Goal: Task Accomplishment & Management: Manage account settings

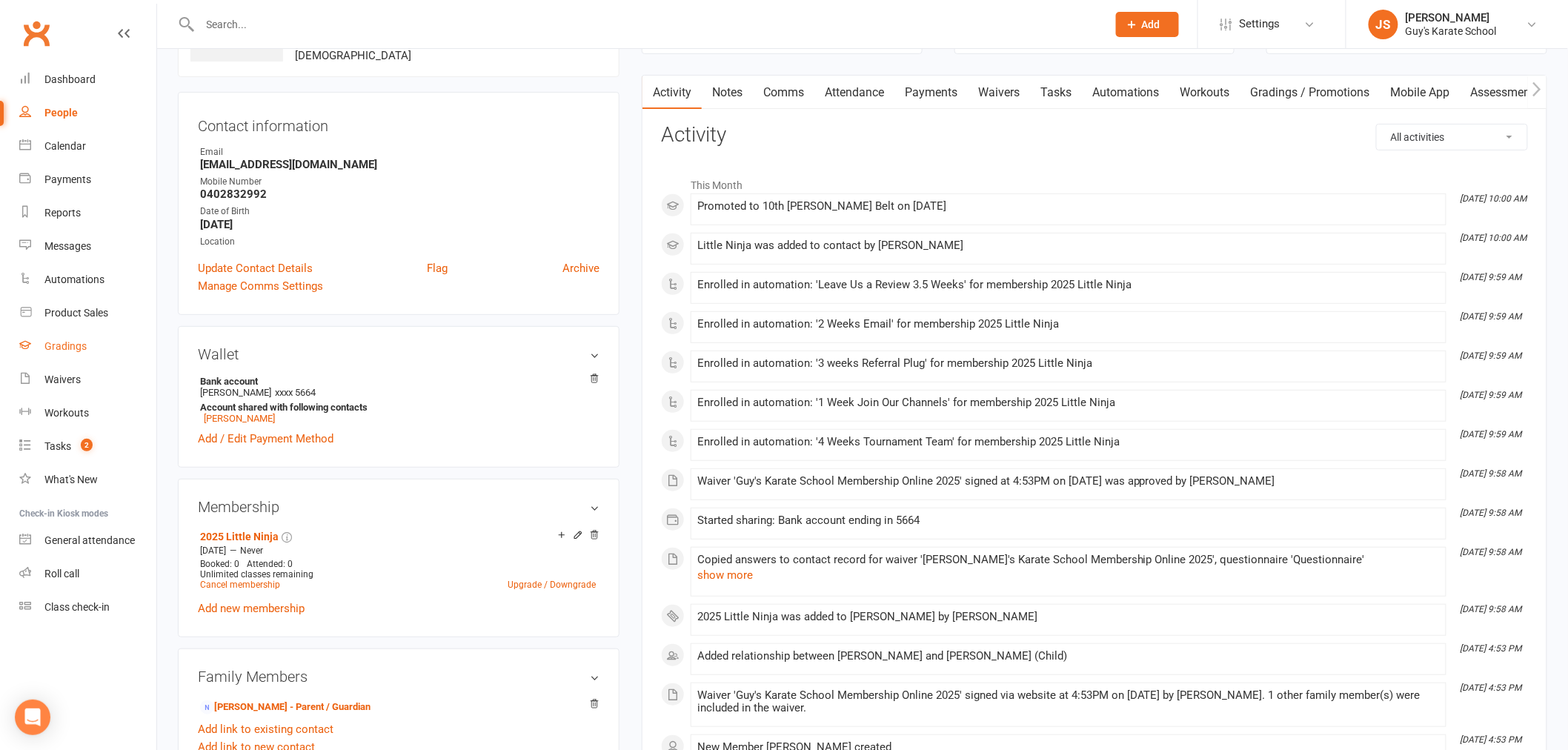
click at [54, 350] on div "Gradings" at bounding box center [65, 346] width 43 height 12
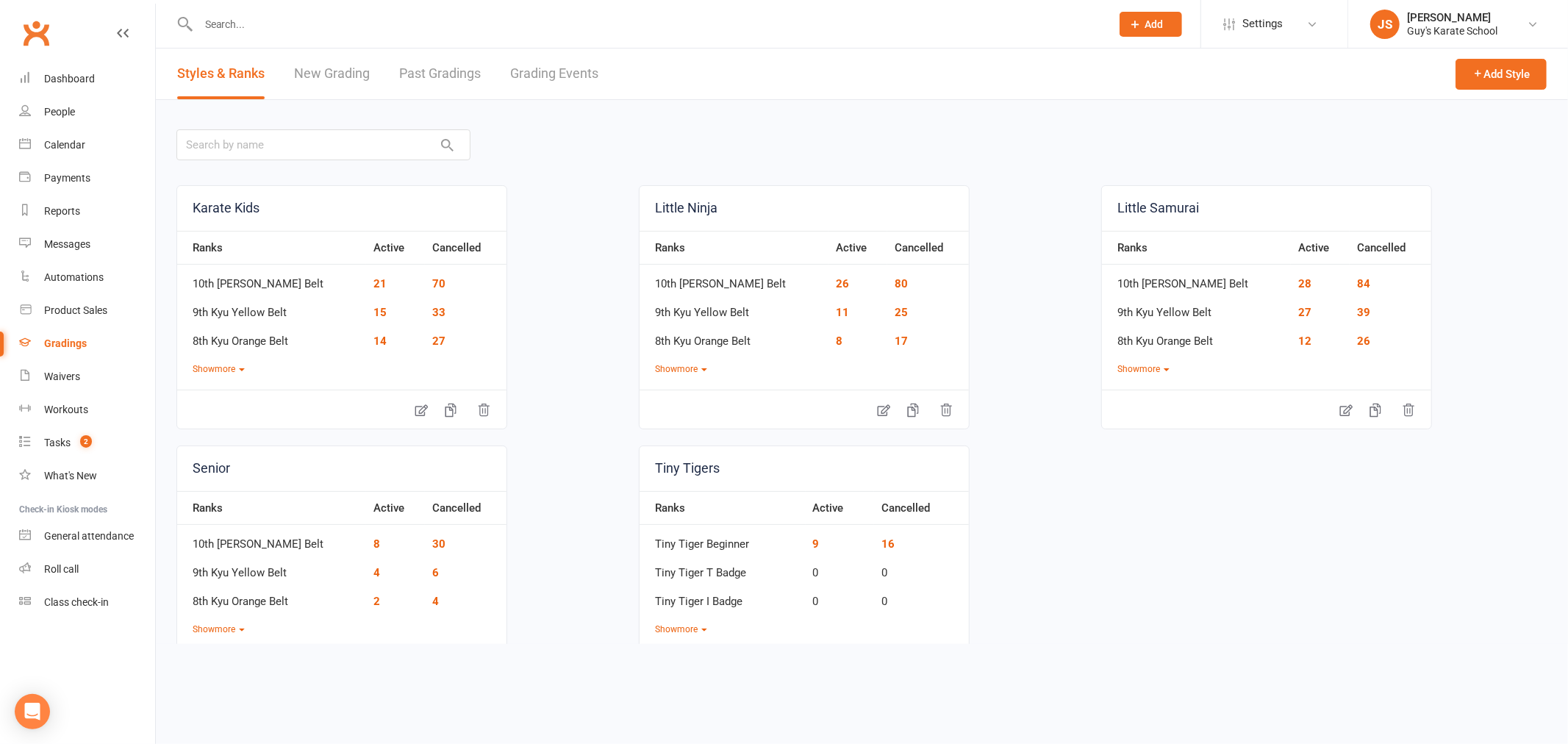
click at [558, 69] on link "Grading Events" at bounding box center [554, 74] width 88 height 51
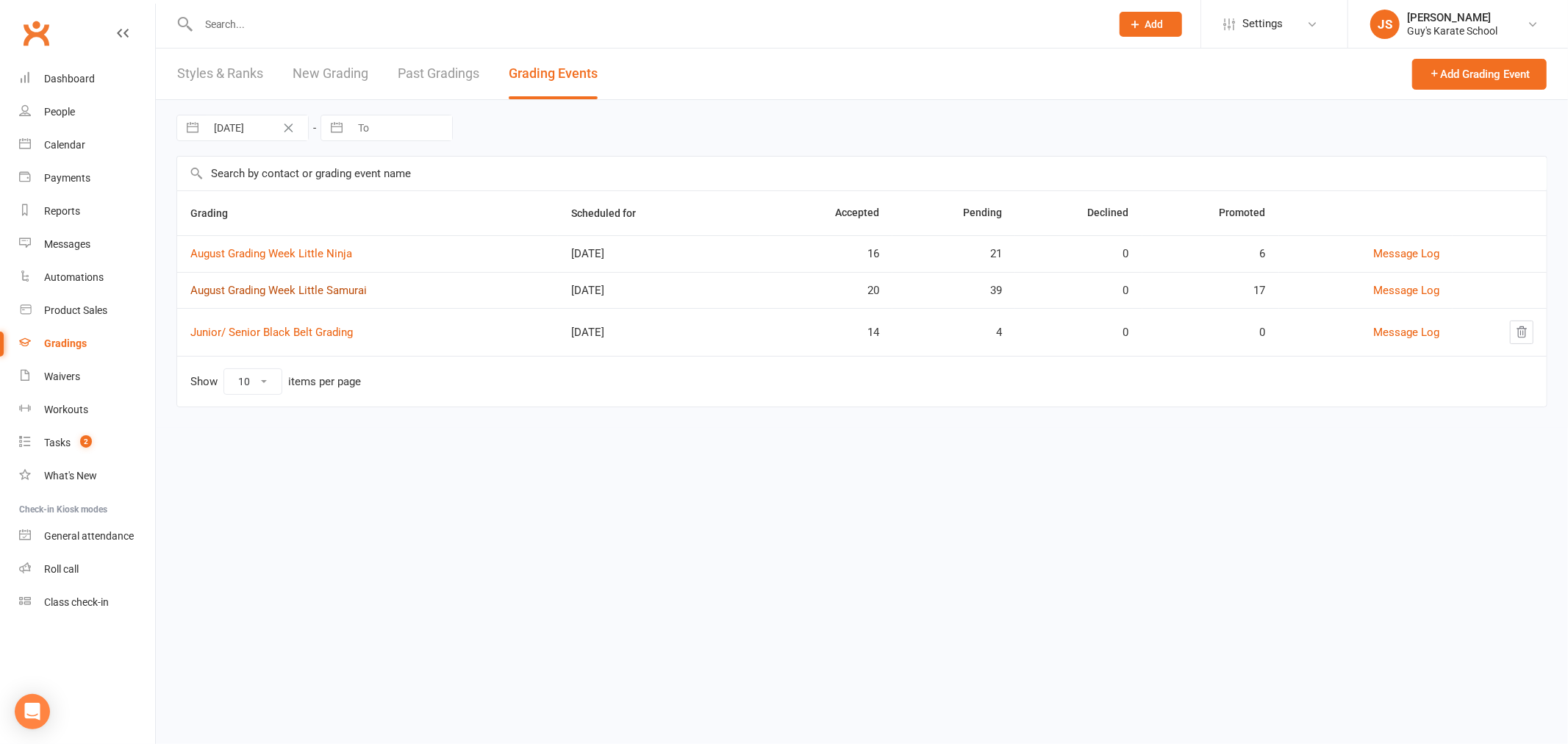
click at [329, 291] on link "August Grading Week Little Samurai" at bounding box center [278, 290] width 176 height 14
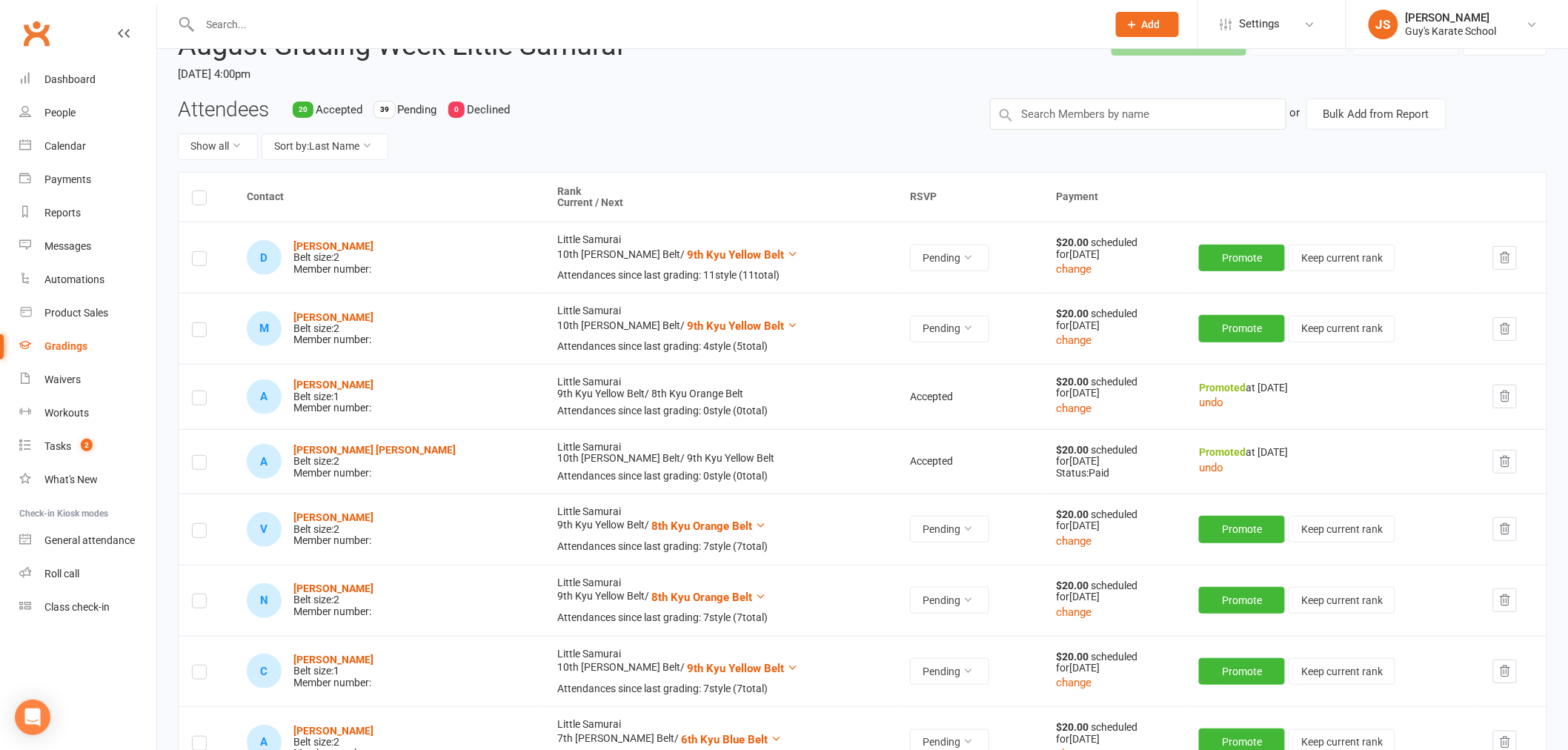
scroll to position [82, 0]
click at [327, 159] on button "Sort by: Last Name" at bounding box center [325, 148] width 127 height 26
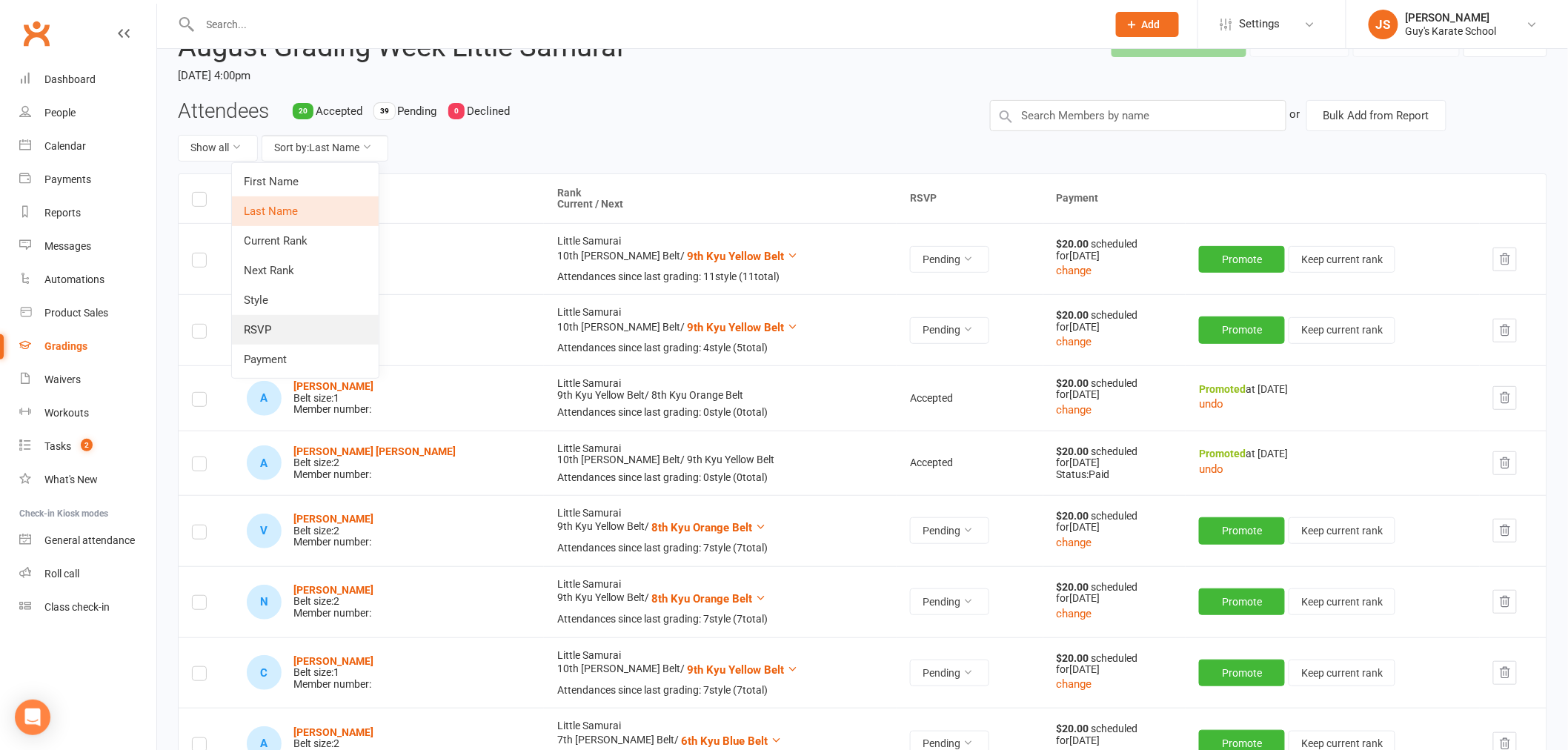
click at [297, 333] on link "RSVP" at bounding box center [305, 329] width 147 height 30
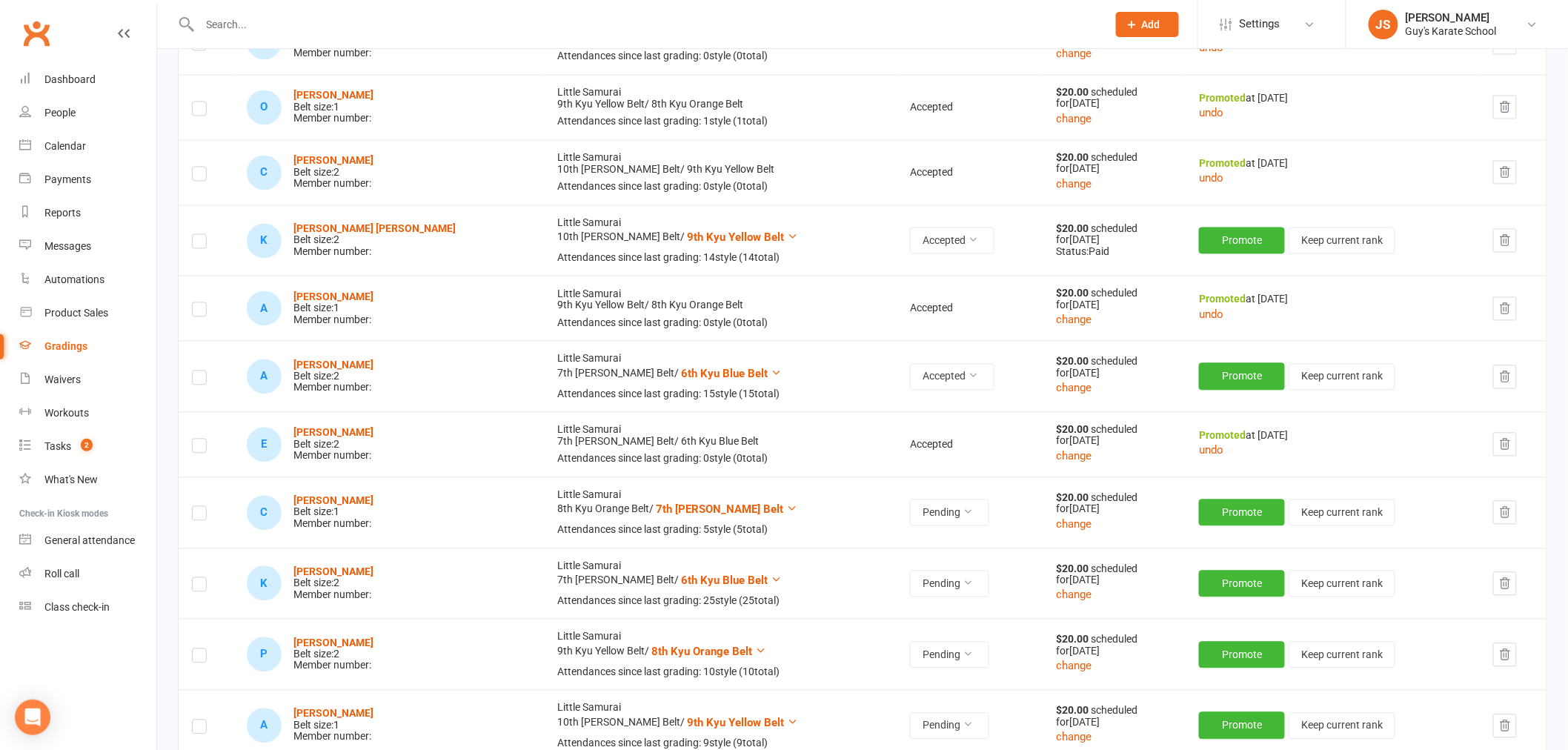
scroll to position [1152, 0]
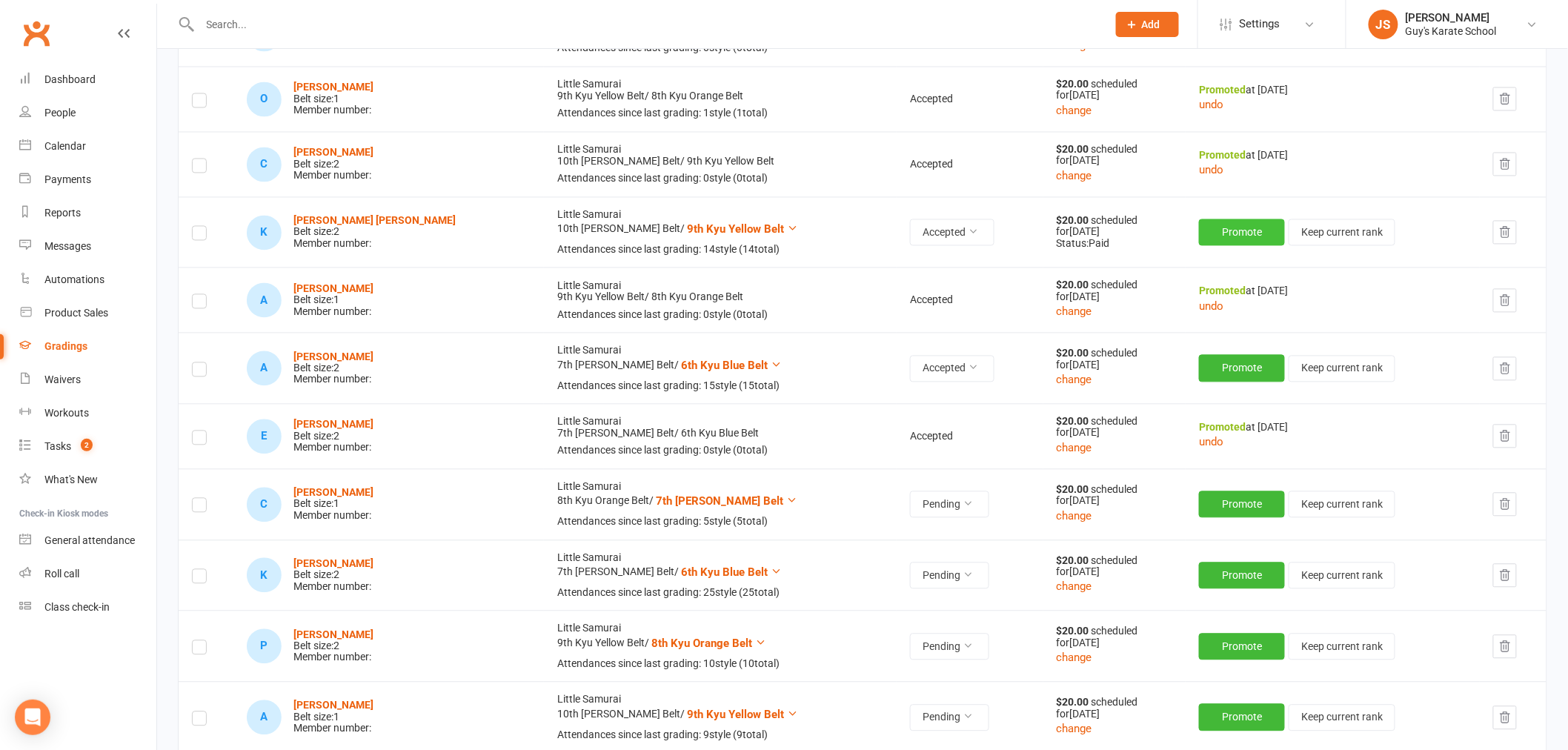
click at [1203, 231] on button "Promote" at bounding box center [1241, 232] width 86 height 26
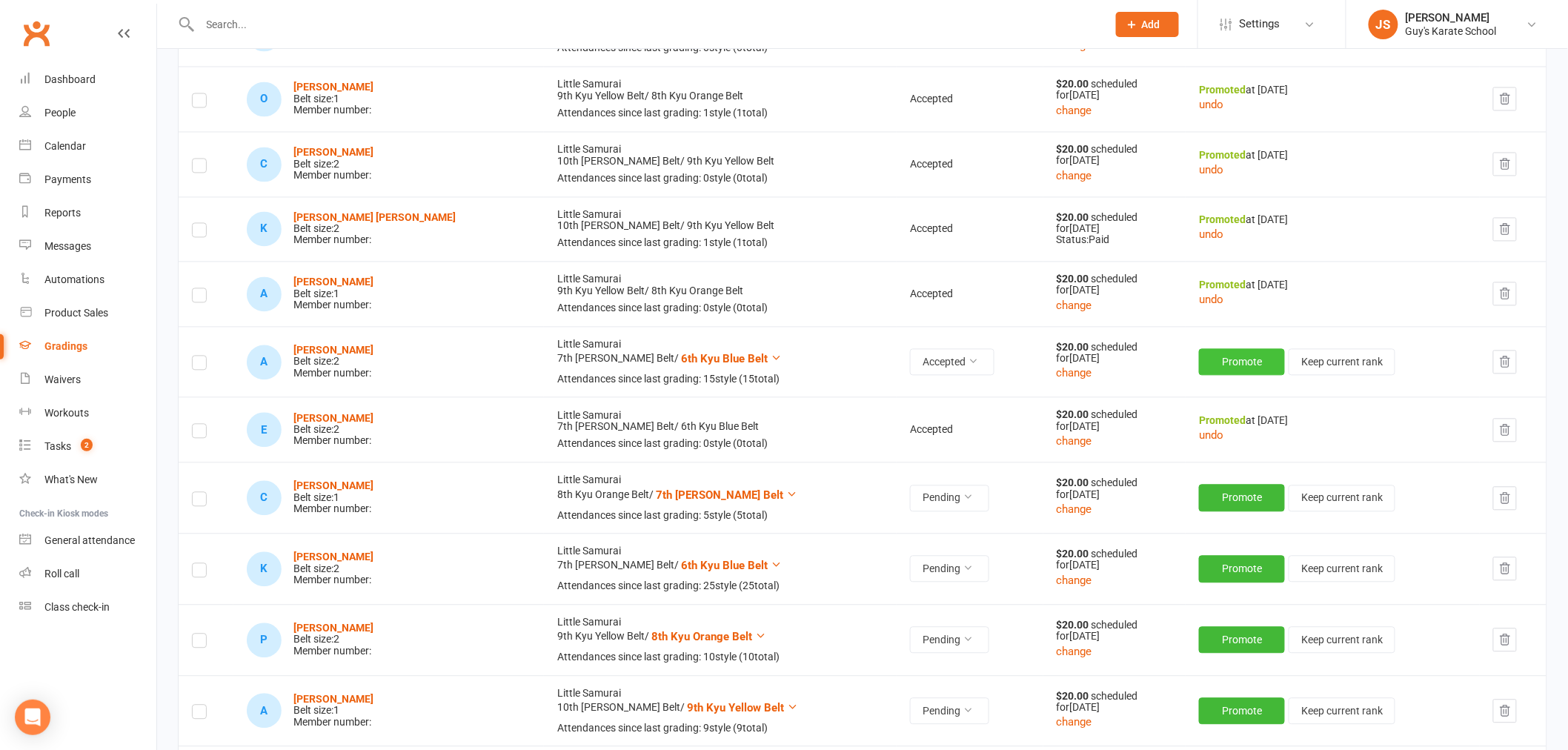
click at [1216, 369] on button "Promote" at bounding box center [1241, 362] width 86 height 26
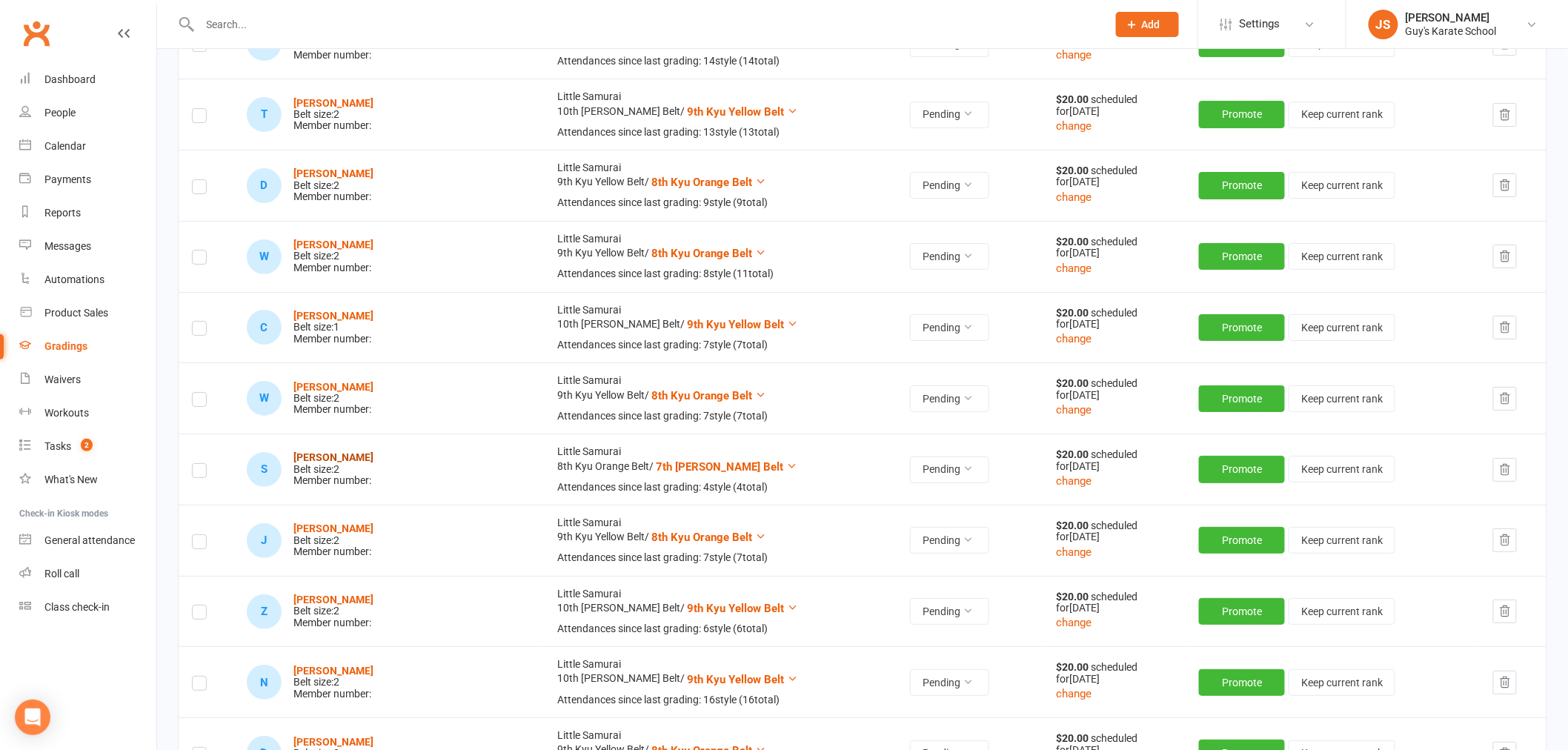
scroll to position [2140, 0]
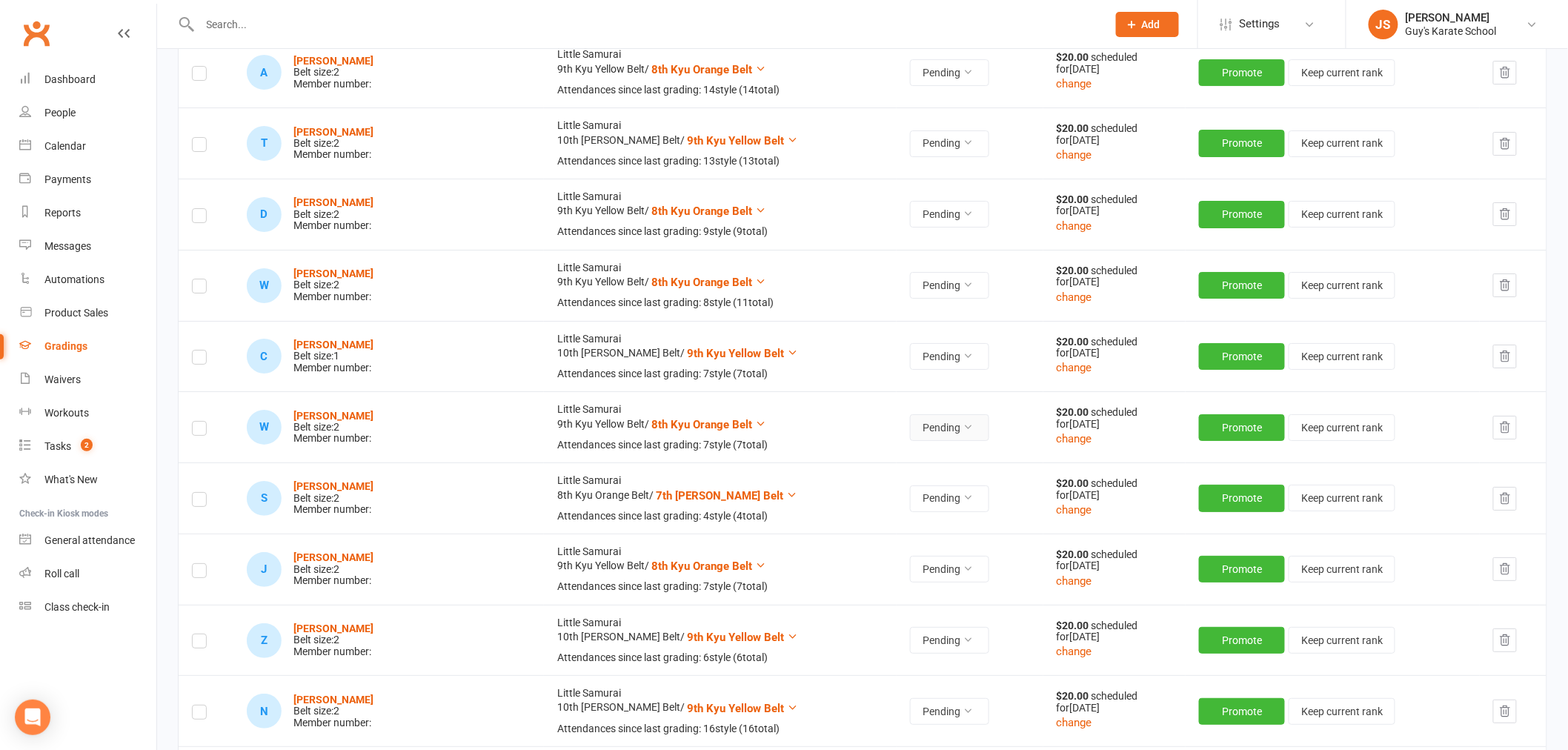
click at [910, 424] on button "Pending" at bounding box center [949, 427] width 79 height 26
click at [860, 464] on link "Accepted" at bounding box center [846, 462] width 147 height 30
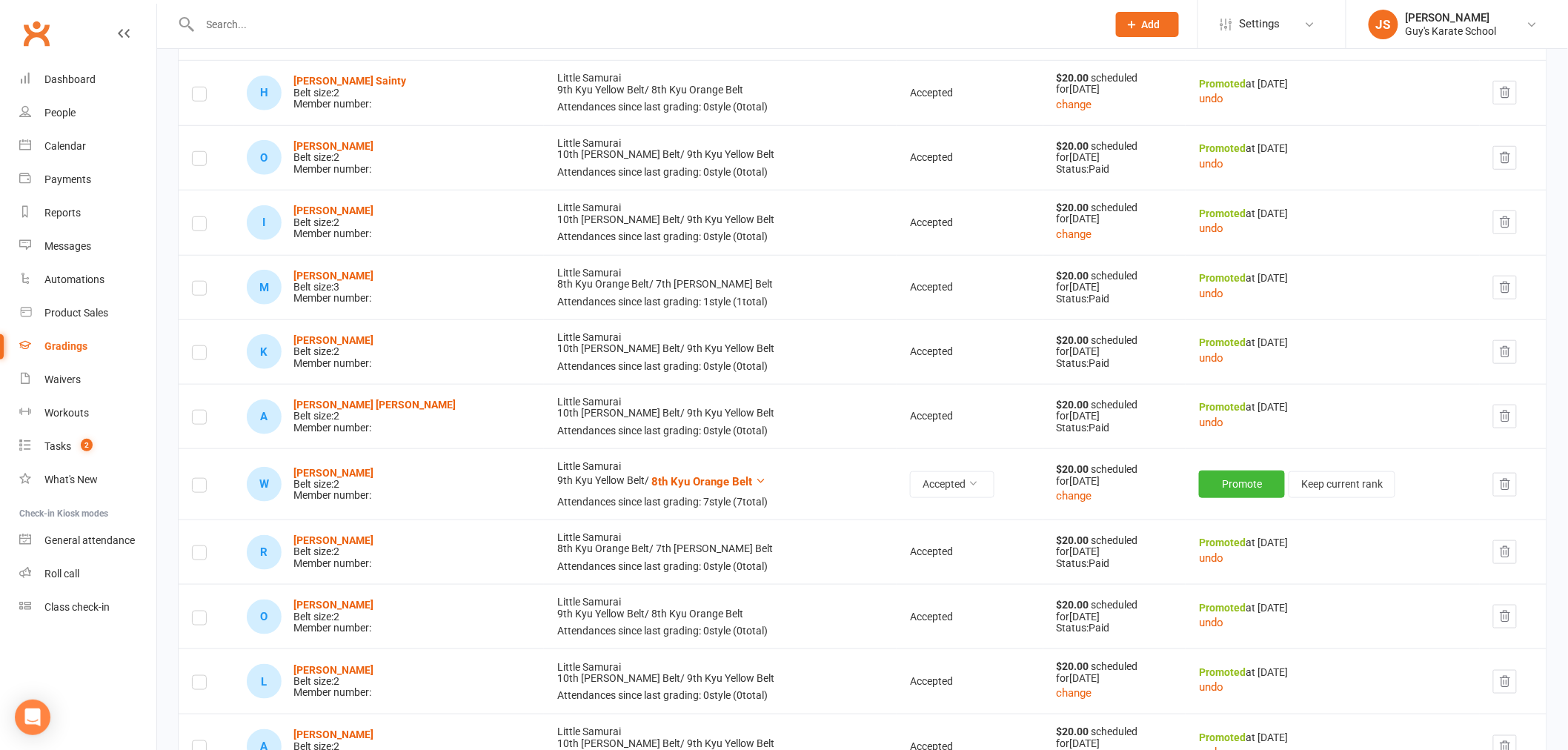
scroll to position [356, 0]
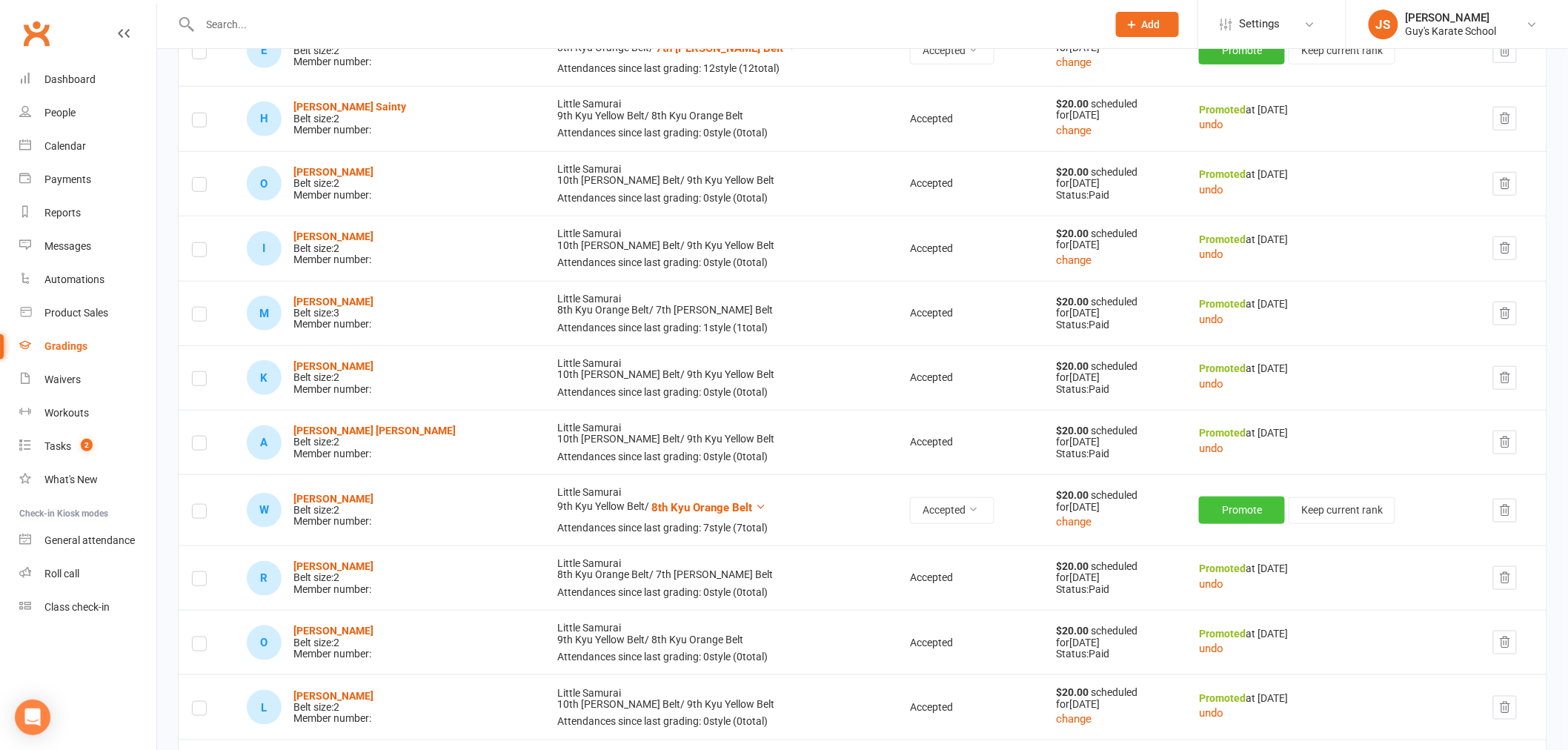
click at [1224, 508] on button "Promote" at bounding box center [1241, 509] width 86 height 26
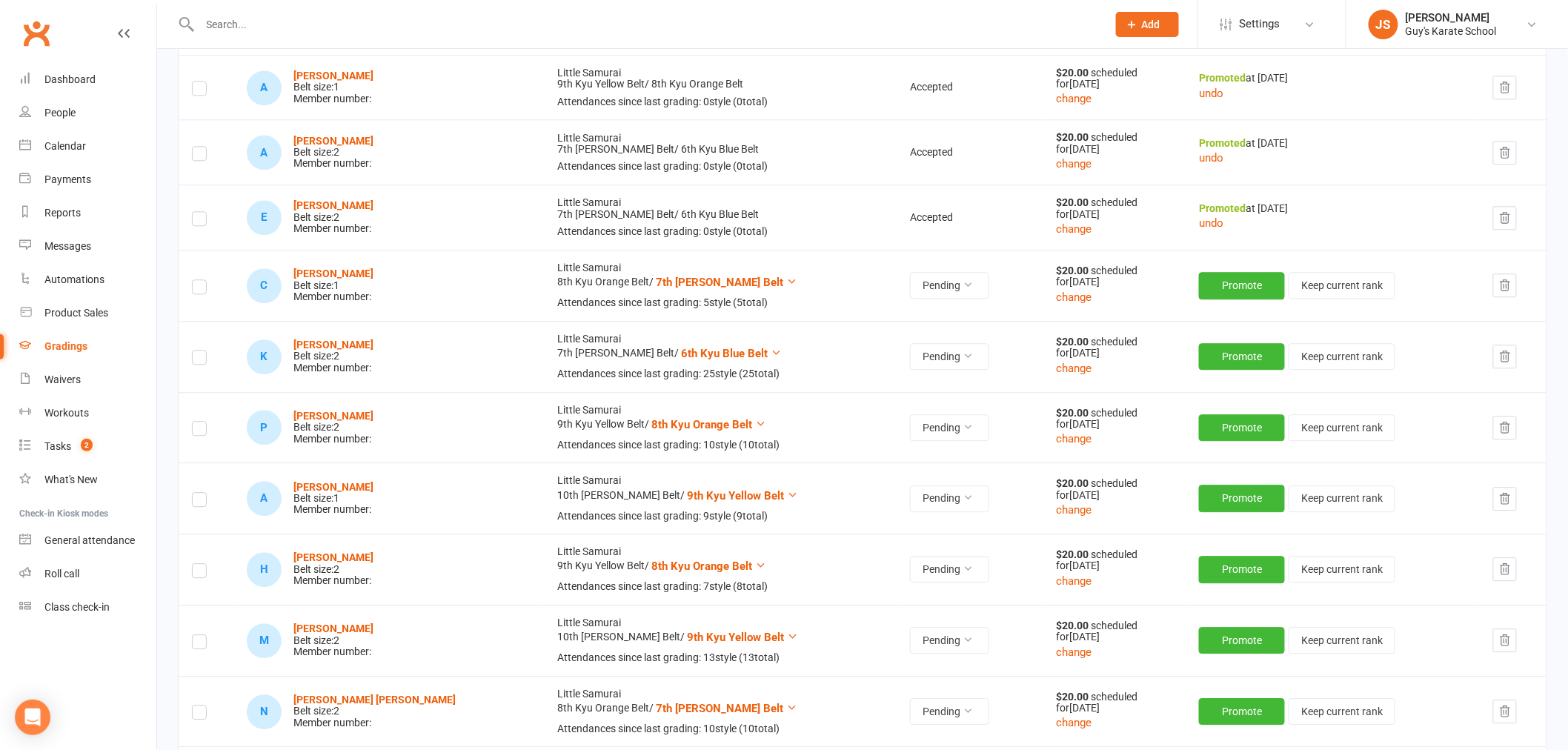
scroll to position [1426, 0]
click at [963, 359] on icon at bounding box center [967, 354] width 10 height 10
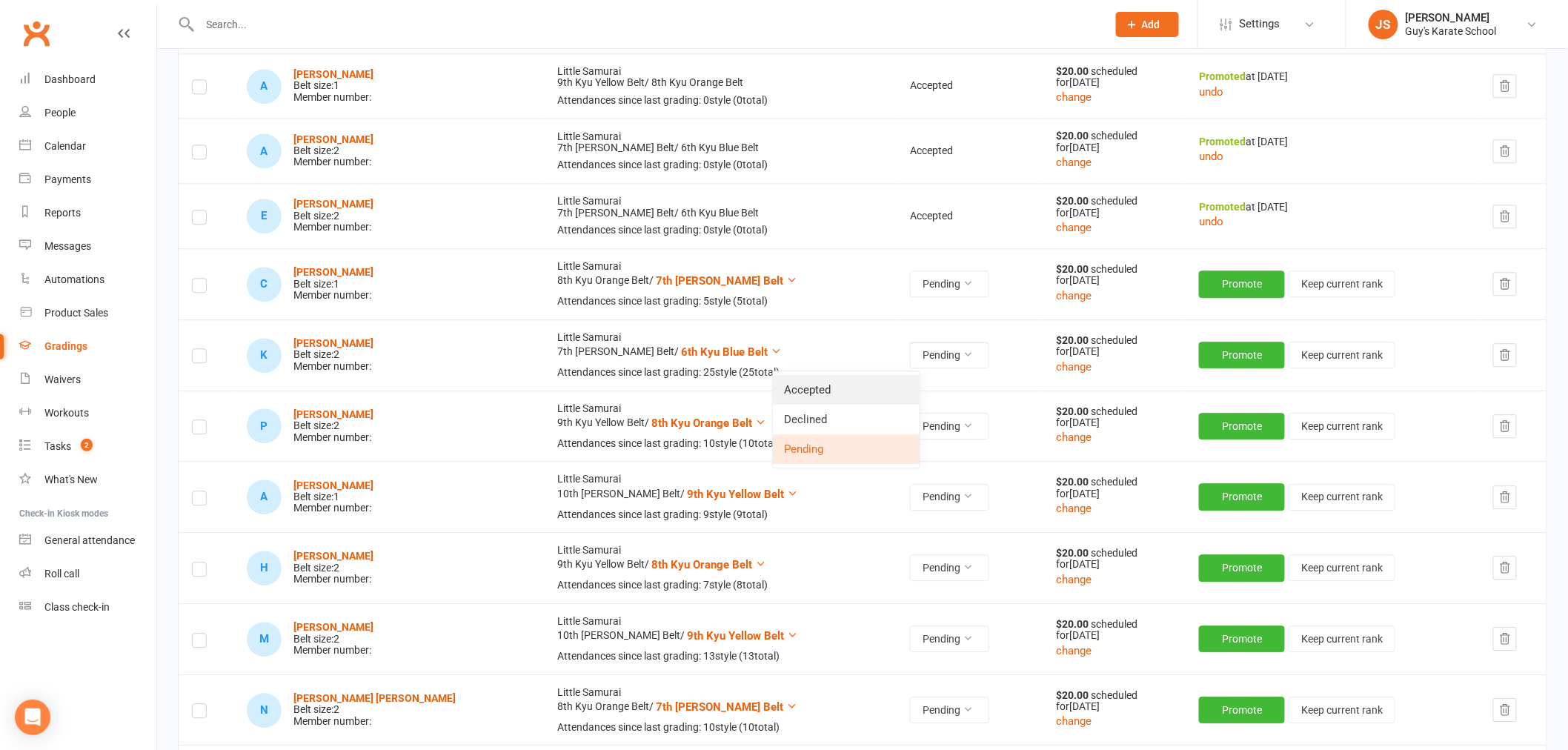
click at [862, 385] on link "Accepted" at bounding box center [846, 389] width 147 height 30
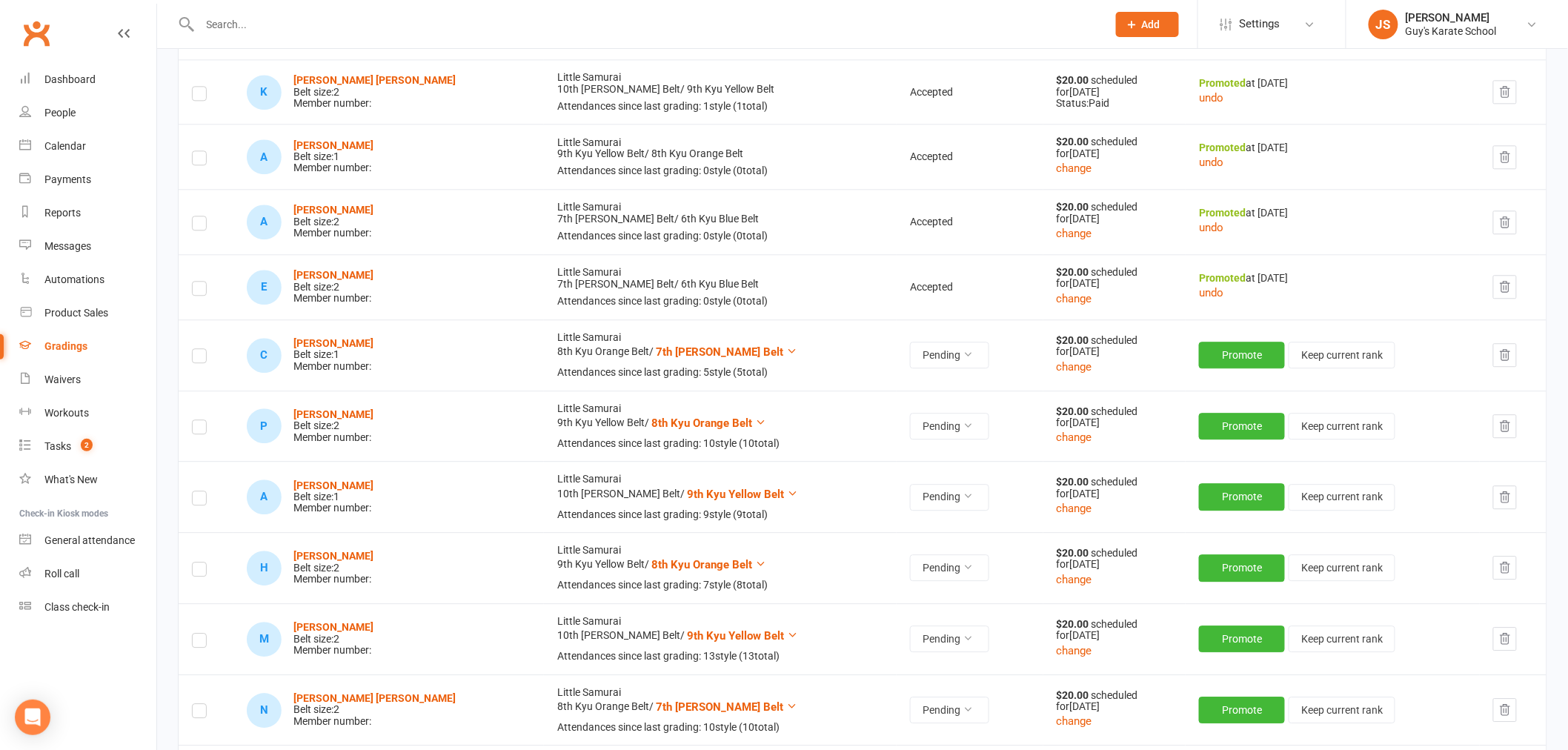
scroll to position [0, 0]
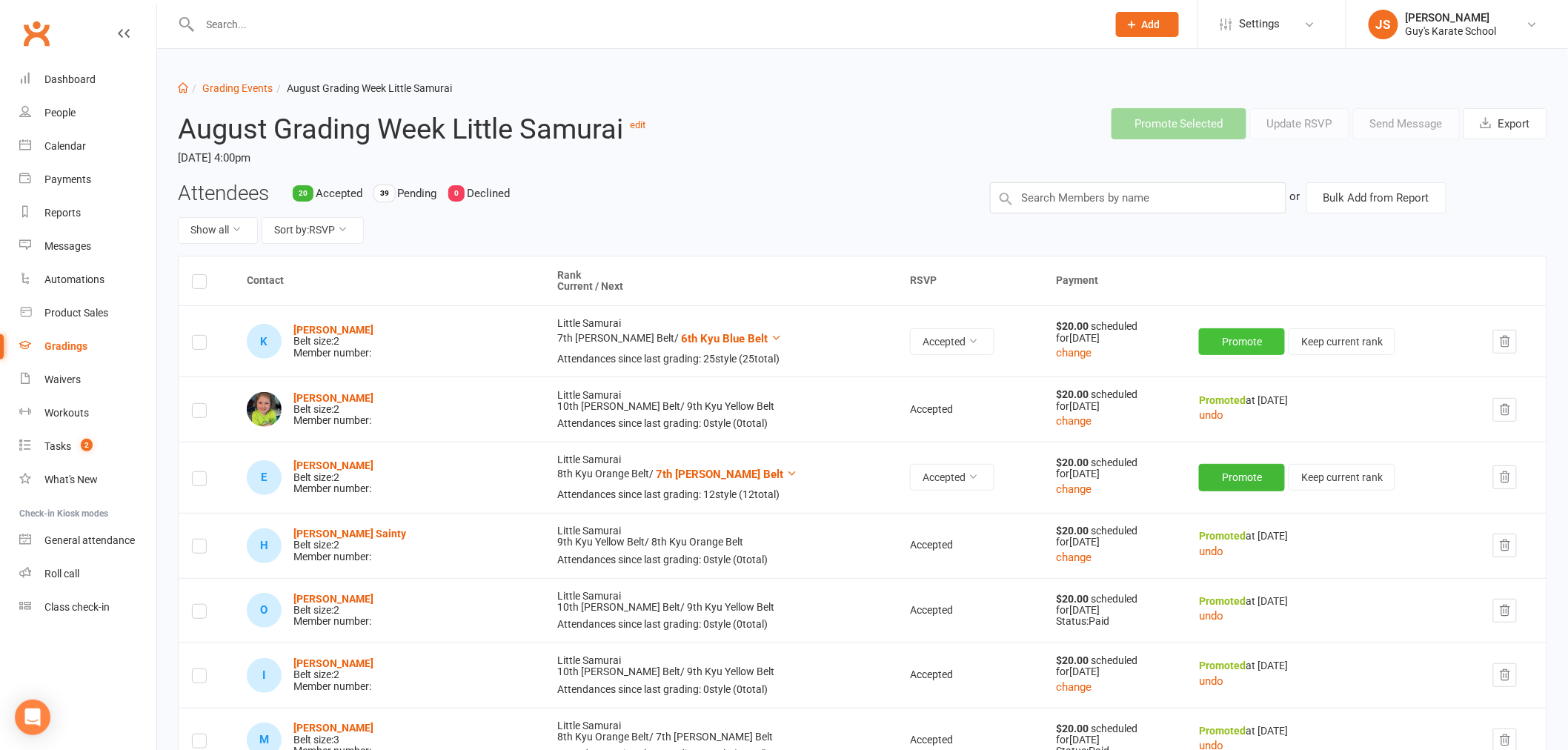
click at [1209, 338] on button "Promote" at bounding box center [1241, 341] width 86 height 26
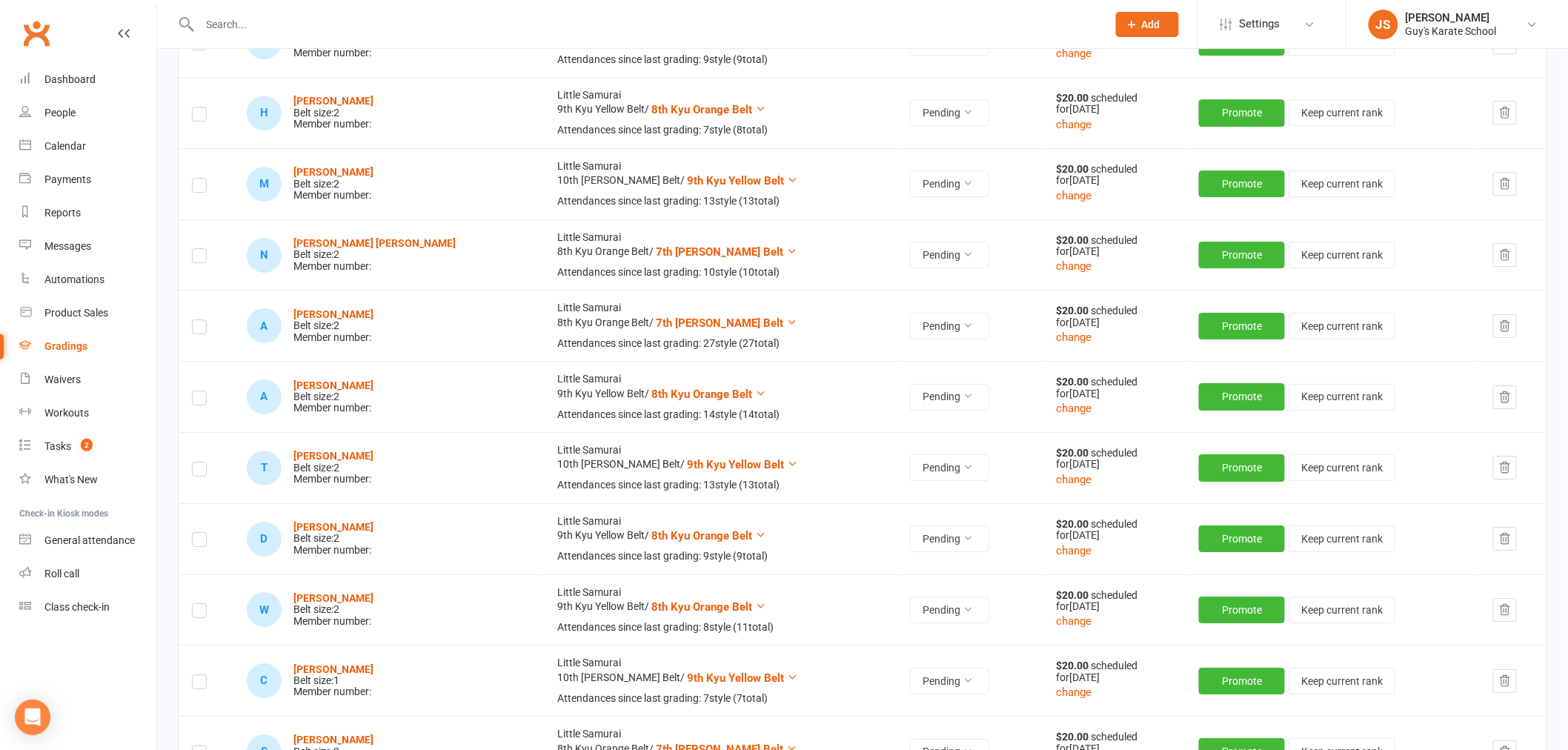
scroll to position [1893, 0]
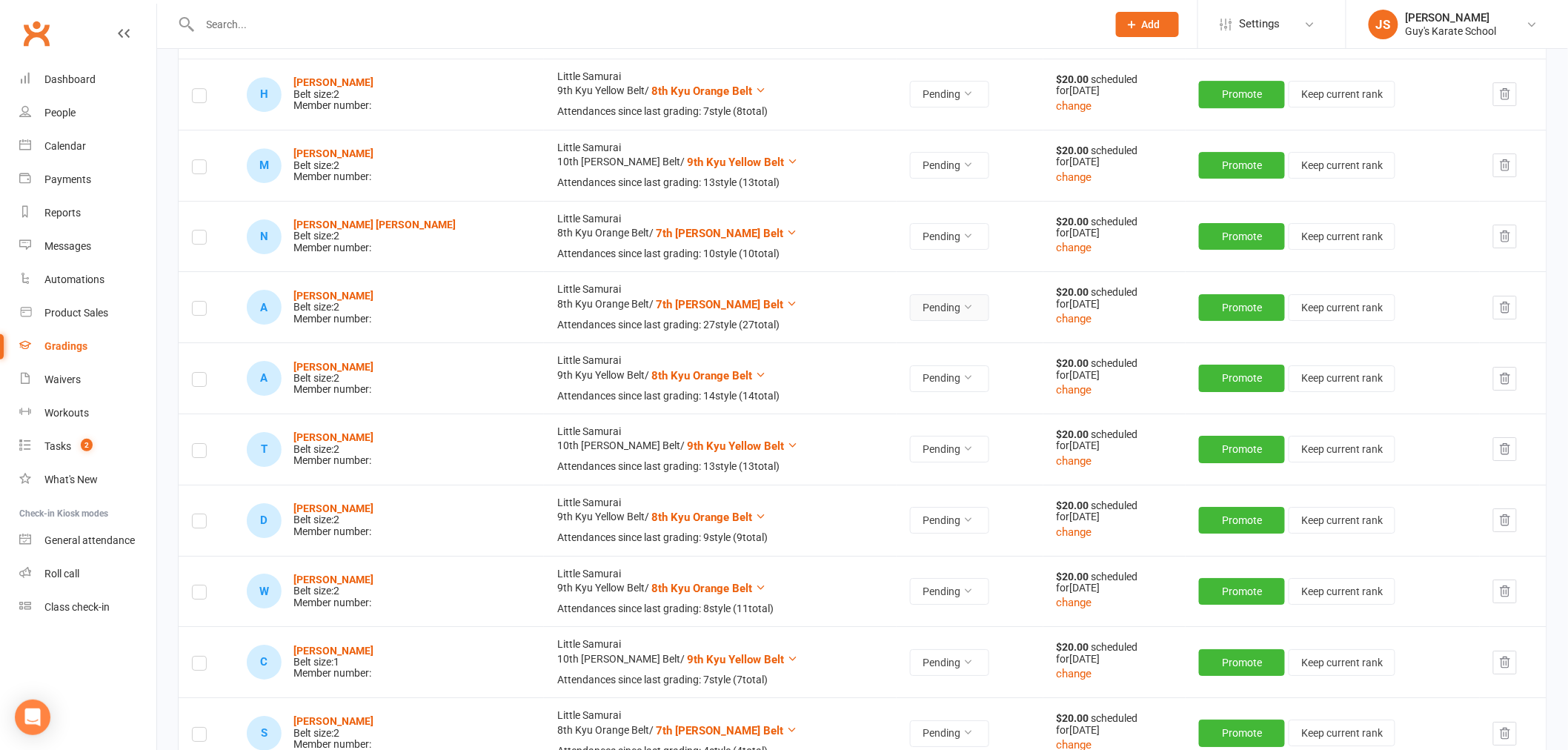
click at [910, 306] on button "Pending" at bounding box center [949, 307] width 79 height 26
click at [869, 332] on link "Accepted" at bounding box center [846, 342] width 147 height 30
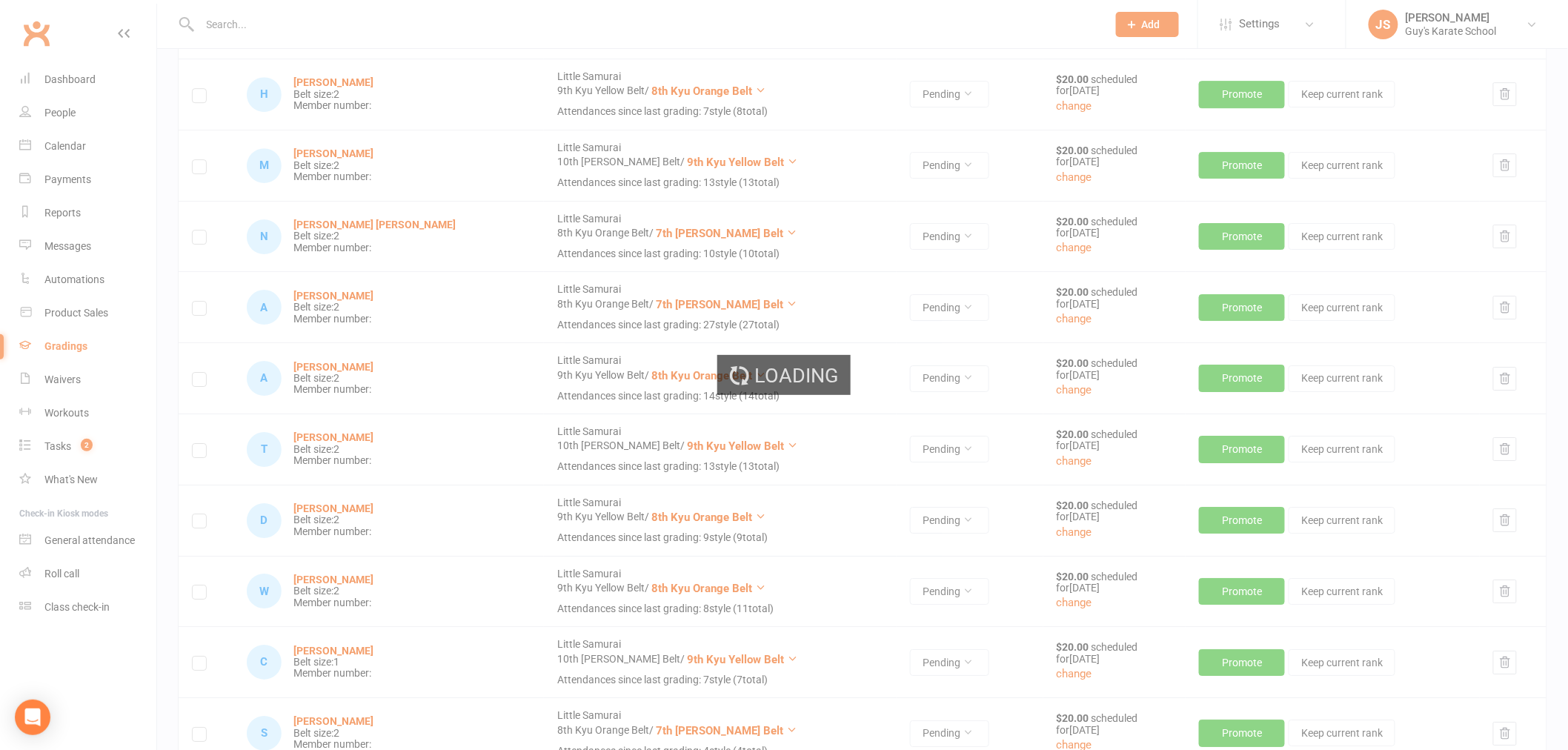
scroll to position [494, 0]
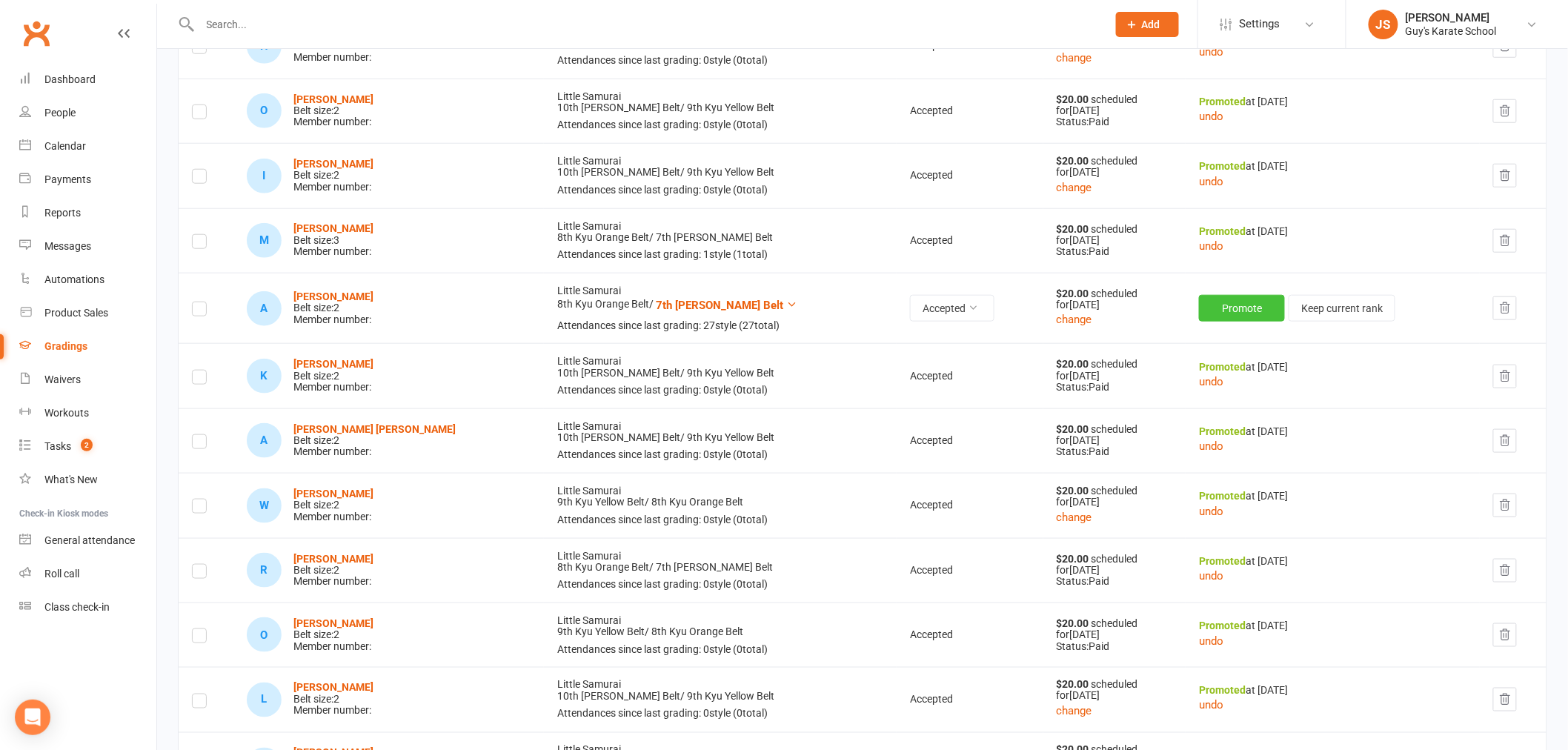
click at [1199, 315] on button "Promote" at bounding box center [1241, 308] width 86 height 26
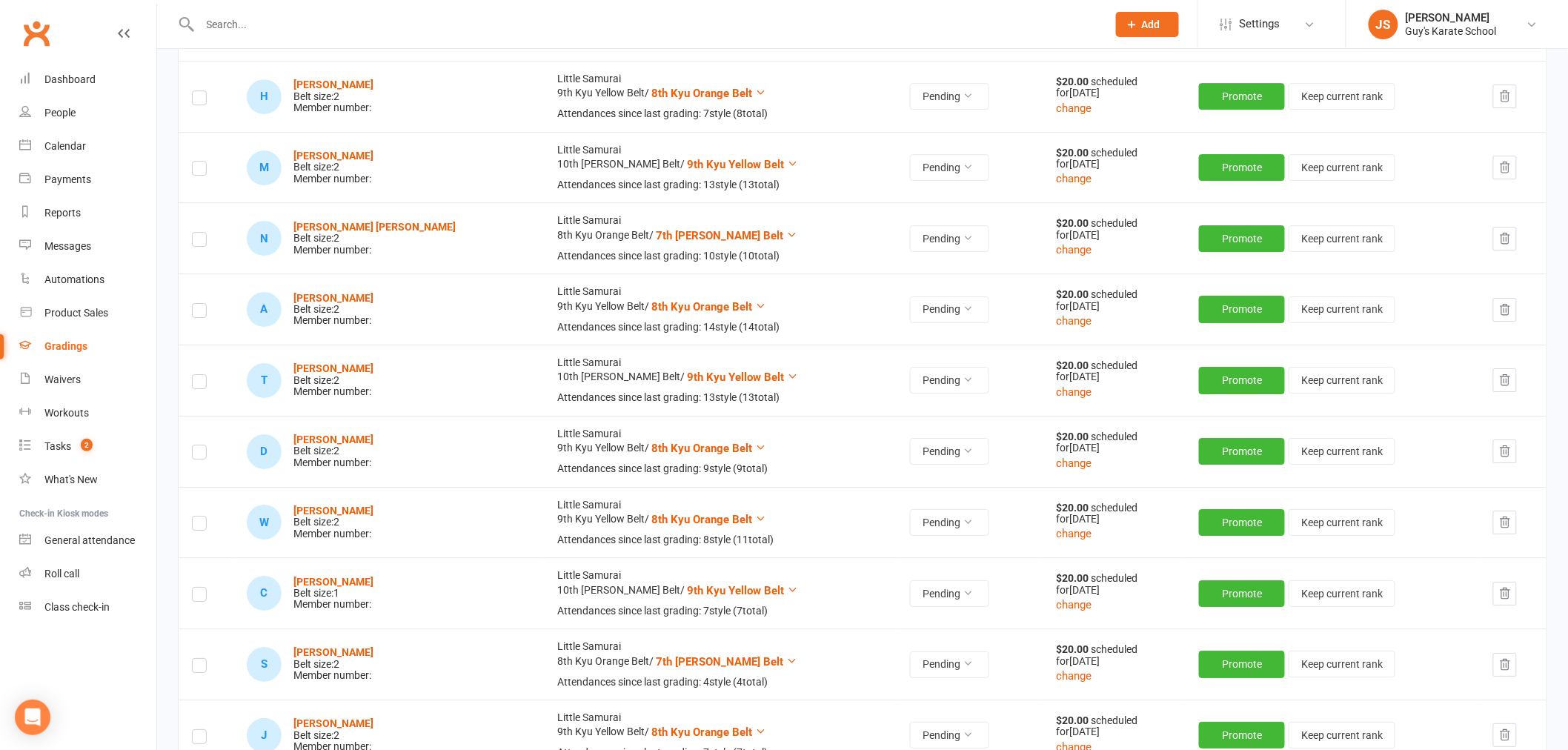
scroll to position [1975, 0]
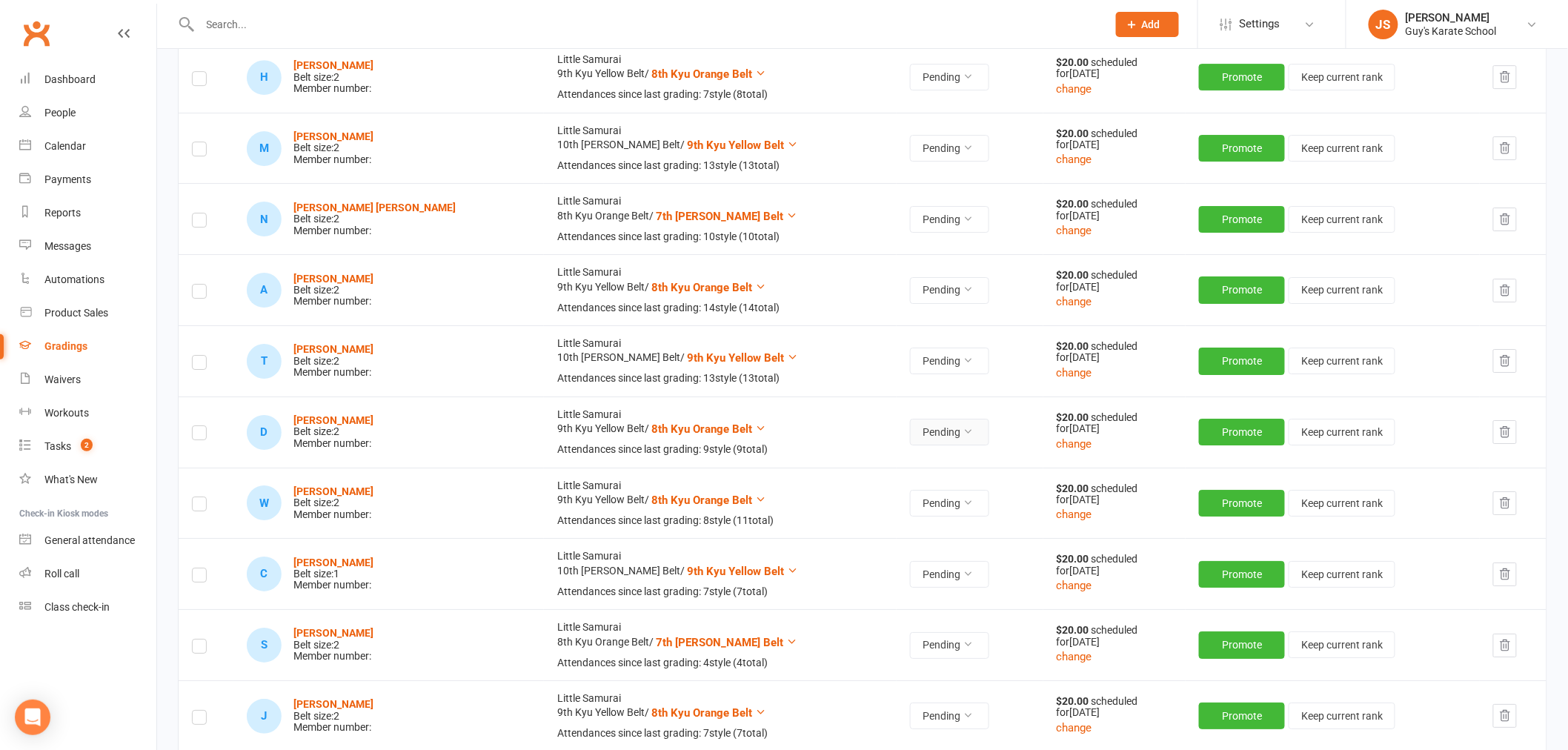
click at [910, 436] on button "Pending" at bounding box center [949, 431] width 79 height 26
click at [862, 455] on link "Accepted" at bounding box center [846, 467] width 147 height 30
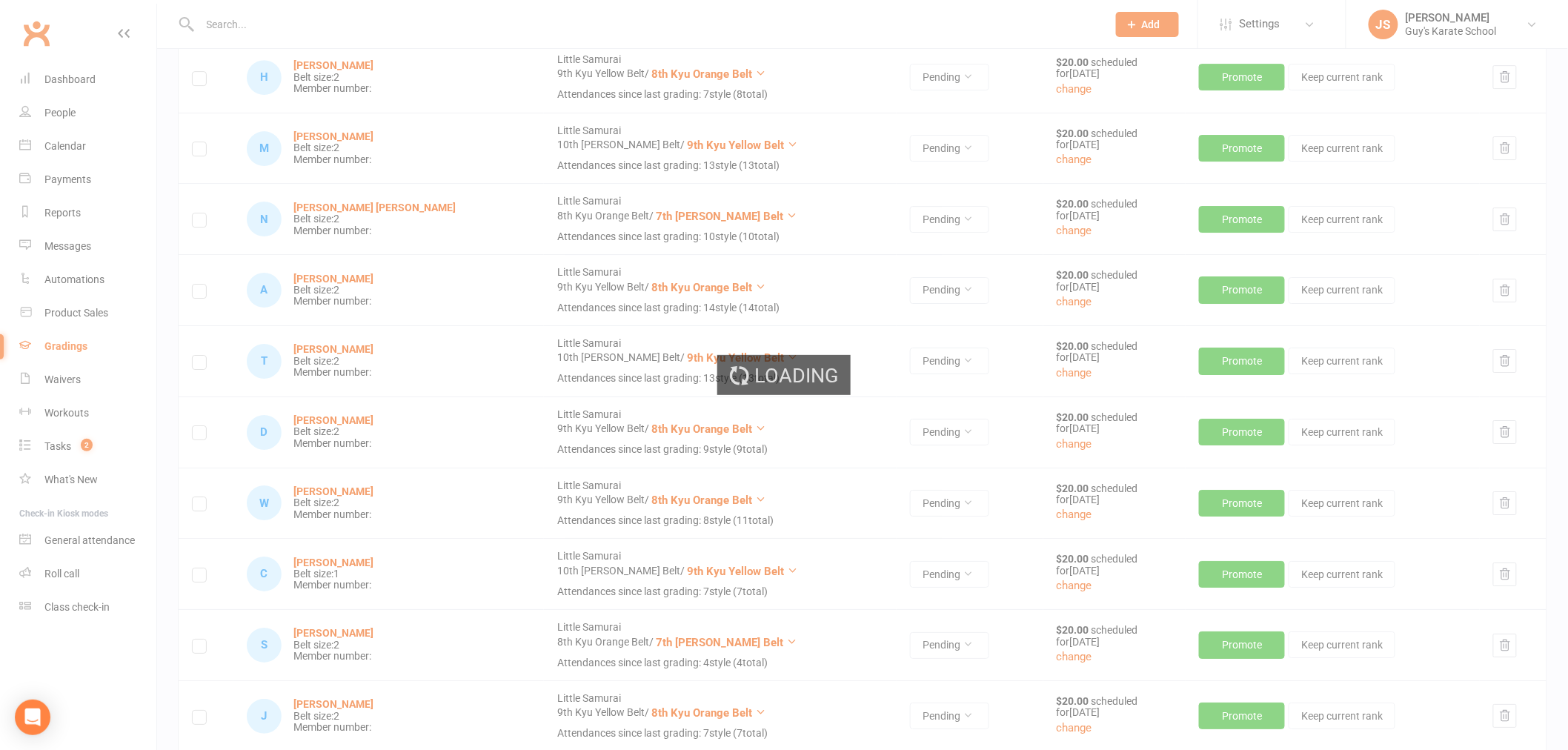
scroll to position [563, 0]
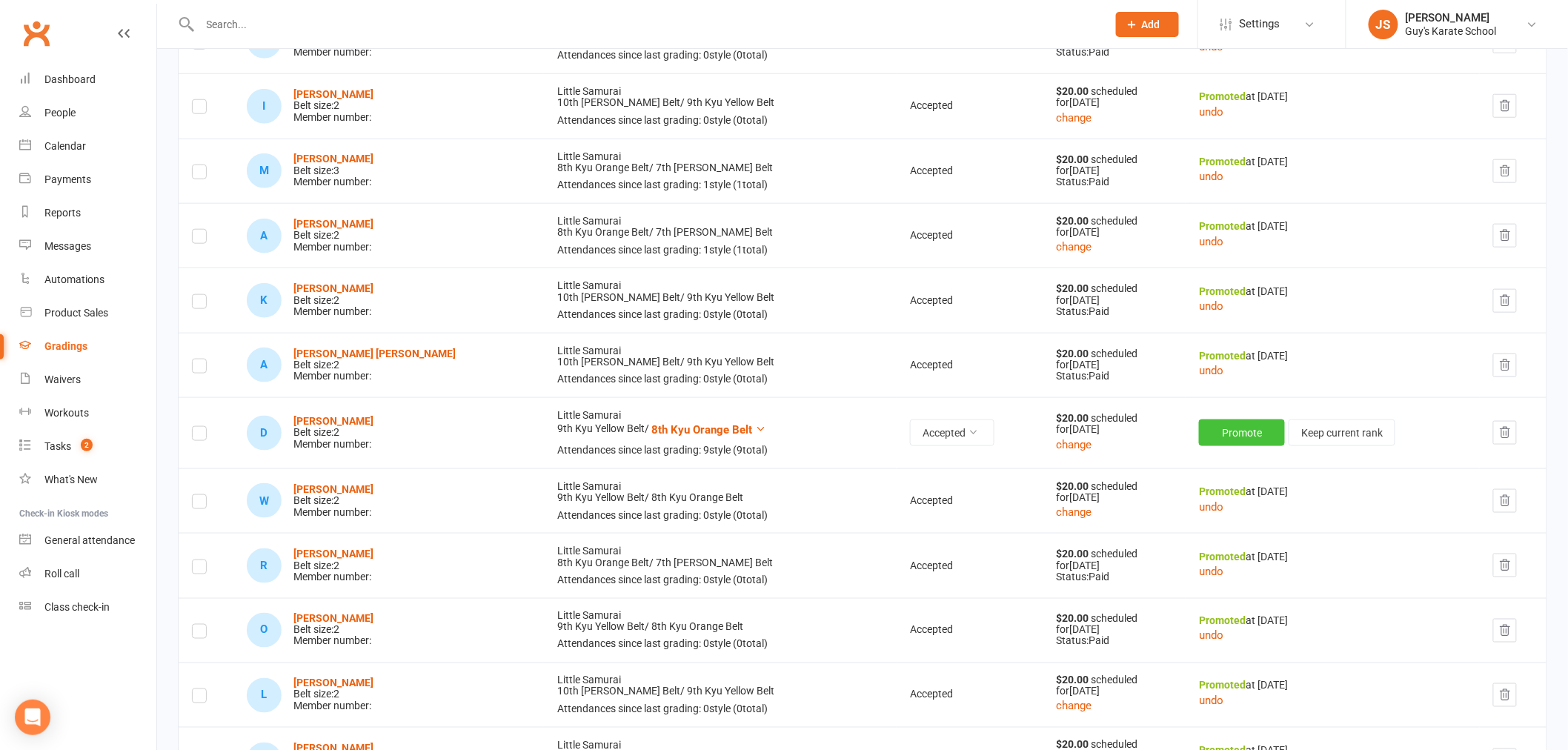
click at [1205, 438] on button "Promote" at bounding box center [1241, 432] width 86 height 26
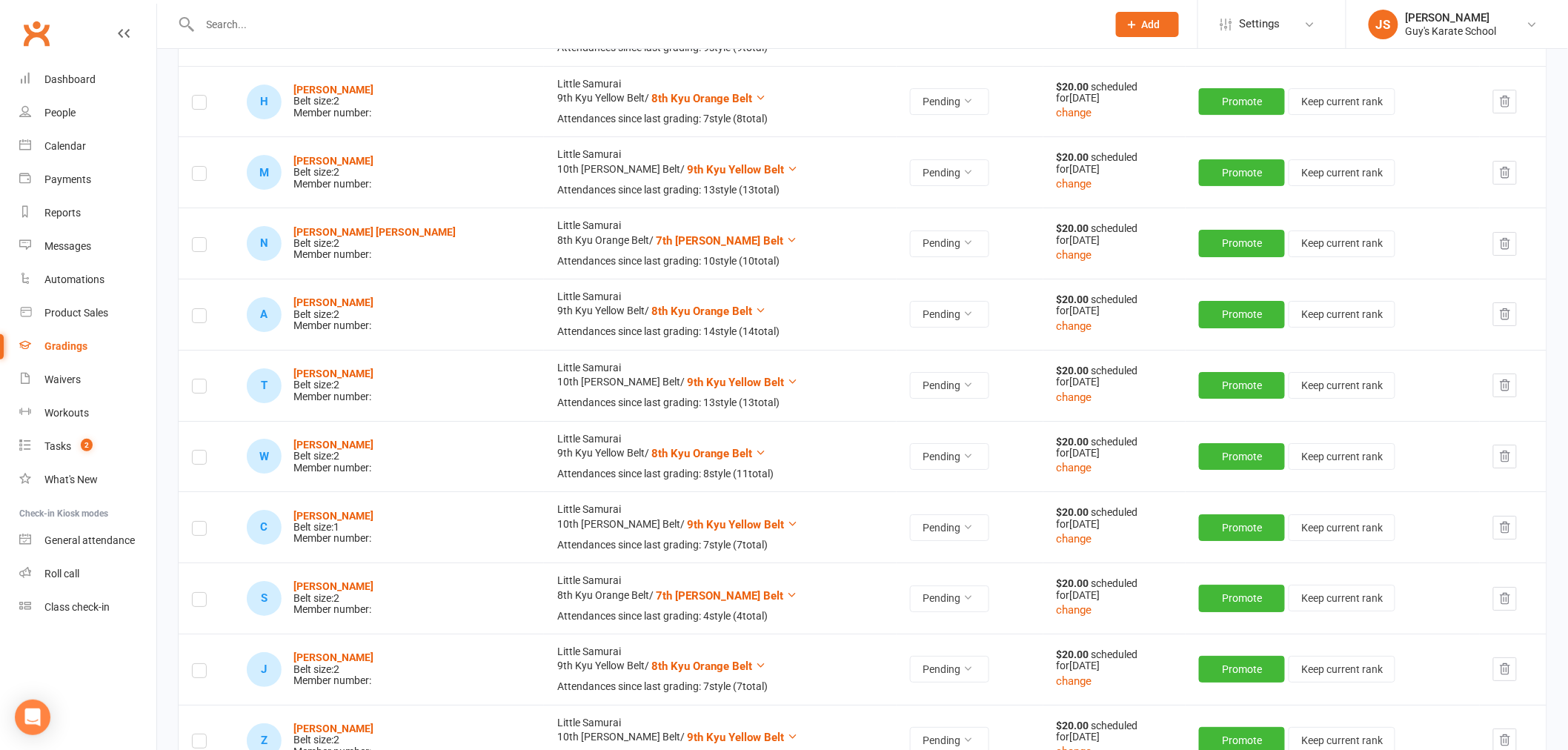
scroll to position [2045, 0]
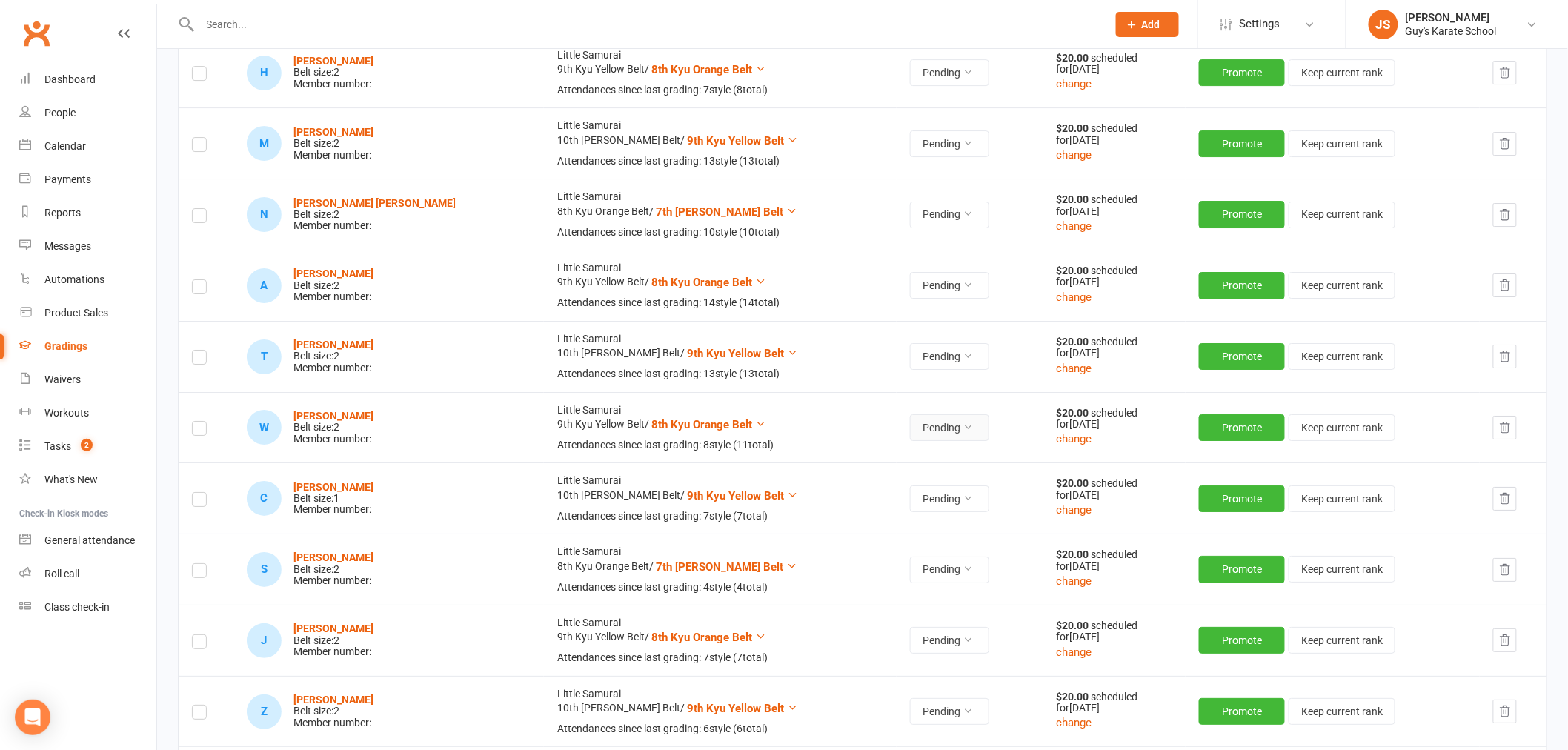
click at [910, 430] on button "Pending" at bounding box center [949, 427] width 79 height 26
click at [822, 466] on link "Accepted" at bounding box center [846, 462] width 147 height 30
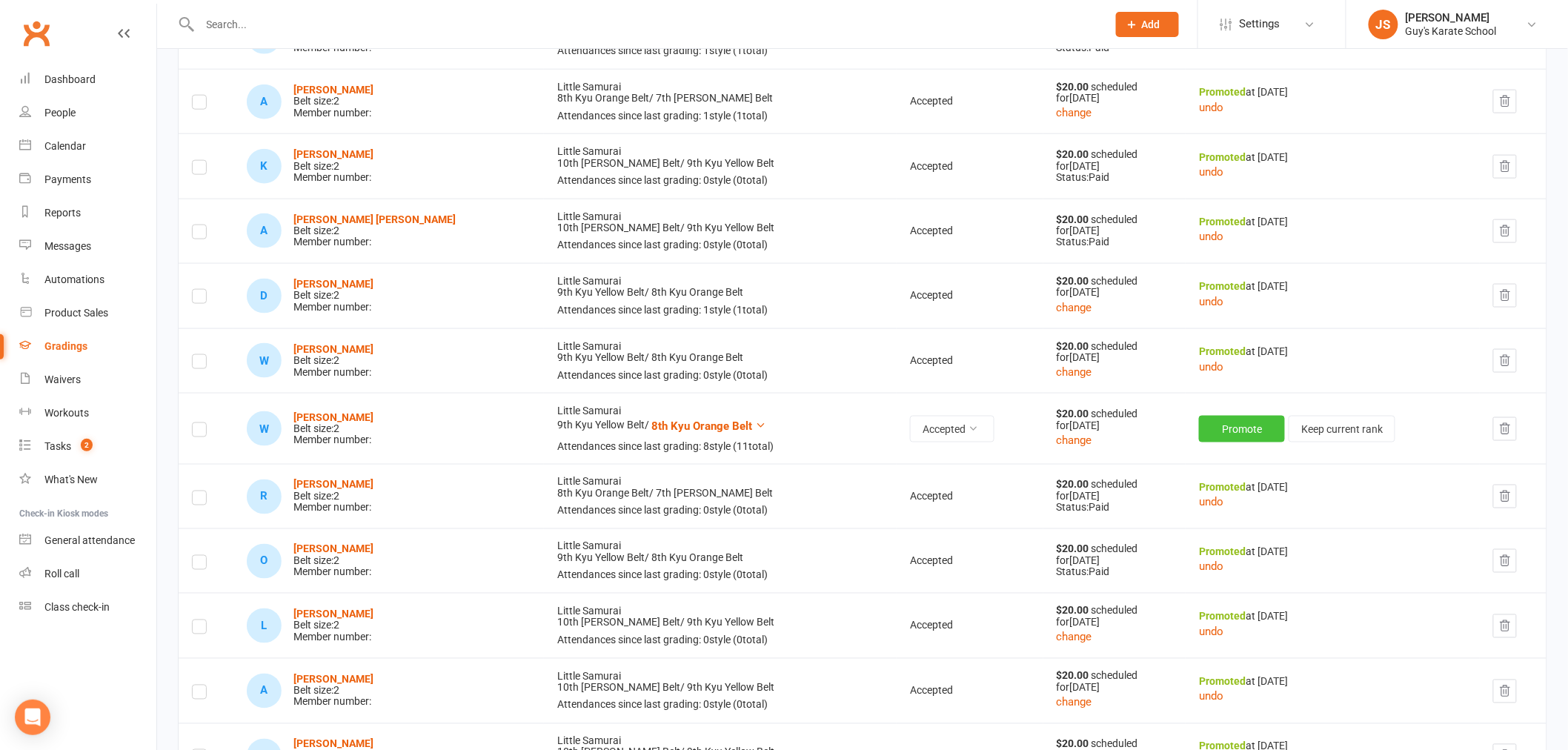
click at [1214, 433] on button "Promote" at bounding box center [1241, 429] width 86 height 26
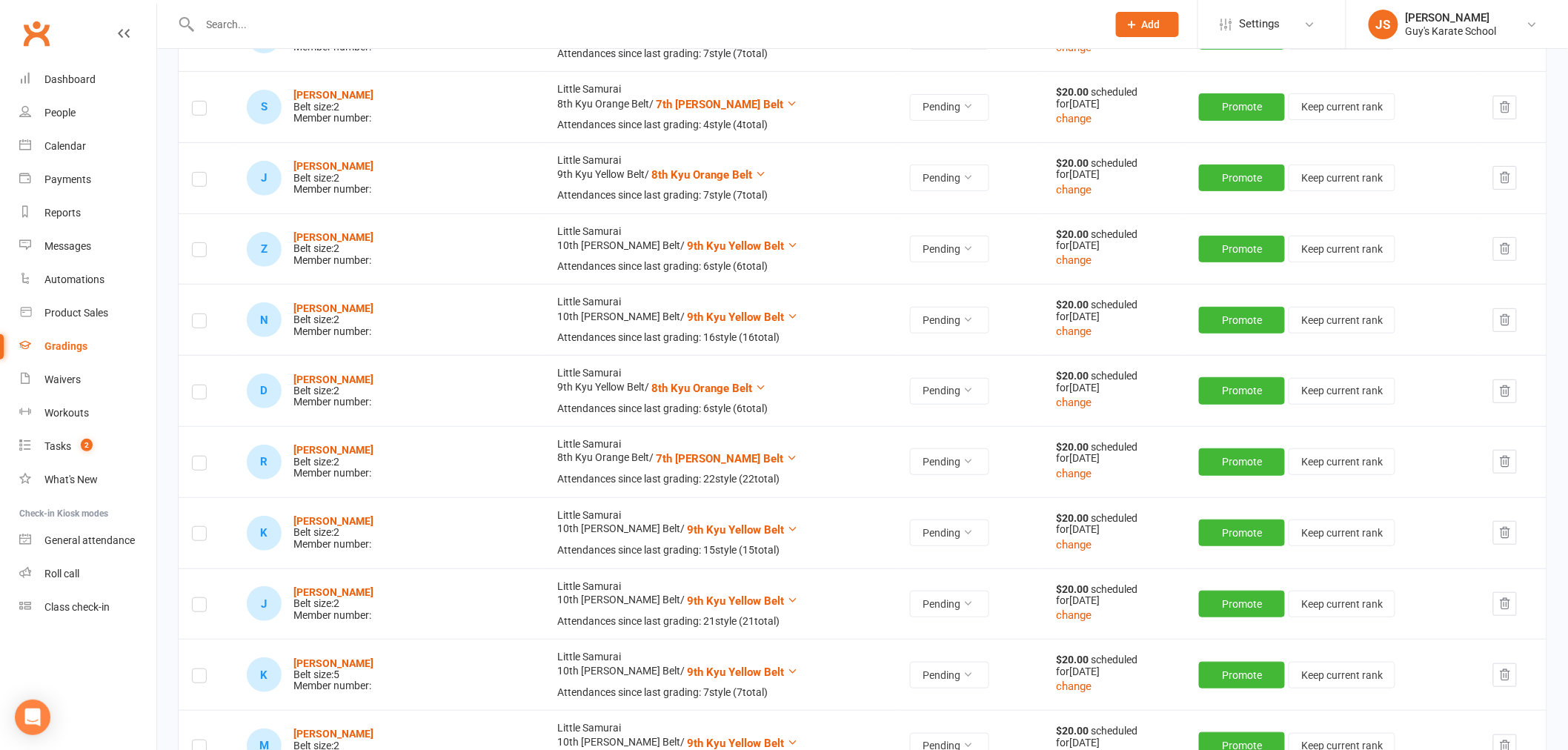
scroll to position [2509, 0]
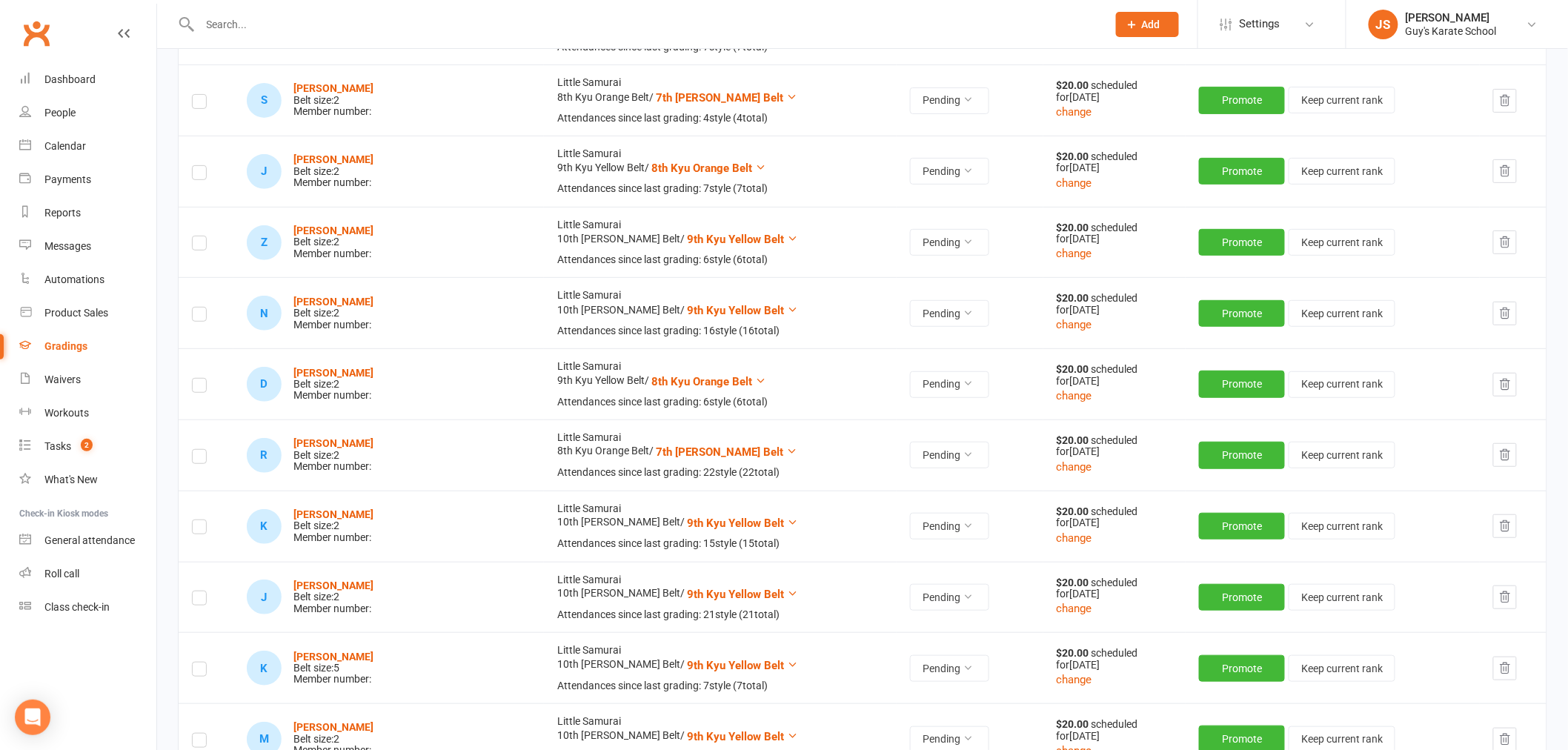
click at [1500, 317] on icon "button" at bounding box center [1505, 313] width 14 height 14
click at [910, 393] on button "Pending" at bounding box center [949, 384] width 79 height 26
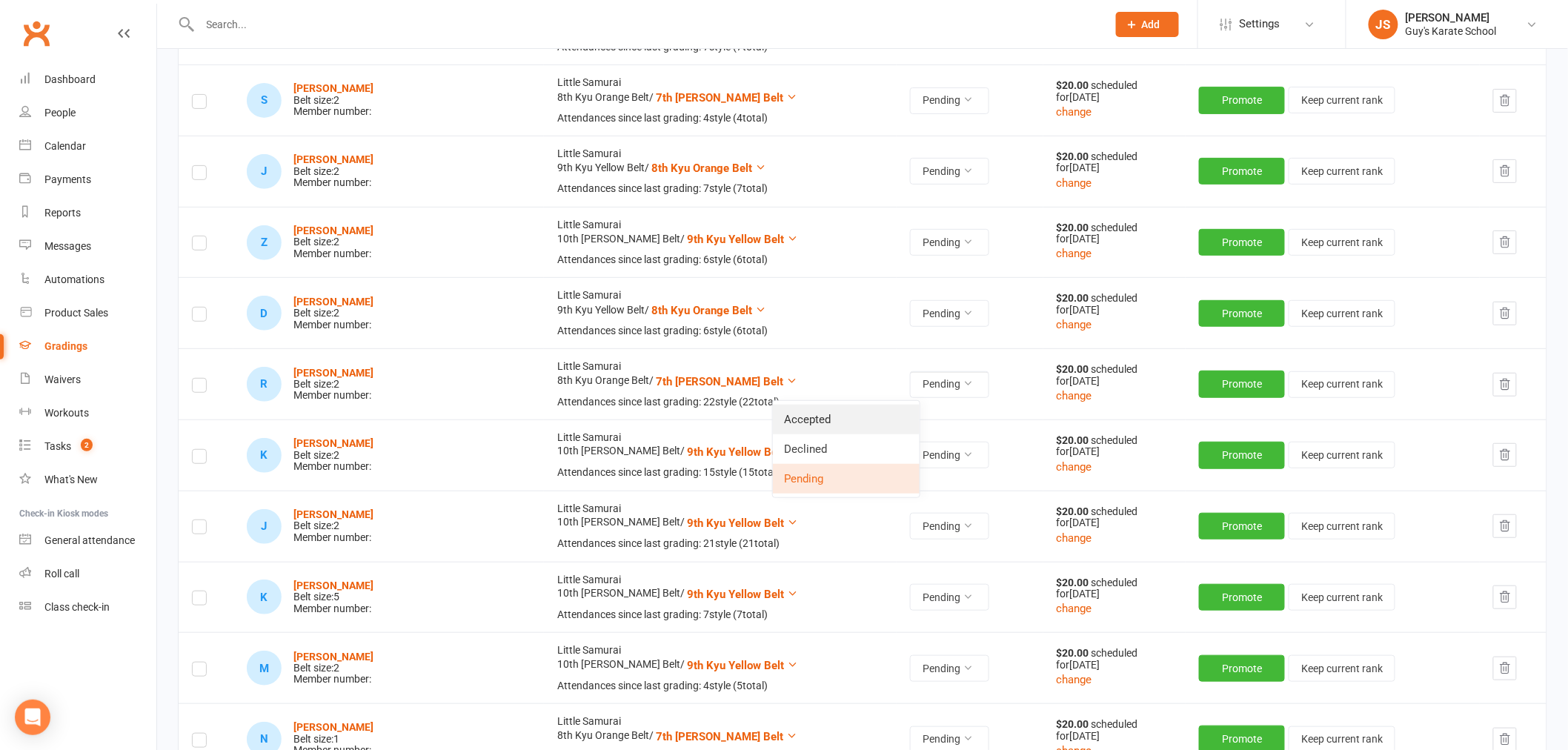
click at [838, 425] on link "Accepted" at bounding box center [846, 419] width 147 height 30
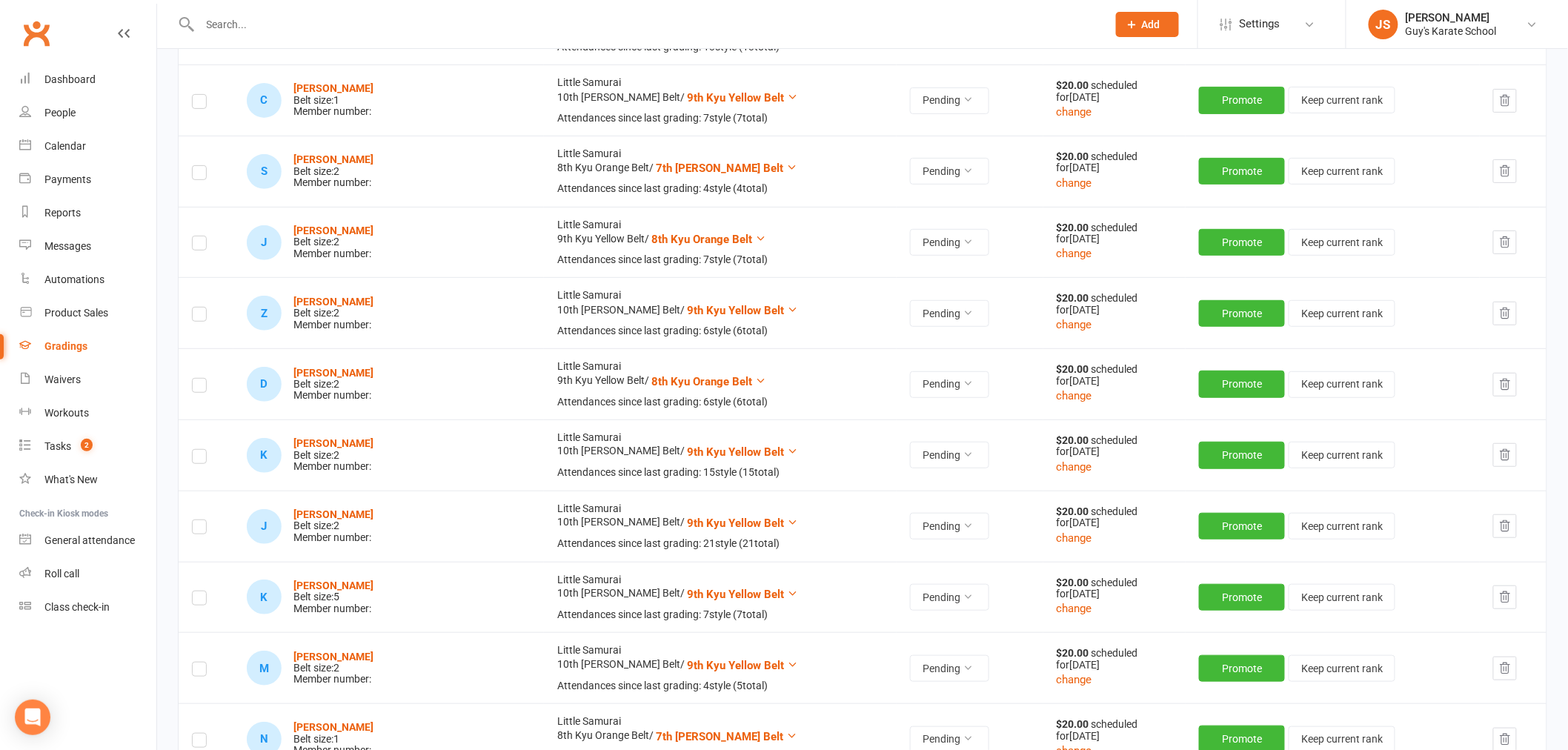
scroll to position [1196, 0]
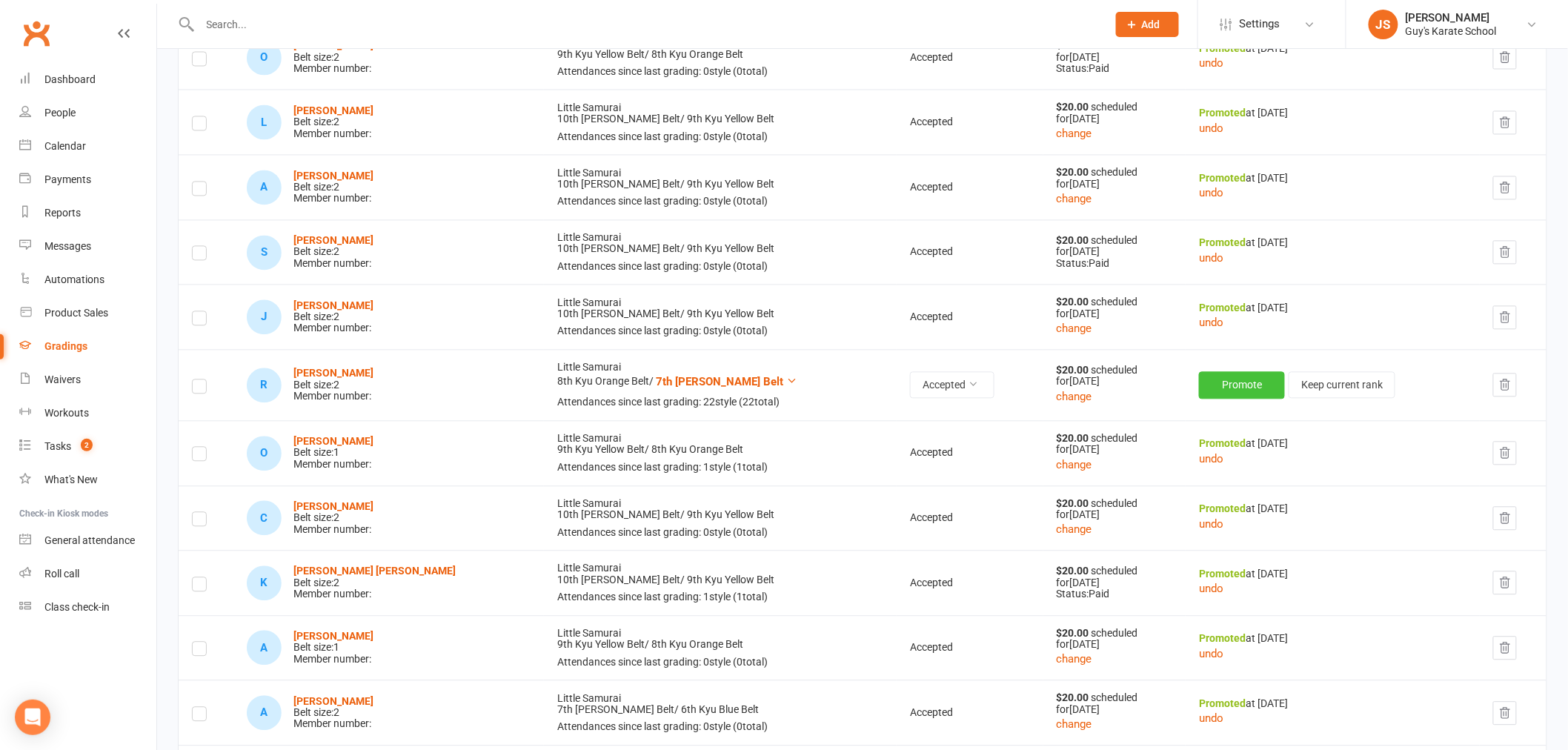
click at [1224, 386] on button "Promote" at bounding box center [1241, 384] width 86 height 26
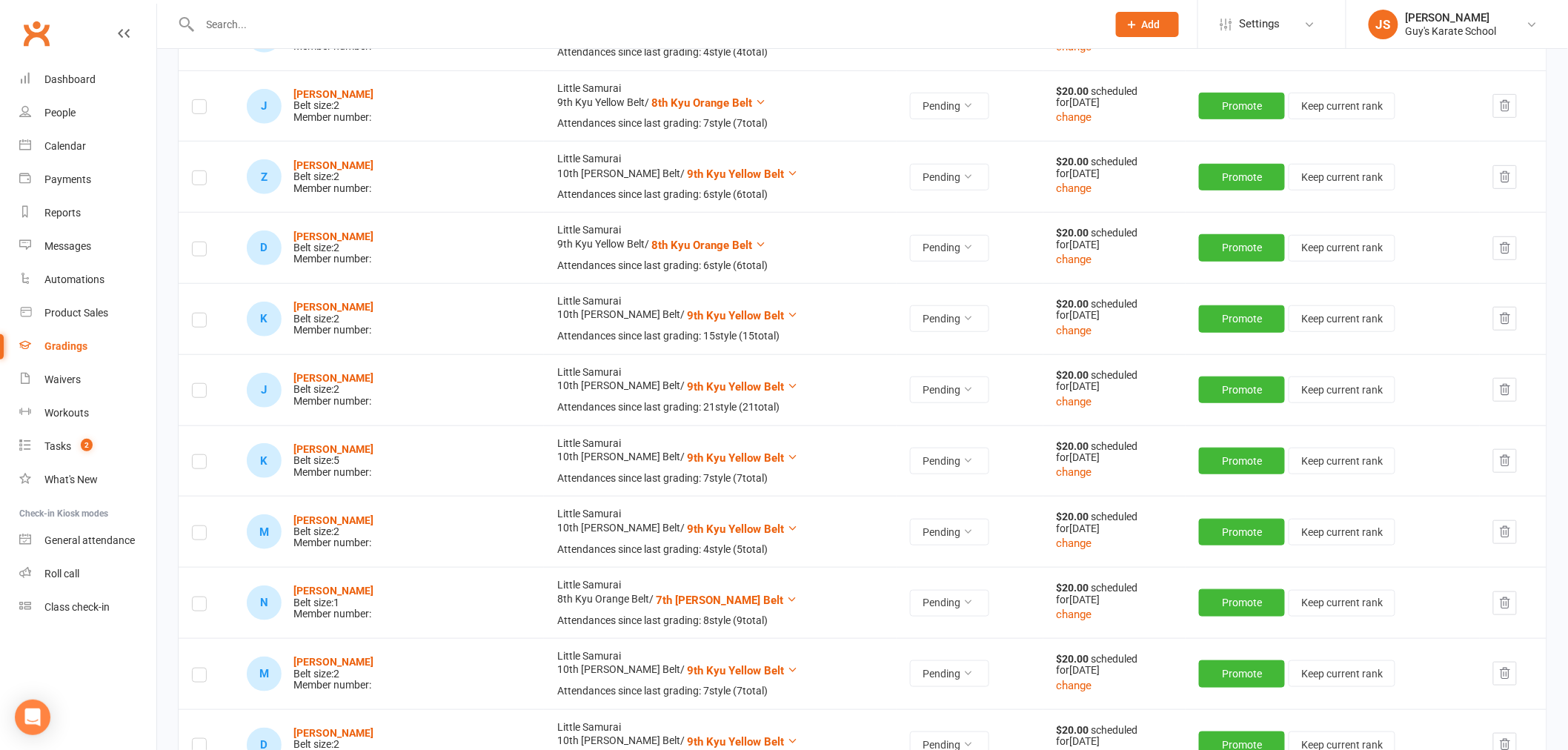
scroll to position [2677, 0]
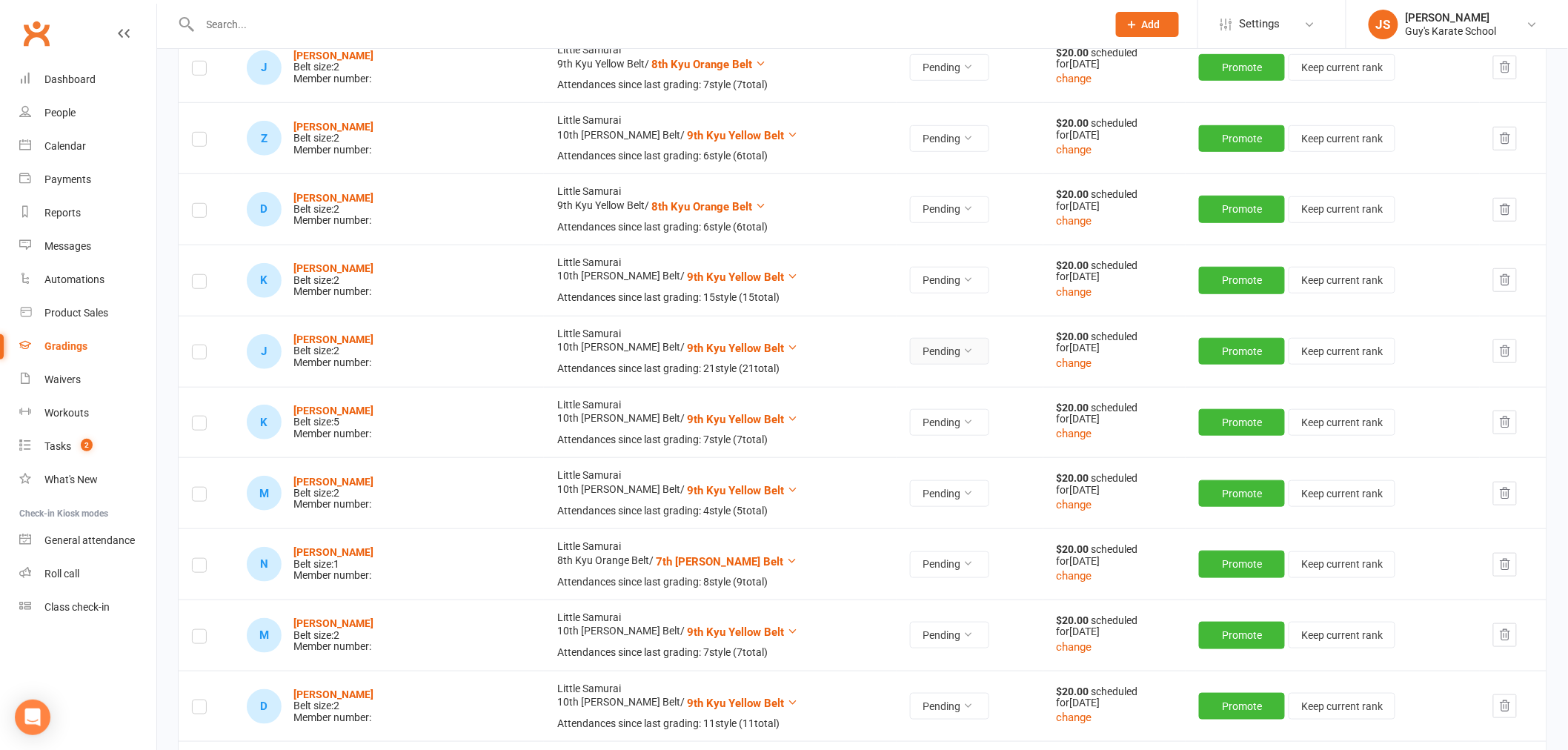
click at [910, 353] on button "Pending" at bounding box center [949, 351] width 79 height 26
click at [845, 378] on link "Accepted" at bounding box center [846, 386] width 147 height 30
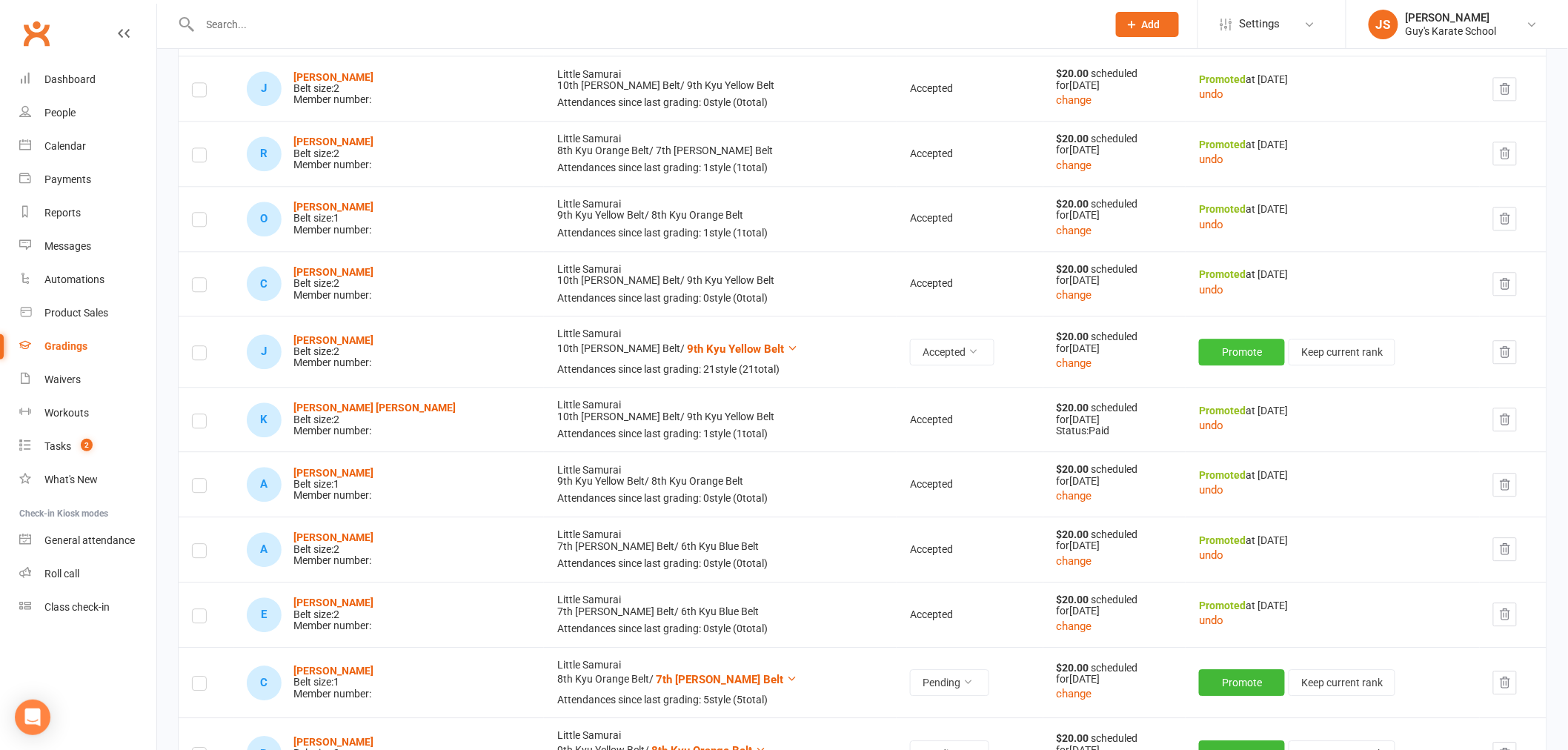
click at [1199, 351] on button "Promote" at bounding box center [1241, 352] width 86 height 26
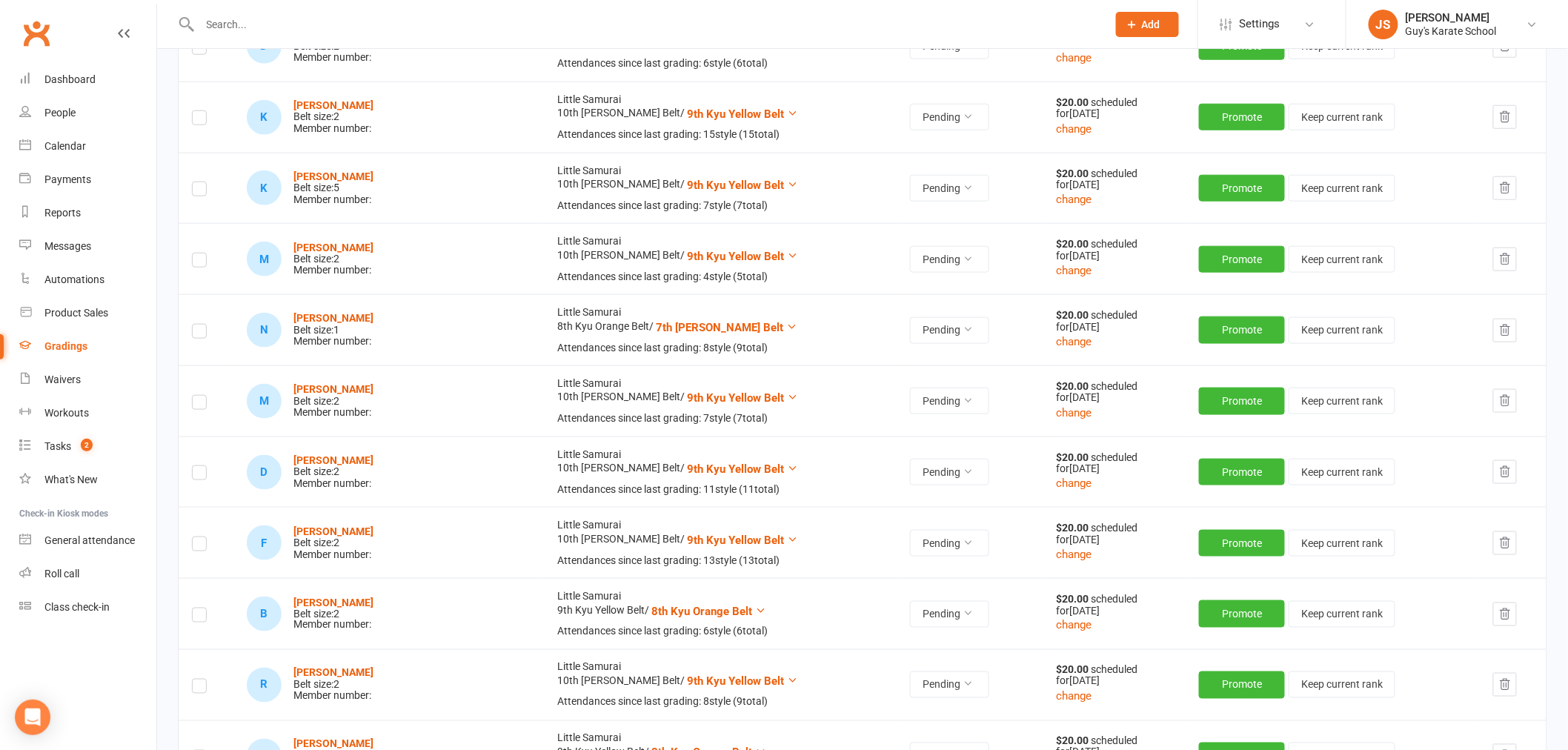
scroll to position [2988, 0]
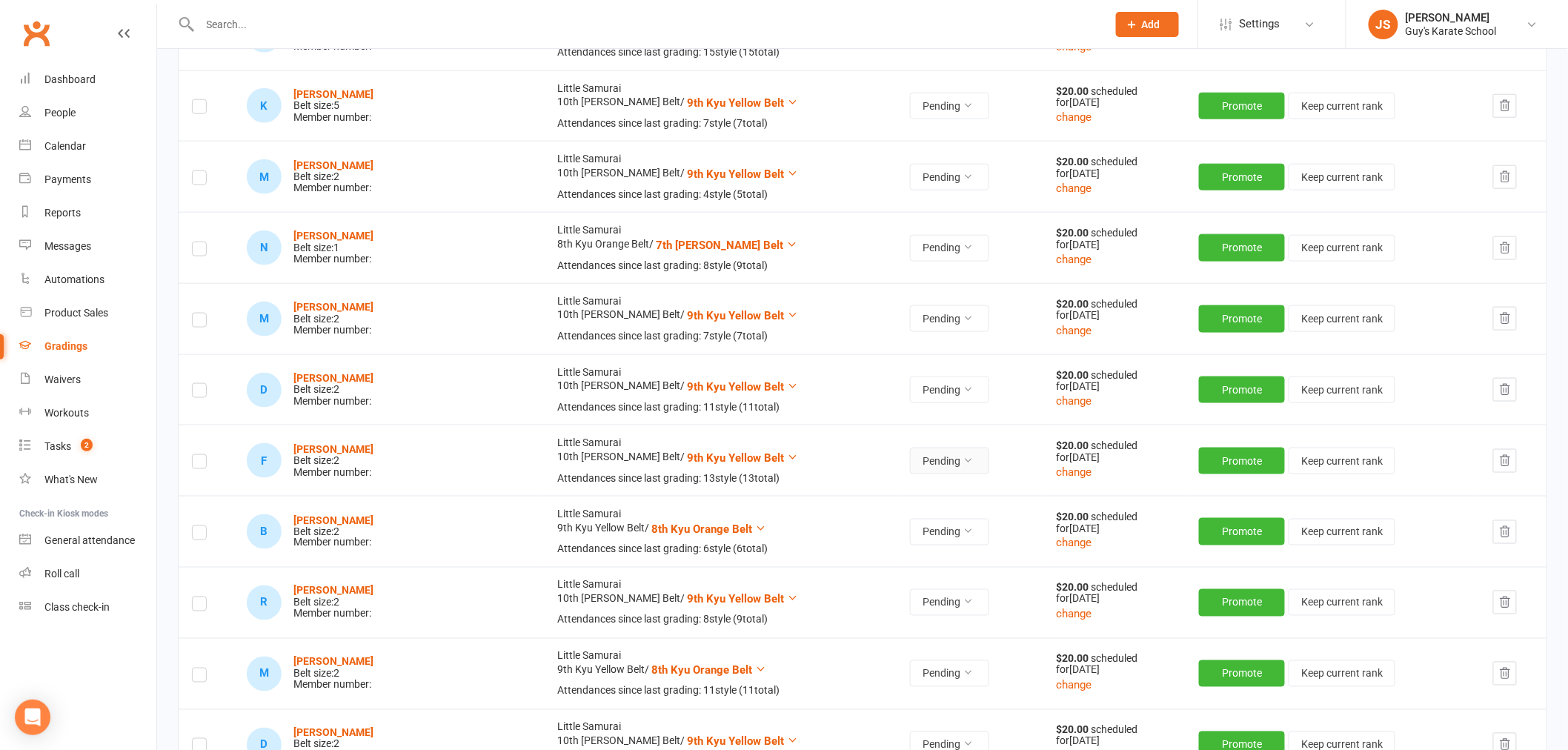
click at [963, 466] on icon at bounding box center [967, 460] width 10 height 10
click at [861, 487] on link "Accepted" at bounding box center [846, 496] width 147 height 30
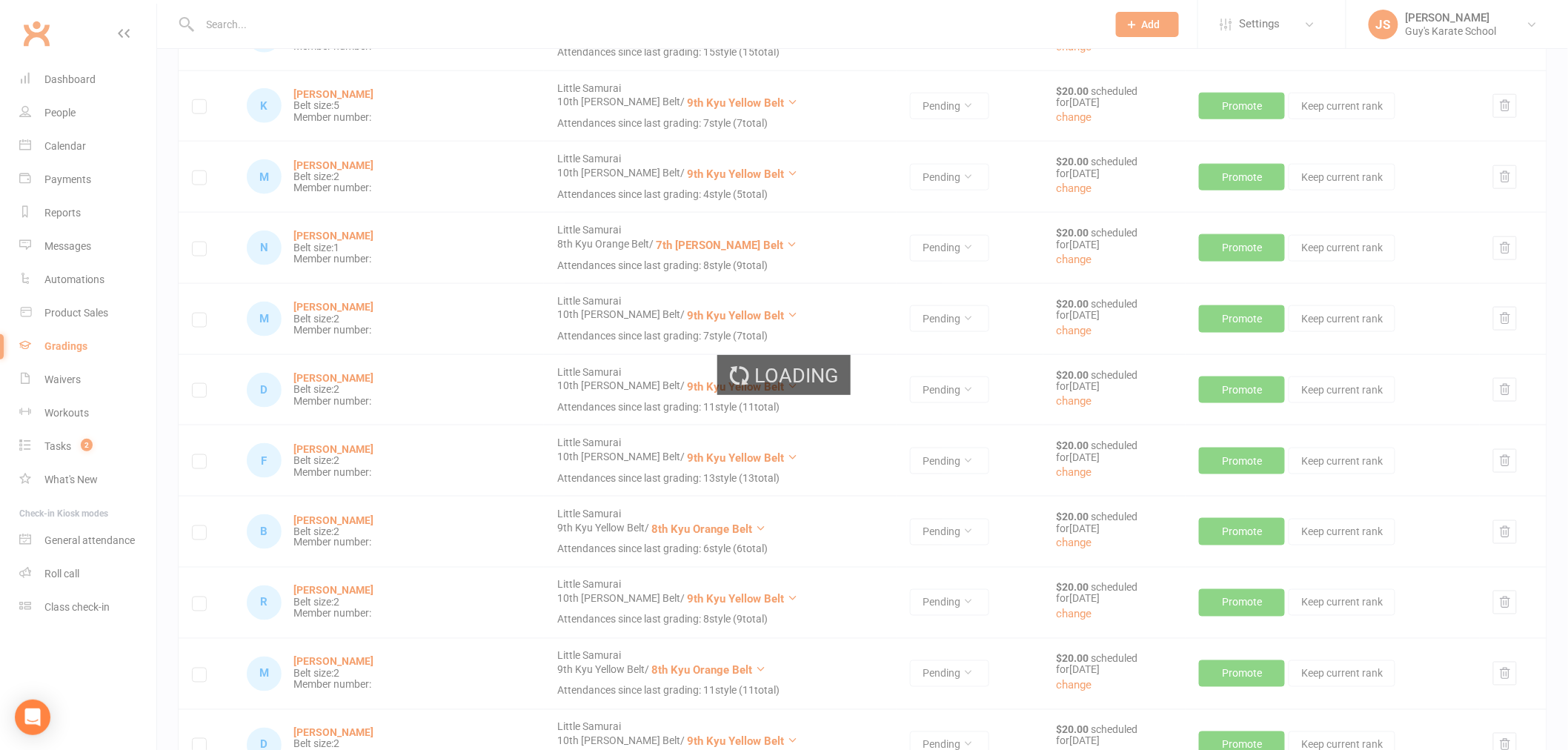
scroll to position [1508, 0]
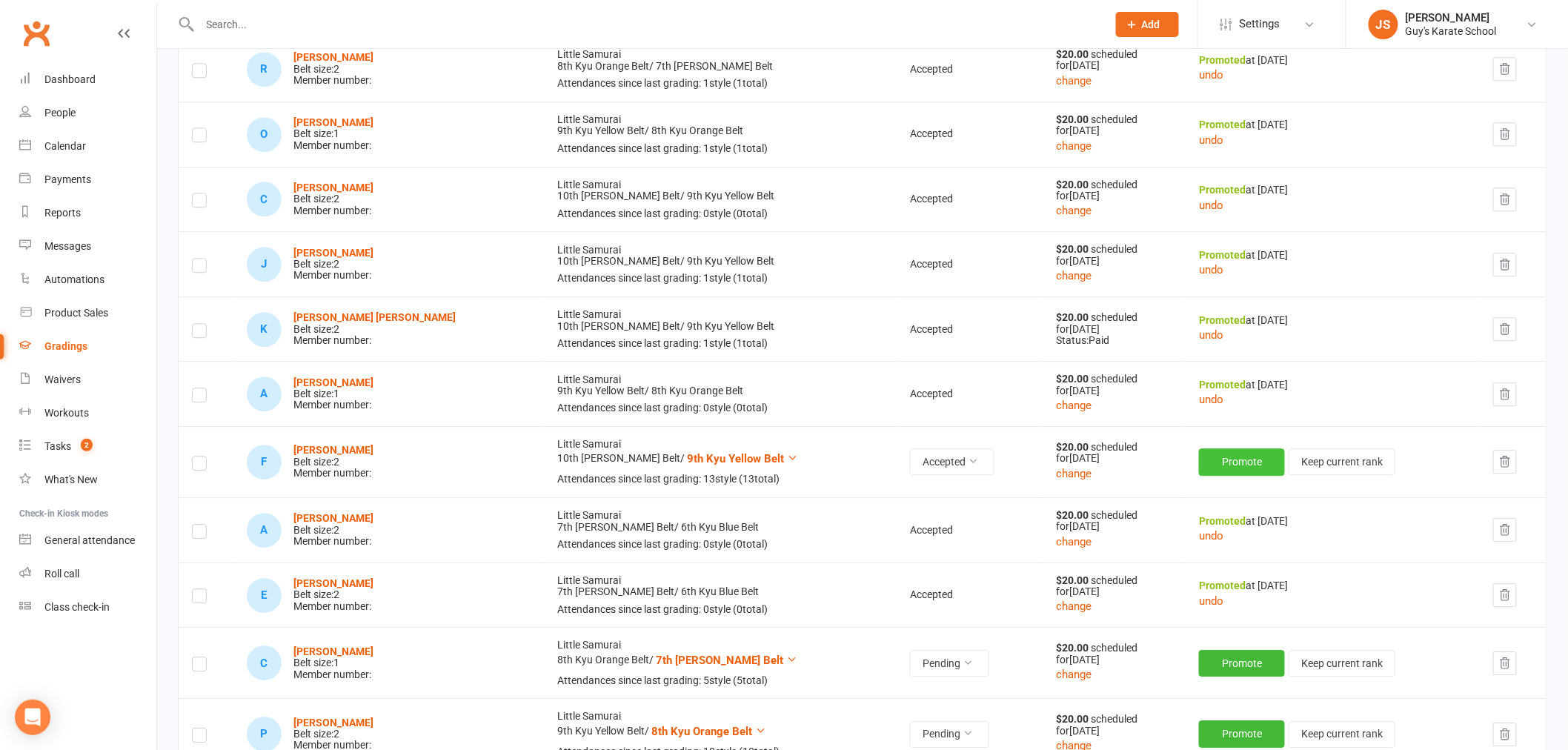
click at [1227, 460] on button "Promote" at bounding box center [1241, 461] width 86 height 26
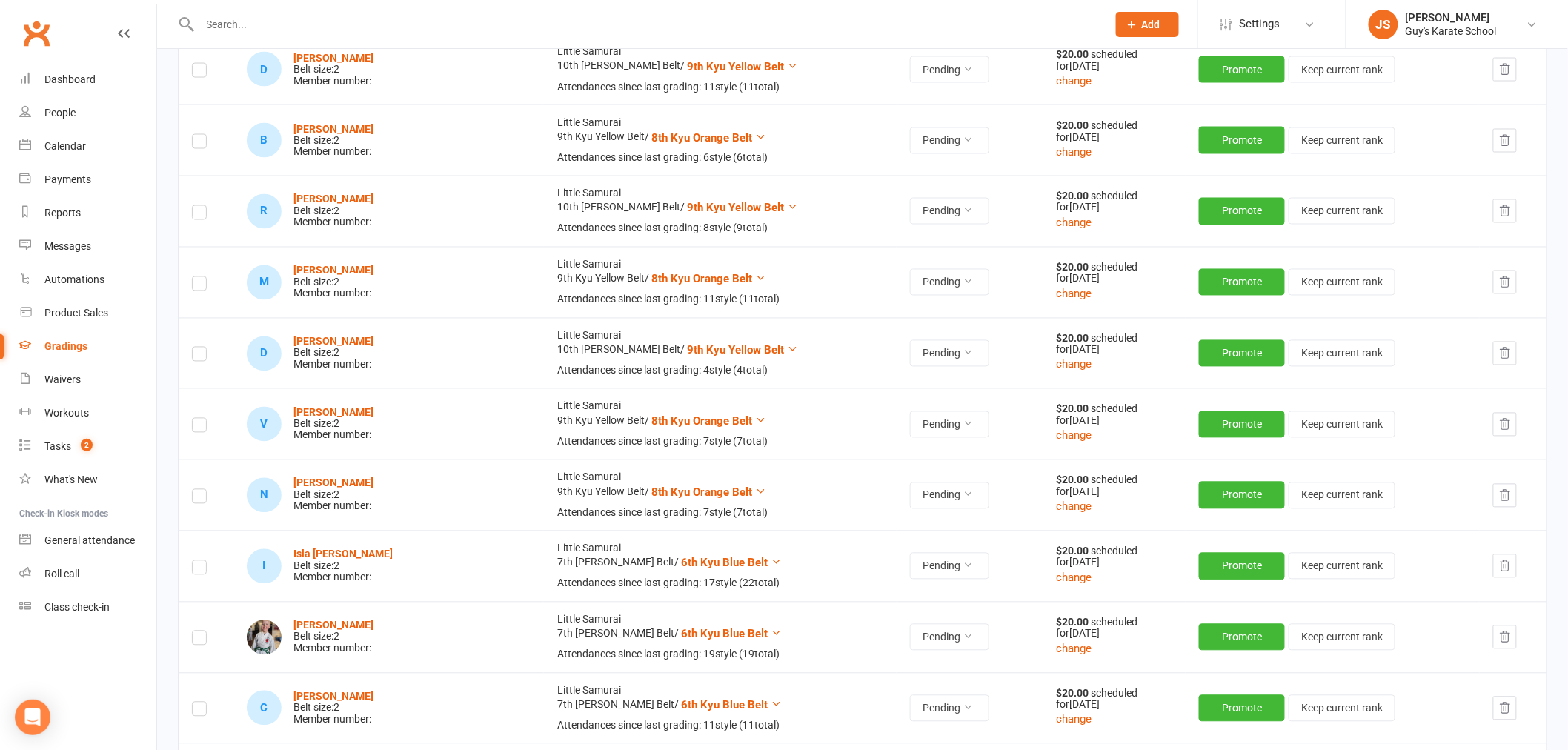
scroll to position [3402, 0]
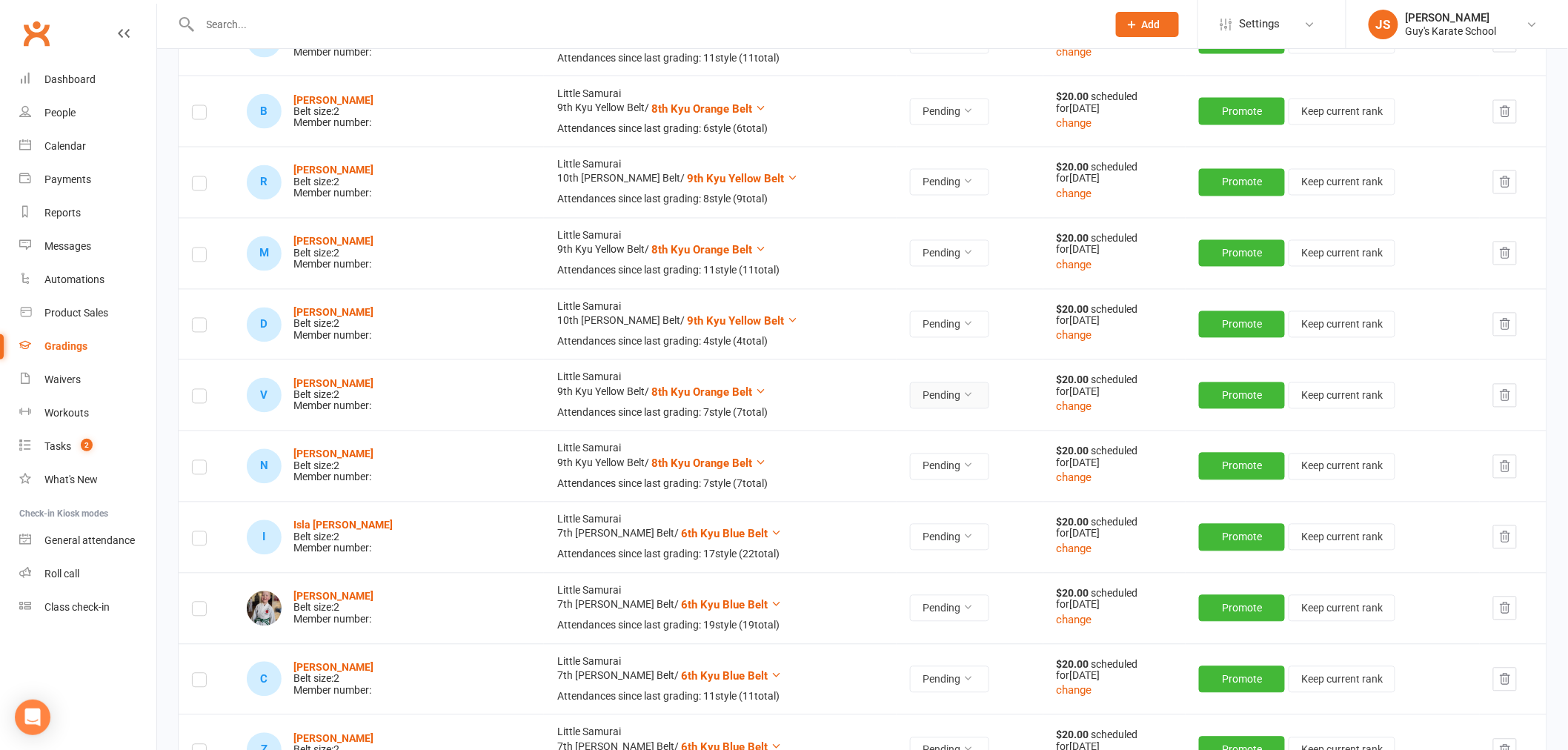
click at [910, 395] on button "Pending" at bounding box center [949, 395] width 79 height 26
click at [856, 428] on link "Accepted" at bounding box center [846, 431] width 147 height 30
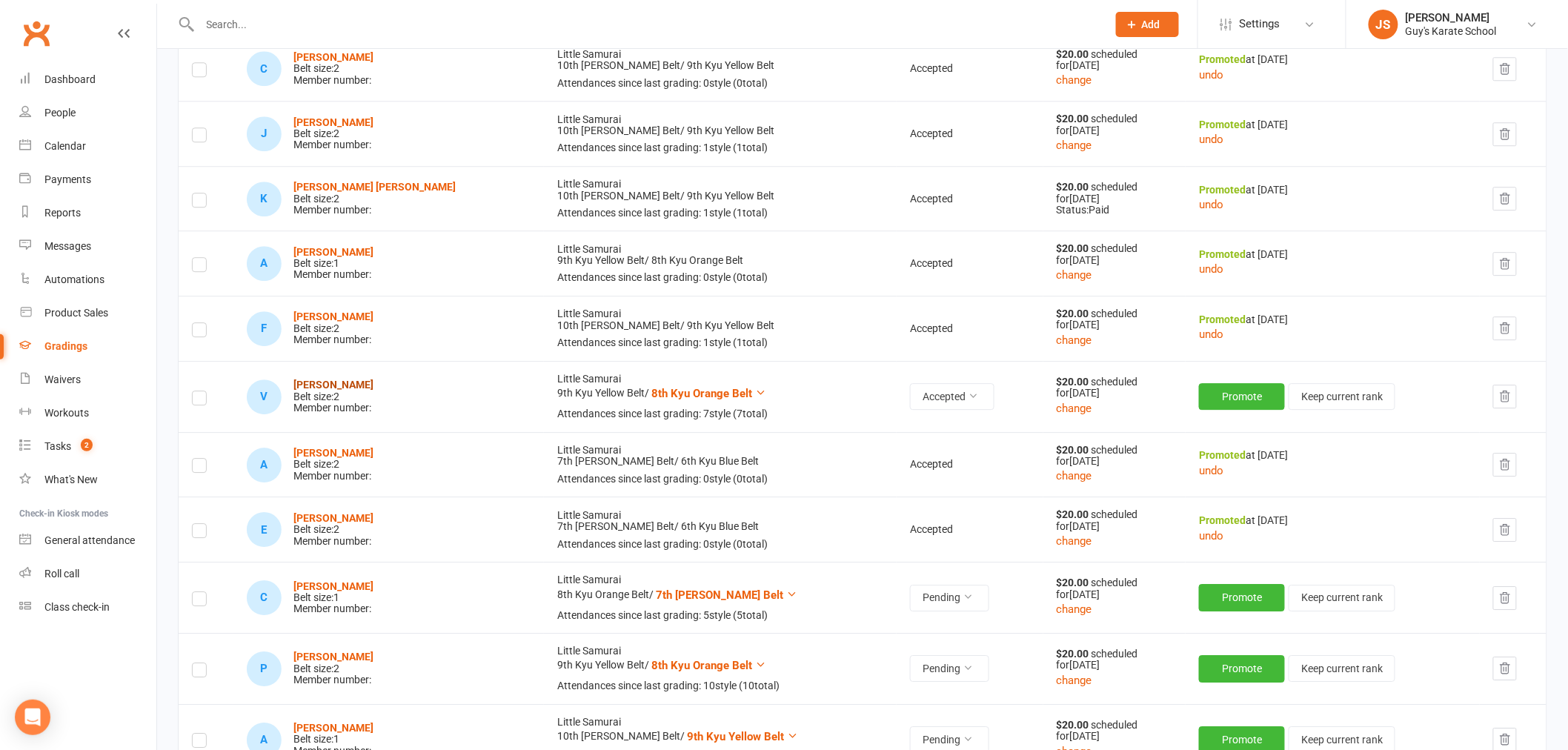
click at [331, 387] on strong "[PERSON_NAME]" at bounding box center [333, 385] width 80 height 12
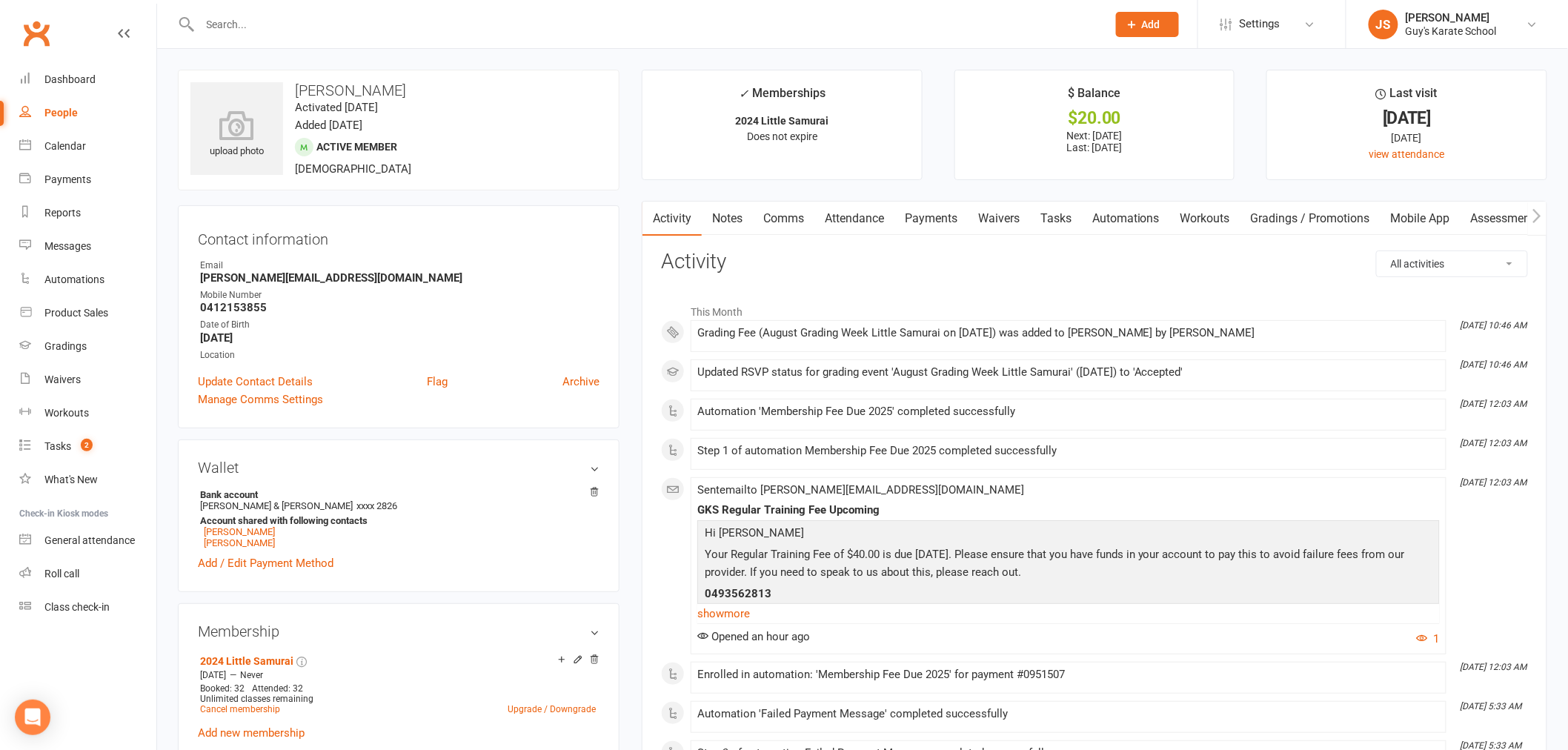
click at [937, 211] on link "Payments" at bounding box center [931, 218] width 73 height 34
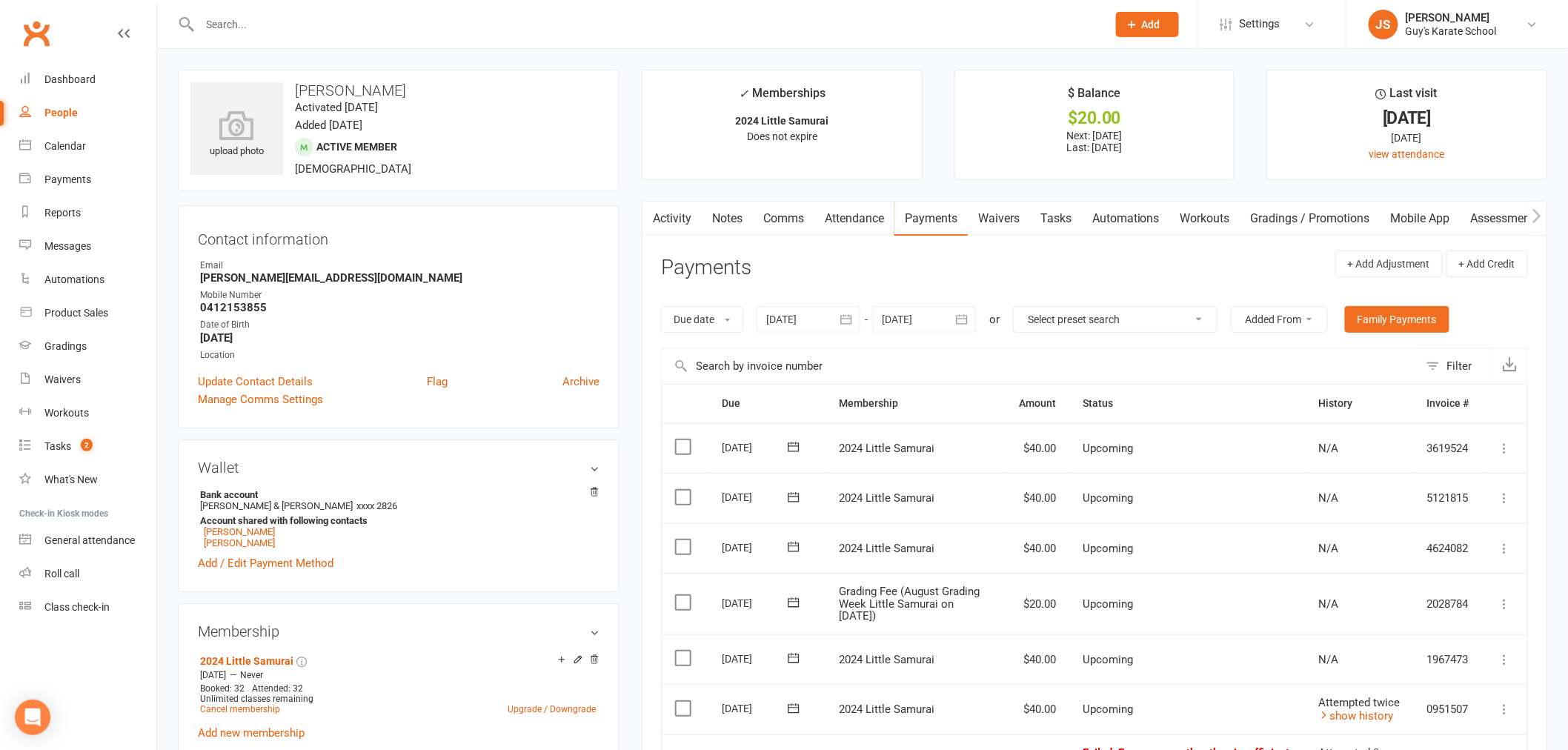
scroll to position [82, 0]
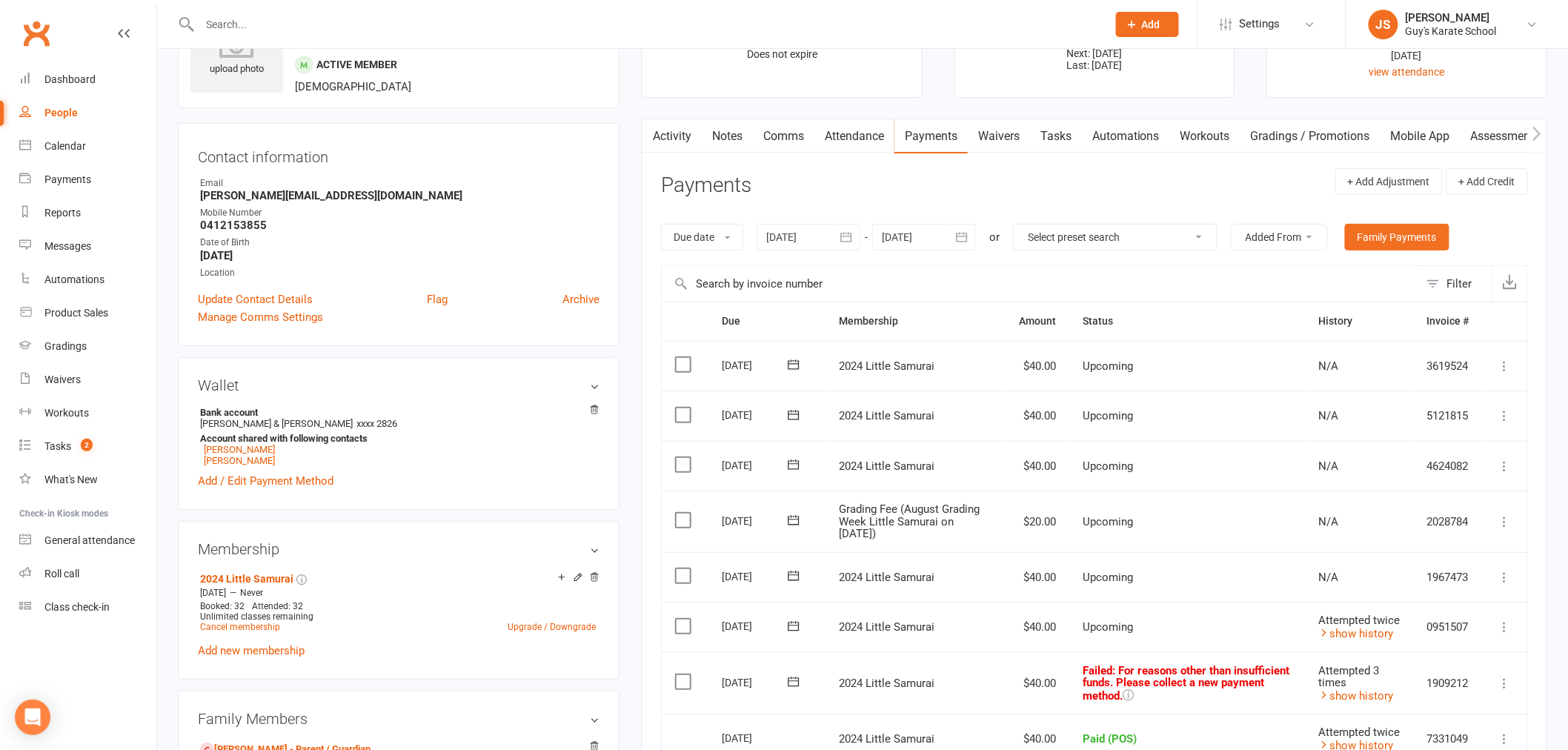
click at [1505, 524] on icon at bounding box center [1505, 522] width 14 height 14
click at [1430, 579] on link "Mark as Paid (POS)" at bounding box center [1440, 580] width 147 height 30
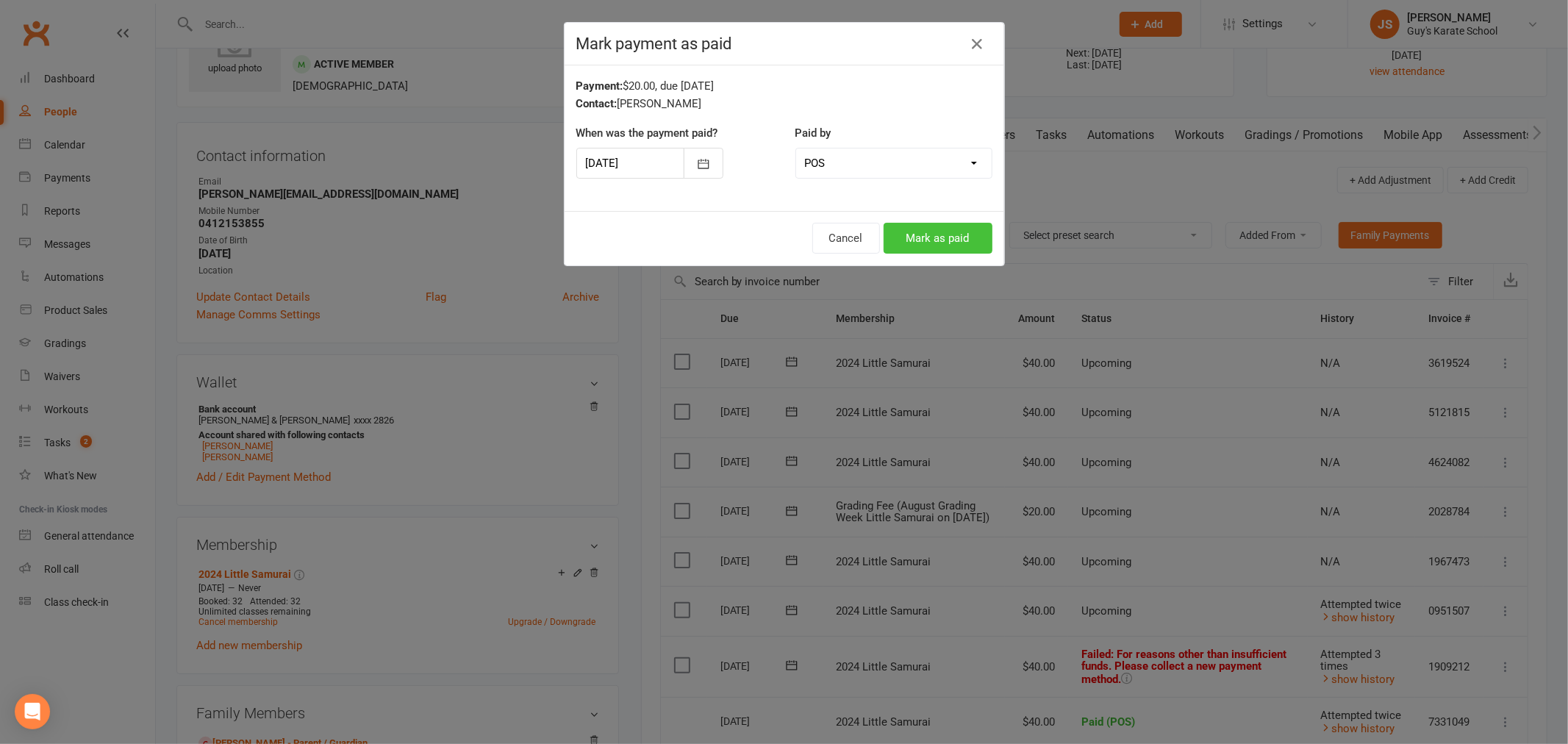
click at [963, 244] on button "Mark as paid" at bounding box center [937, 238] width 109 height 31
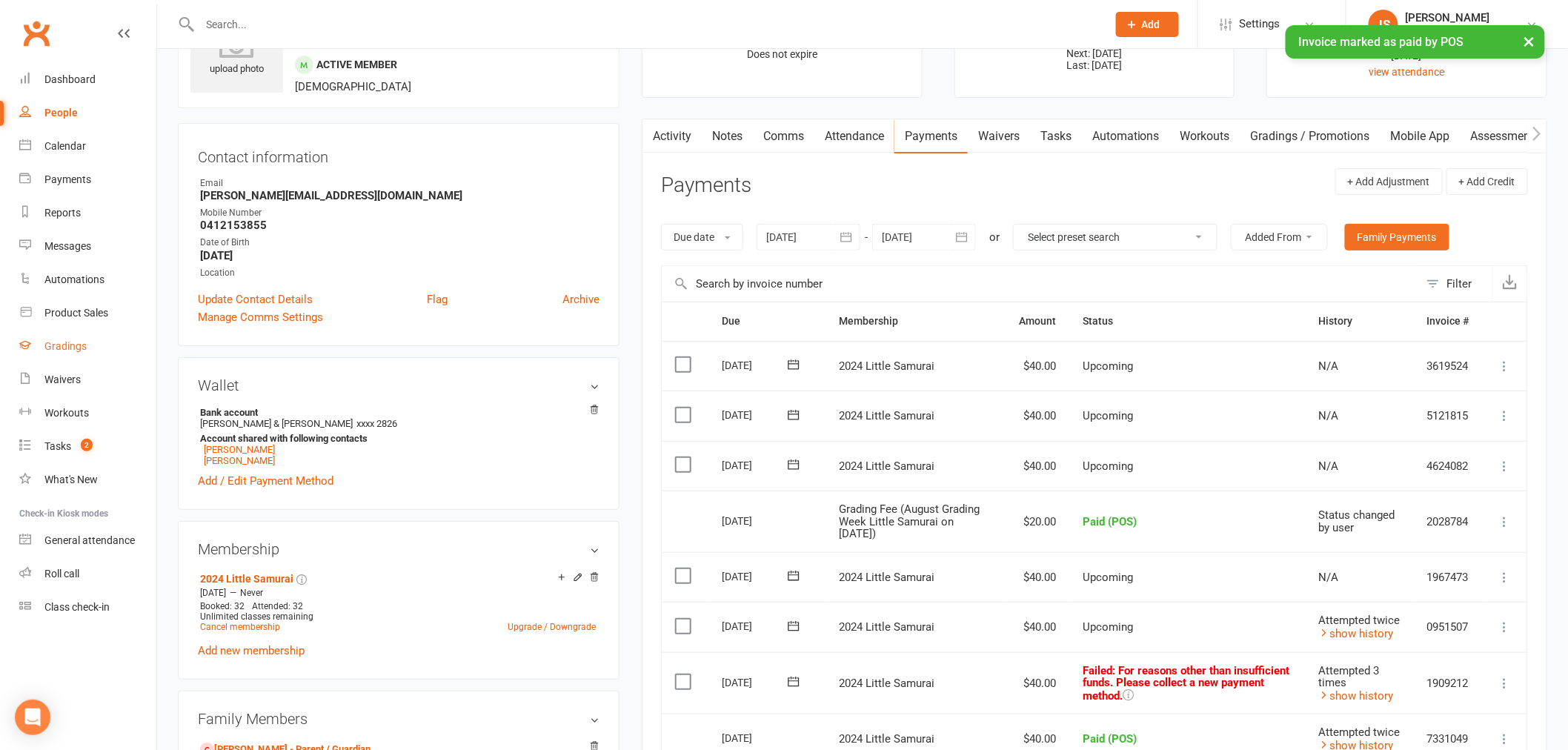
click at [61, 336] on link "Gradings" at bounding box center [88, 347] width 137 height 34
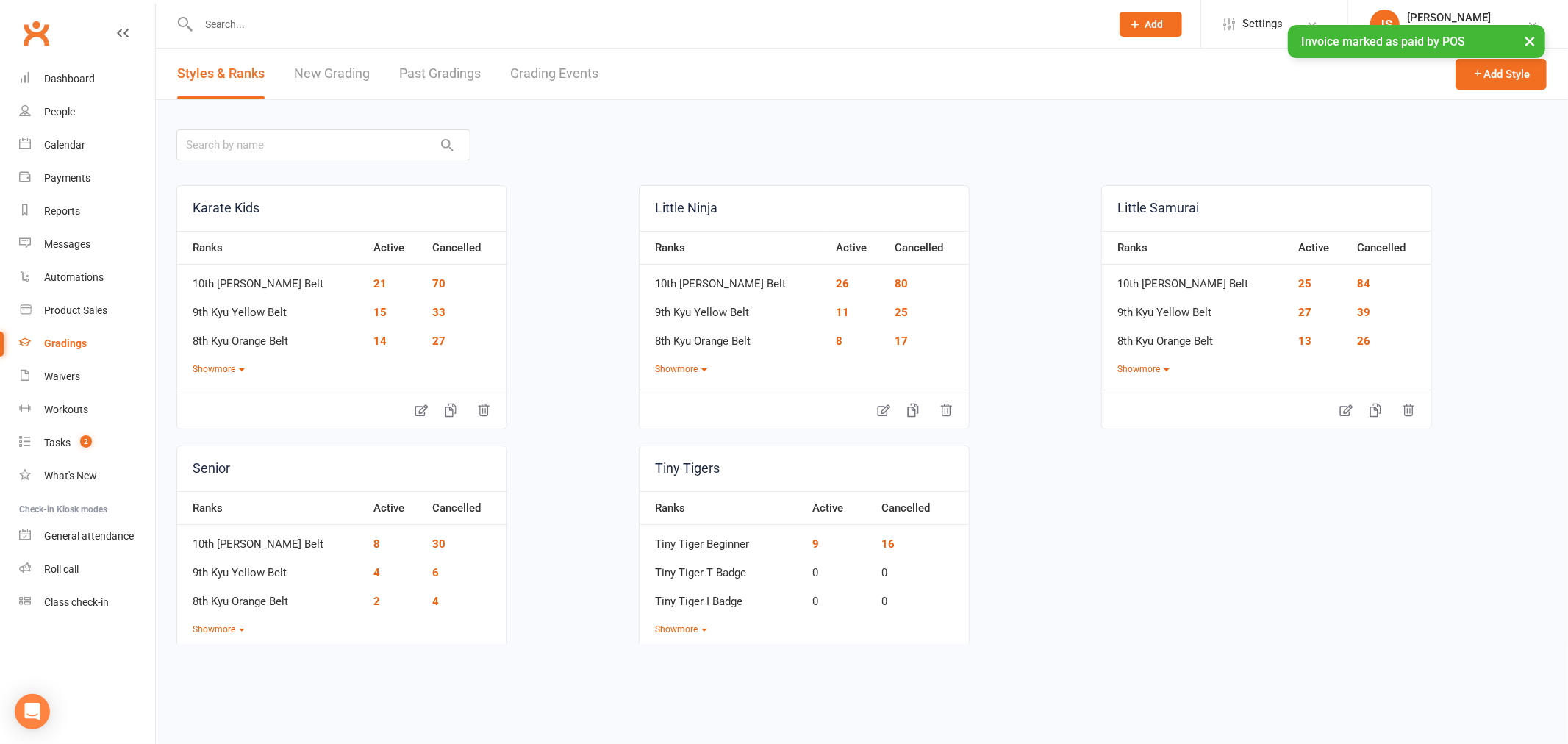
click at [592, 80] on link "Grading Events" at bounding box center [554, 74] width 88 height 51
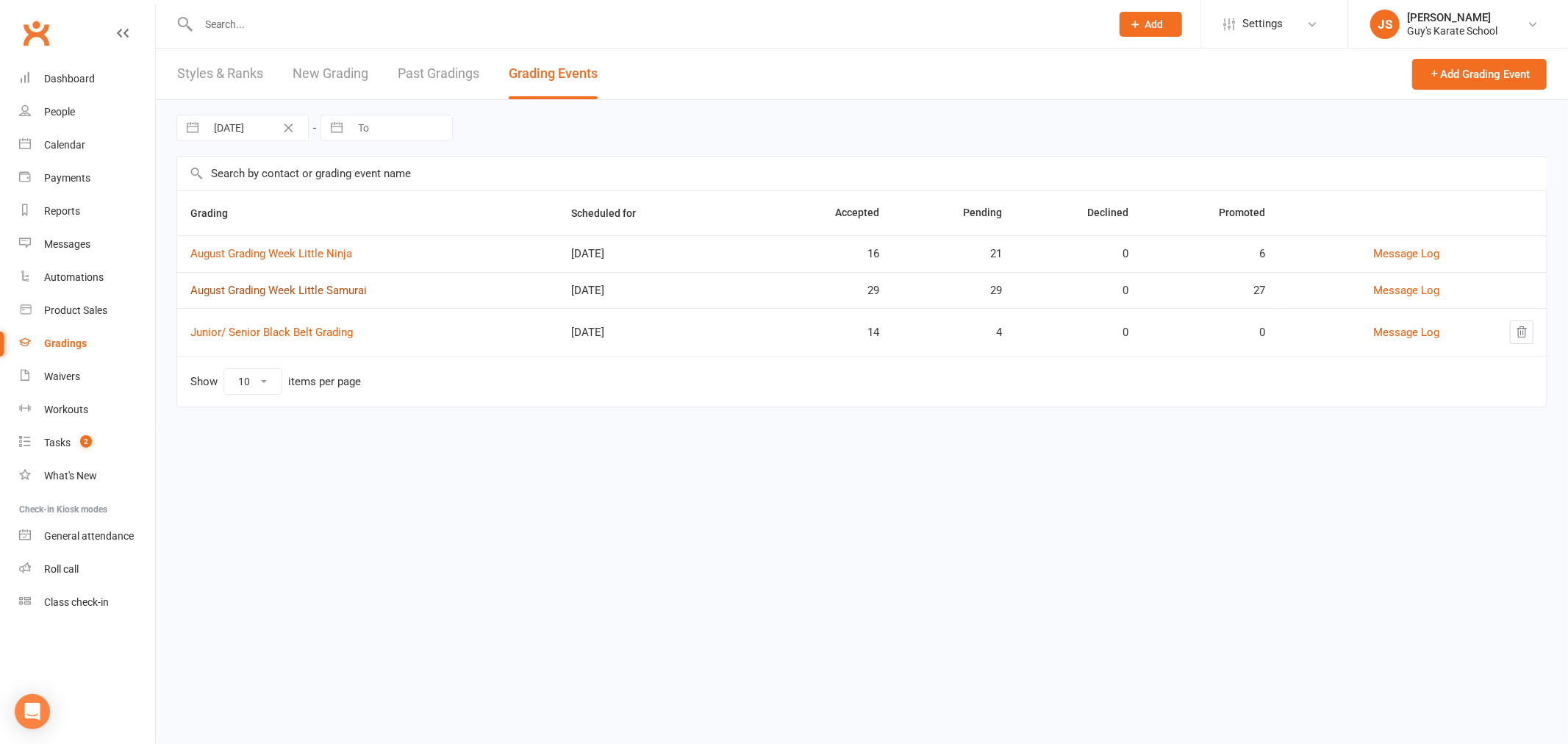
click at [281, 284] on link "August Grading Week Little Samurai" at bounding box center [278, 290] width 176 height 14
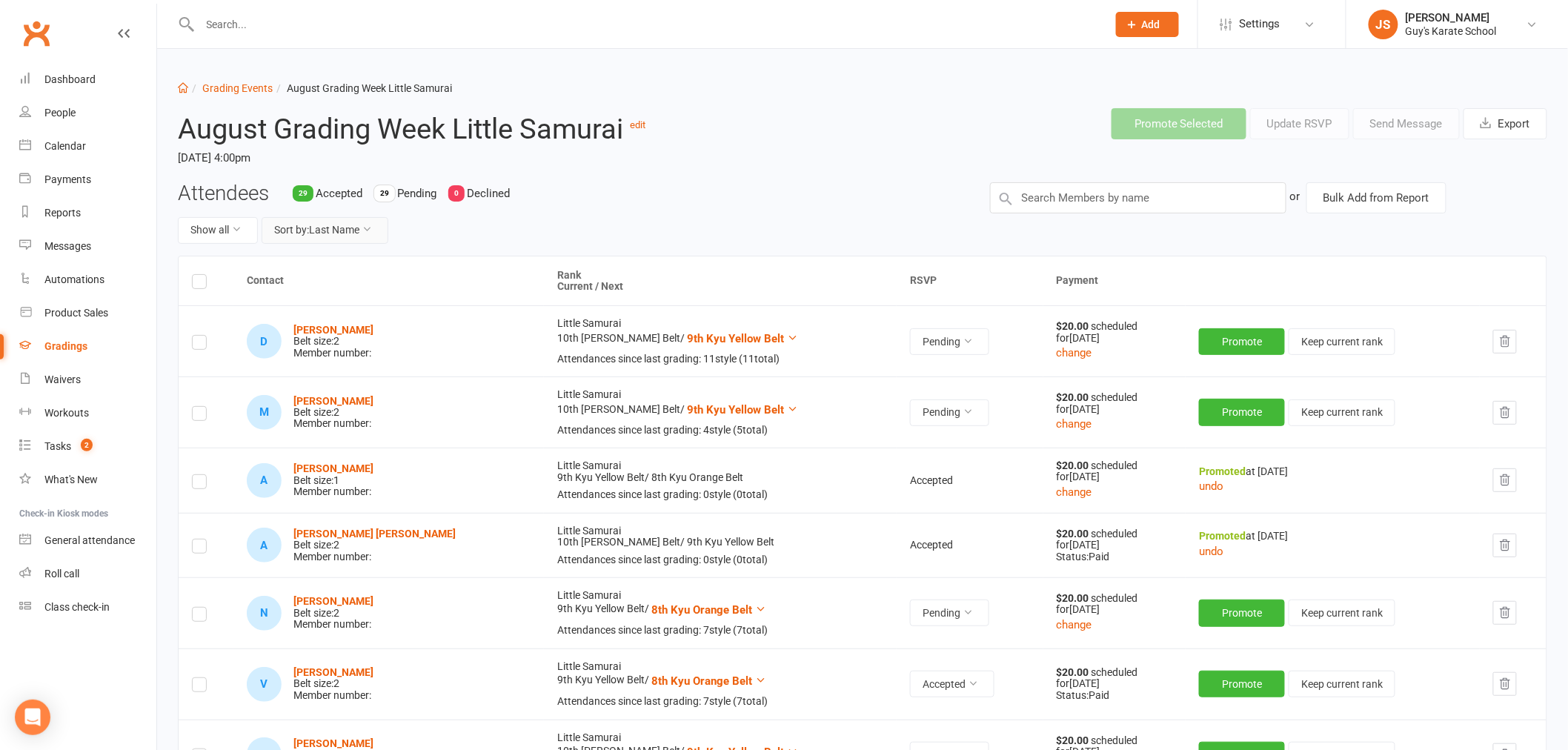
click at [344, 227] on button "Sort by: Last Name" at bounding box center [325, 230] width 127 height 26
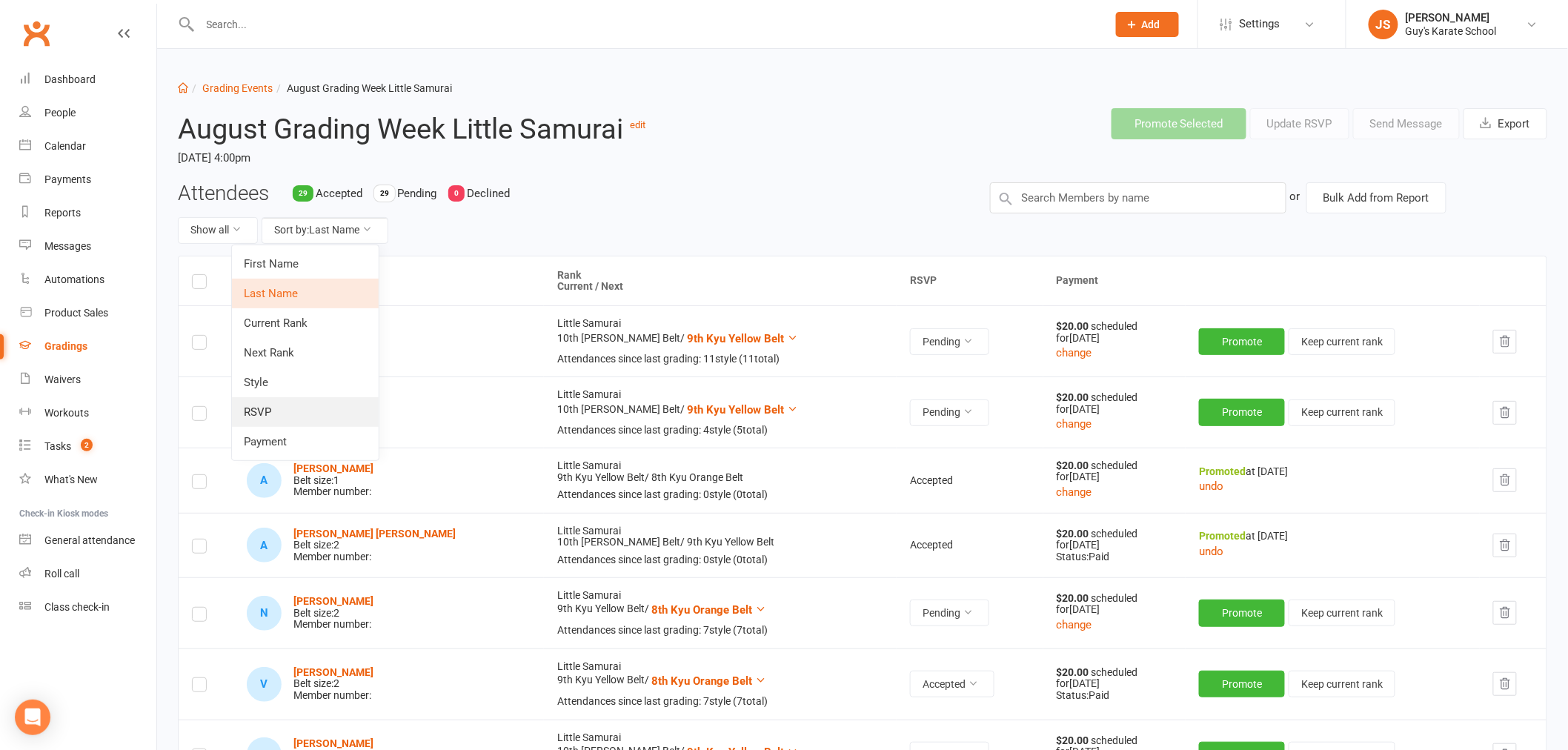
click at [299, 397] on link "RSVP" at bounding box center [305, 412] width 147 height 30
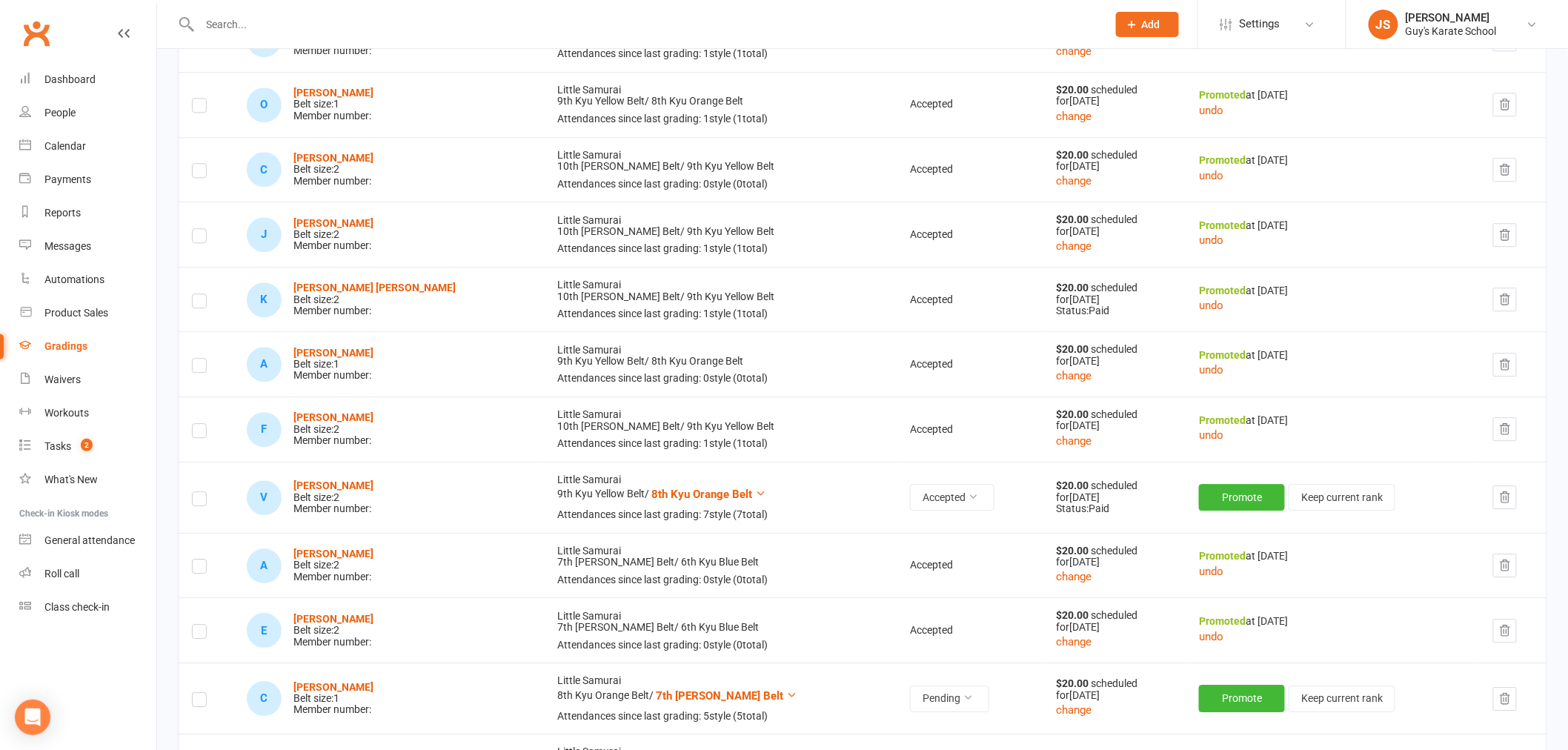
scroll to position [1564, 0]
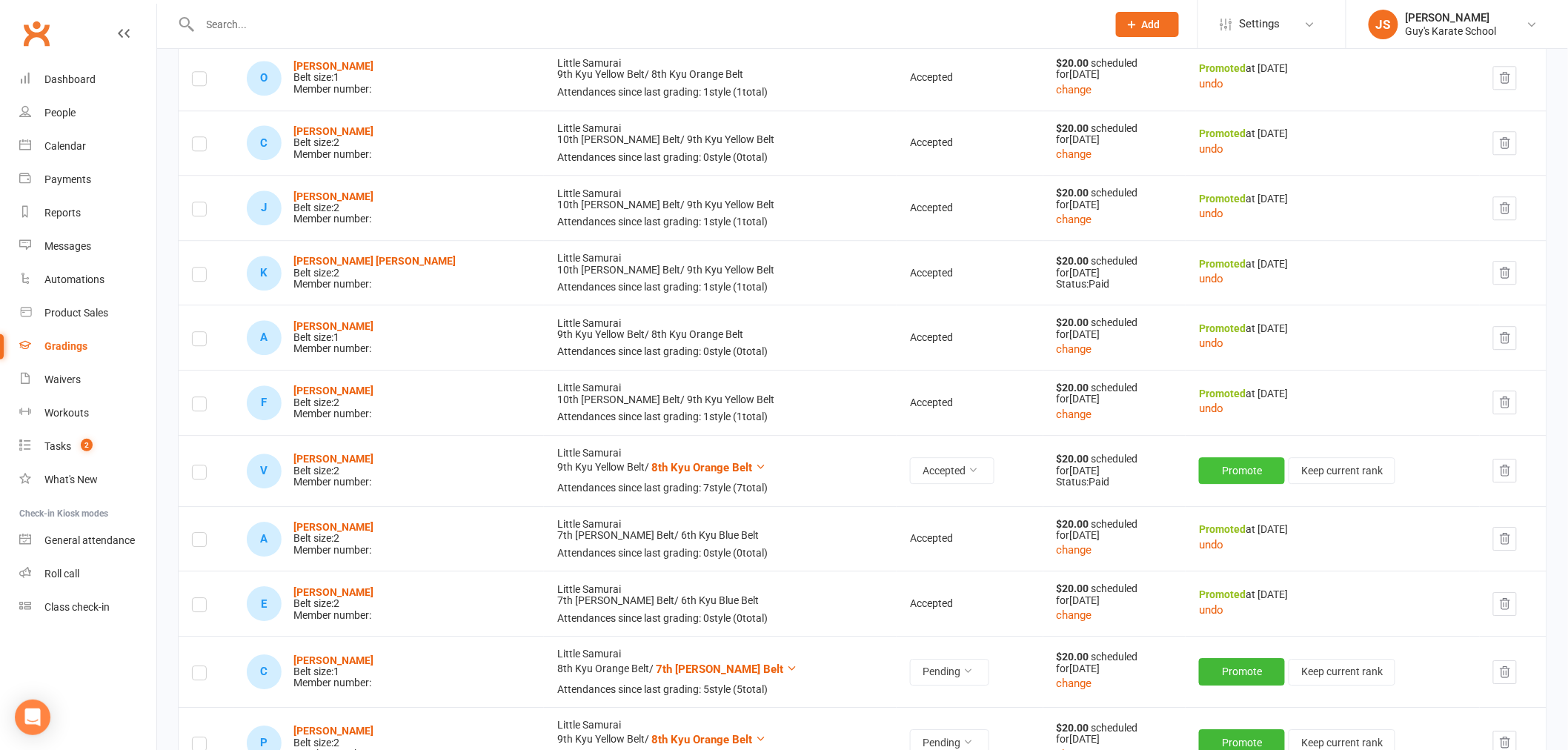
click at [1199, 475] on button "Promote" at bounding box center [1241, 470] width 86 height 26
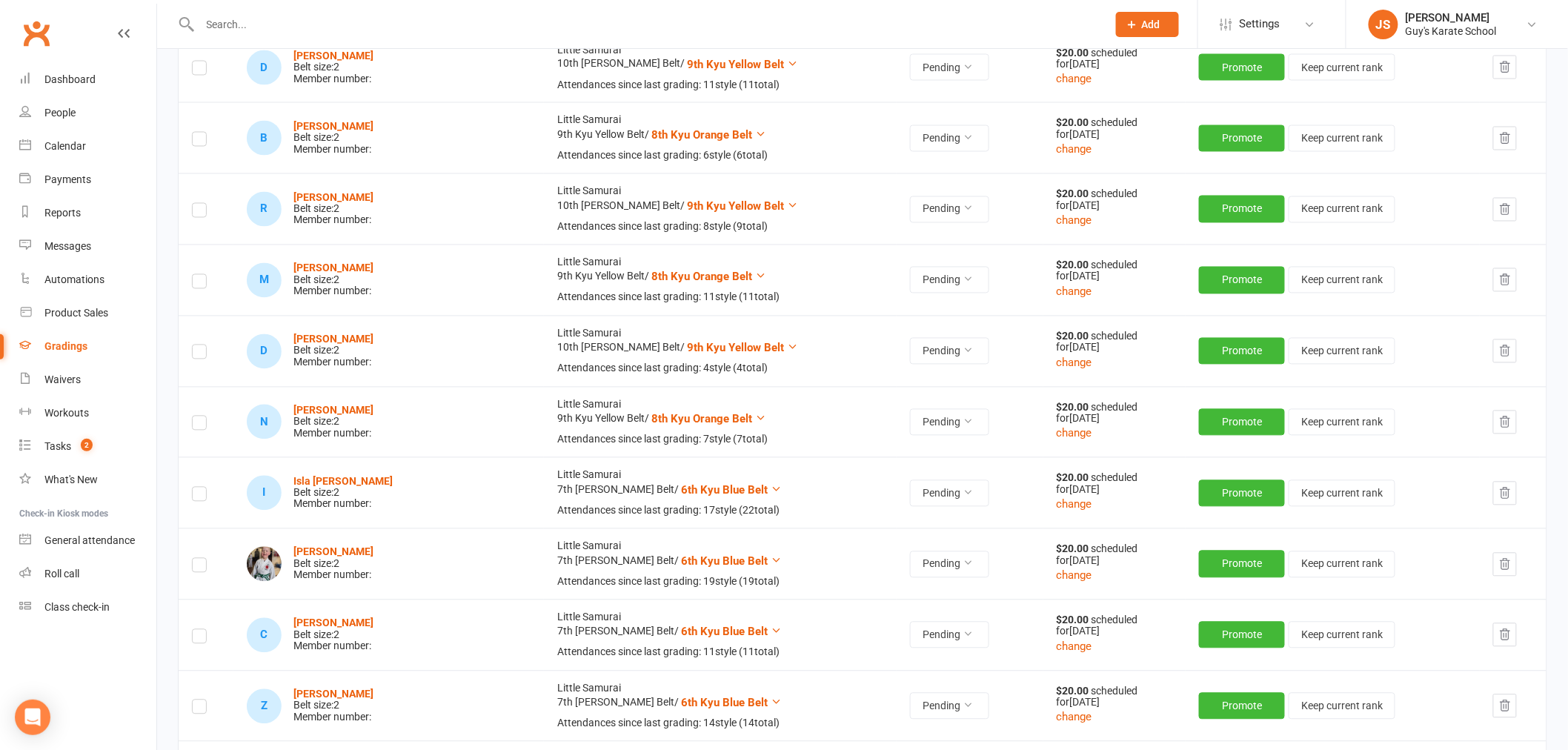
scroll to position [3458, 0]
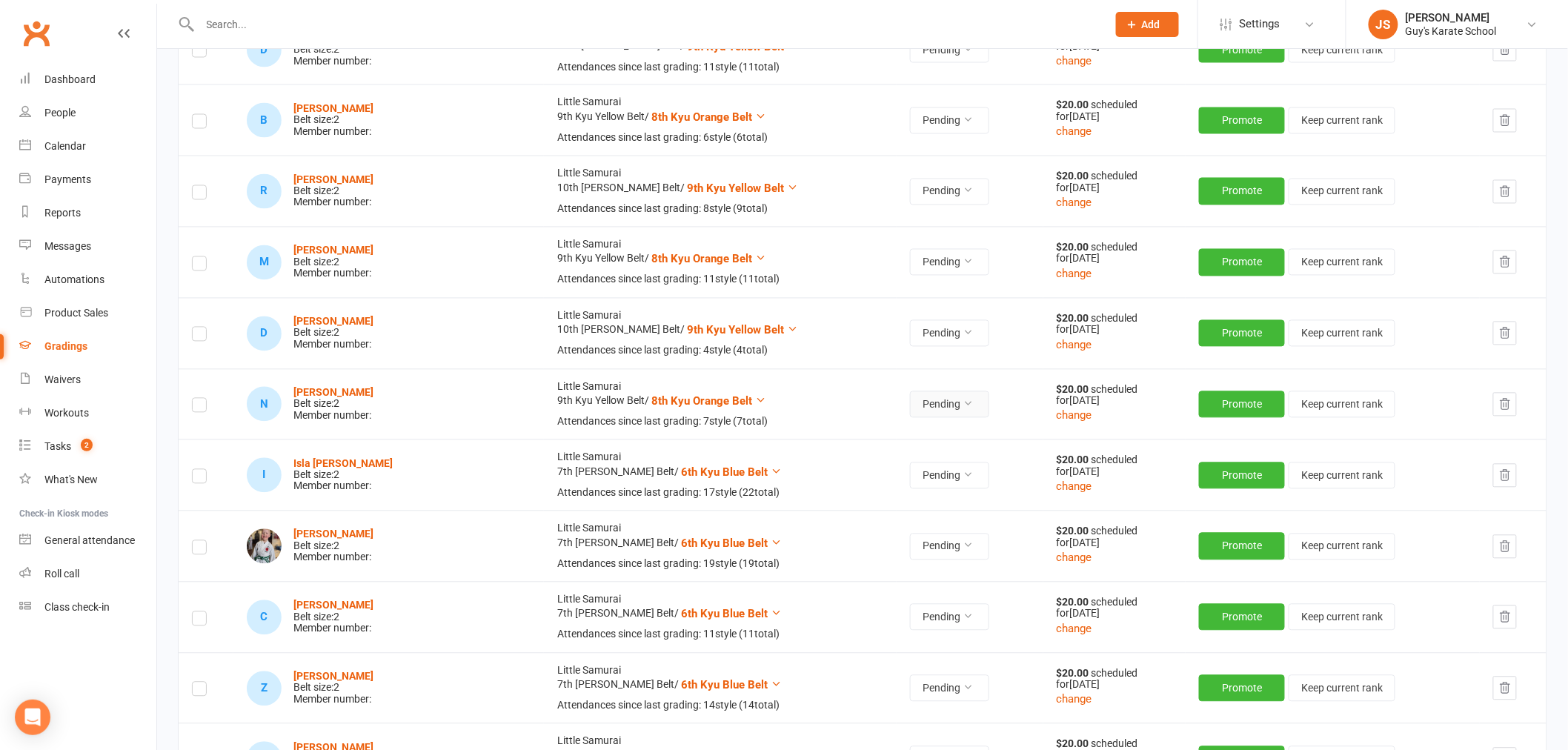
click at [910, 401] on button "Pending" at bounding box center [949, 404] width 79 height 26
click at [842, 447] on link "Accepted" at bounding box center [846, 440] width 147 height 30
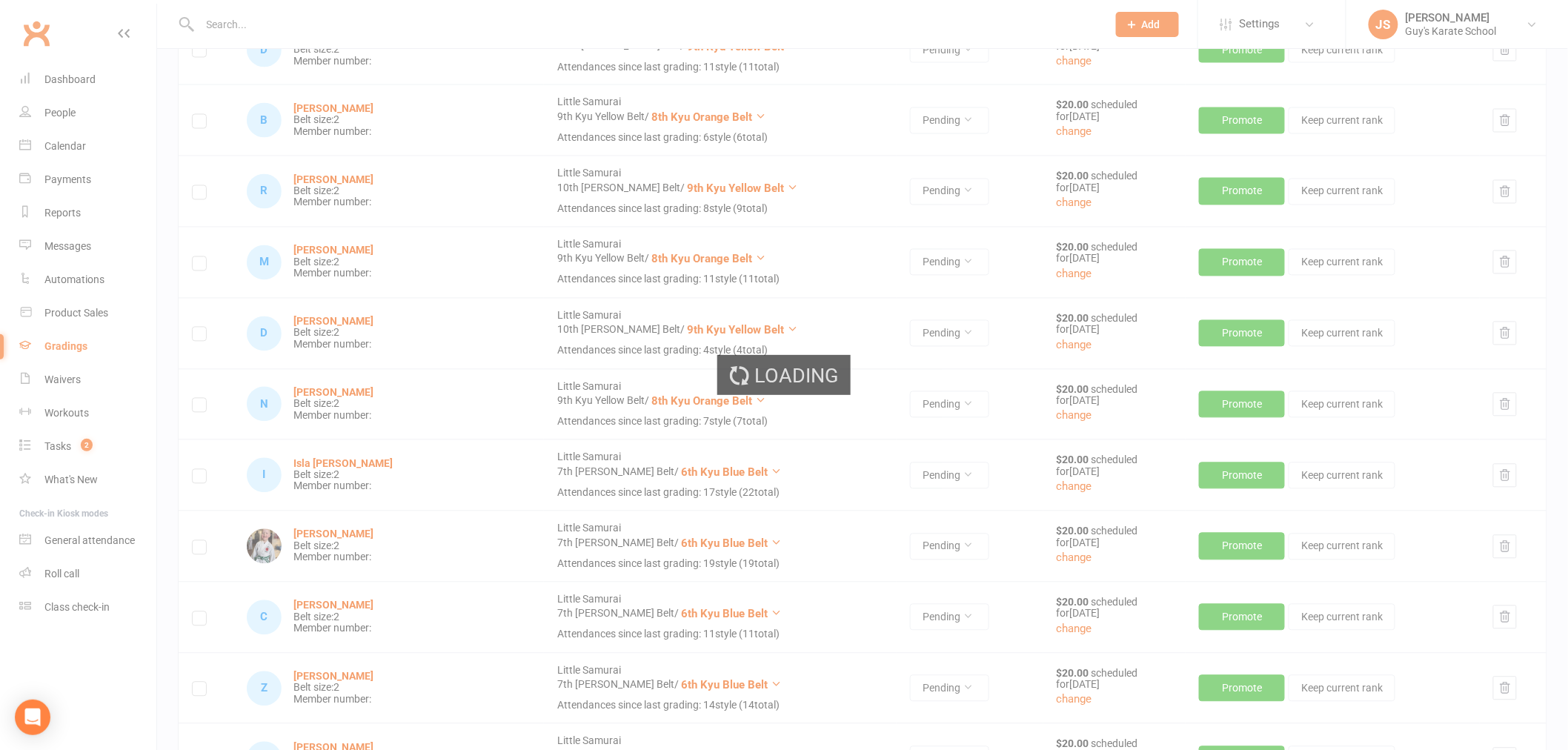
scroll to position [1694, 0]
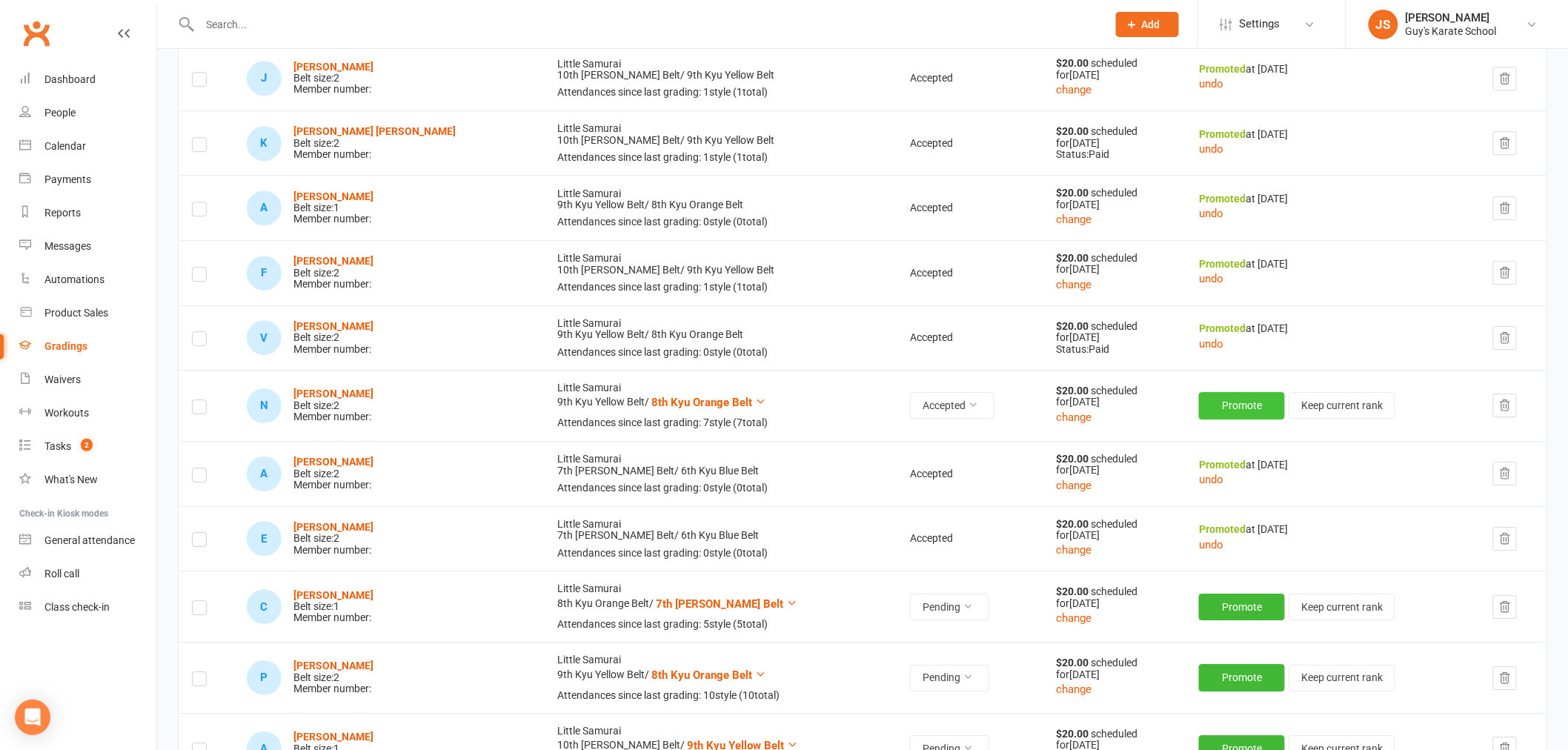
click at [1209, 406] on button "Promote" at bounding box center [1241, 405] width 86 height 26
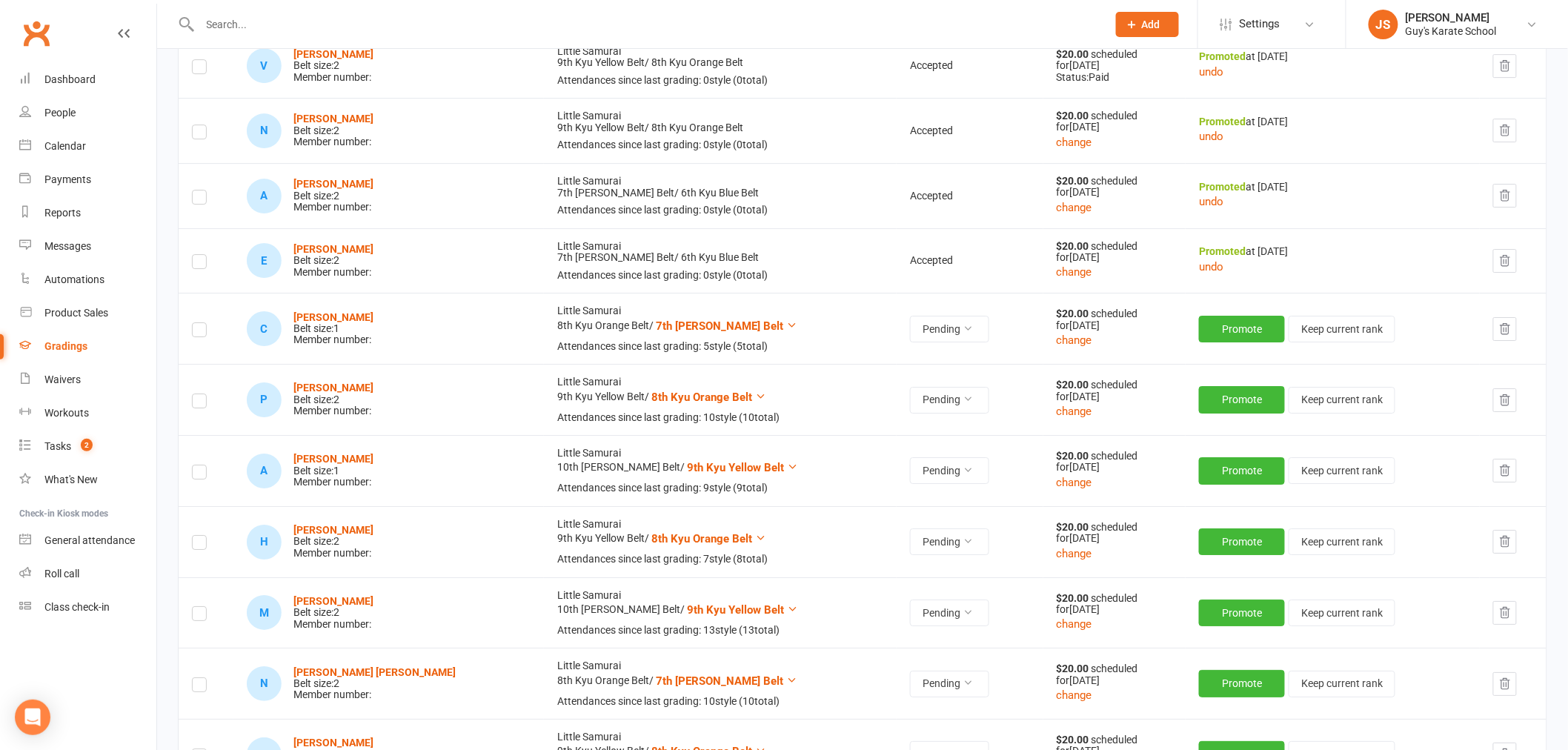
scroll to position [1942, 0]
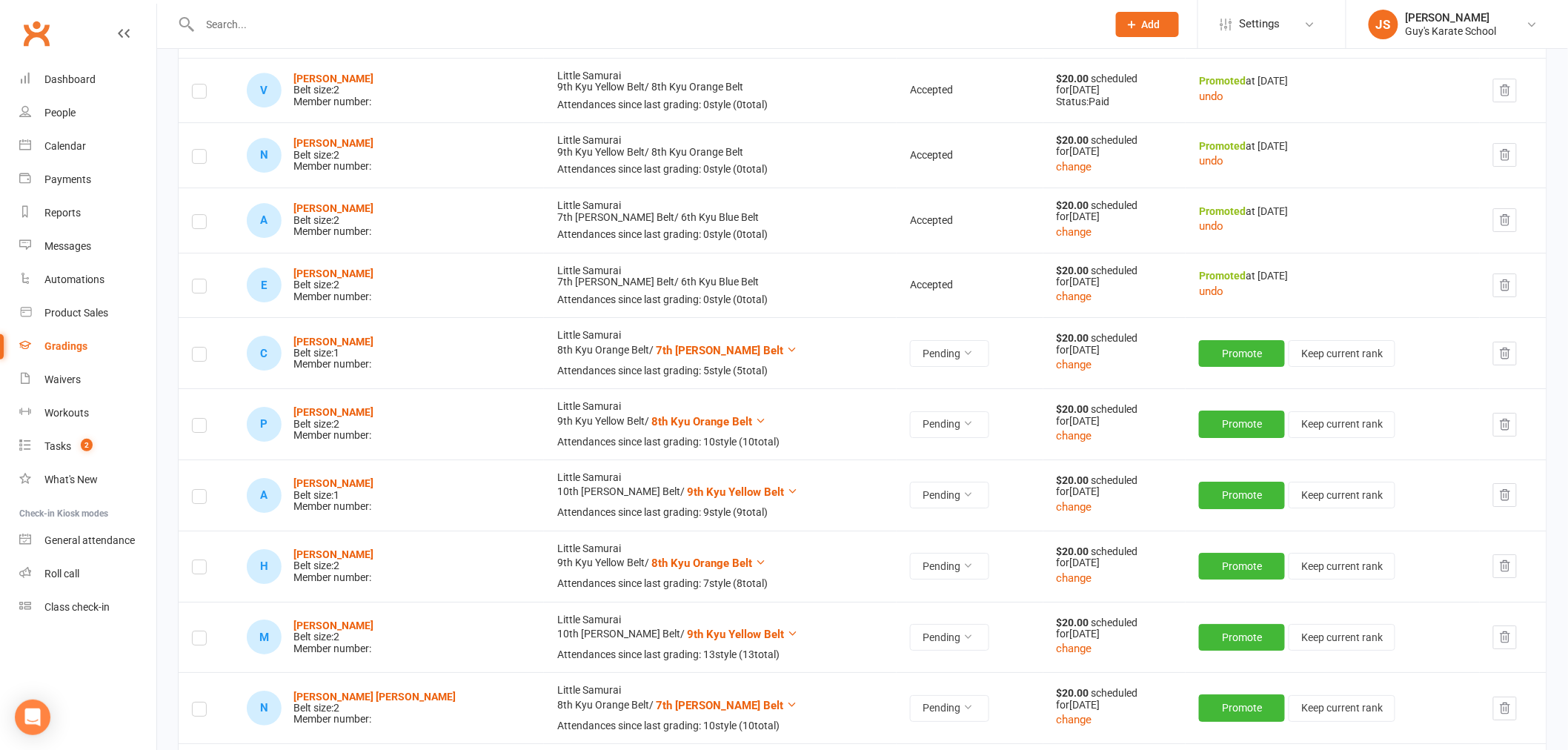
click at [1498, 427] on icon "button" at bounding box center [1505, 425] width 14 height 14
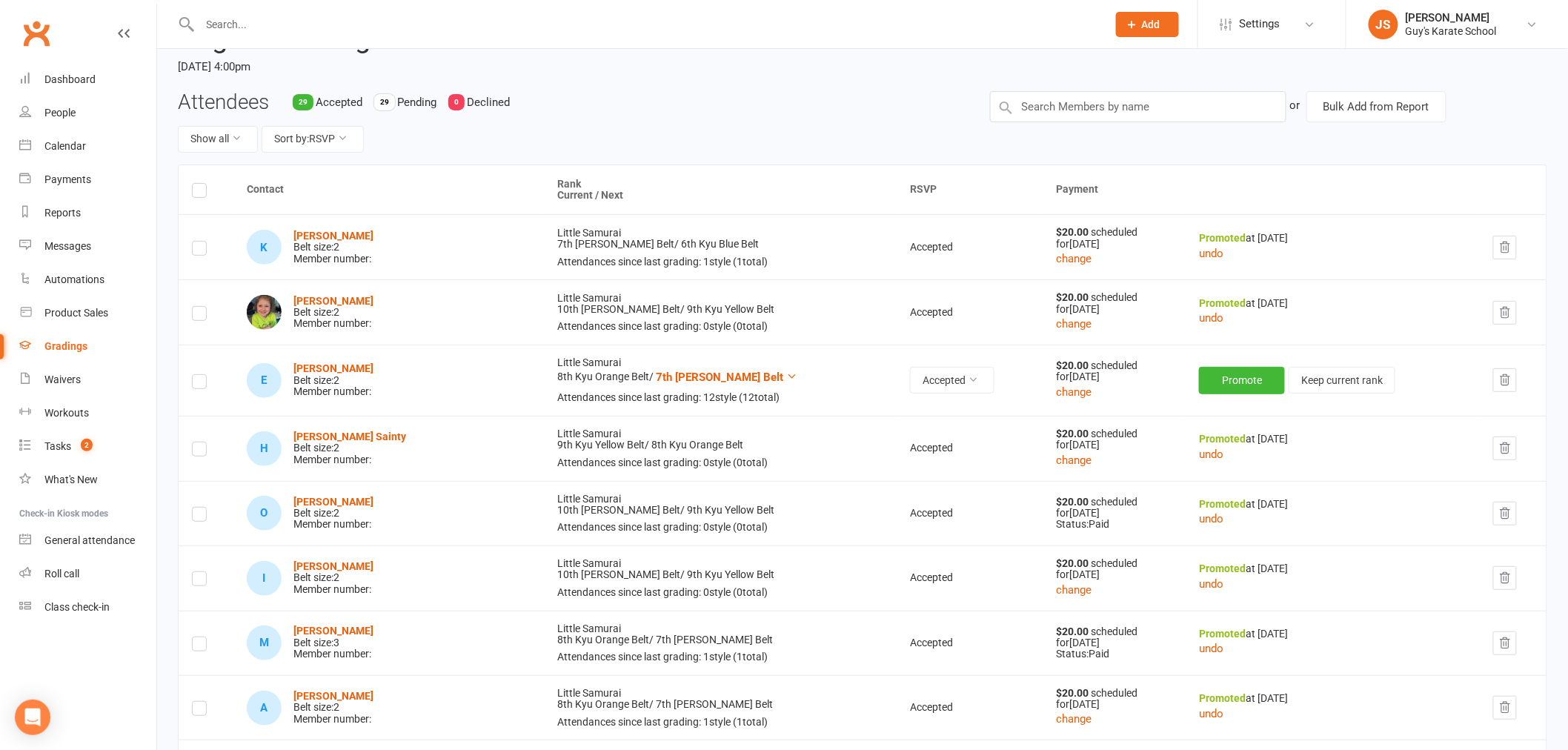
scroll to position [0, 0]
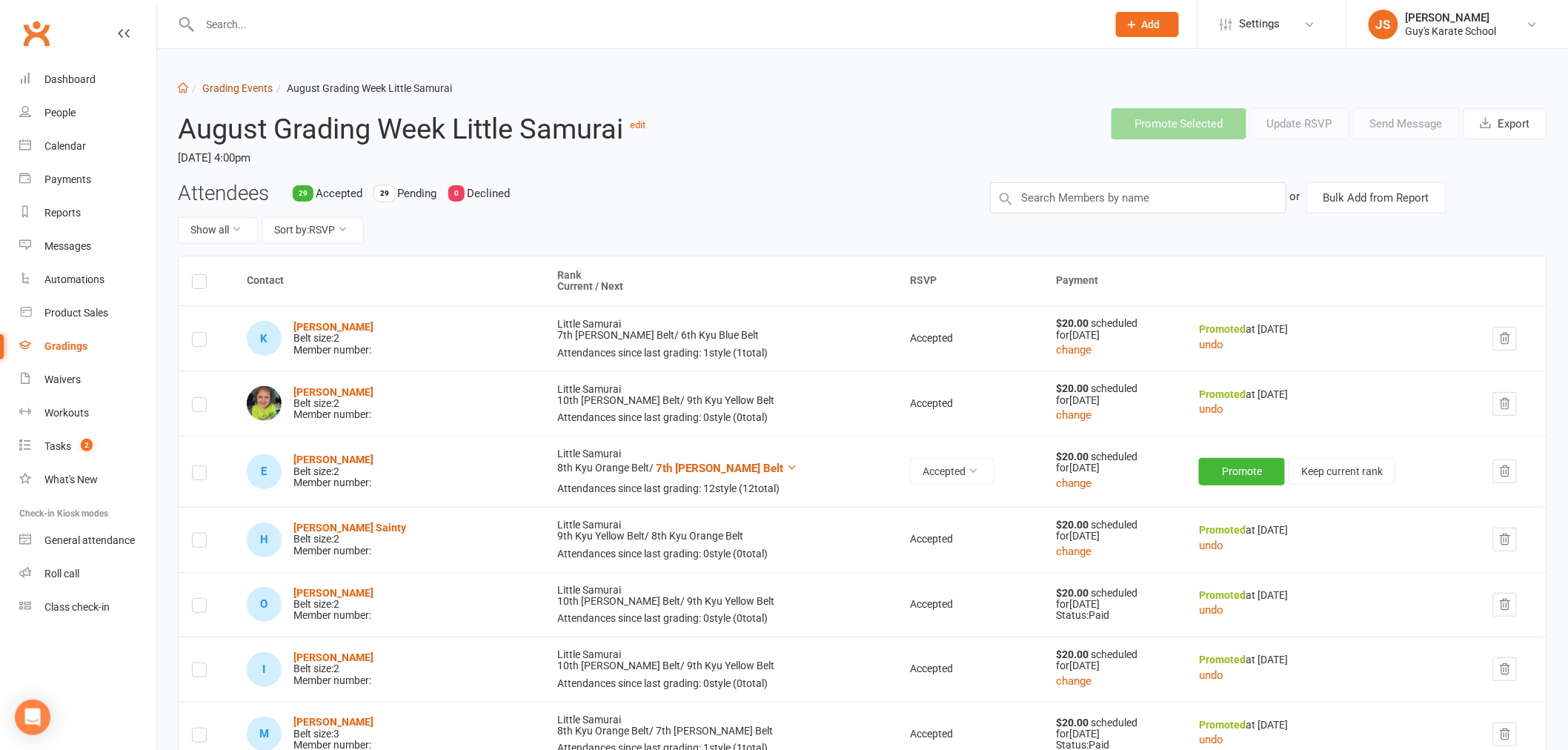
click at [253, 92] on link "Grading Events" at bounding box center [238, 88] width 71 height 12
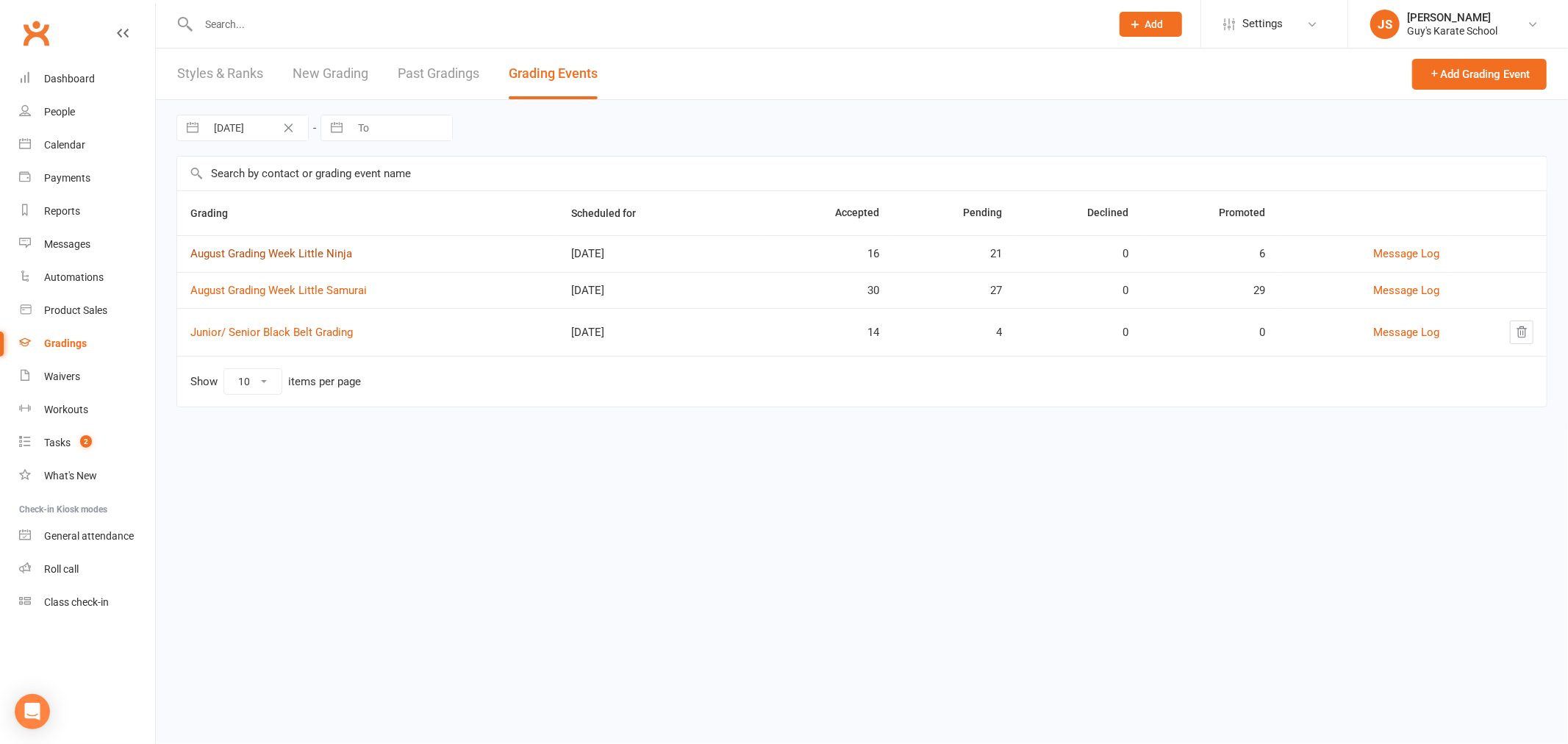
click at [303, 250] on link "August Grading Week Little Ninja" at bounding box center [271, 253] width 162 height 14
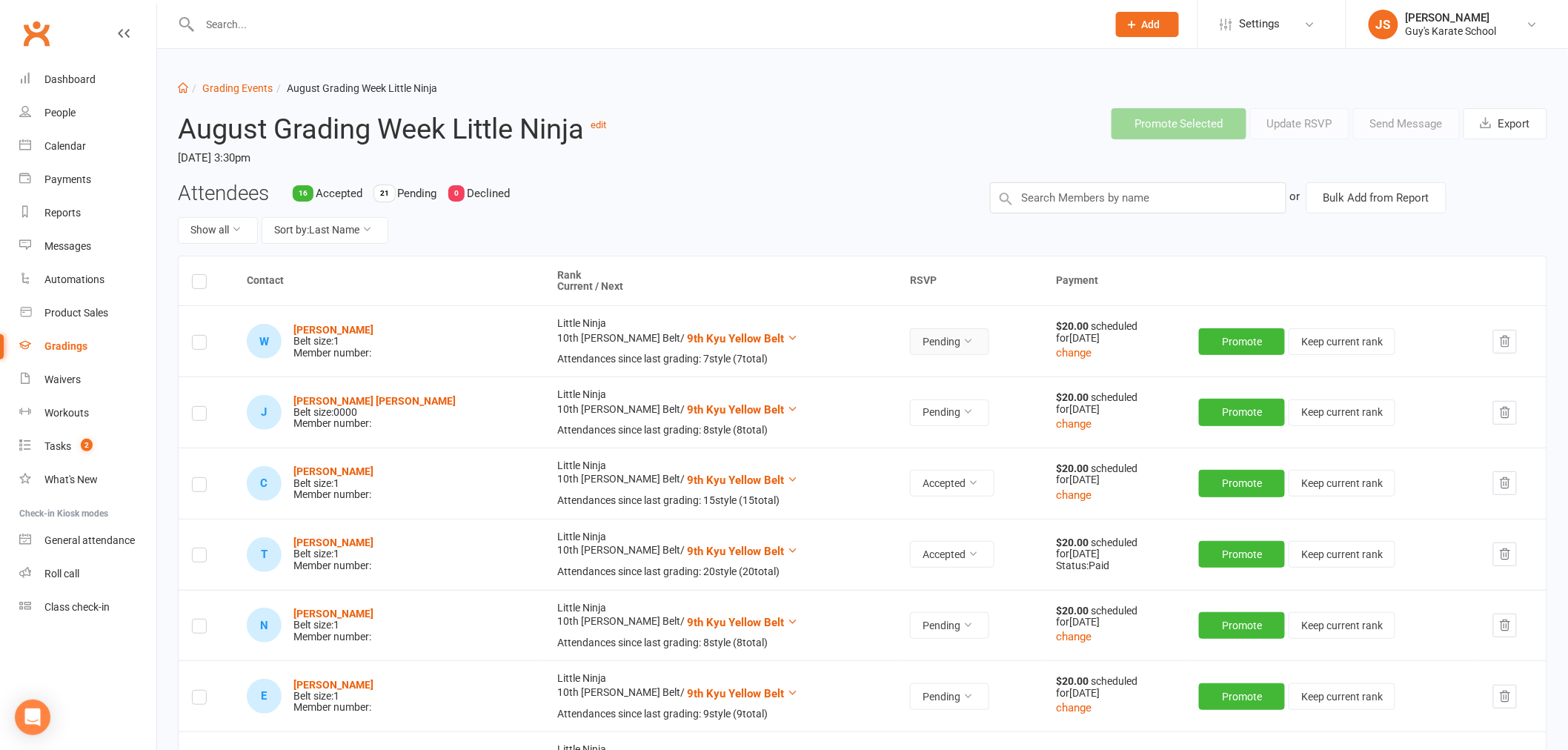
click at [963, 342] on icon at bounding box center [967, 340] width 10 height 10
click at [870, 372] on link "Accepted" at bounding box center [849, 375] width 147 height 30
click at [1219, 344] on button "Promote" at bounding box center [1241, 341] width 86 height 26
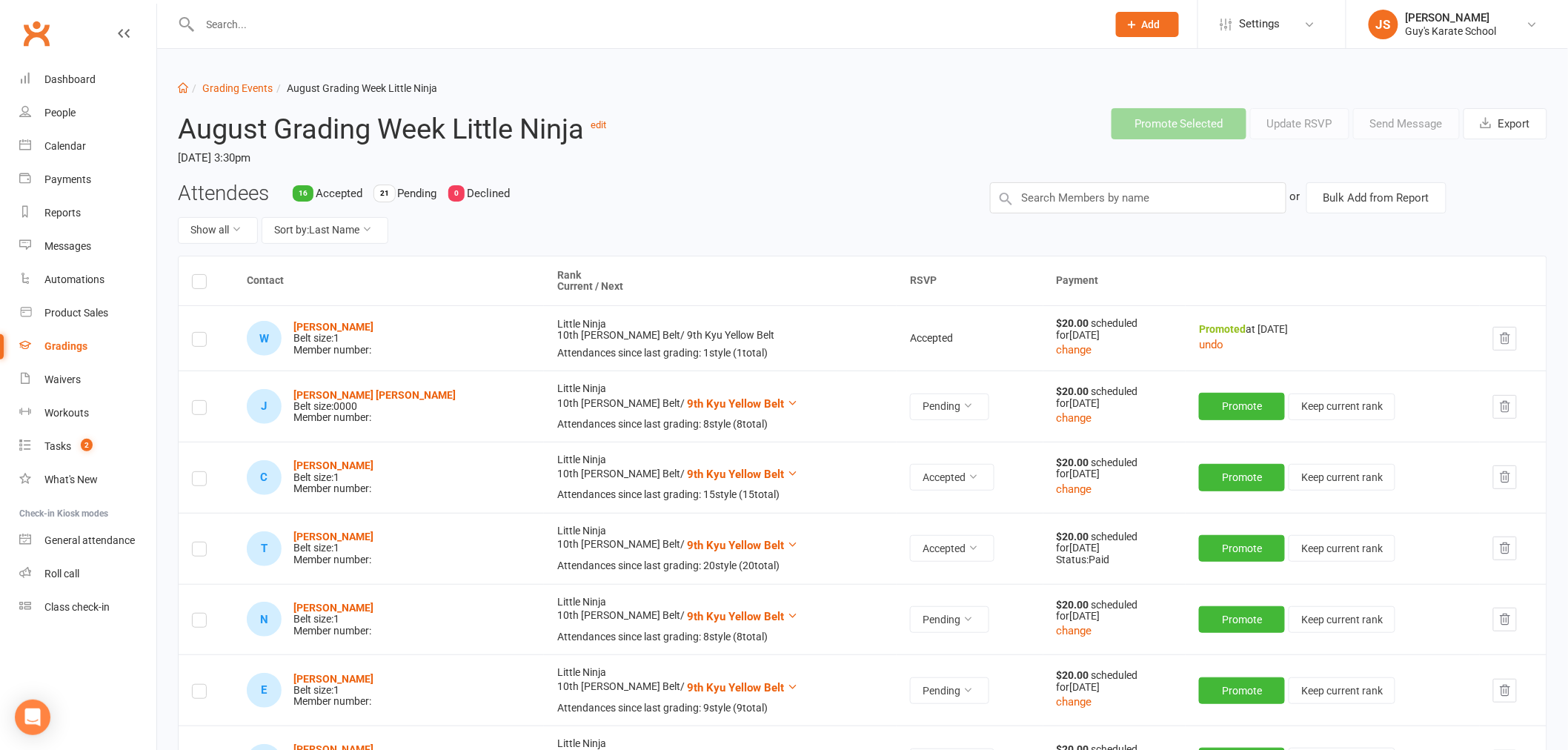
scroll to position [82, 0]
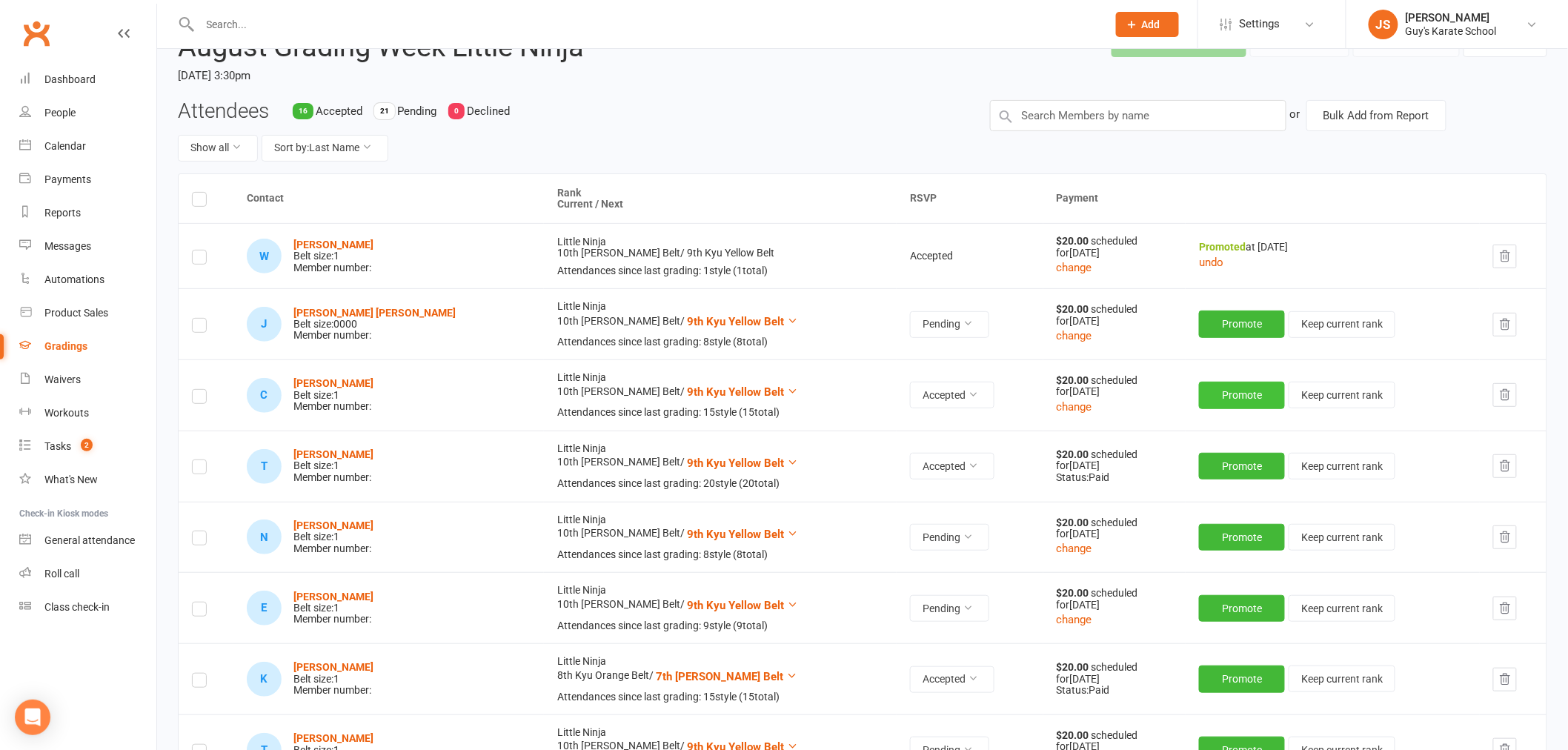
click at [1238, 396] on button "Promote" at bounding box center [1241, 394] width 86 height 26
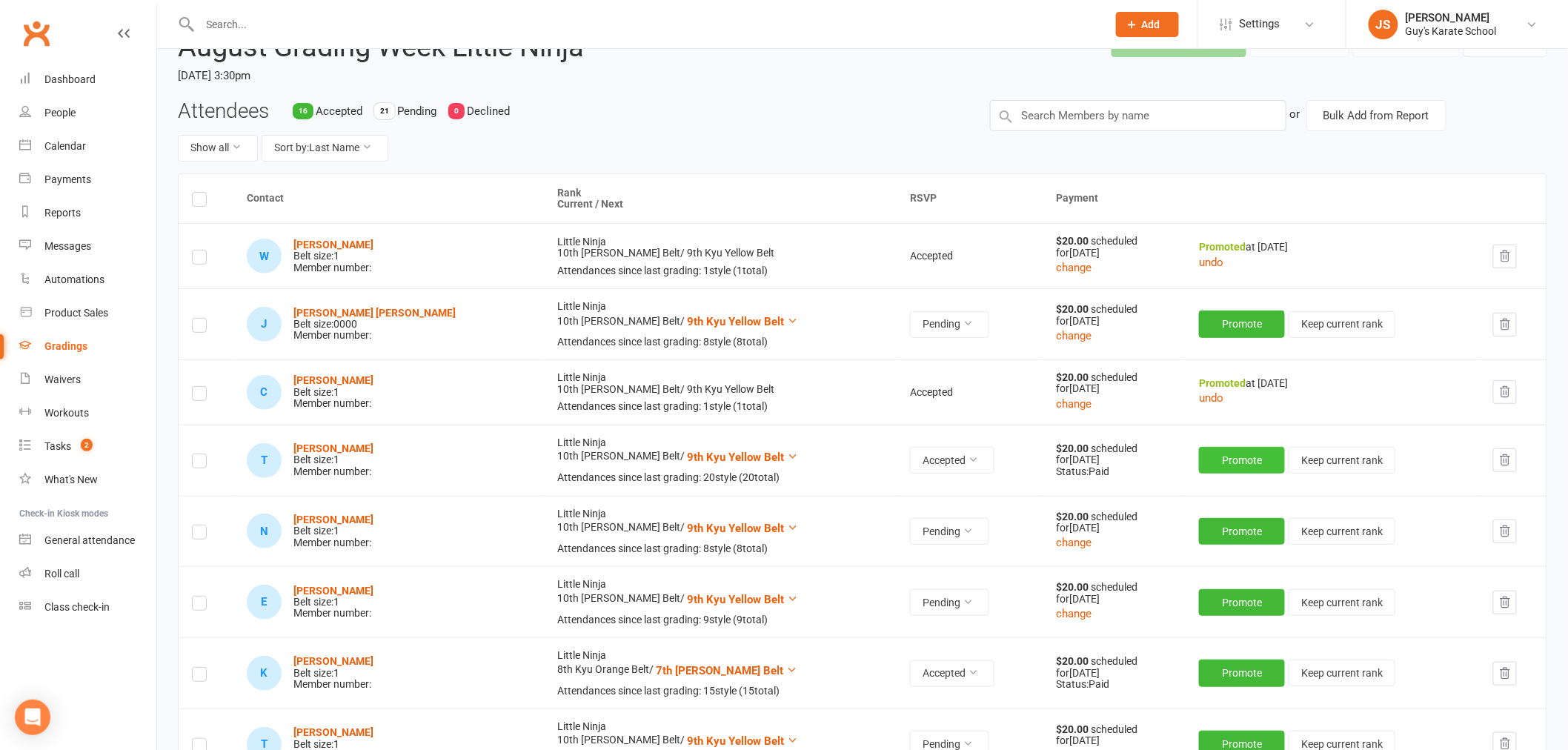
click at [1212, 467] on button "Promote" at bounding box center [1241, 460] width 86 height 26
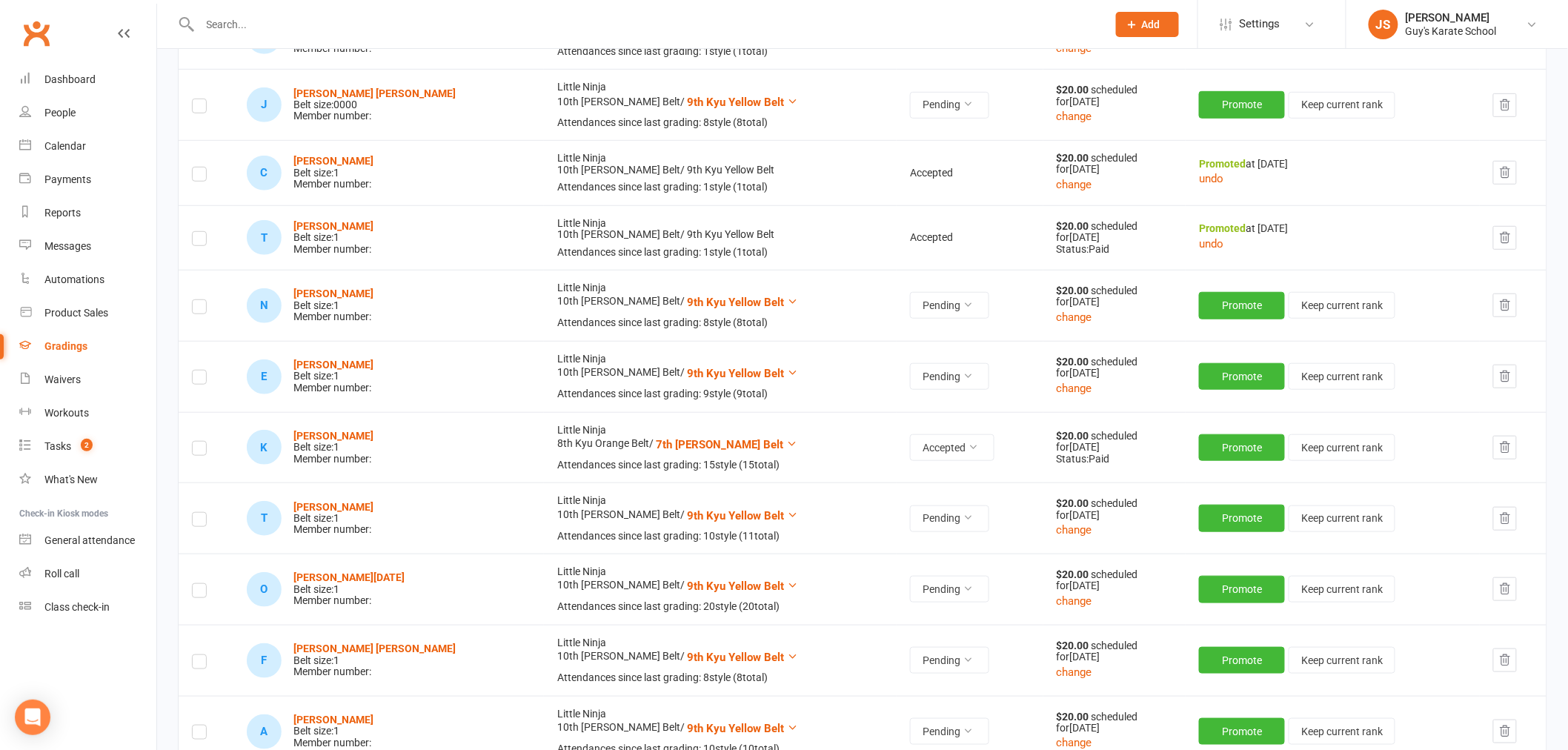
scroll to position [329, 0]
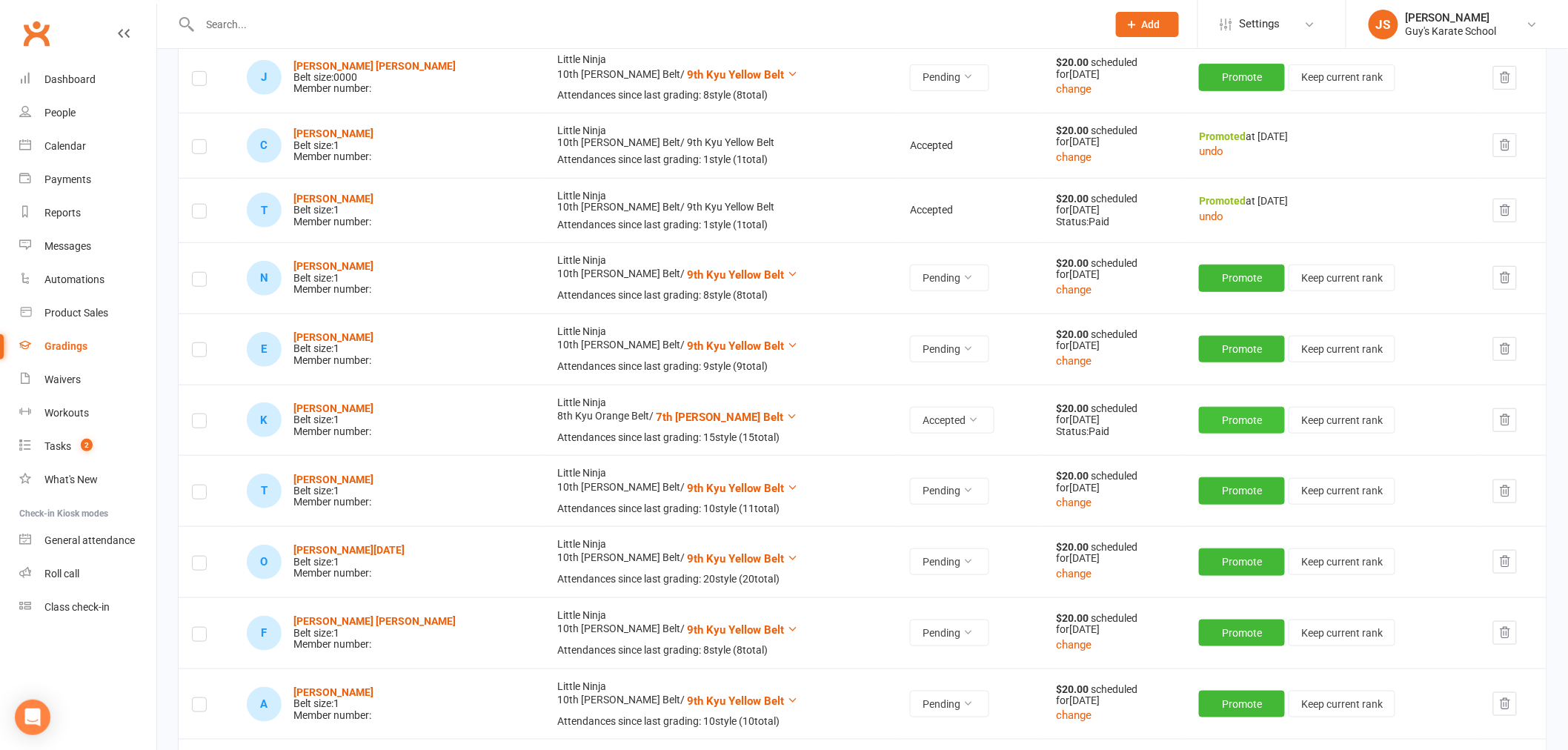
click at [1199, 423] on button "Promote" at bounding box center [1241, 420] width 86 height 26
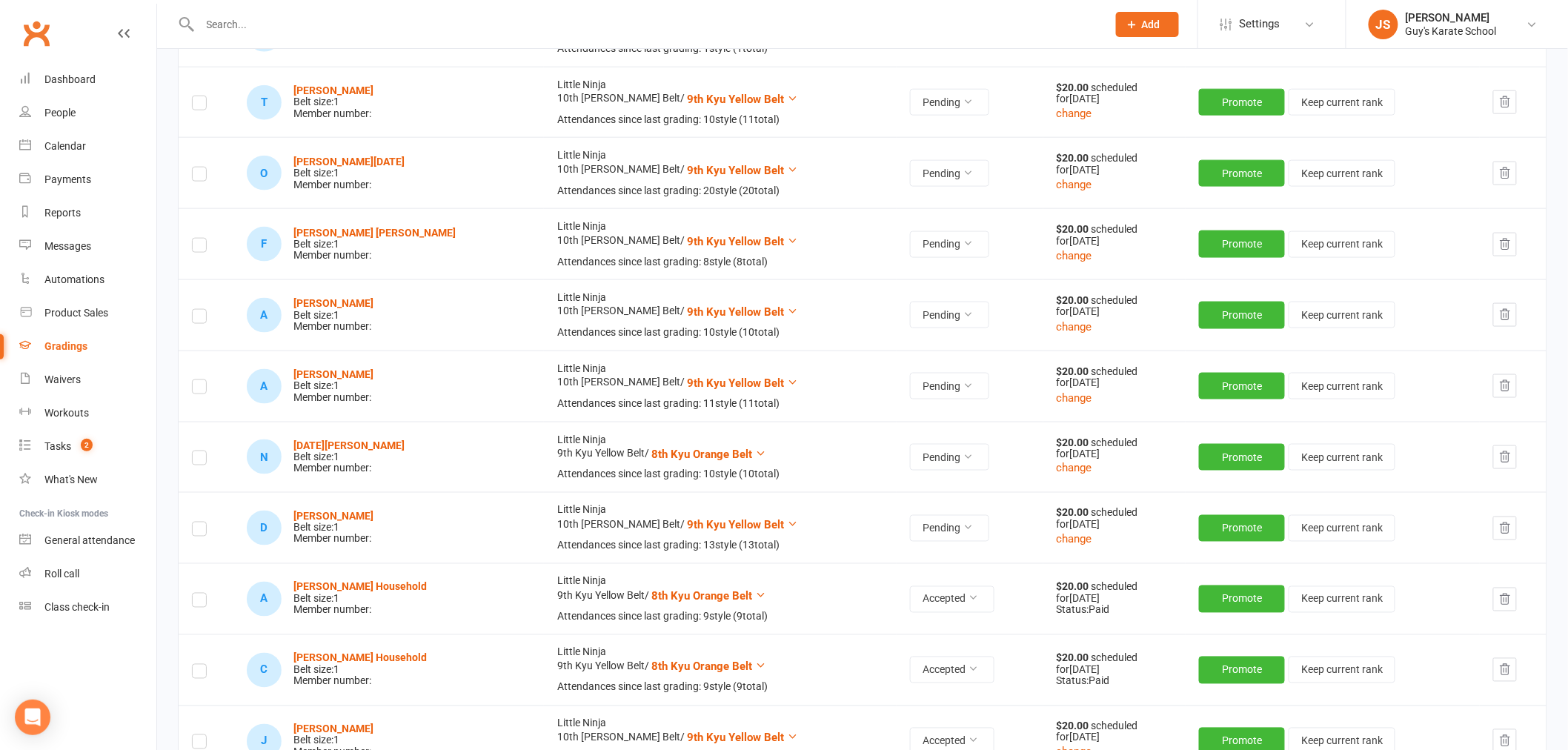
scroll to position [741, 0]
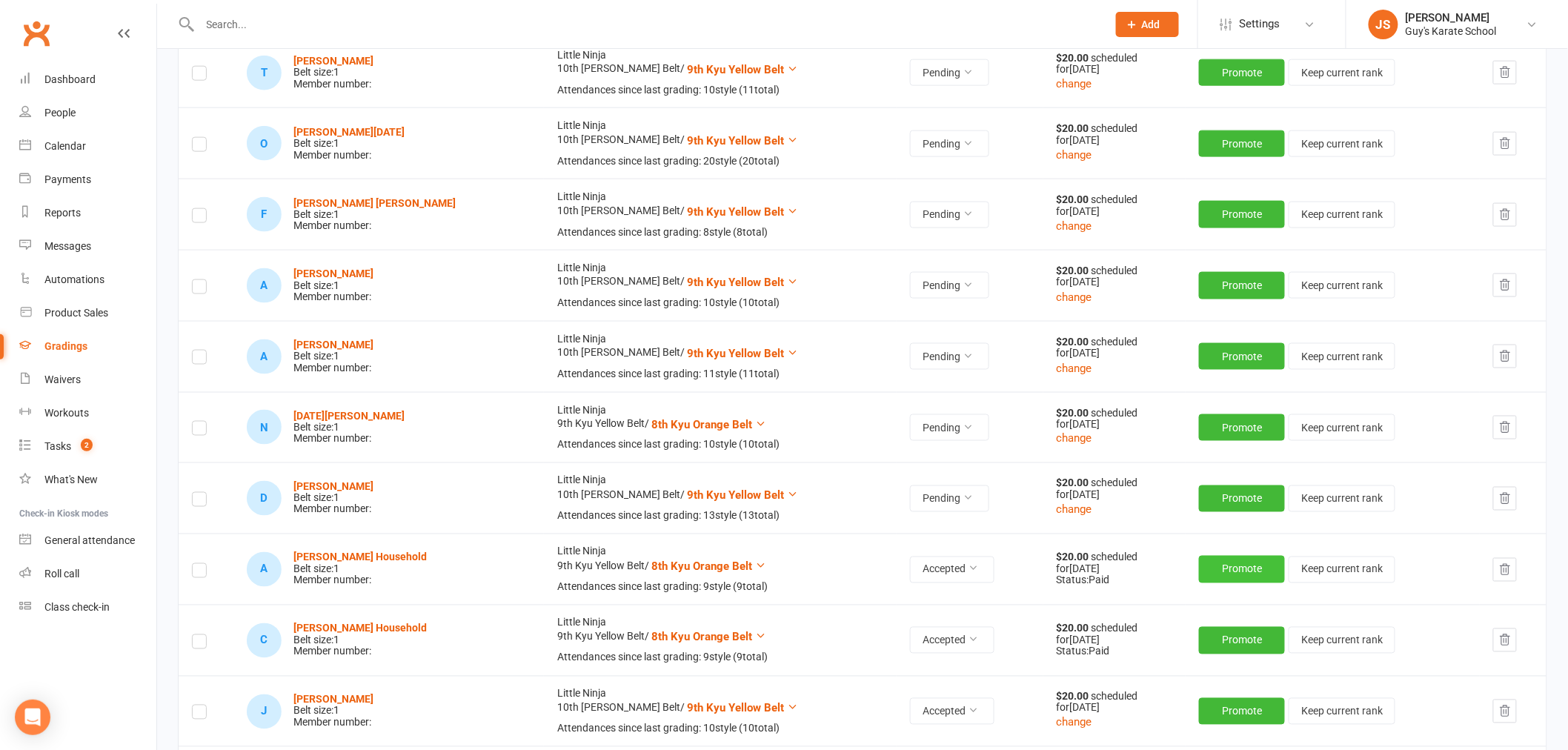
click at [1199, 573] on button "Promote" at bounding box center [1241, 569] width 86 height 26
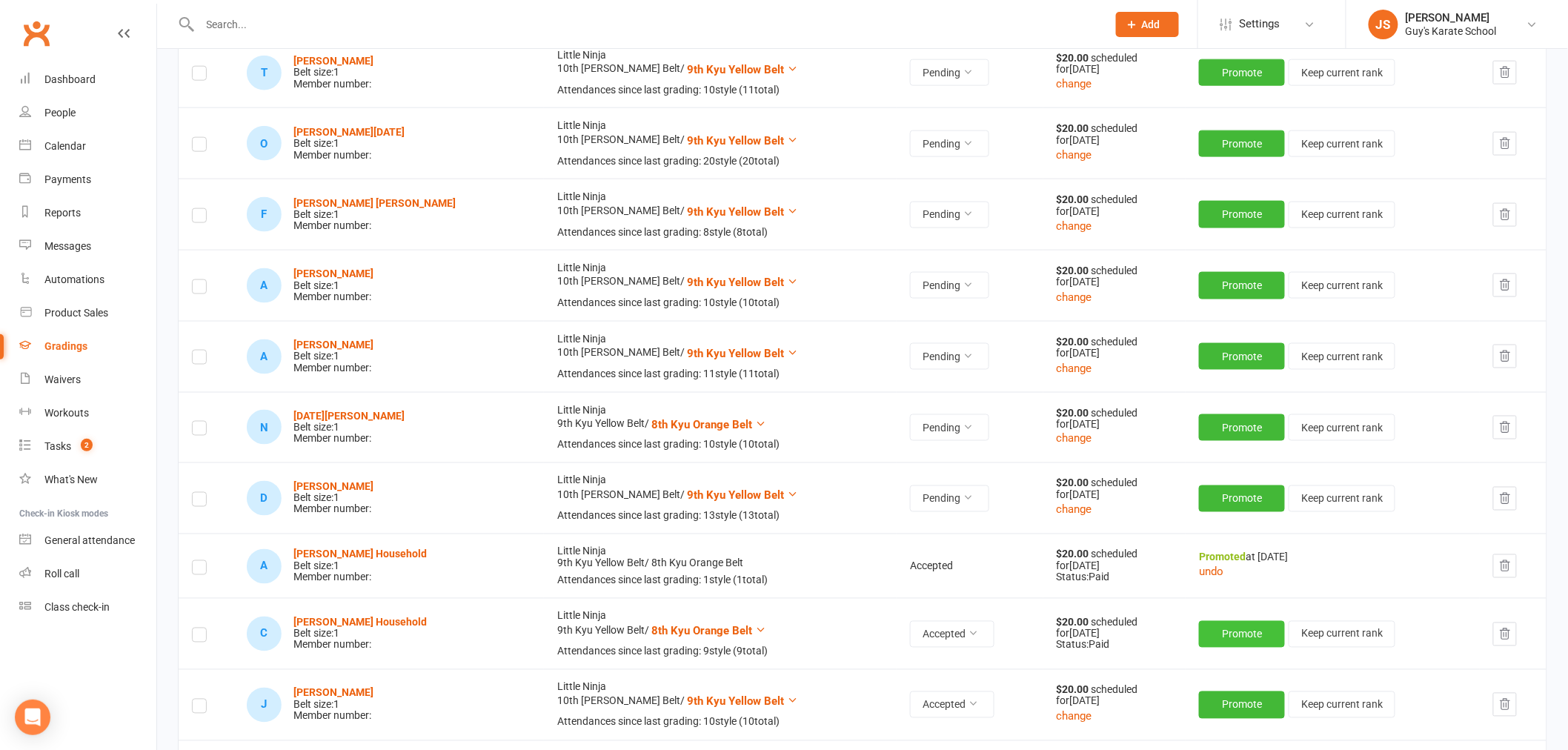
click at [1199, 634] on button "Promote" at bounding box center [1241, 634] width 86 height 26
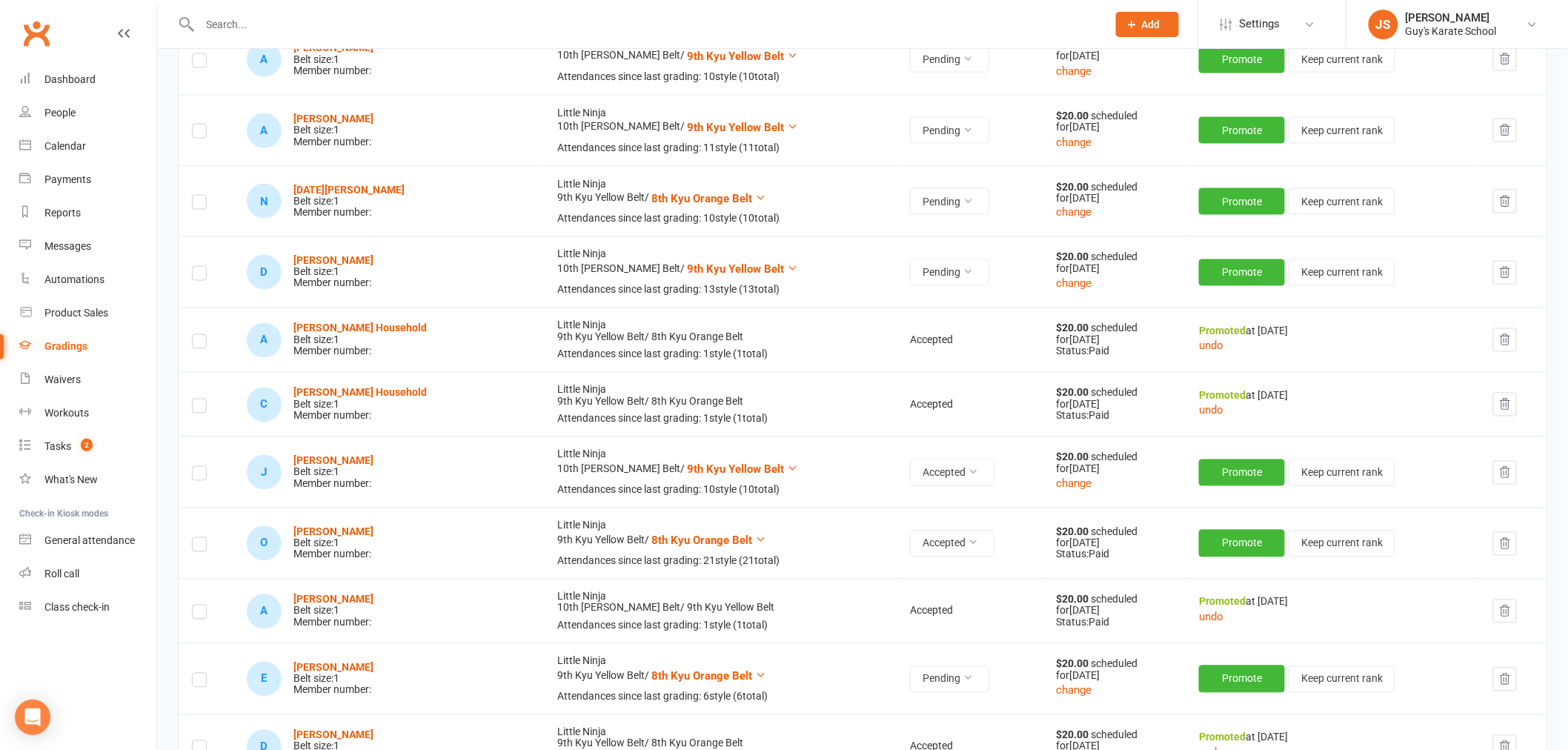
scroll to position [988, 0]
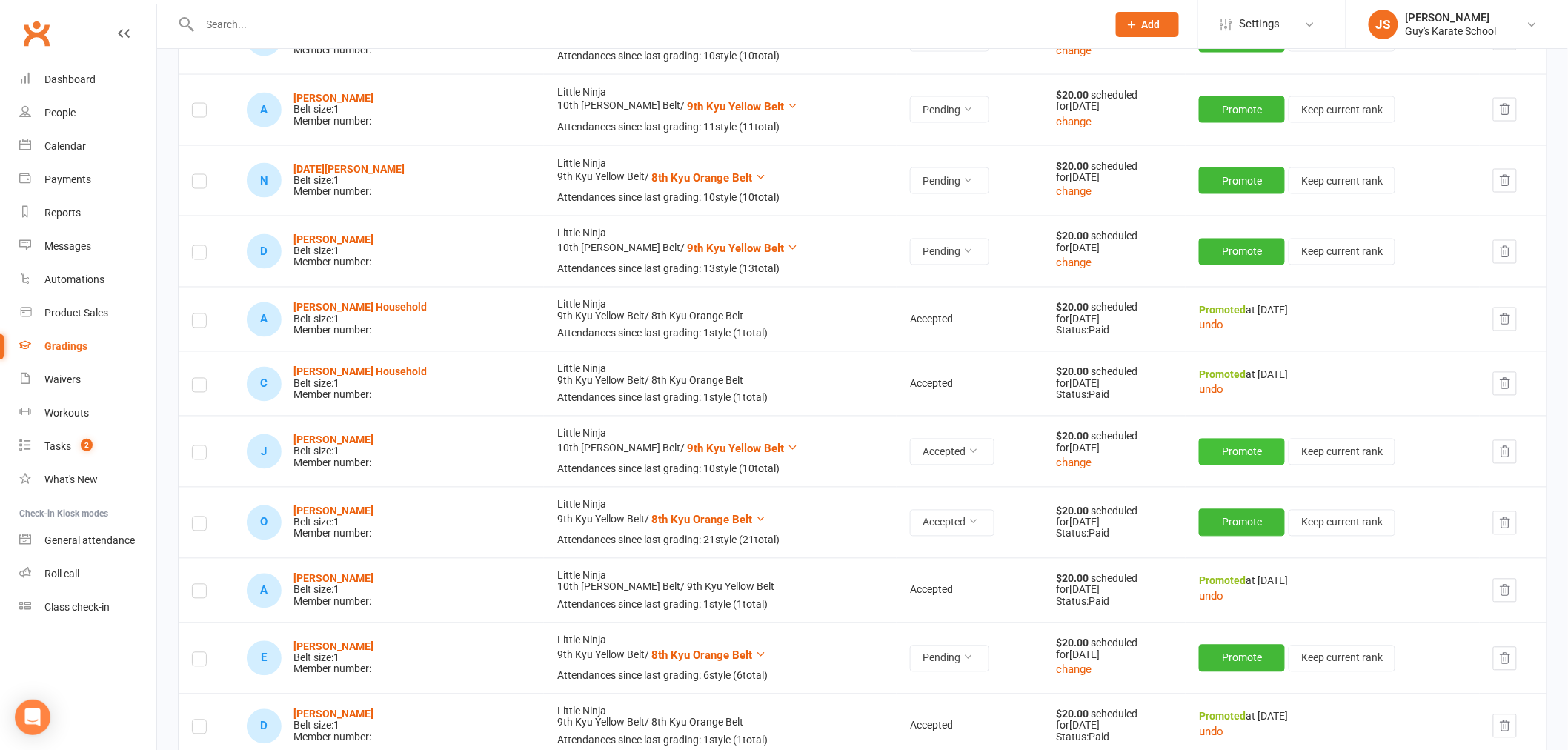
click at [1210, 450] on button "Promote" at bounding box center [1241, 451] width 86 height 26
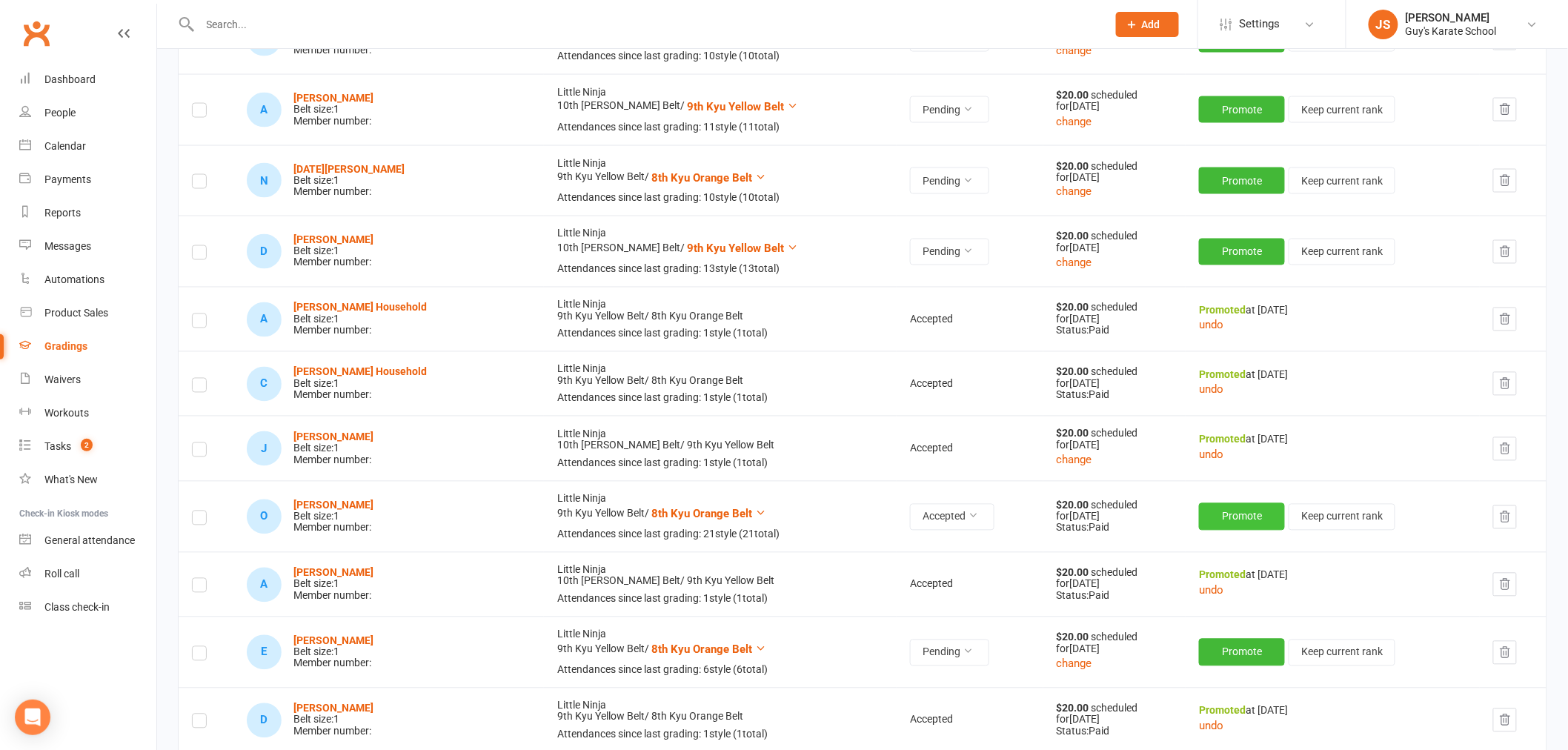
click at [1199, 520] on button "Promote" at bounding box center [1241, 516] width 86 height 26
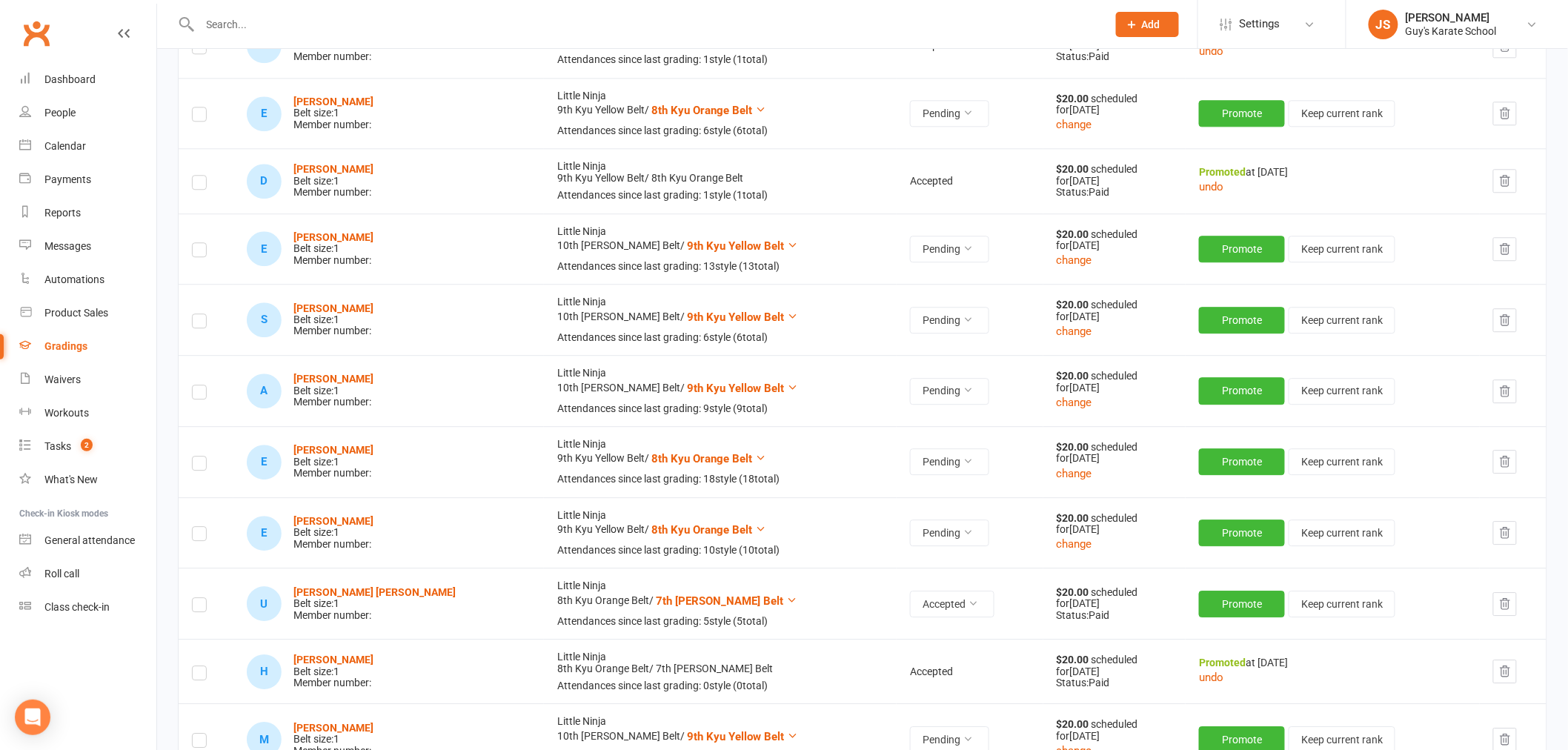
scroll to position [1564, 0]
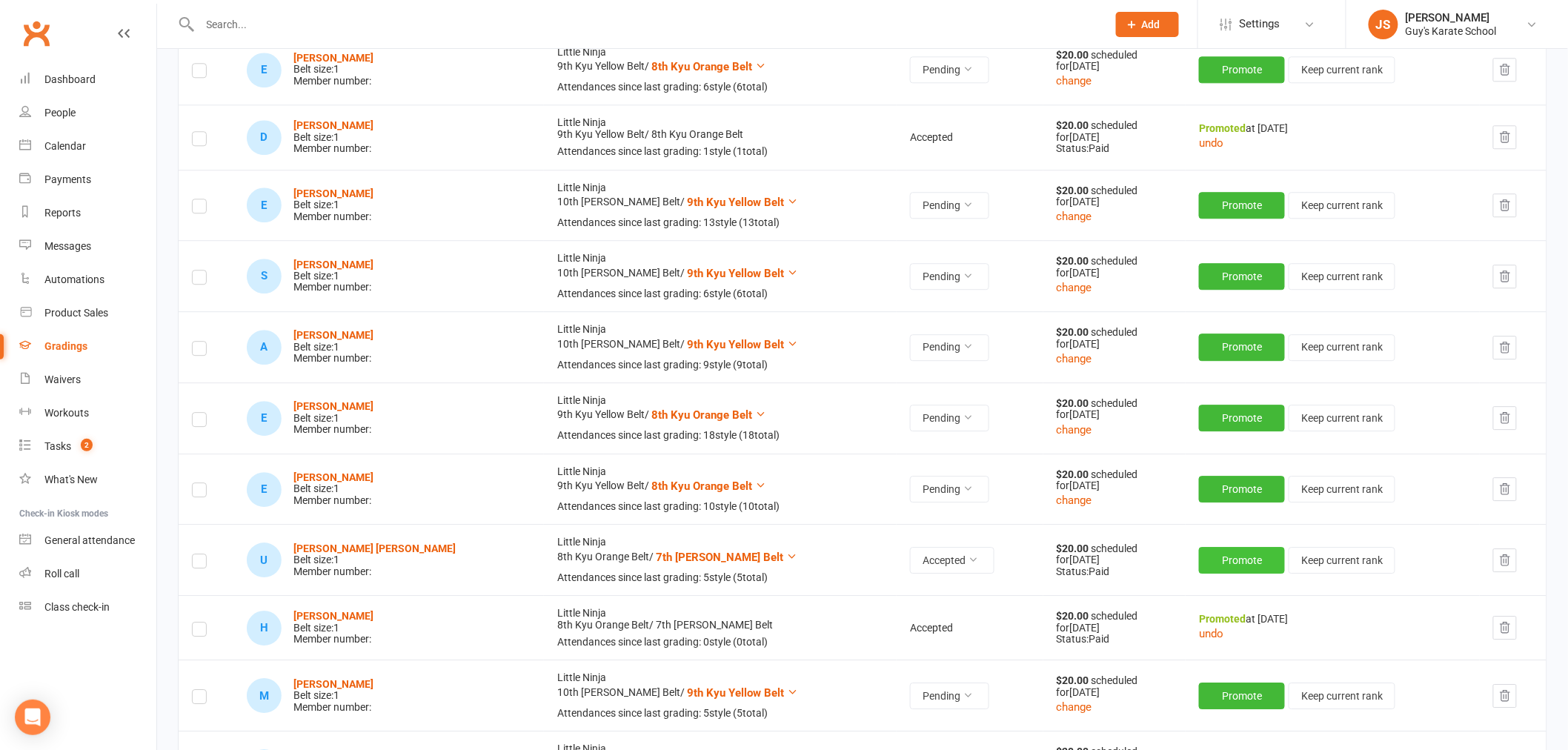
click at [1207, 551] on button "Promote" at bounding box center [1241, 560] width 86 height 26
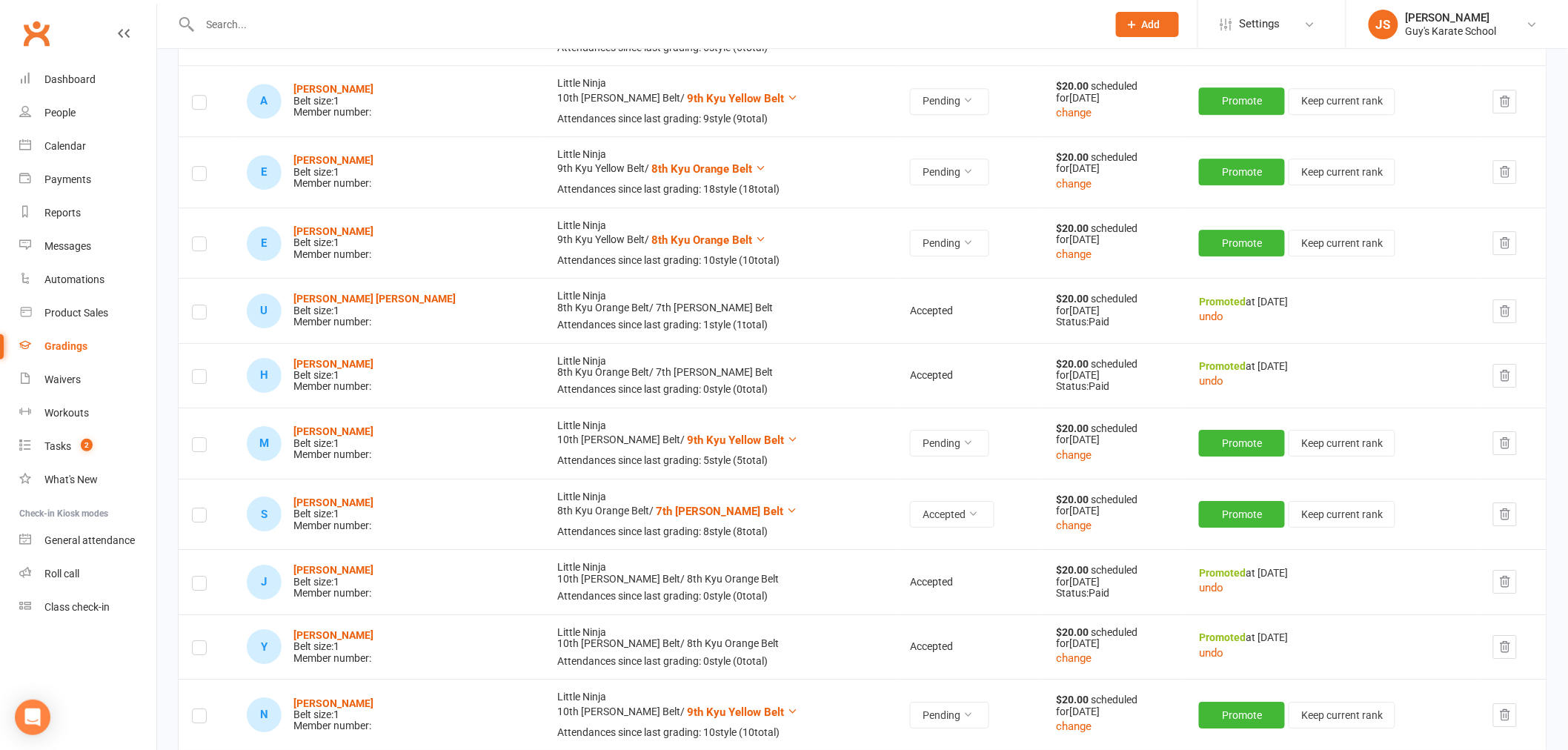
scroll to position [1812, 0]
click at [1209, 520] on button "Promote" at bounding box center [1241, 513] width 86 height 26
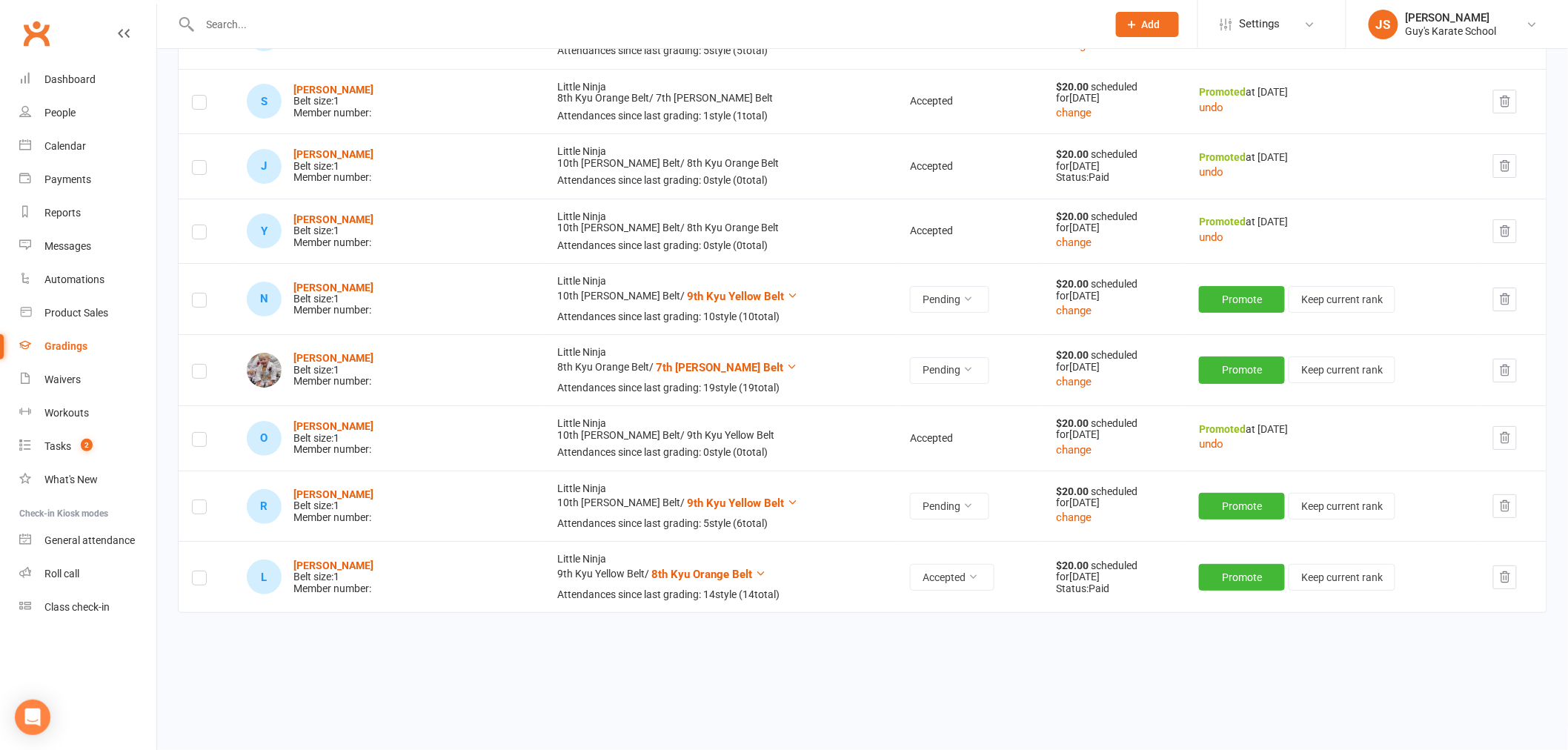
scroll to position [2222, 0]
click at [1207, 569] on button "Promote" at bounding box center [1241, 577] width 86 height 26
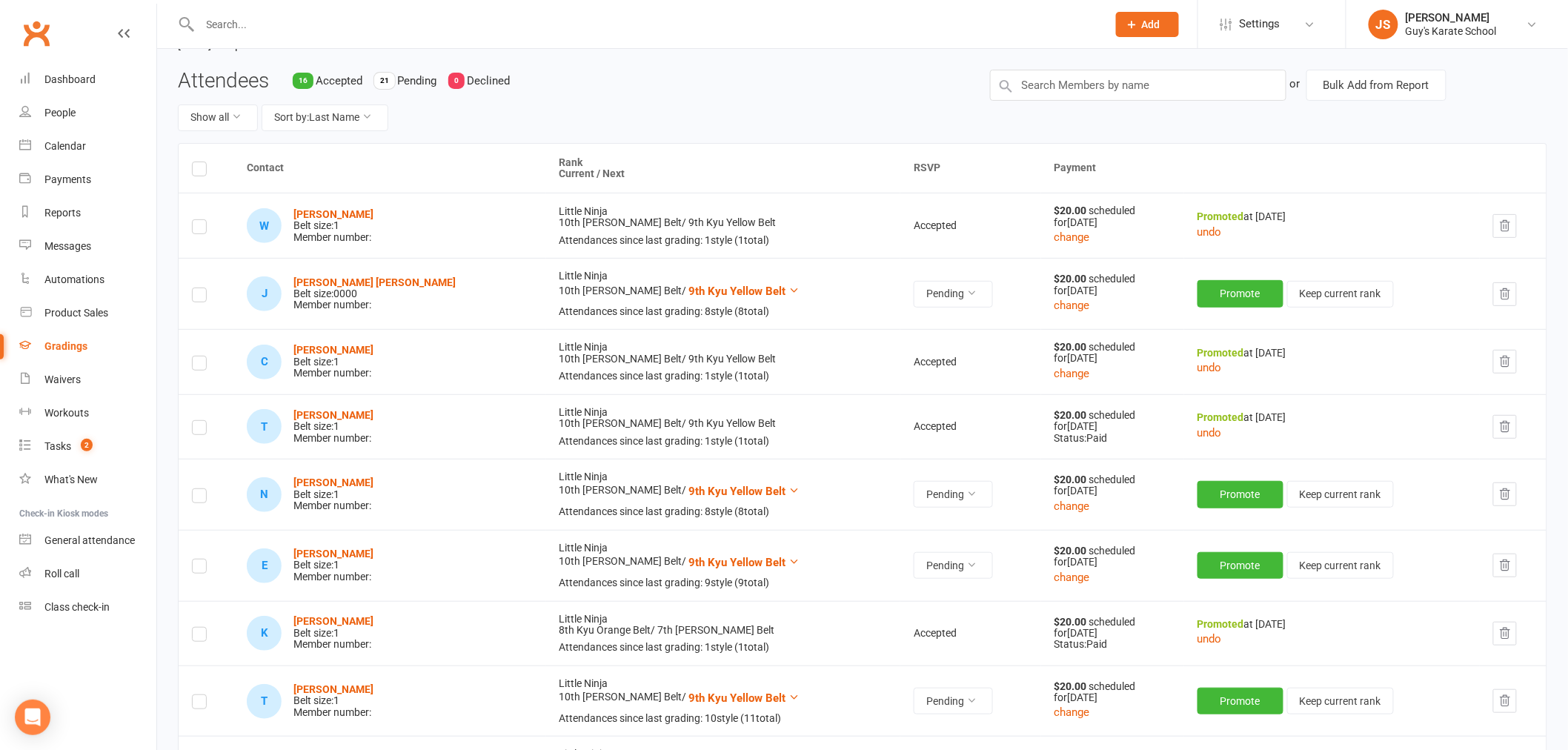
scroll to position [0, 0]
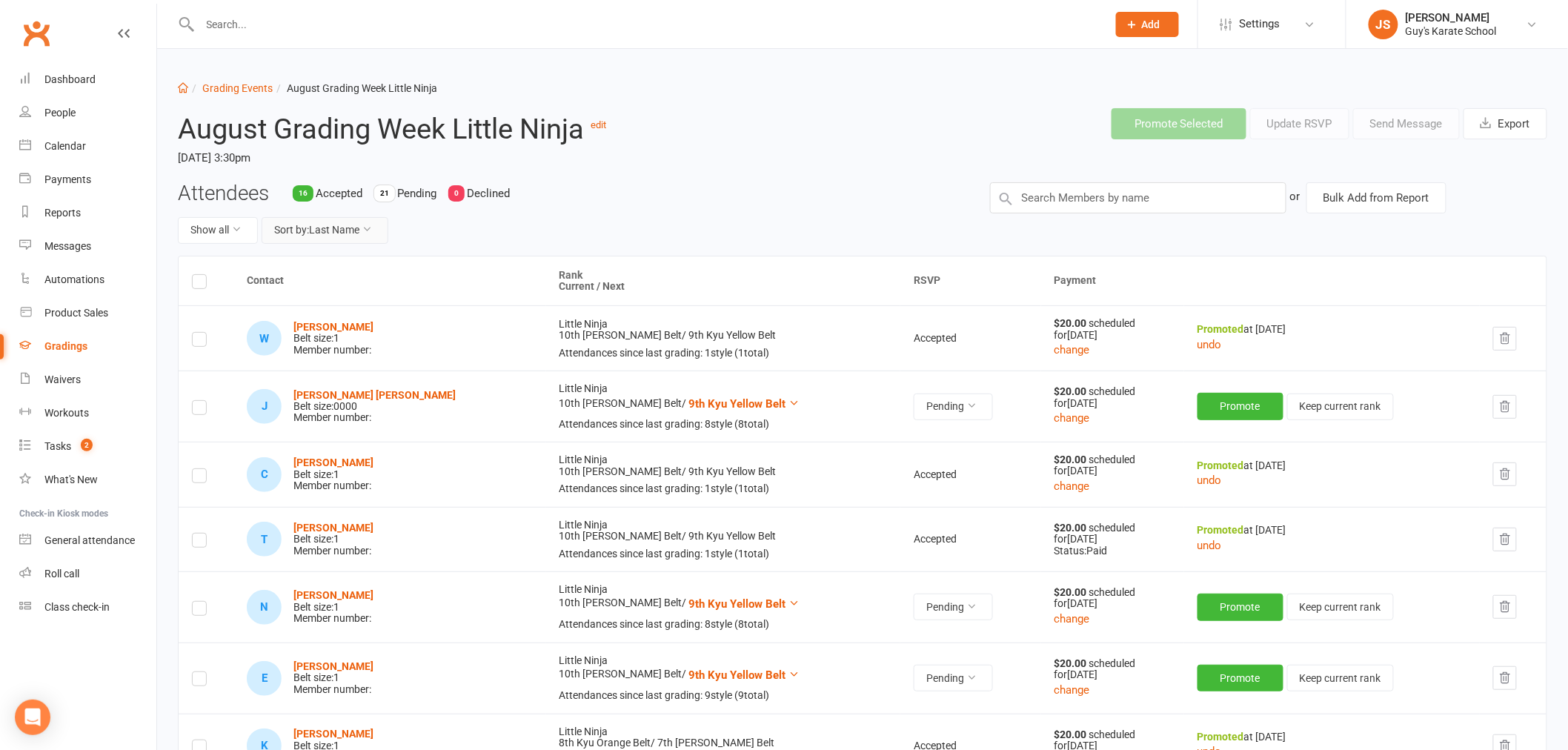
click at [336, 235] on button "Sort by: Last Name" at bounding box center [325, 230] width 127 height 26
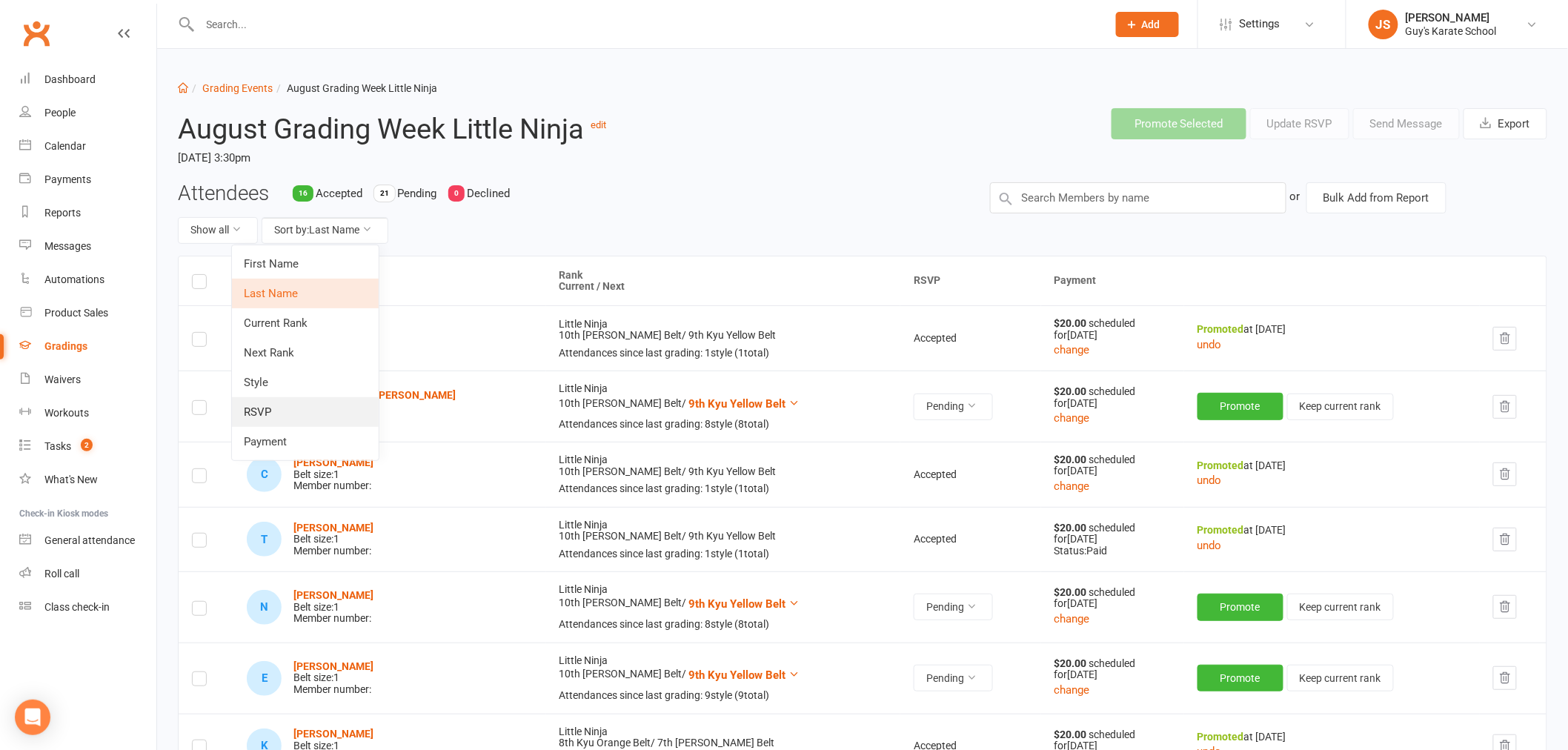
click at [303, 406] on link "RSVP" at bounding box center [305, 412] width 147 height 30
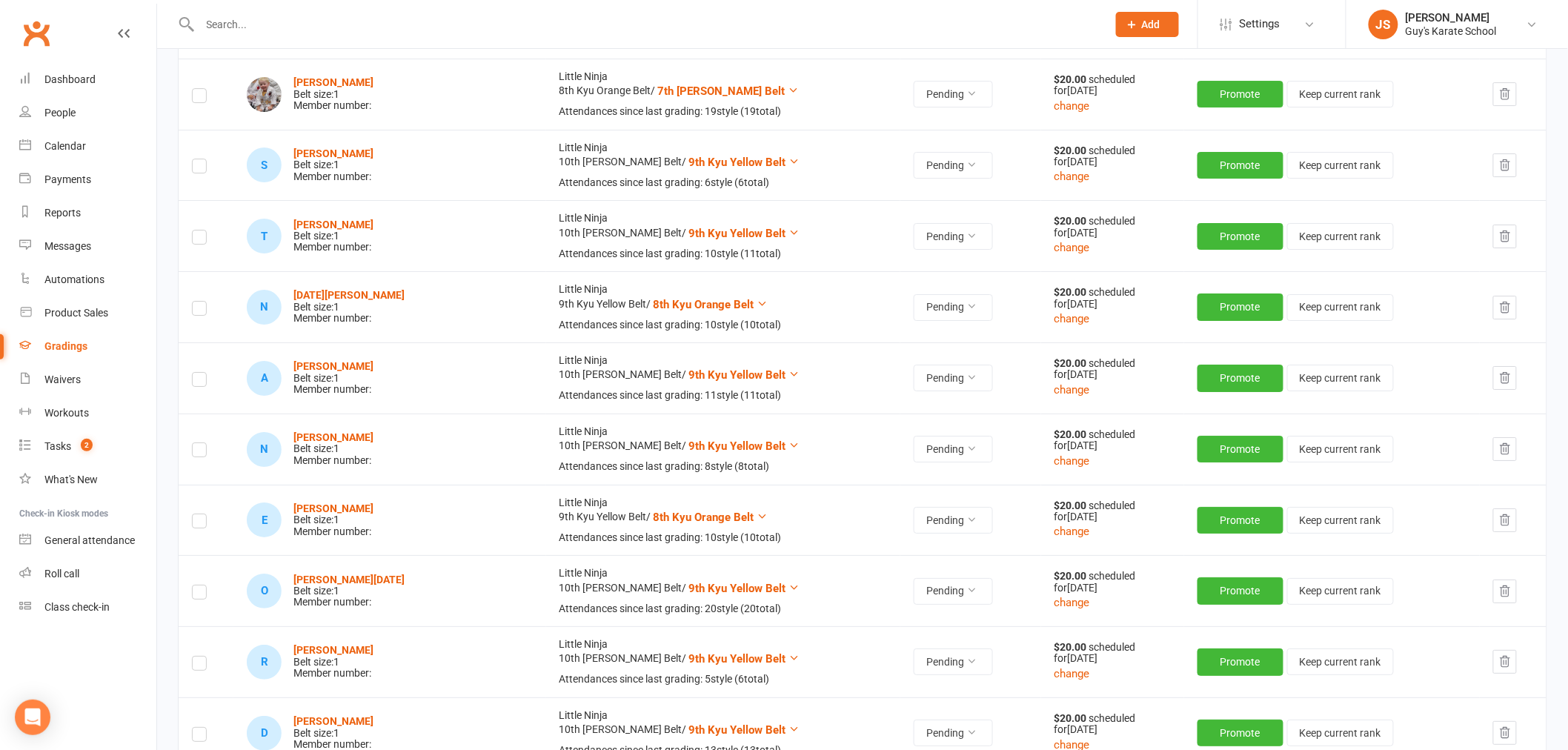
scroll to position [2140, 0]
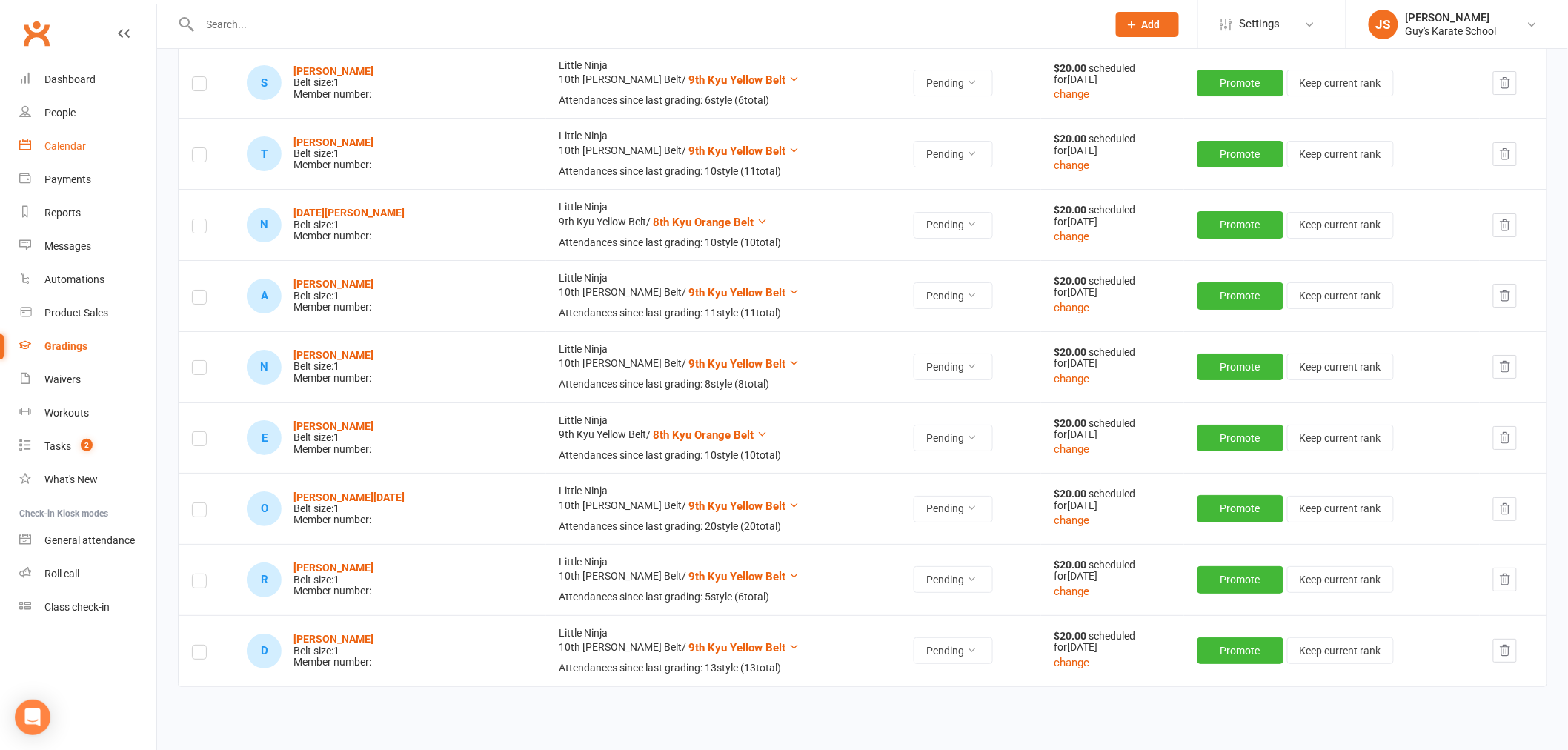
click at [80, 154] on link "Calendar" at bounding box center [88, 147] width 137 height 34
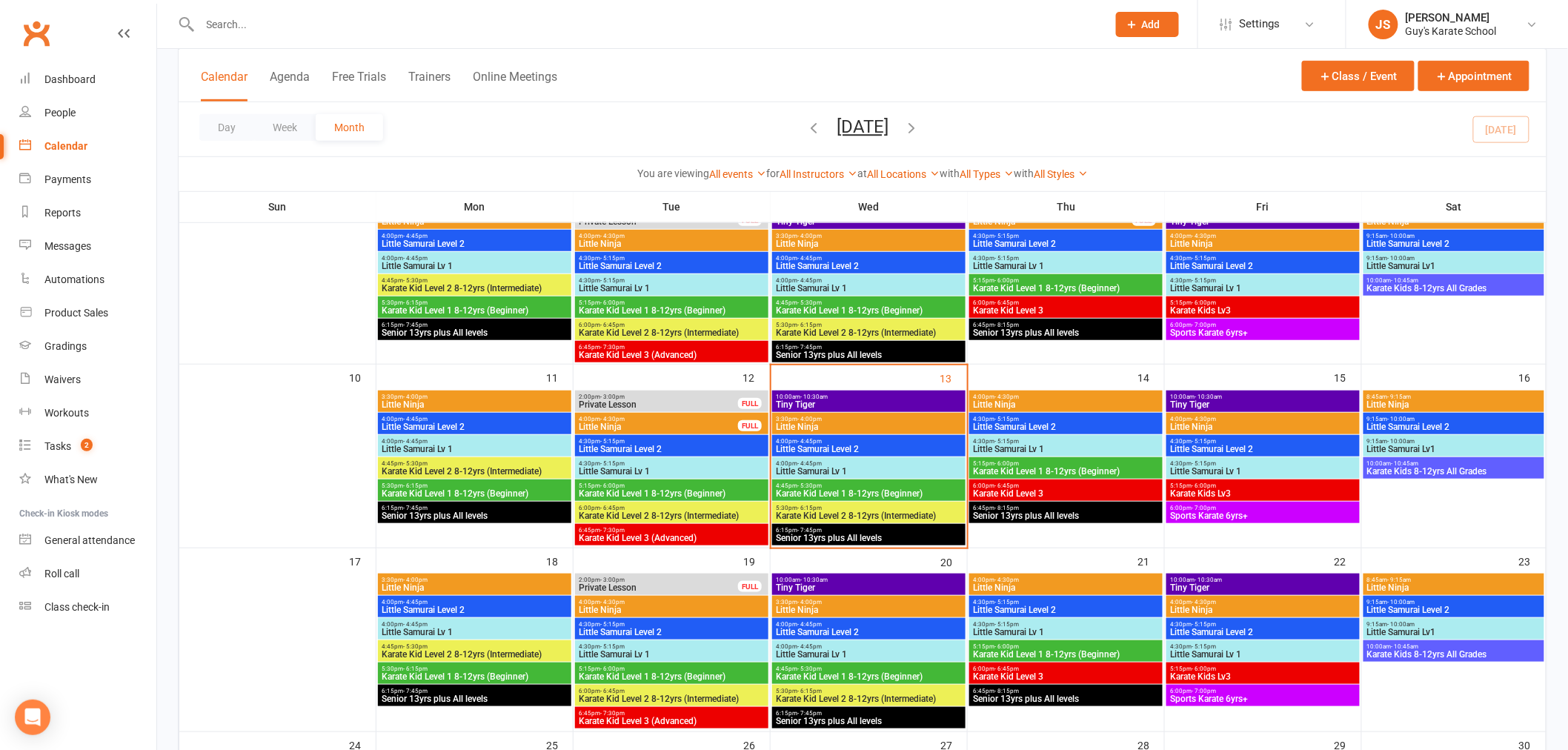
scroll to position [329, 0]
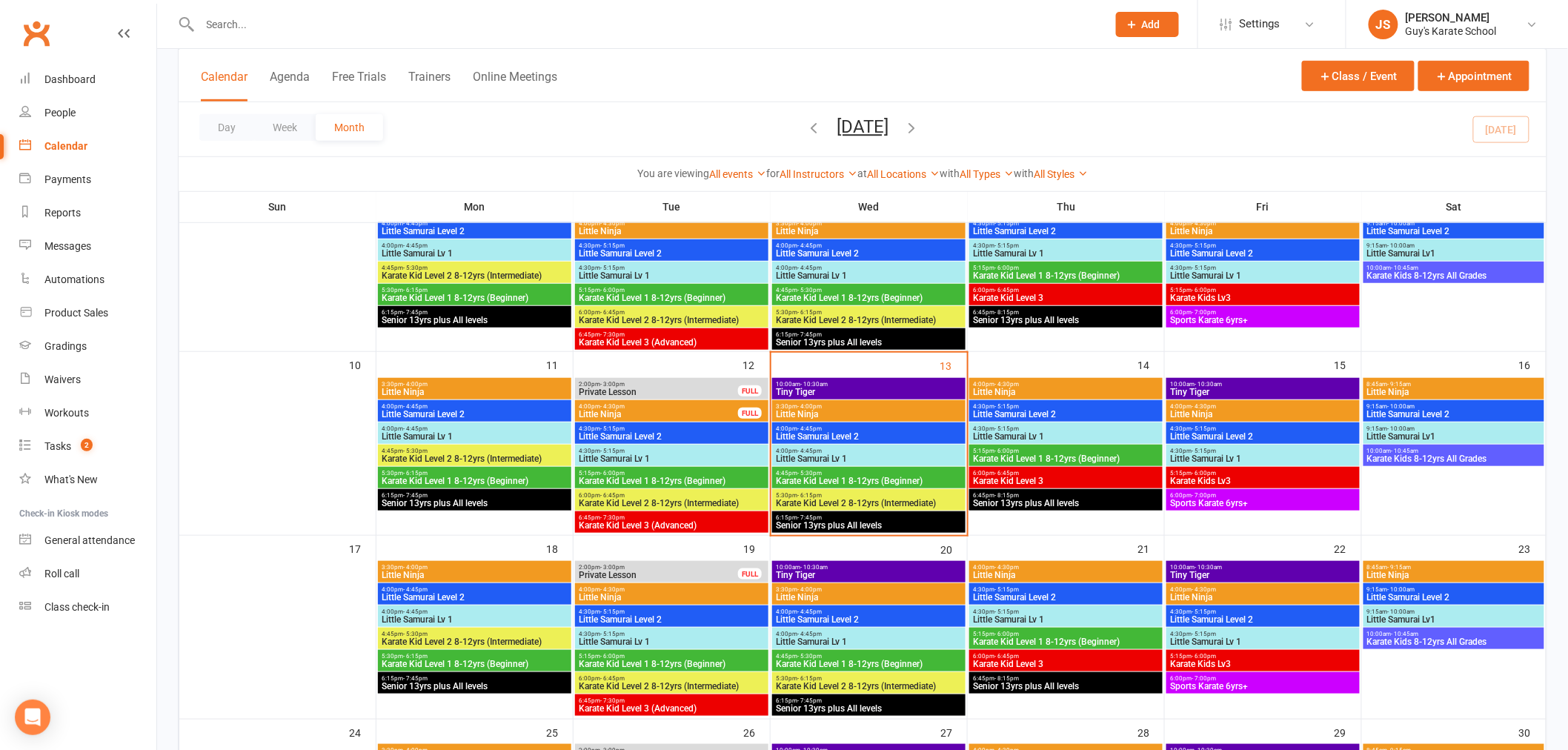
click at [832, 409] on span "3:30pm - 4:00pm" at bounding box center [868, 406] width 187 height 6
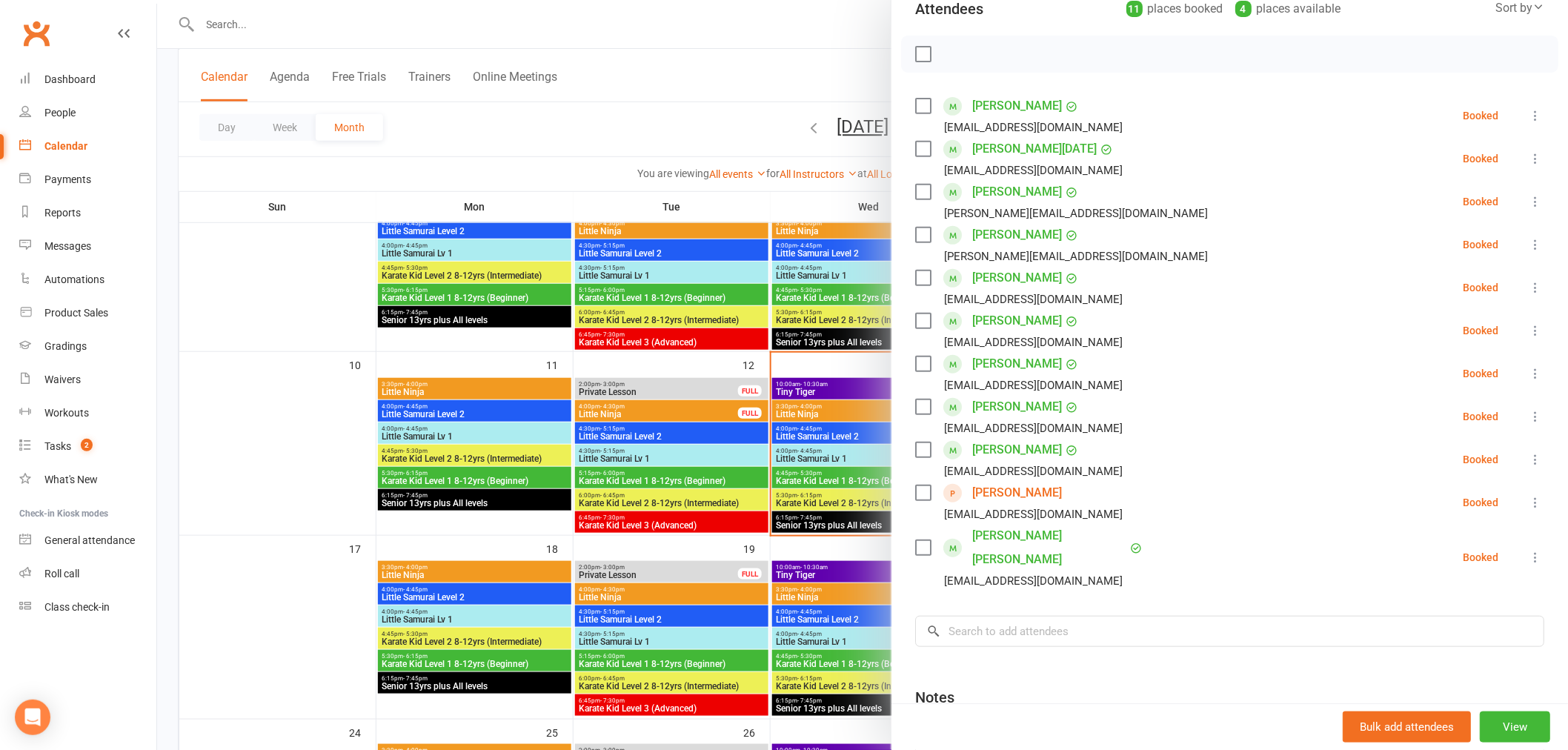
scroll to position [247, 0]
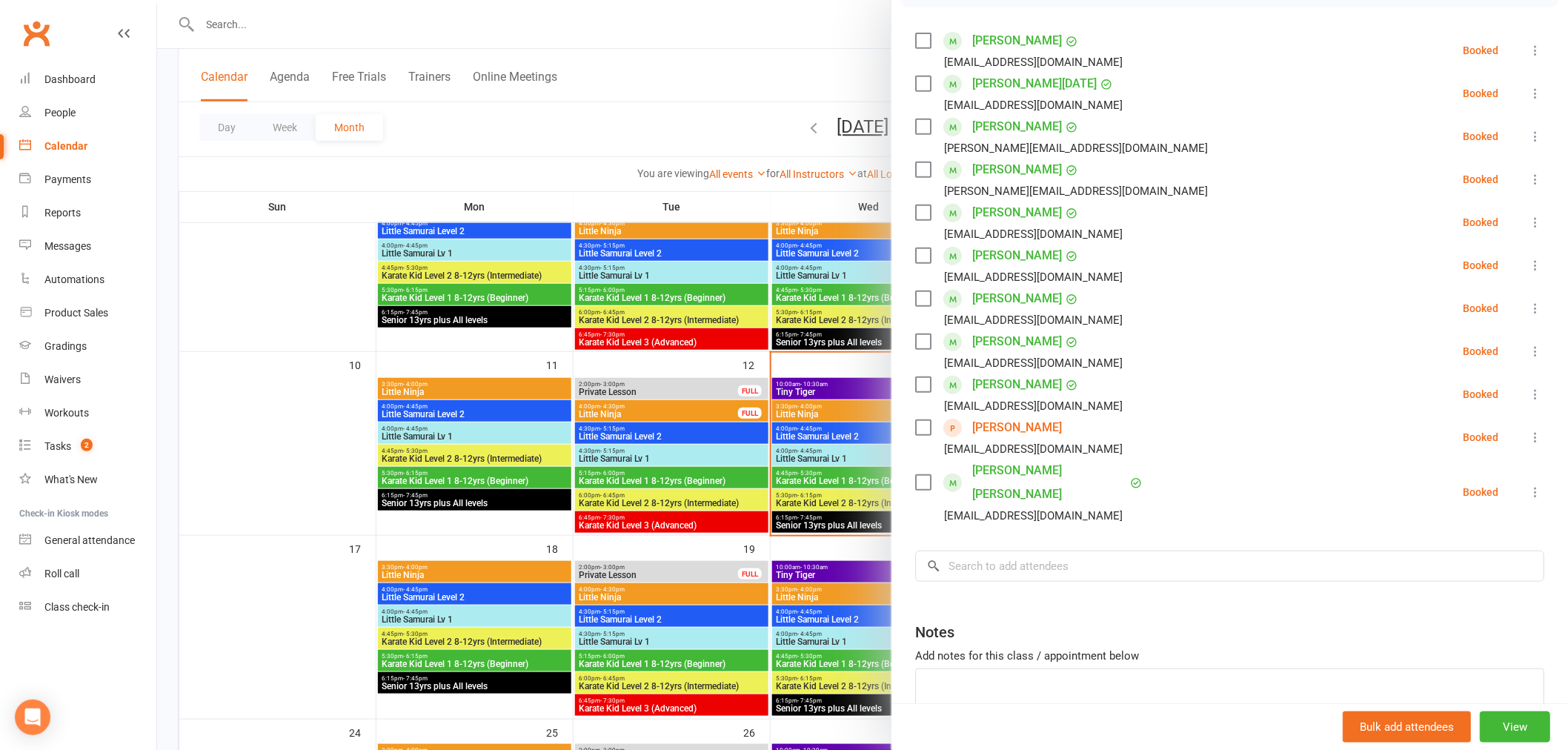
click at [1528, 438] on icon at bounding box center [1535, 437] width 14 height 14
click at [1467, 495] on link "Remove" at bounding box center [1470, 495] width 147 height 30
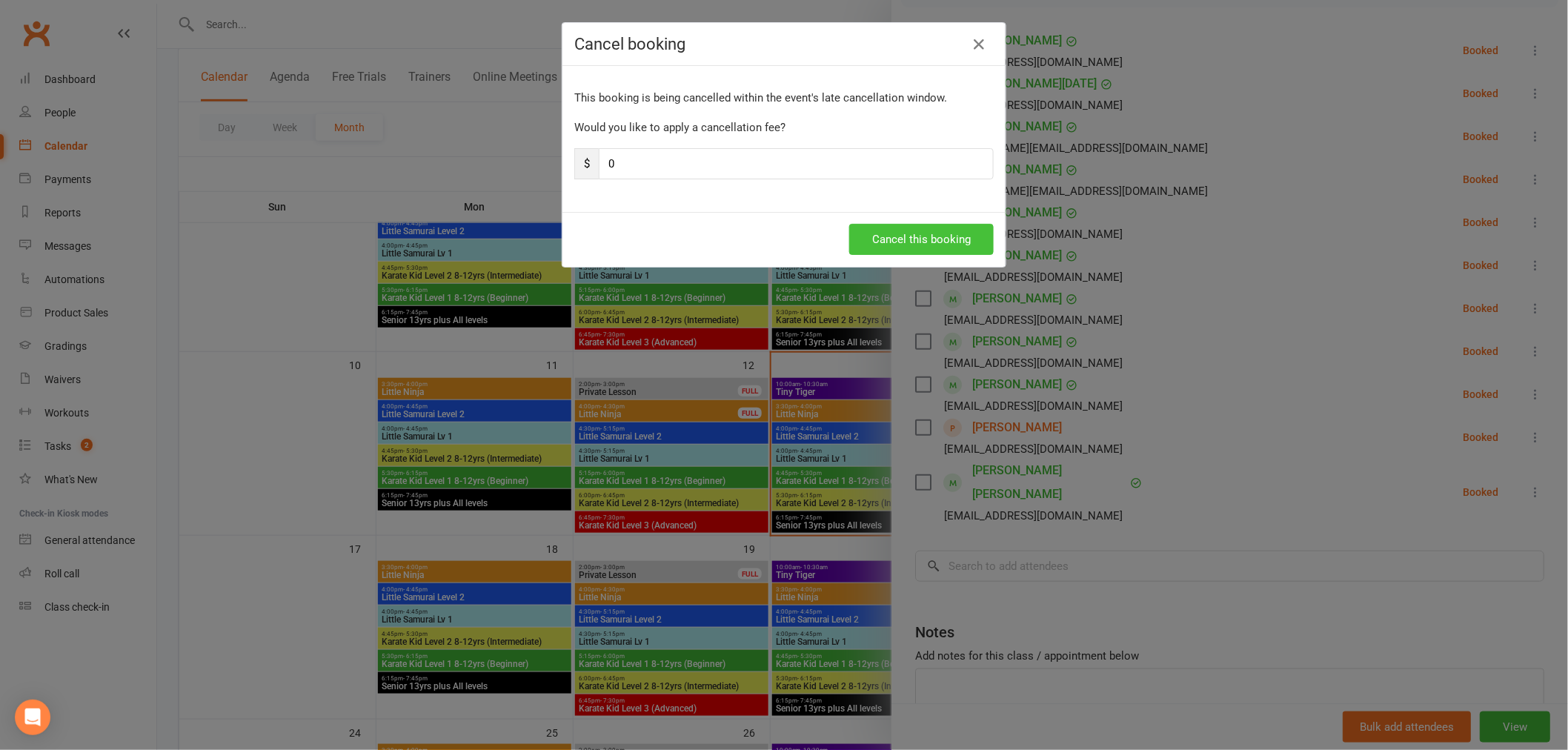
click at [904, 238] on button "Cancel this booking" at bounding box center [922, 239] width 145 height 31
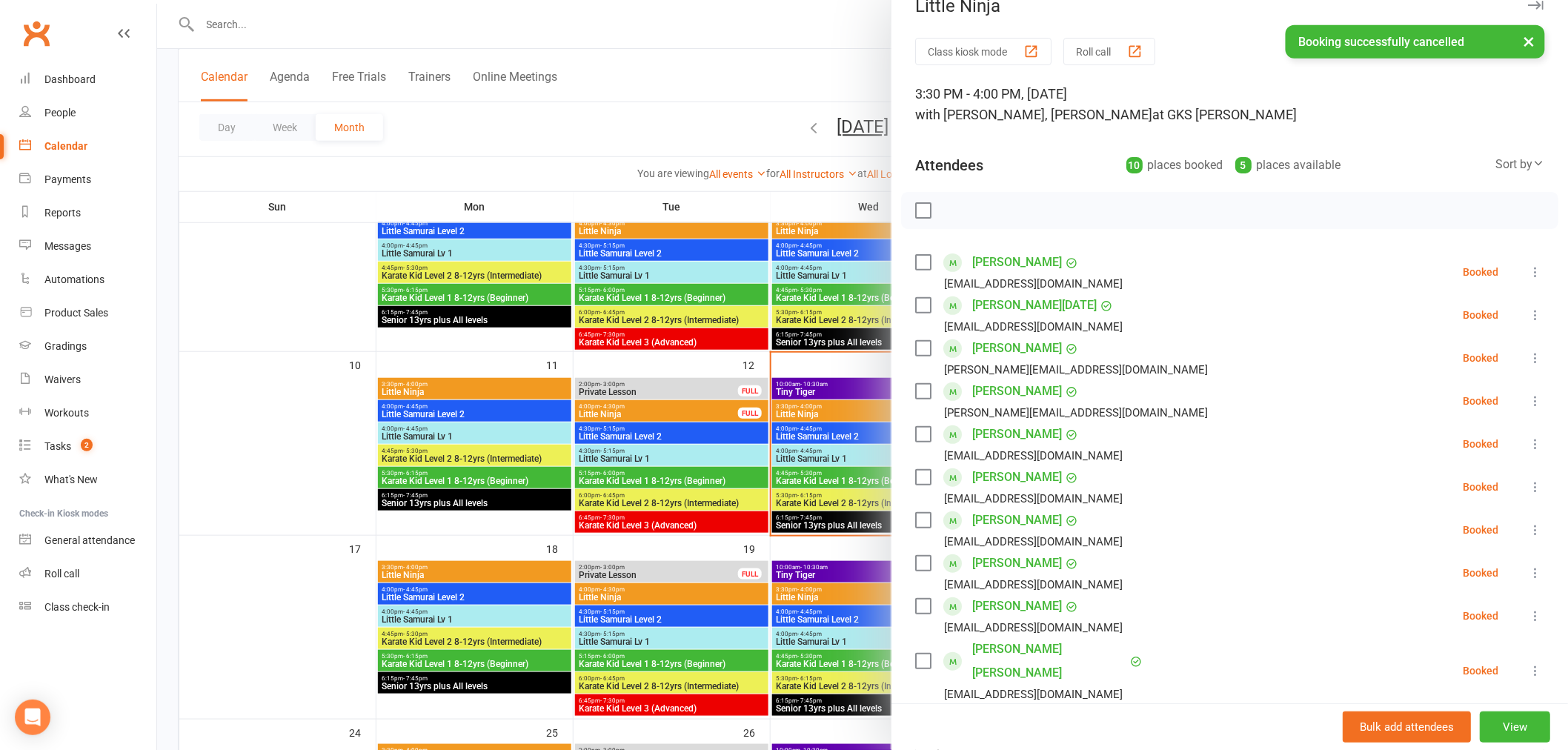
scroll to position [0, 0]
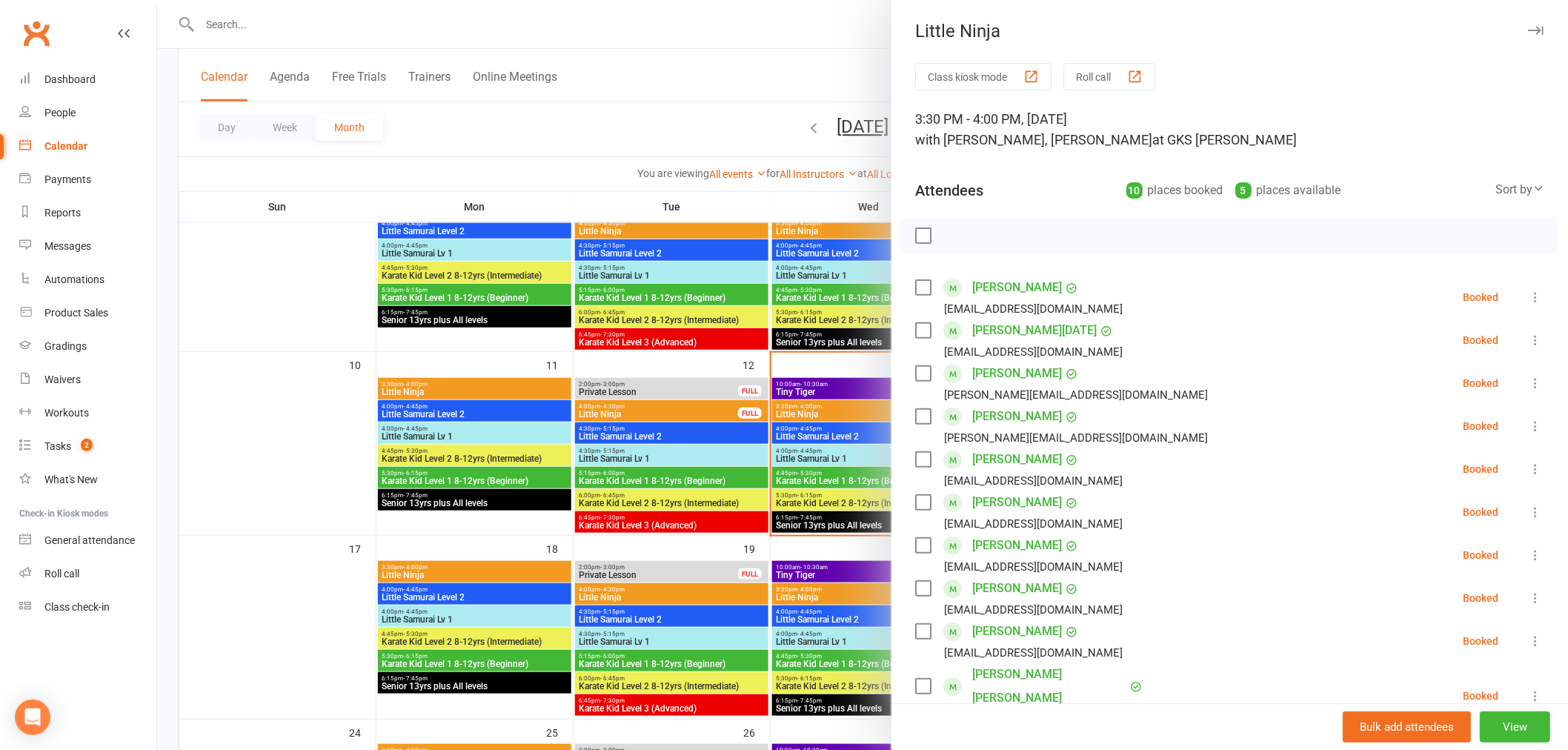
click at [804, 543] on div at bounding box center [862, 375] width 1411 height 750
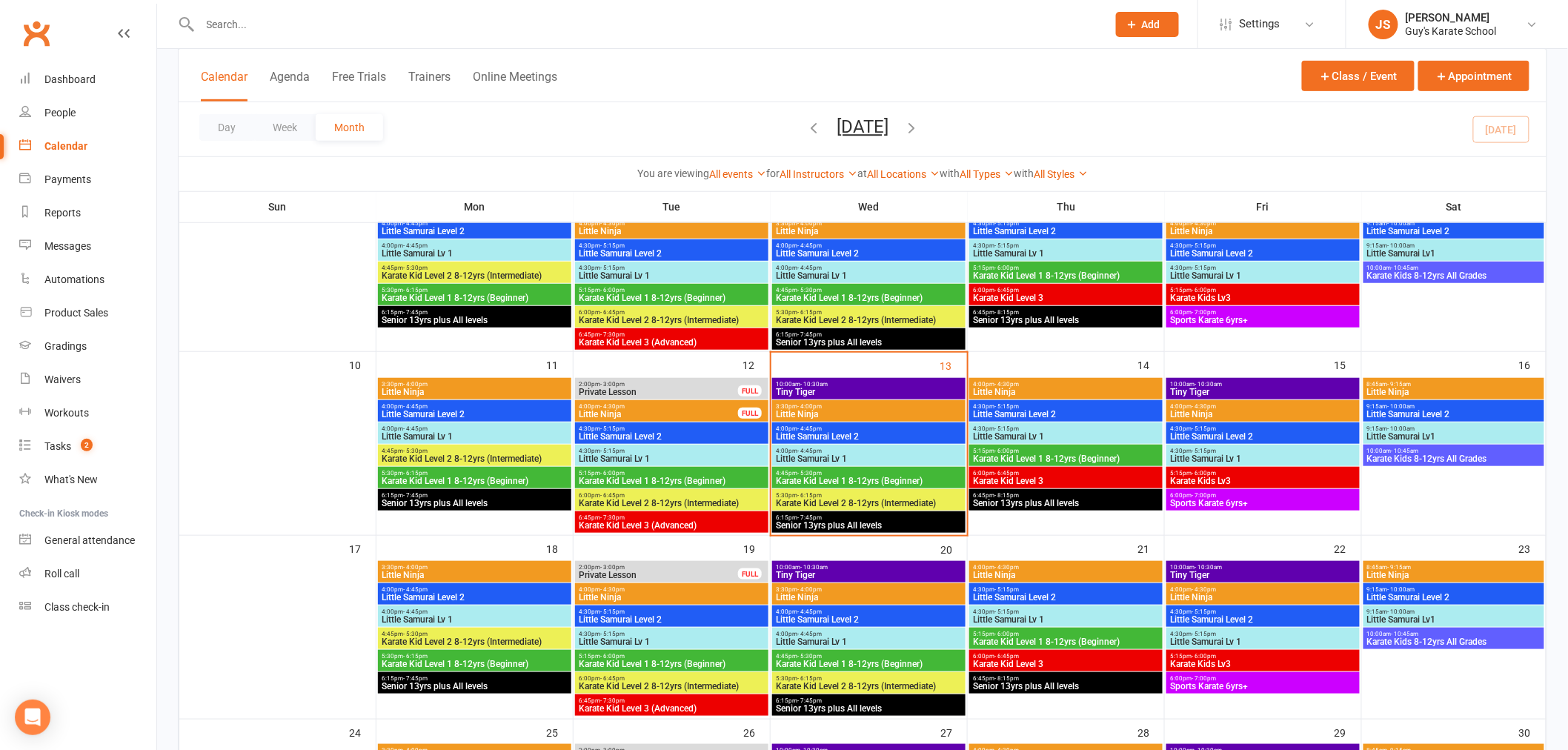
click at [854, 382] on span "10:00am - 10:30am" at bounding box center [868, 384] width 187 height 6
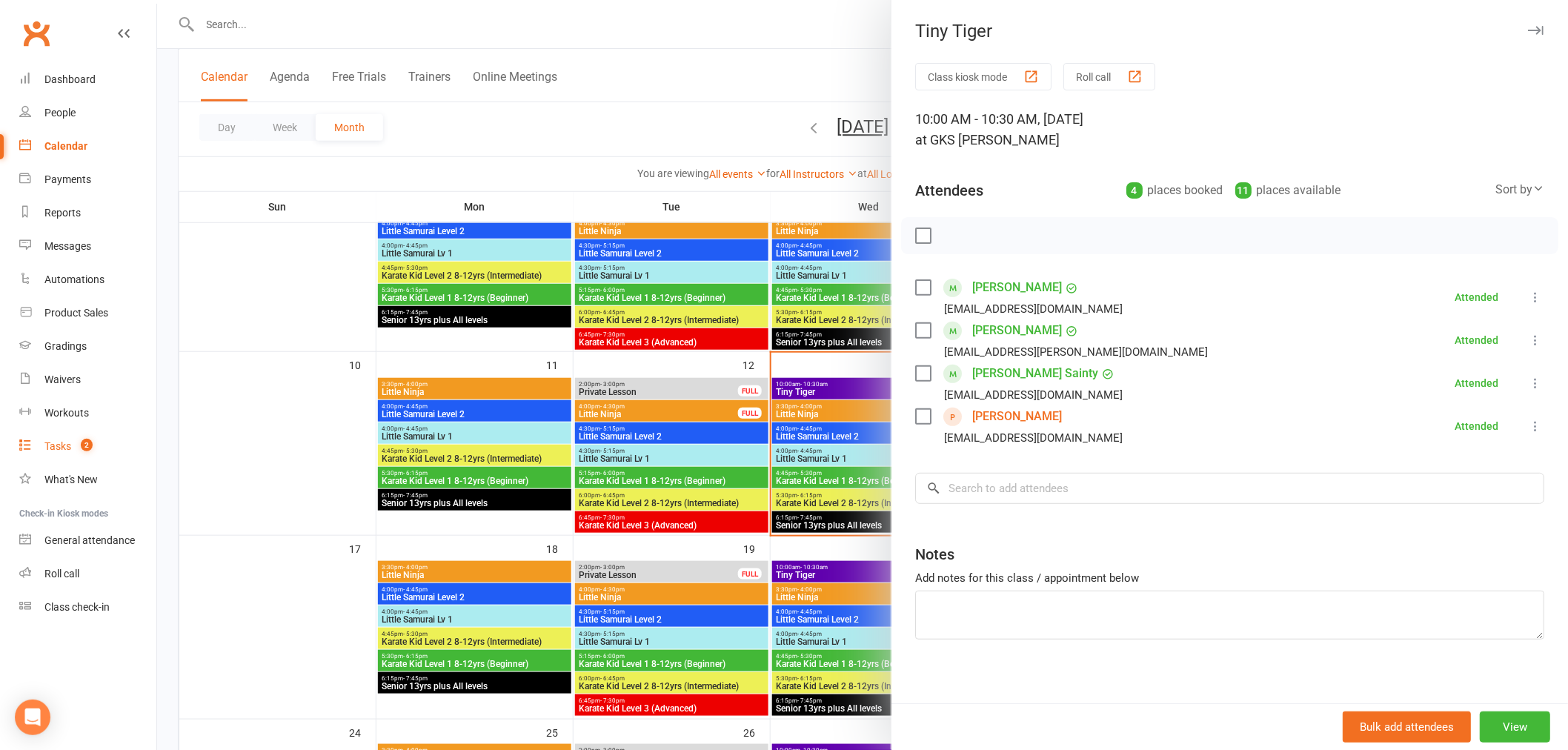
click at [76, 447] on count-badge "2" at bounding box center [83, 446] width 19 height 12
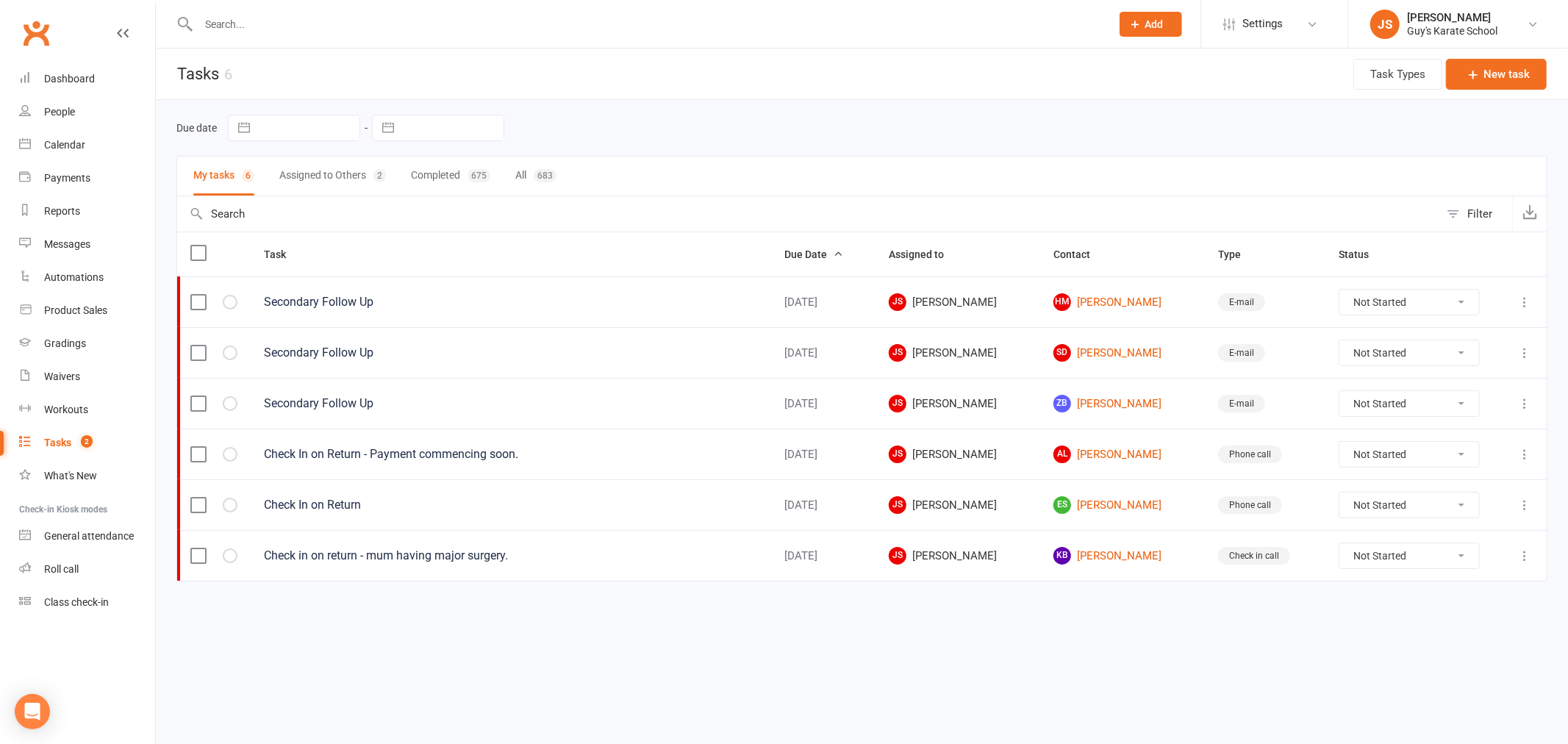
click at [368, 184] on button "Assigned to Others 2" at bounding box center [333, 176] width 107 height 39
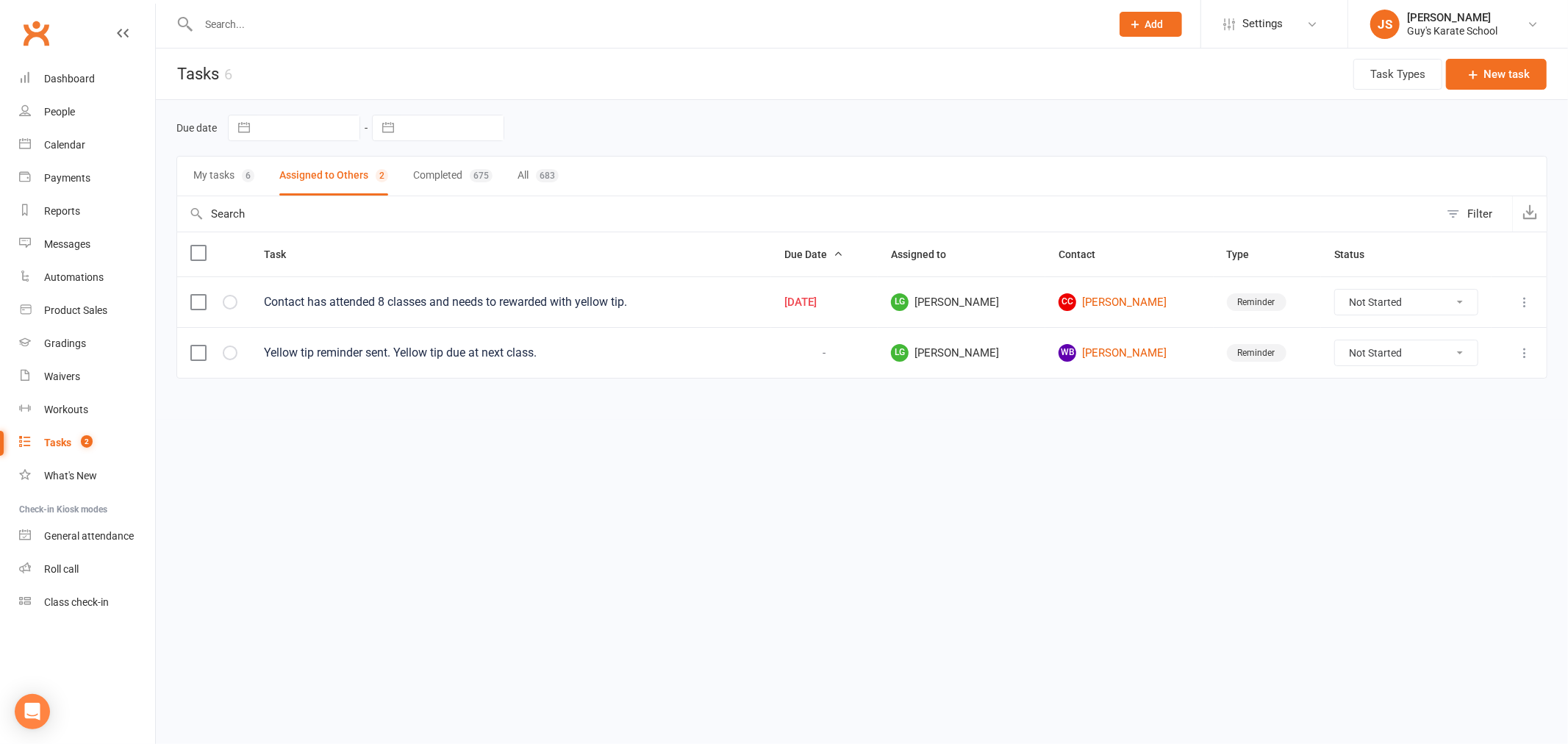
click at [203, 357] on label at bounding box center [197, 353] width 14 height 14
click at [203, 346] on input "checkbox" at bounding box center [197, 346] width 14 height 0
click at [1402, 714] on button "Remove" at bounding box center [1392, 710] width 94 height 31
click at [66, 68] on link "Dashboard" at bounding box center [87, 79] width 136 height 33
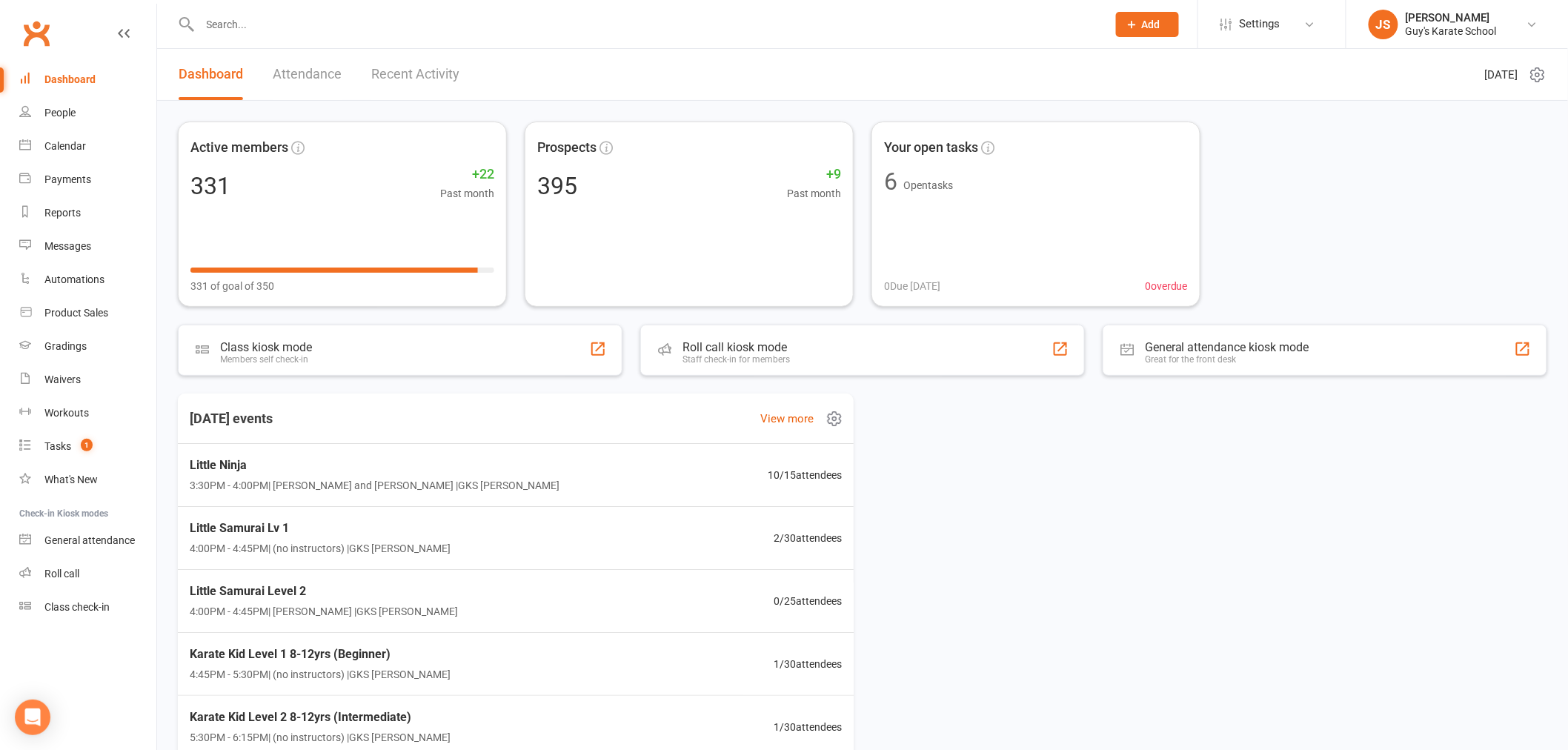
scroll to position [1, 0]
click at [452, 489] on span "3:30PM - 4:00PM | [PERSON_NAME] and [PERSON_NAME] | GKS [PERSON_NAME]" at bounding box center [372, 484] width 377 height 17
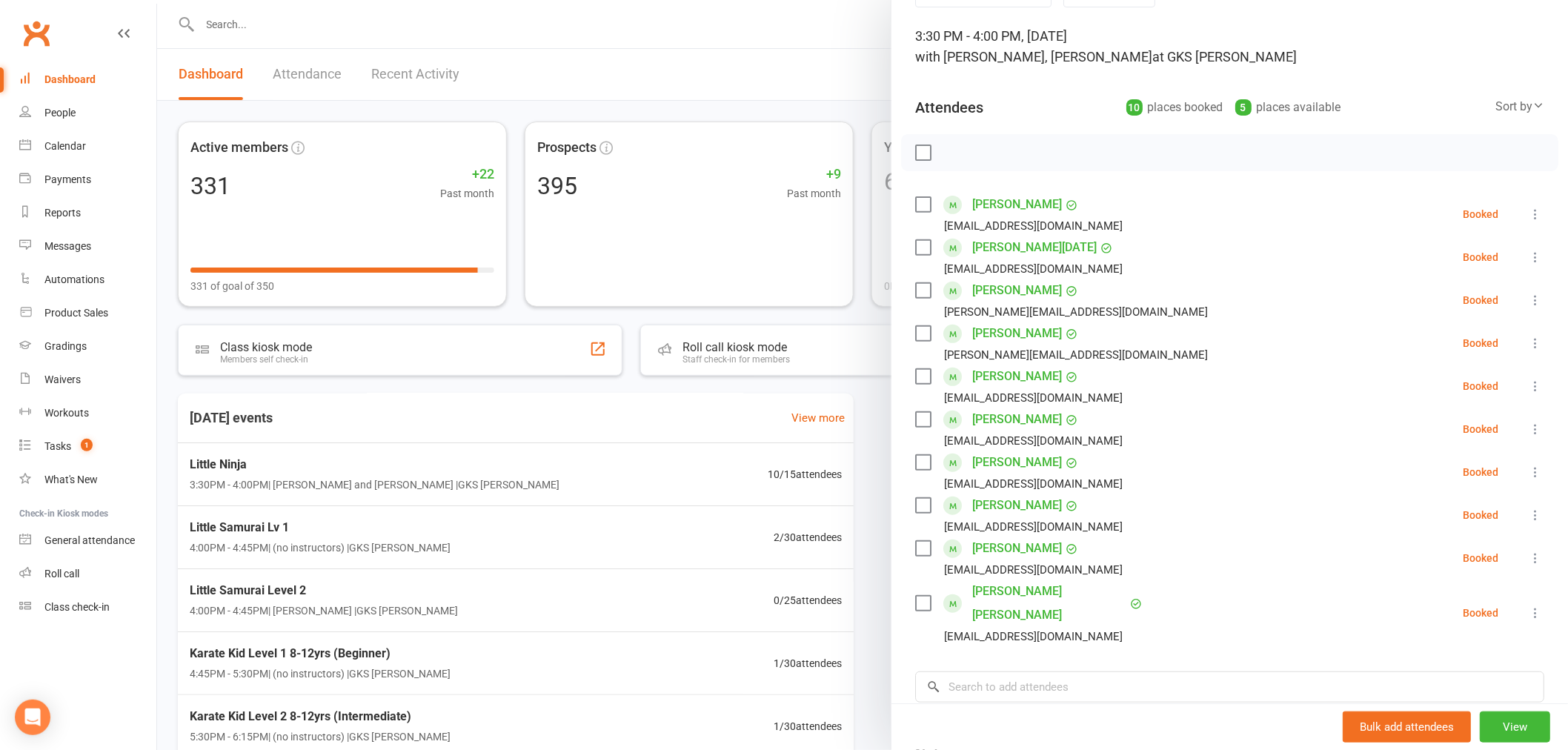
scroll to position [165, 0]
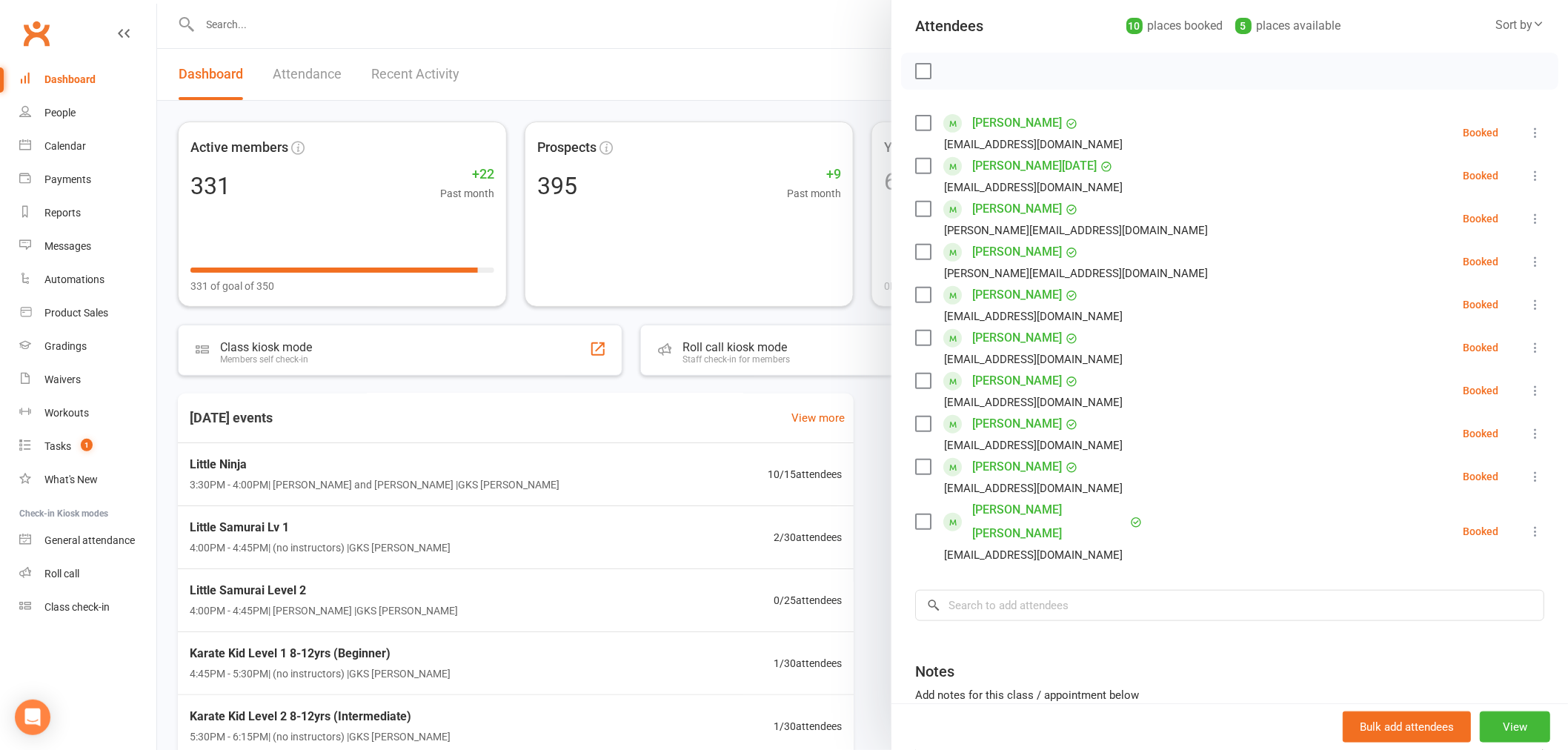
click at [295, 531] on div at bounding box center [862, 375] width 1411 height 750
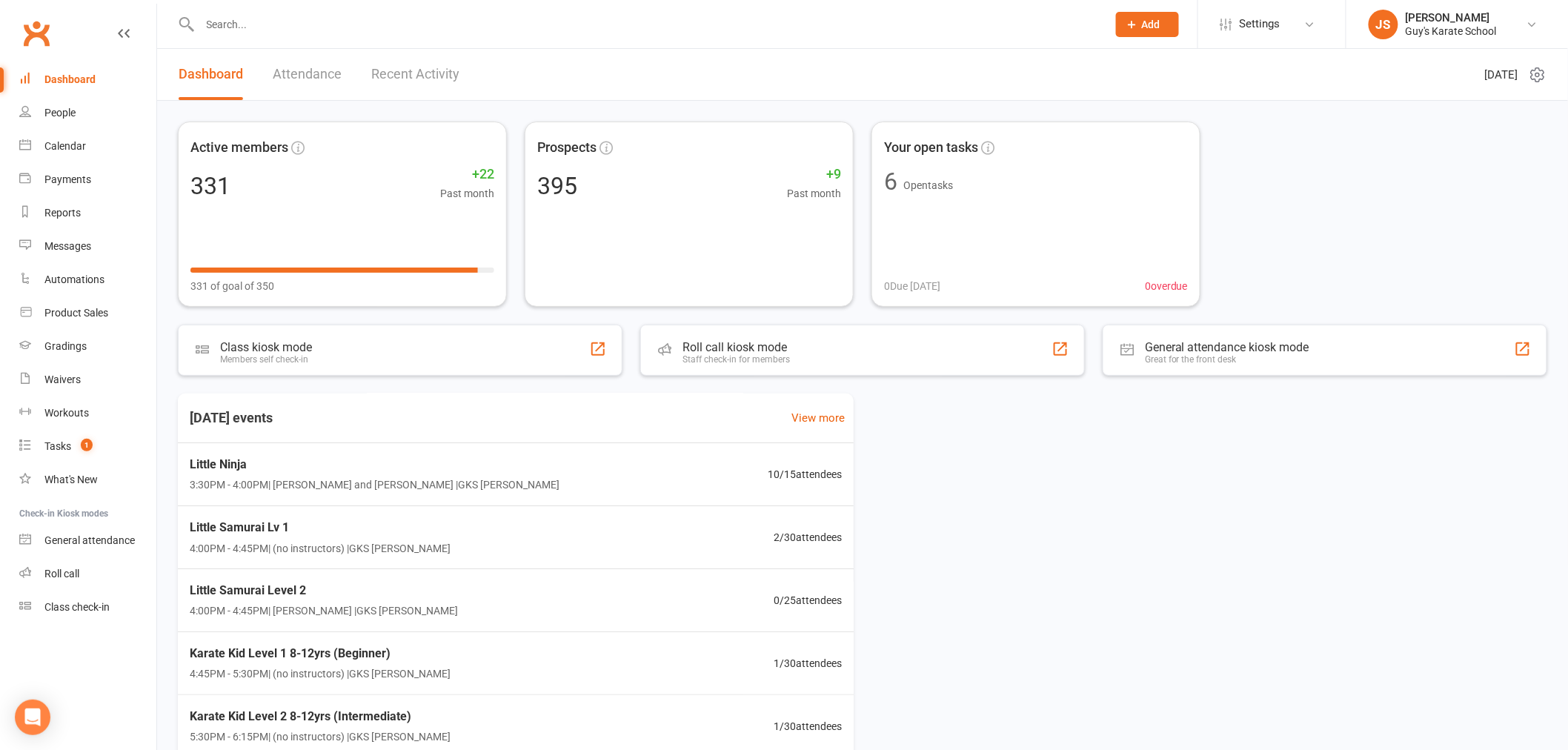
click at [307, 530] on span "Little Samurai Lv 1" at bounding box center [320, 528] width 261 height 19
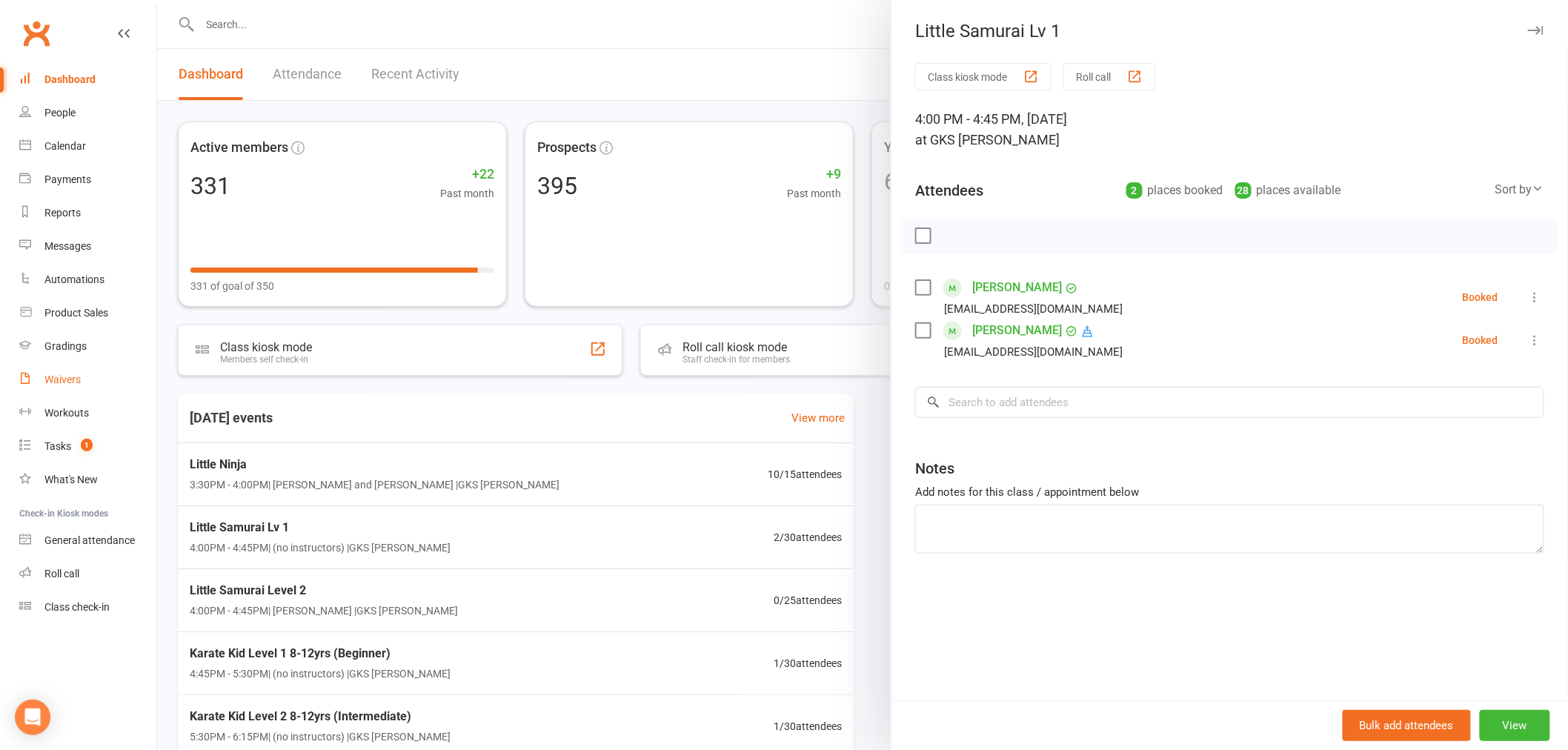
click at [57, 373] on div "Waivers" at bounding box center [62, 379] width 36 height 12
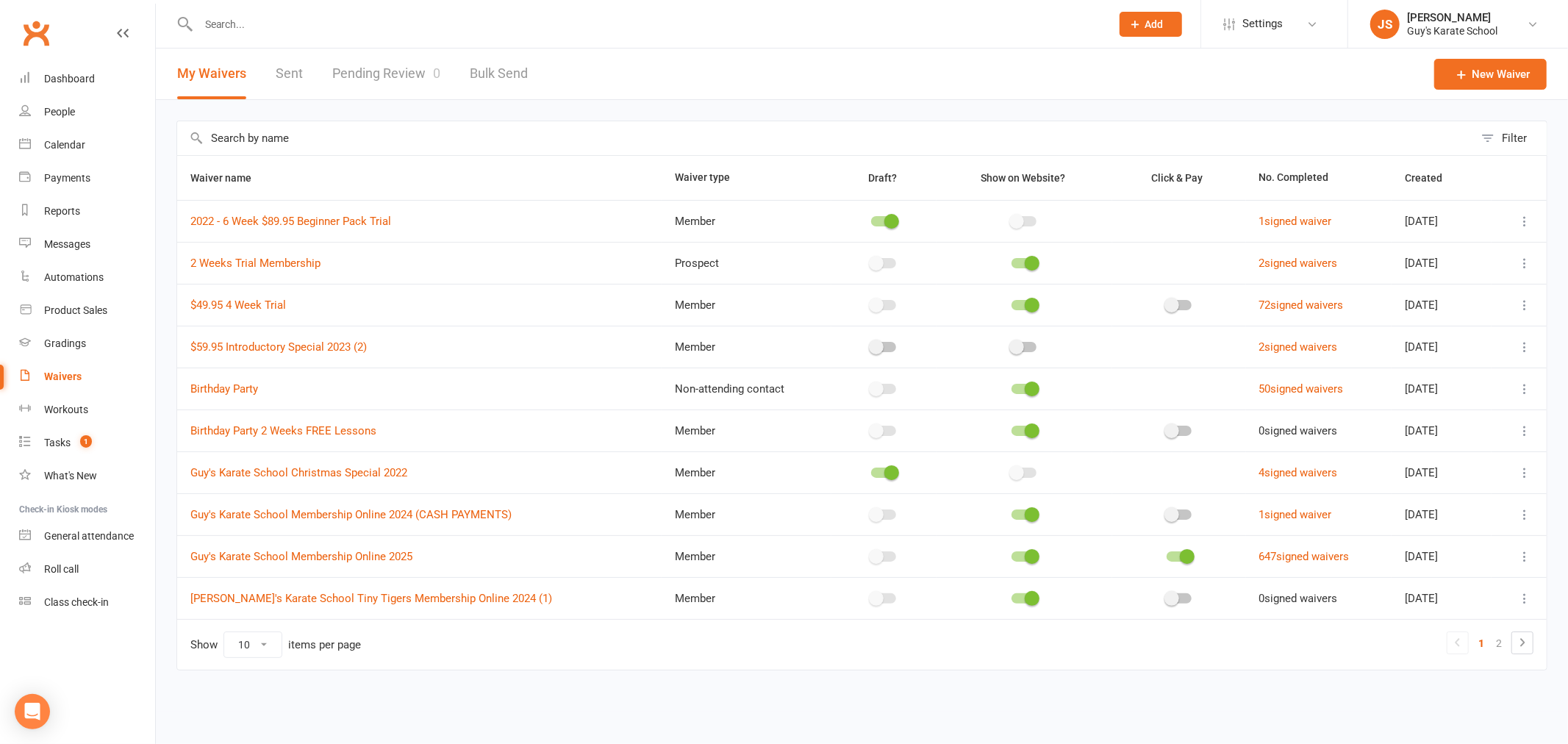
click at [394, 76] on link "Pending Review 0" at bounding box center [386, 74] width 108 height 51
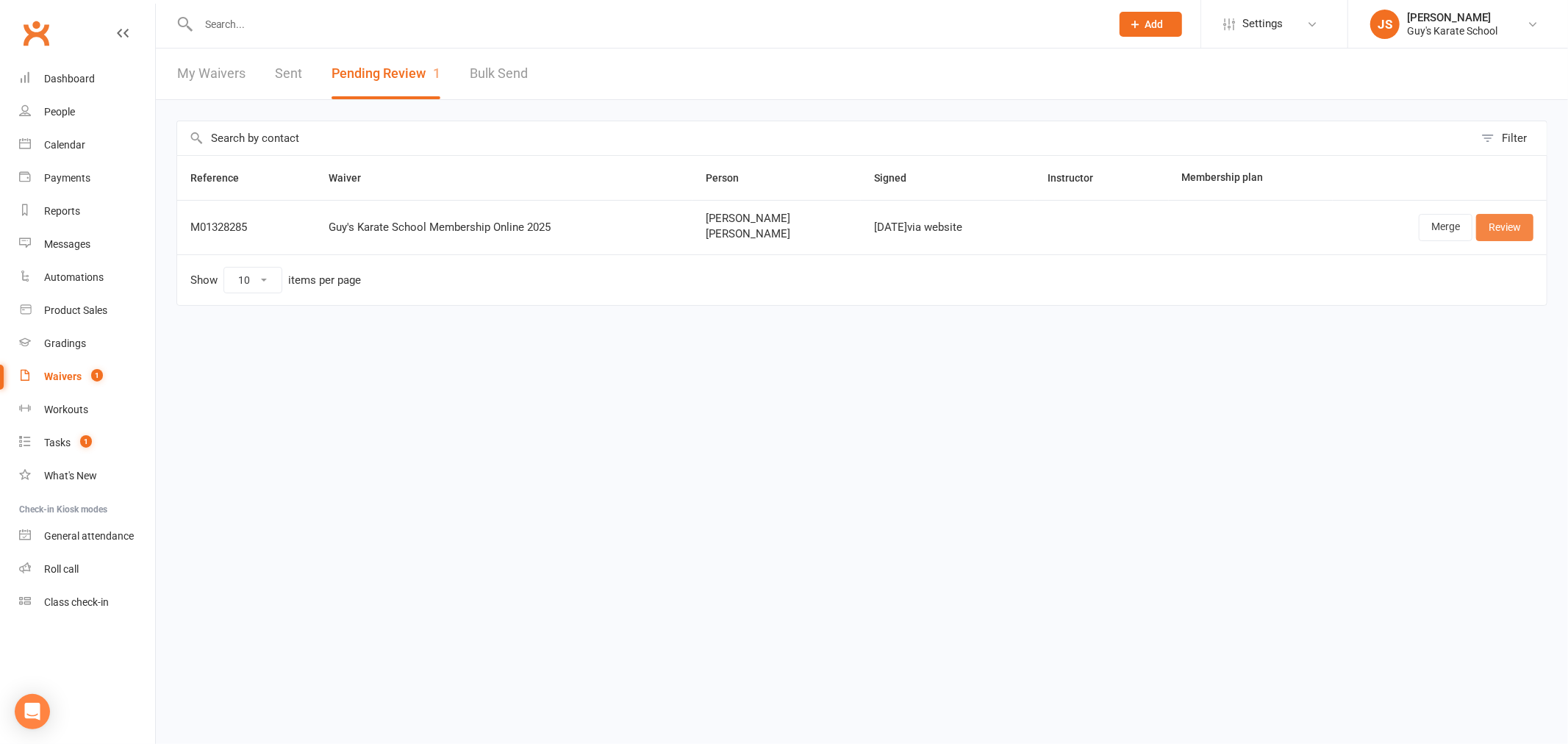
click at [1508, 223] on link "Review" at bounding box center [1504, 227] width 57 height 26
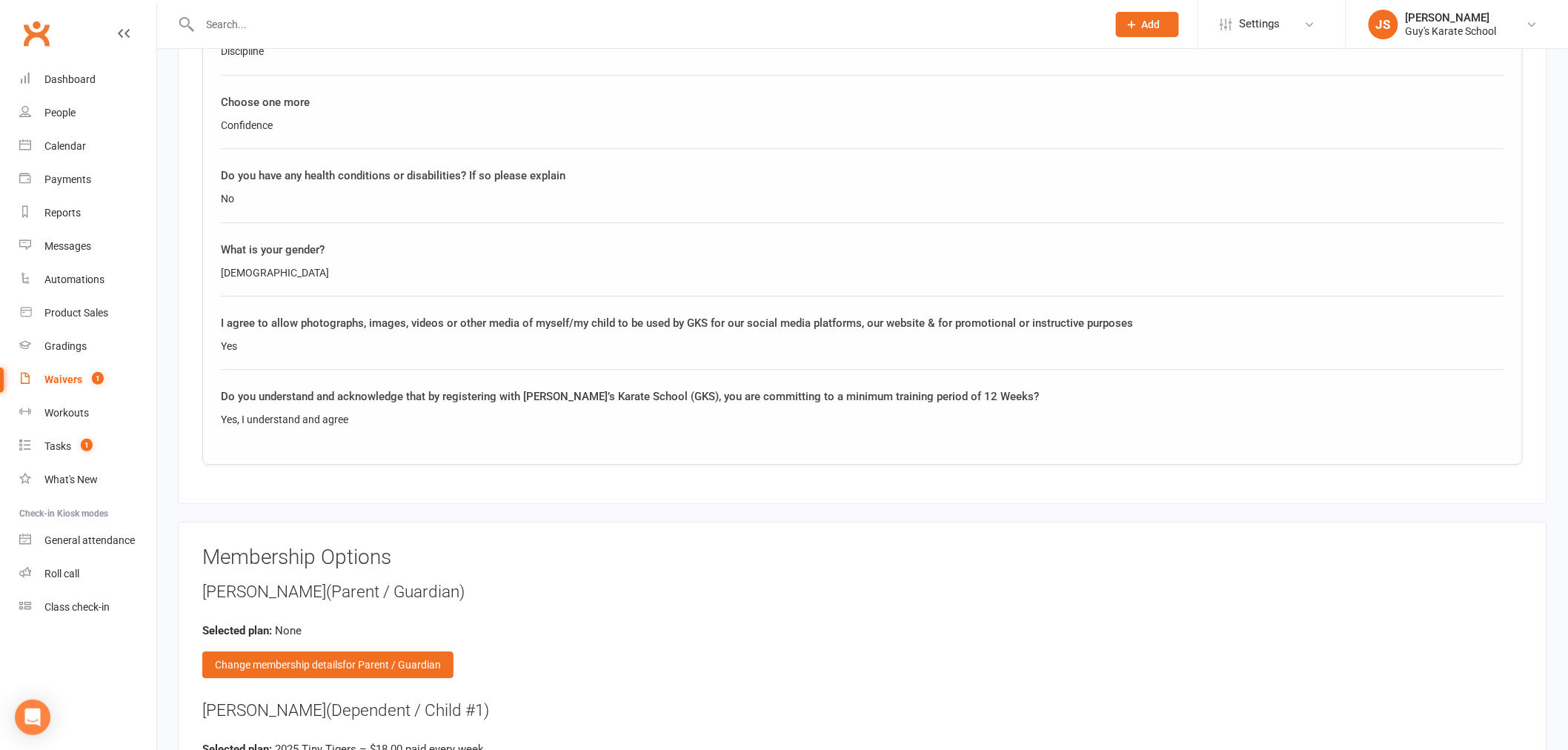
scroll to position [1812, 0]
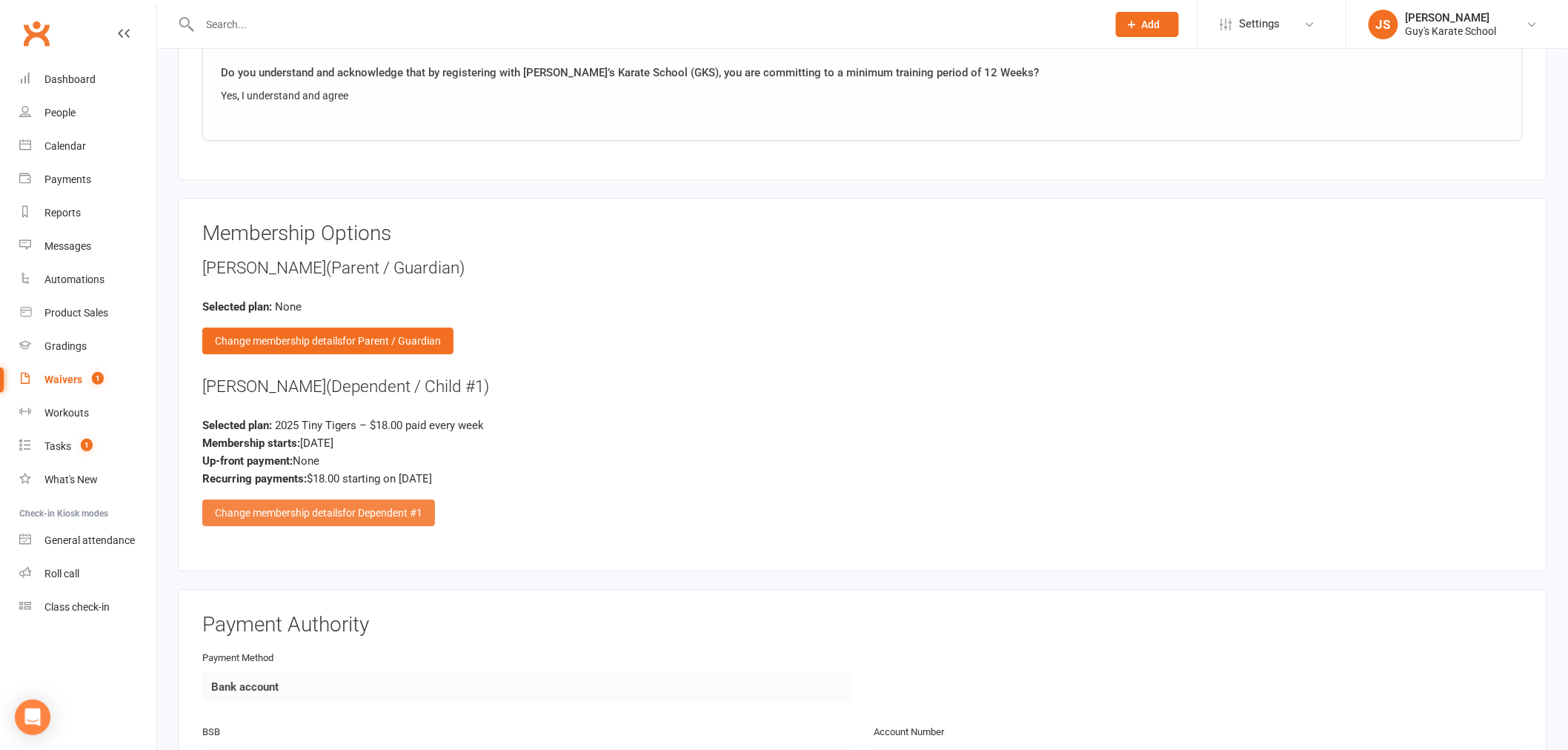
click at [341, 510] on div "Change membership details for Dependent #1" at bounding box center [319, 512] width 233 height 26
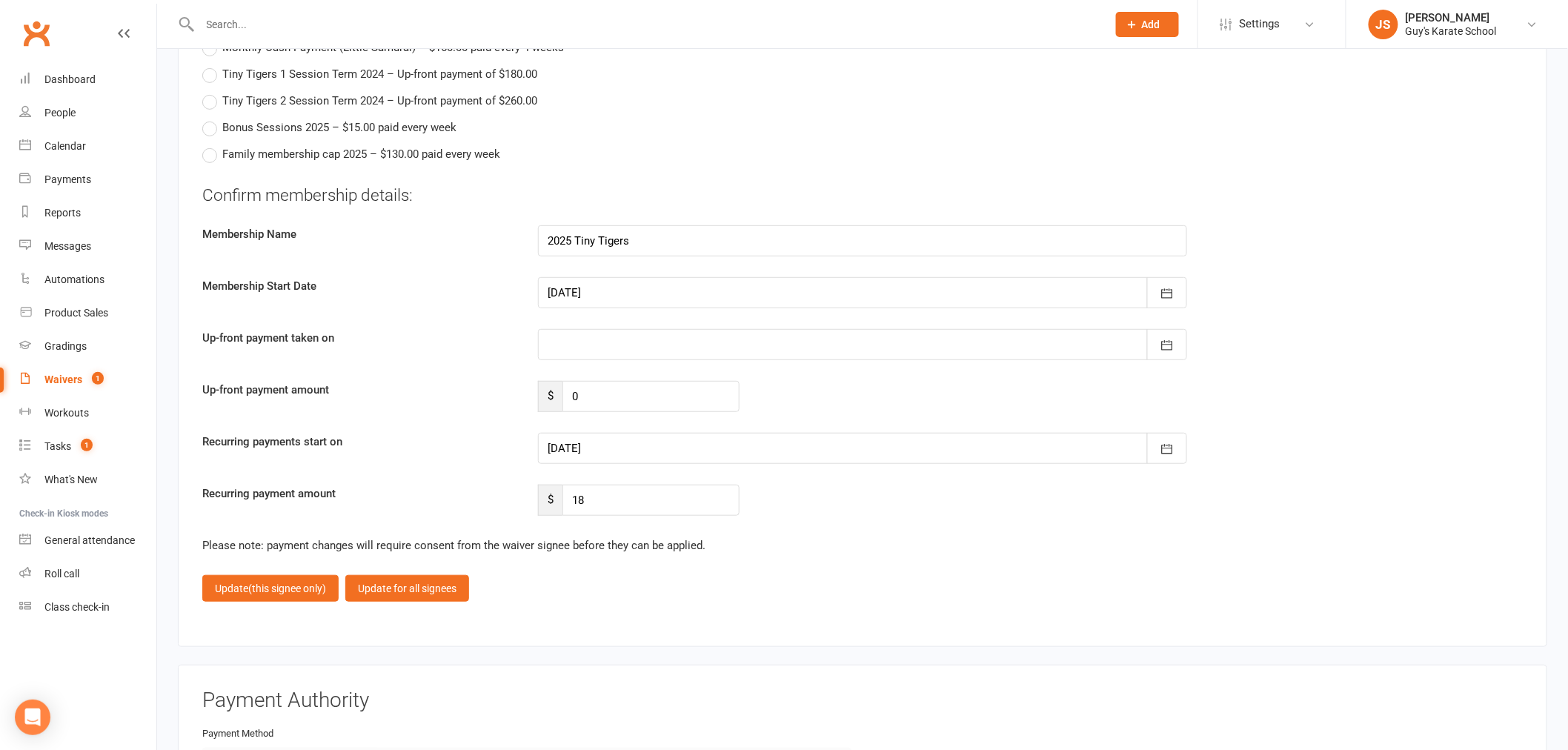
scroll to position [2553, 0]
click at [582, 434] on div at bounding box center [862, 450] width 649 height 31
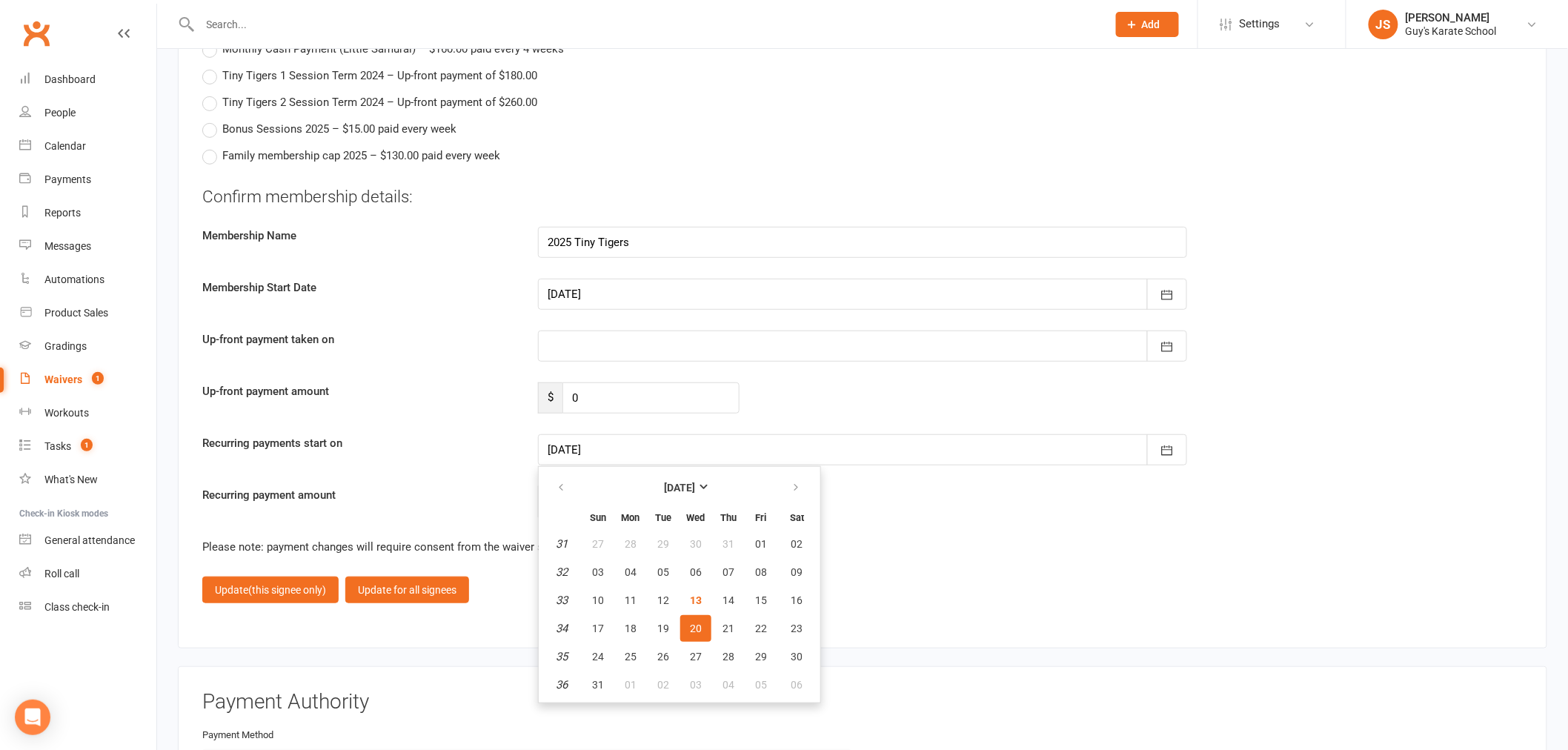
click at [631, 438] on div at bounding box center [862, 450] width 649 height 31
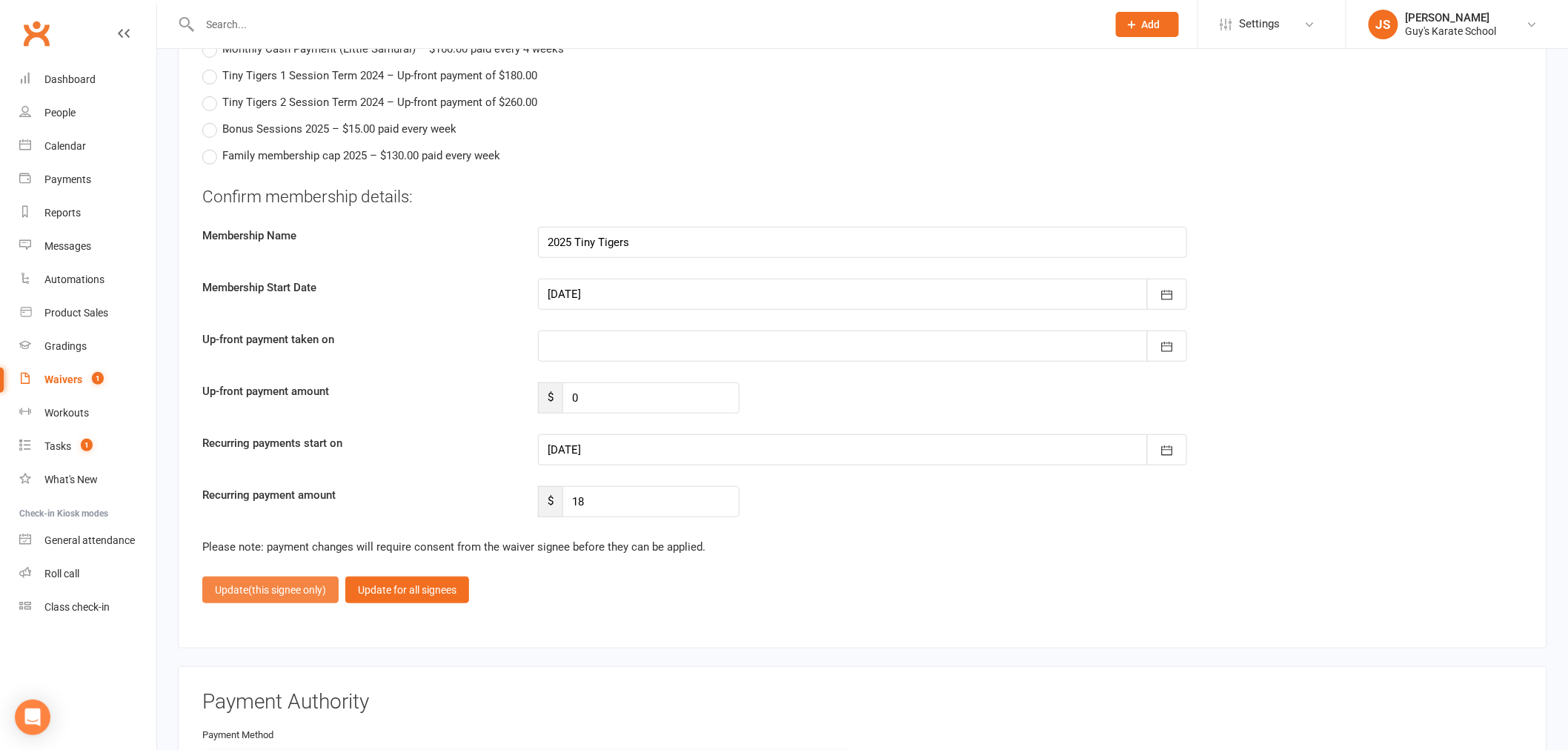
click at [291, 584] on span "(this signee only)" at bounding box center [287, 589] width 78 height 12
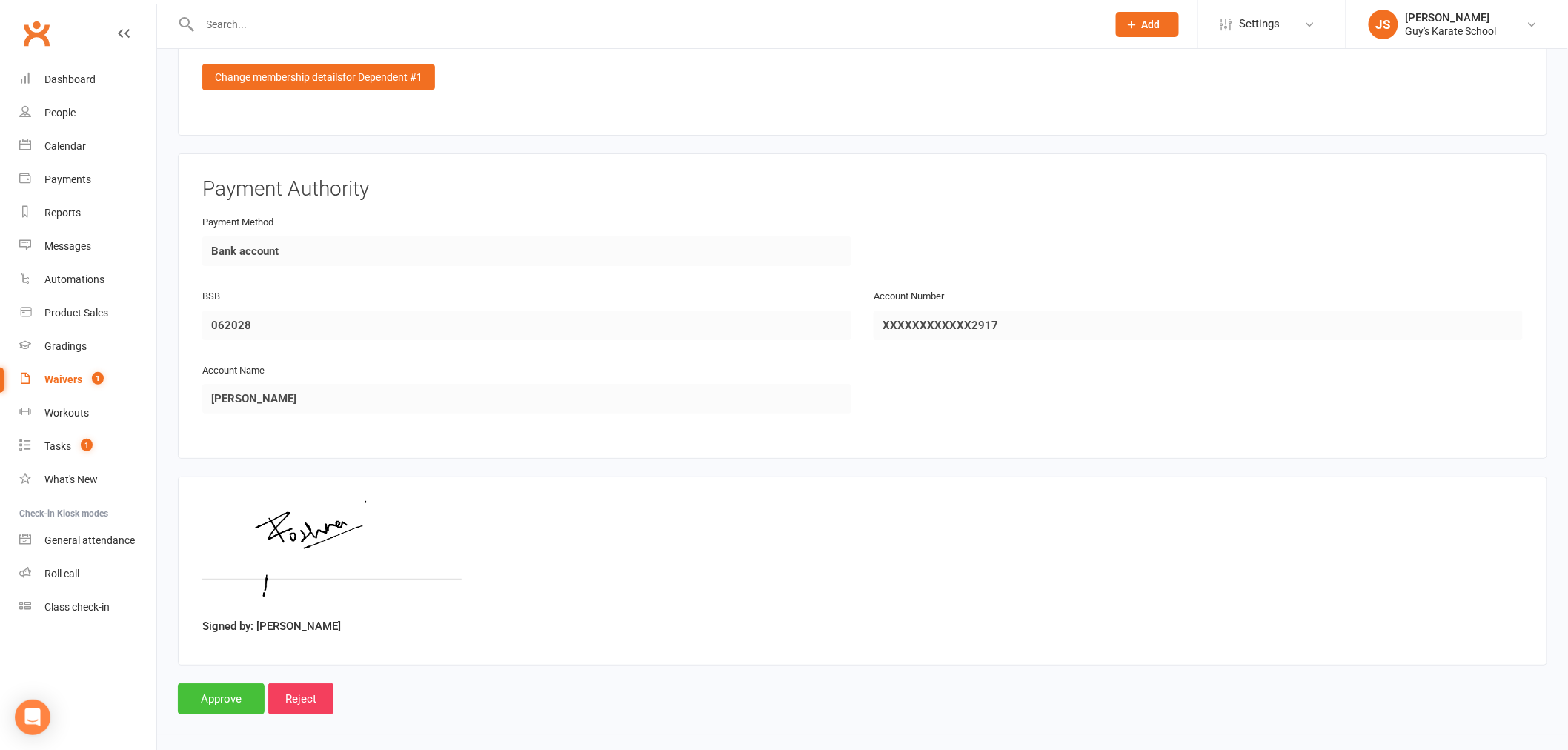
click at [205, 691] on input "Approve" at bounding box center [221, 699] width 87 height 31
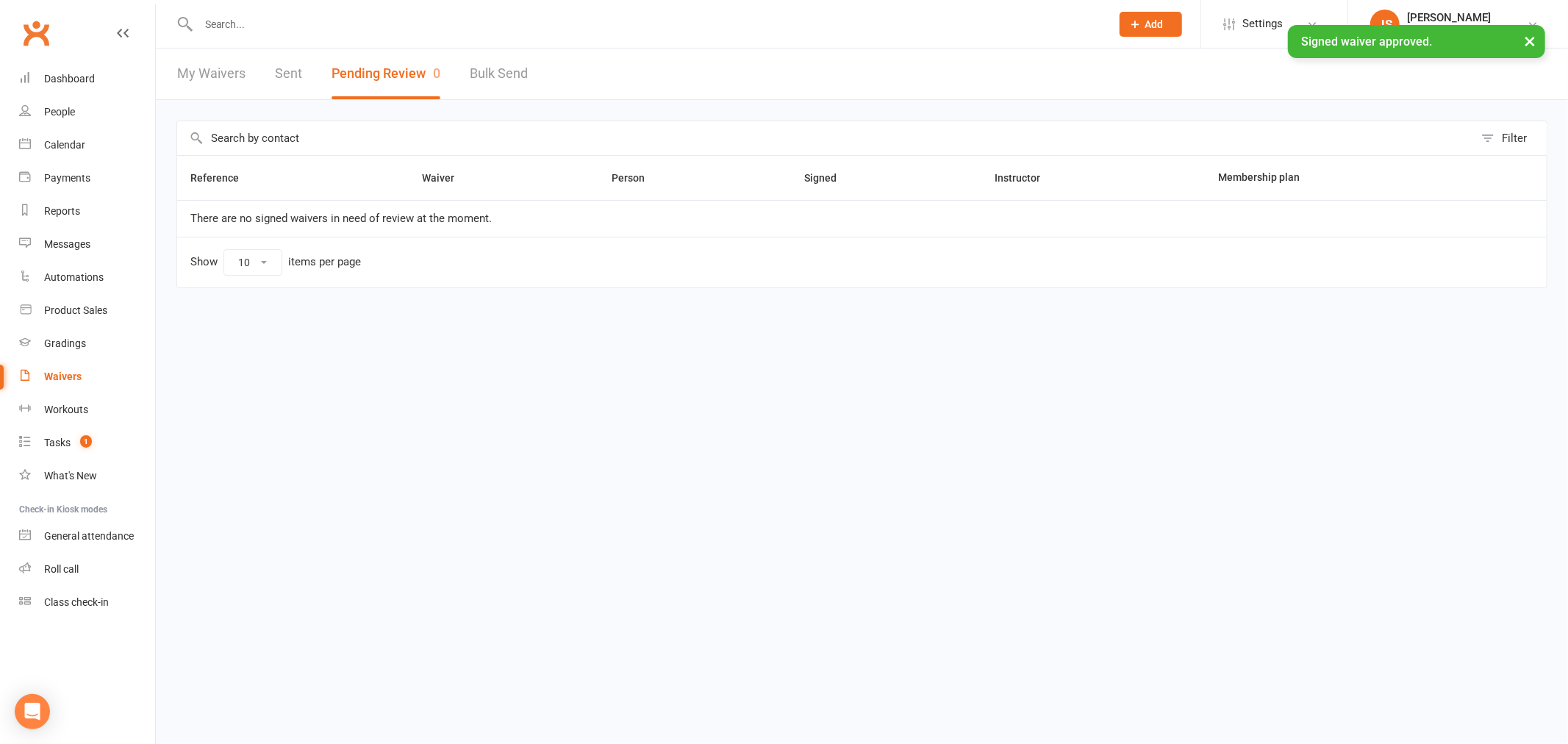
click at [268, 25] on div "× Signed waiver approved." at bounding box center [774, 25] width 1549 height 0
click at [262, 15] on input "text" at bounding box center [647, 25] width 906 height 21
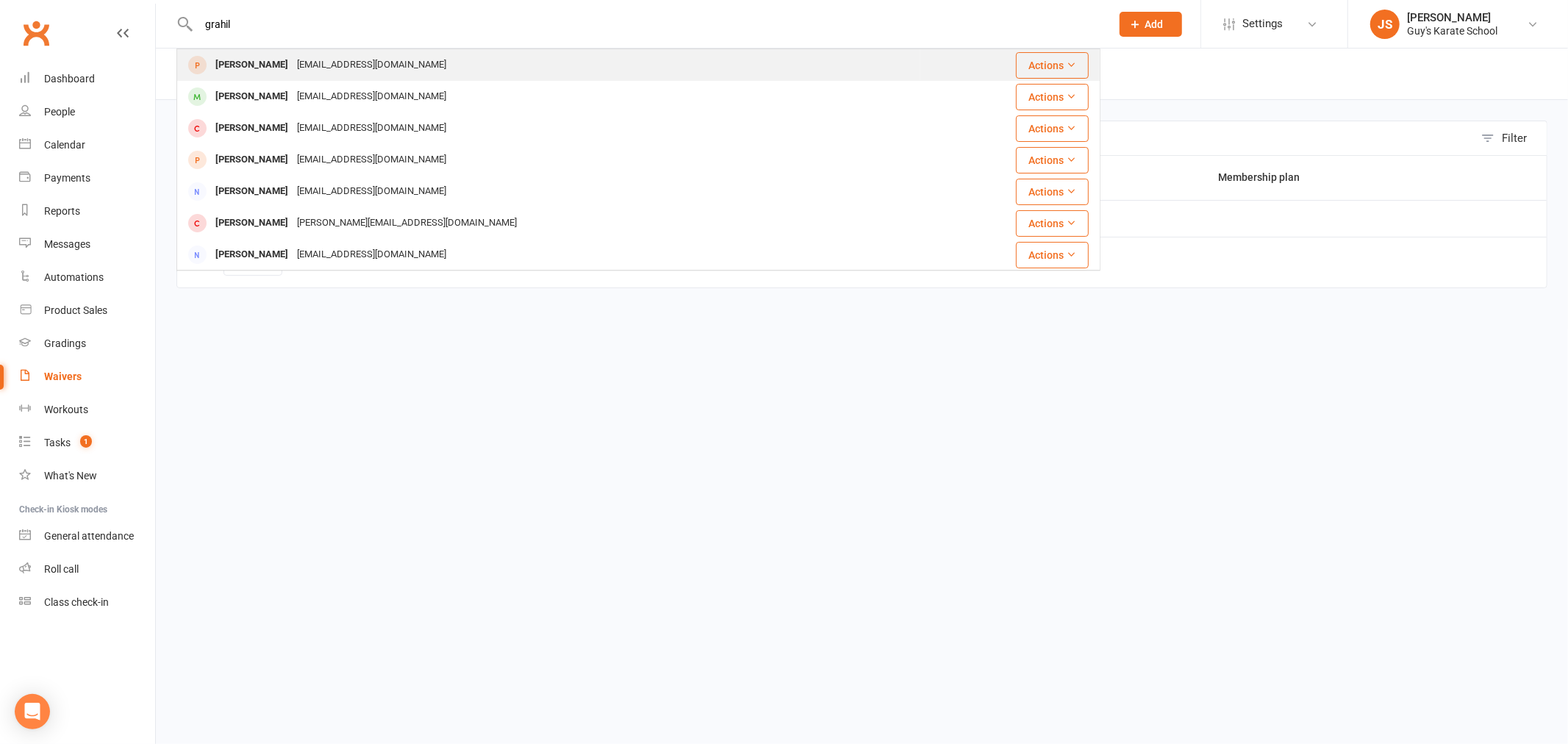
type input "grahil"
click at [297, 73] on div "[EMAIL_ADDRESS][DOMAIN_NAME]" at bounding box center [371, 65] width 158 height 22
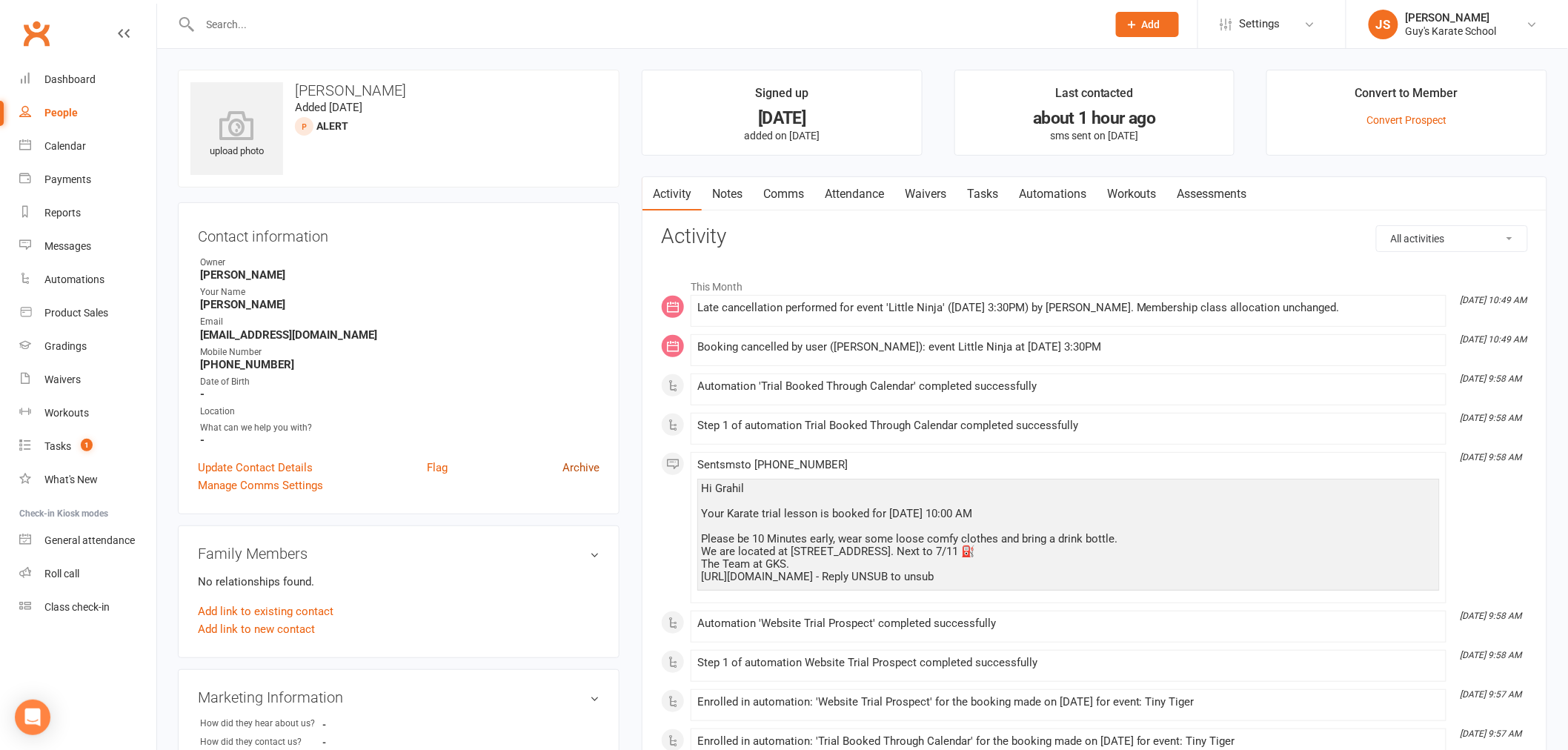
click at [568, 463] on link "Archive" at bounding box center [580, 467] width 37 height 18
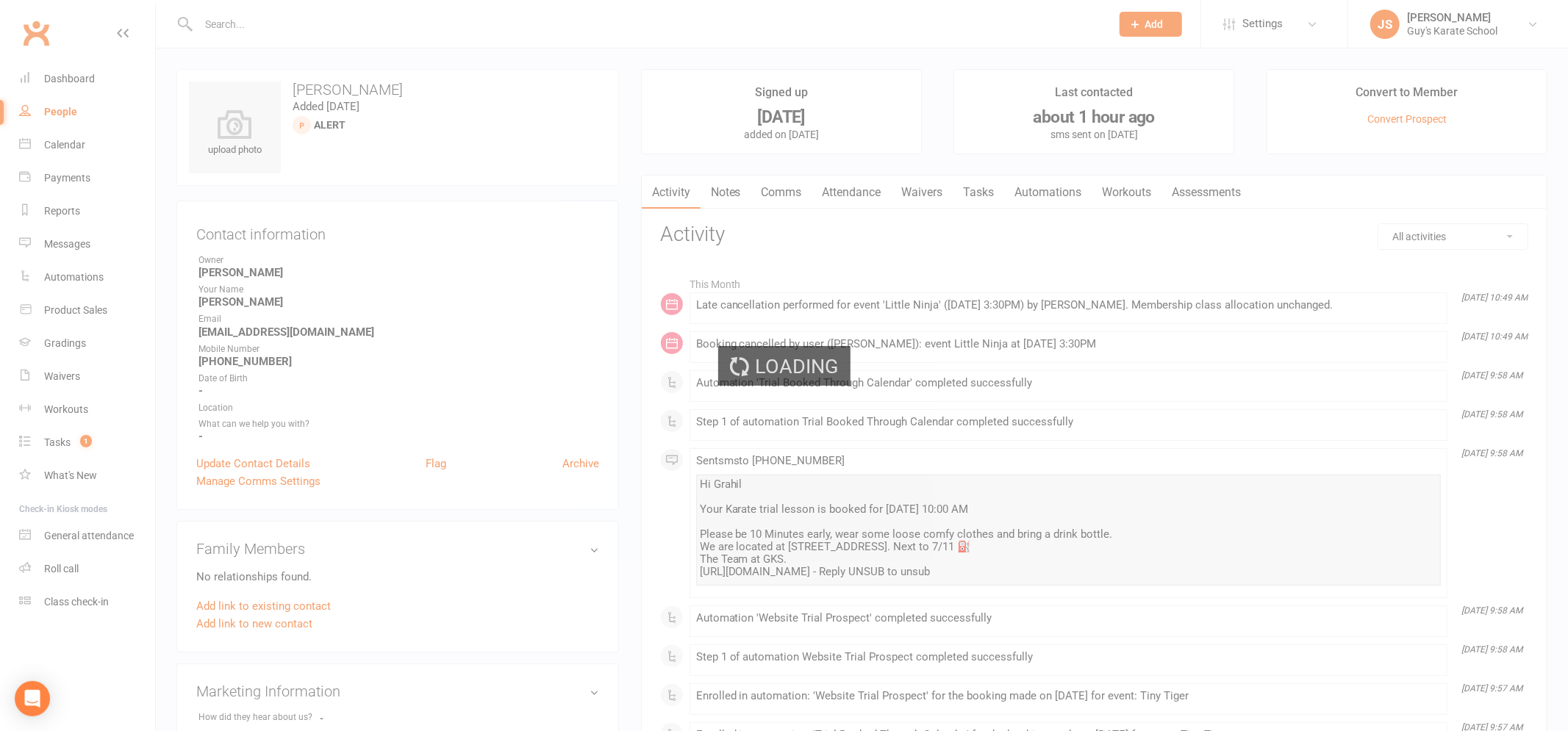
select select "50"
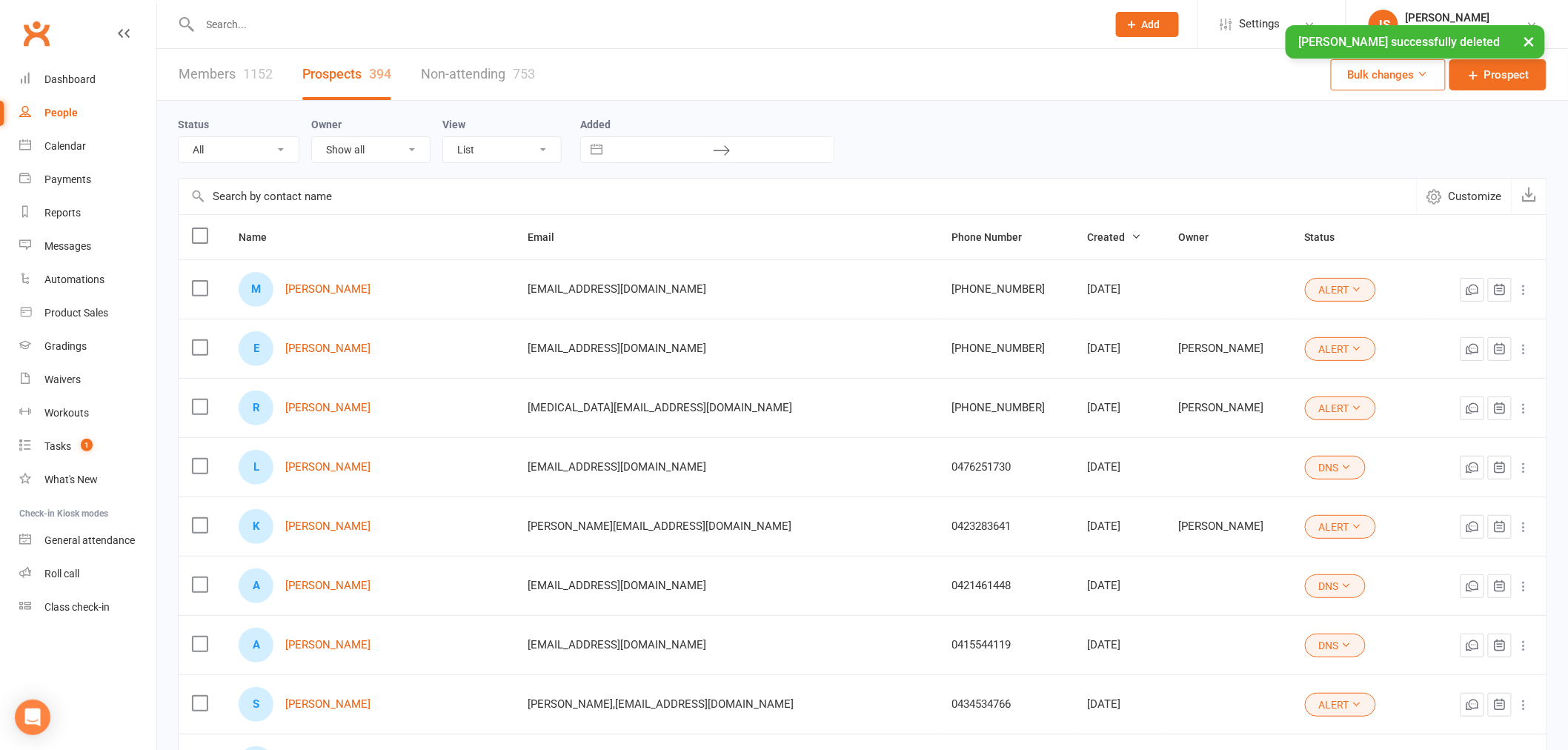
click at [214, 17] on input "text" at bounding box center [646, 25] width 901 height 21
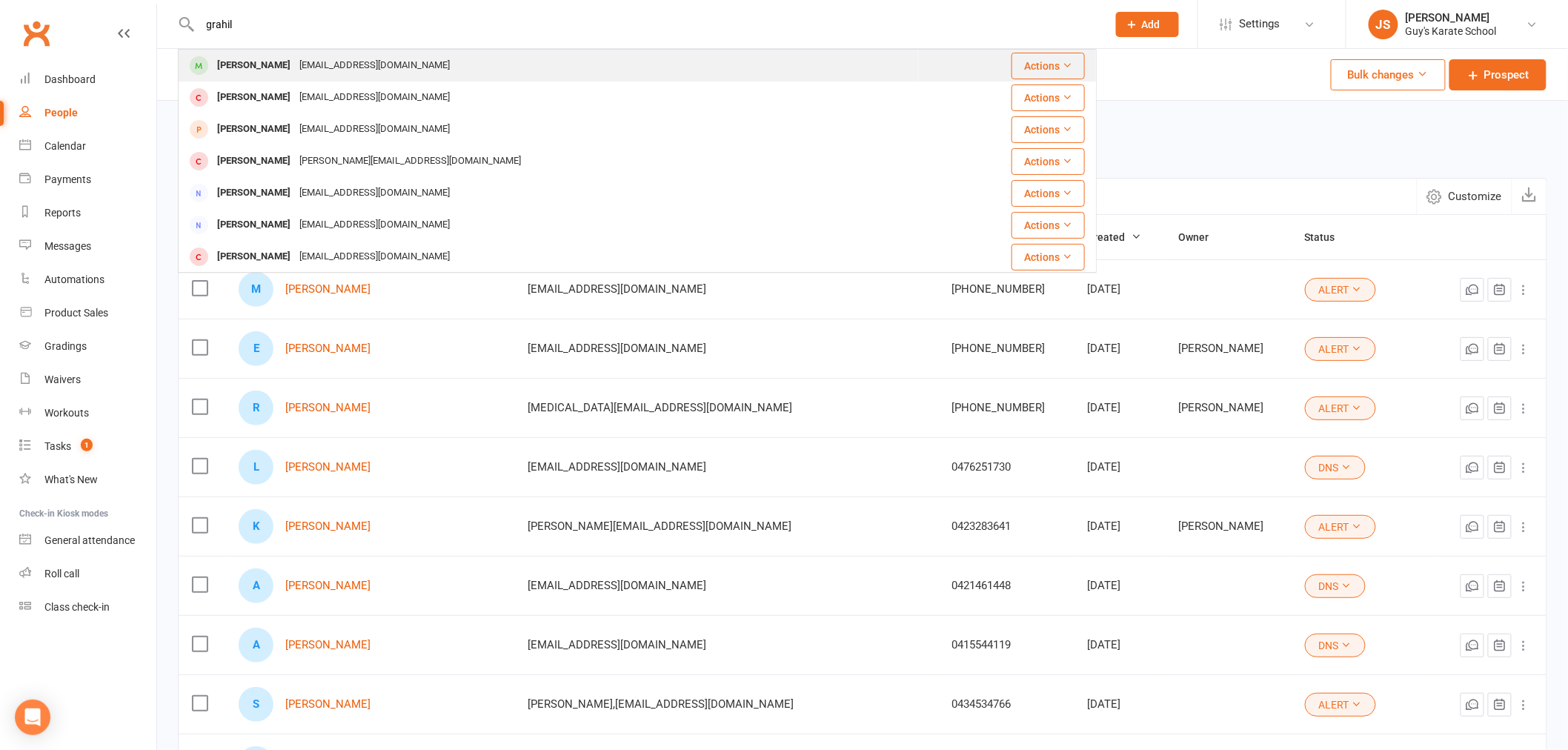
type input "grahil"
click at [257, 63] on div "[PERSON_NAME]" at bounding box center [254, 65] width 82 height 22
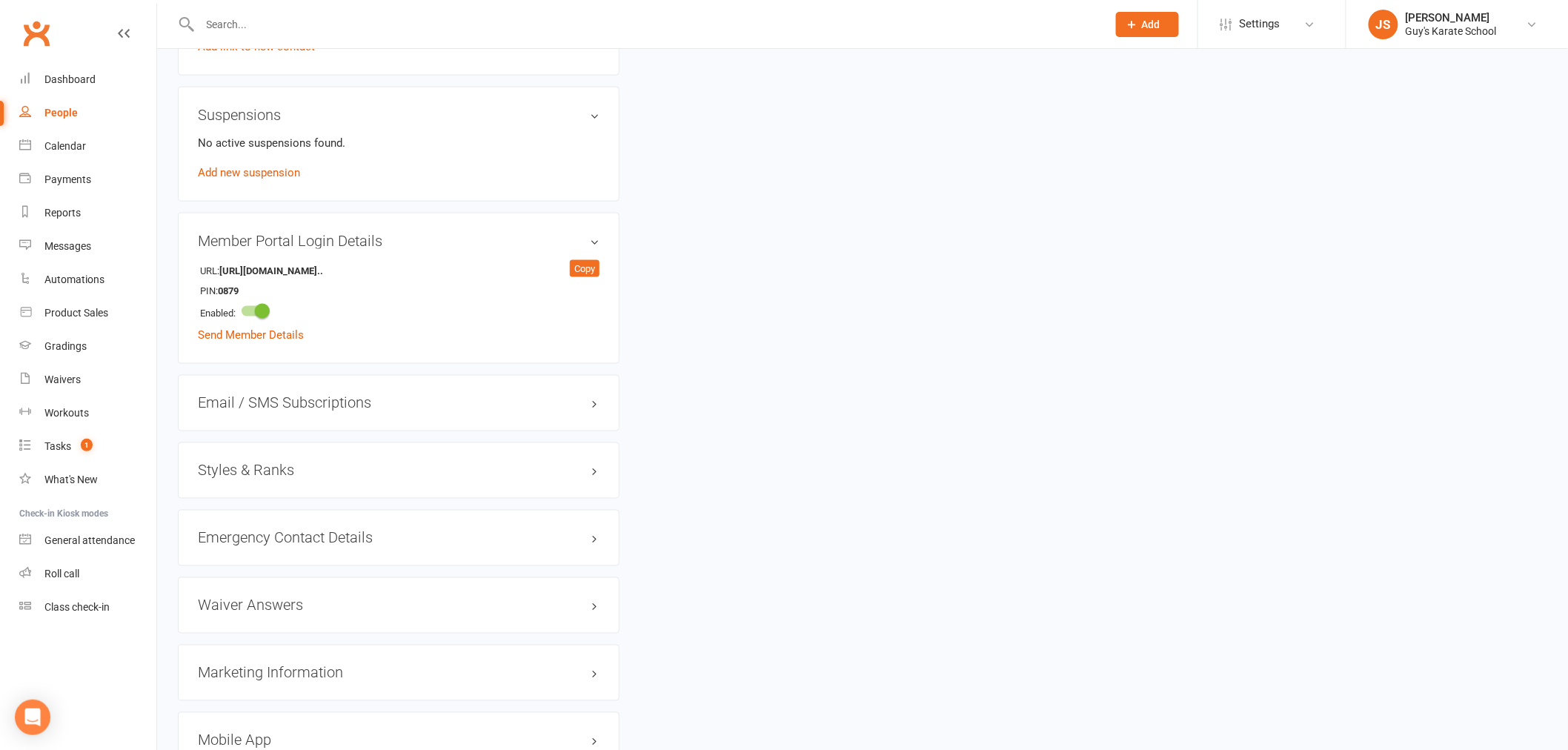
scroll to position [906, 0]
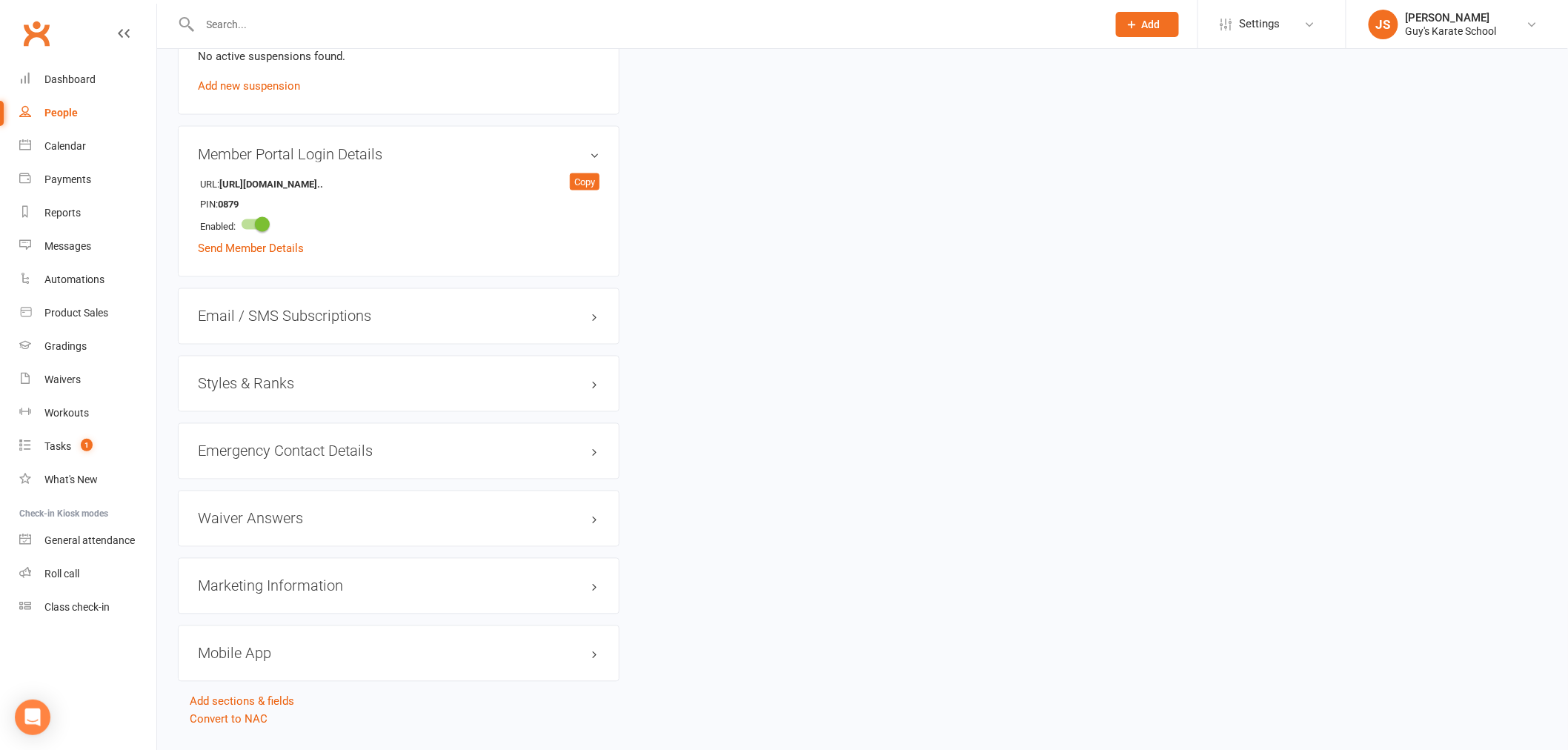
click at [255, 387] on h3 "Styles & Ranks" at bounding box center [398, 384] width 401 height 16
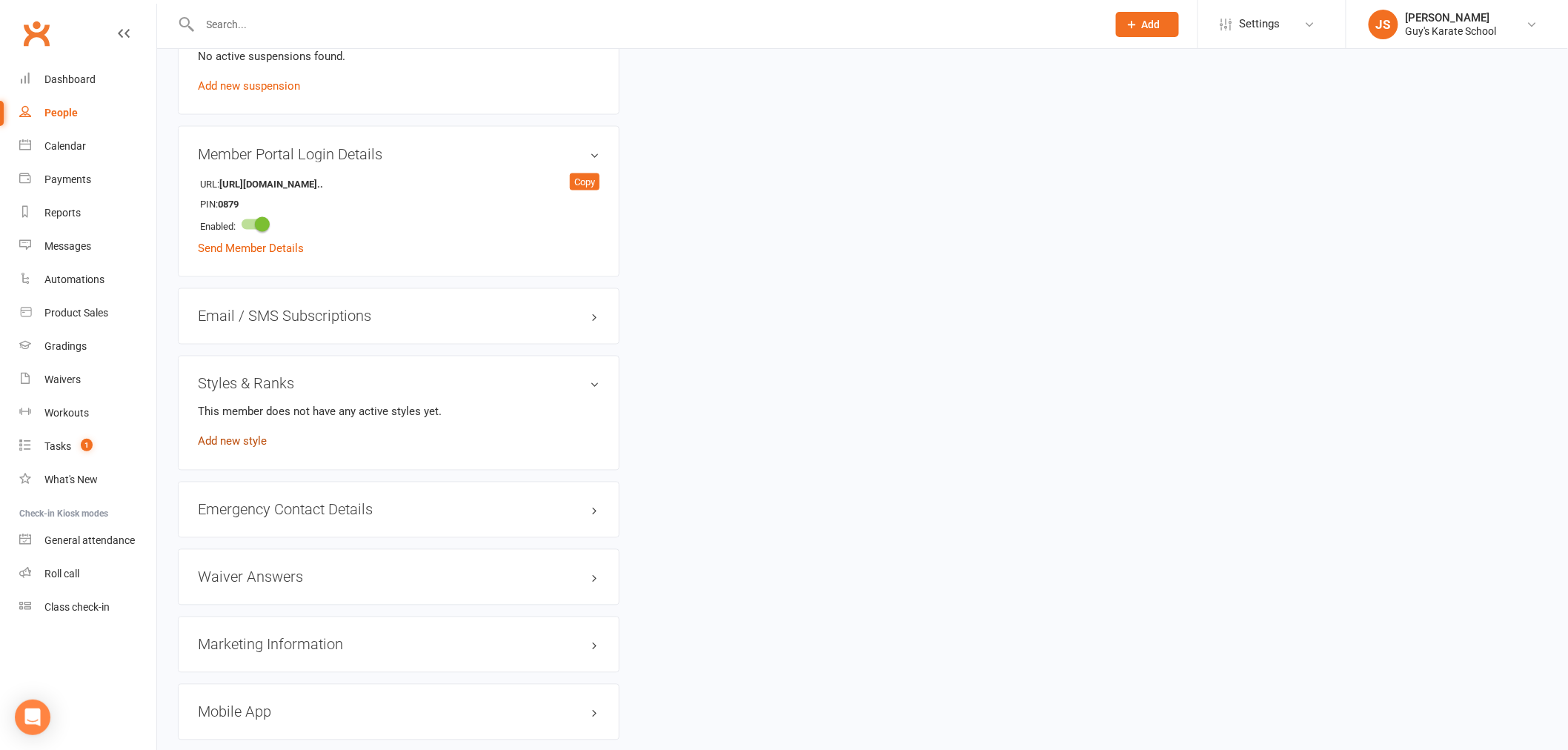
click at [243, 442] on link "Add new style" at bounding box center [232, 442] width 69 height 14
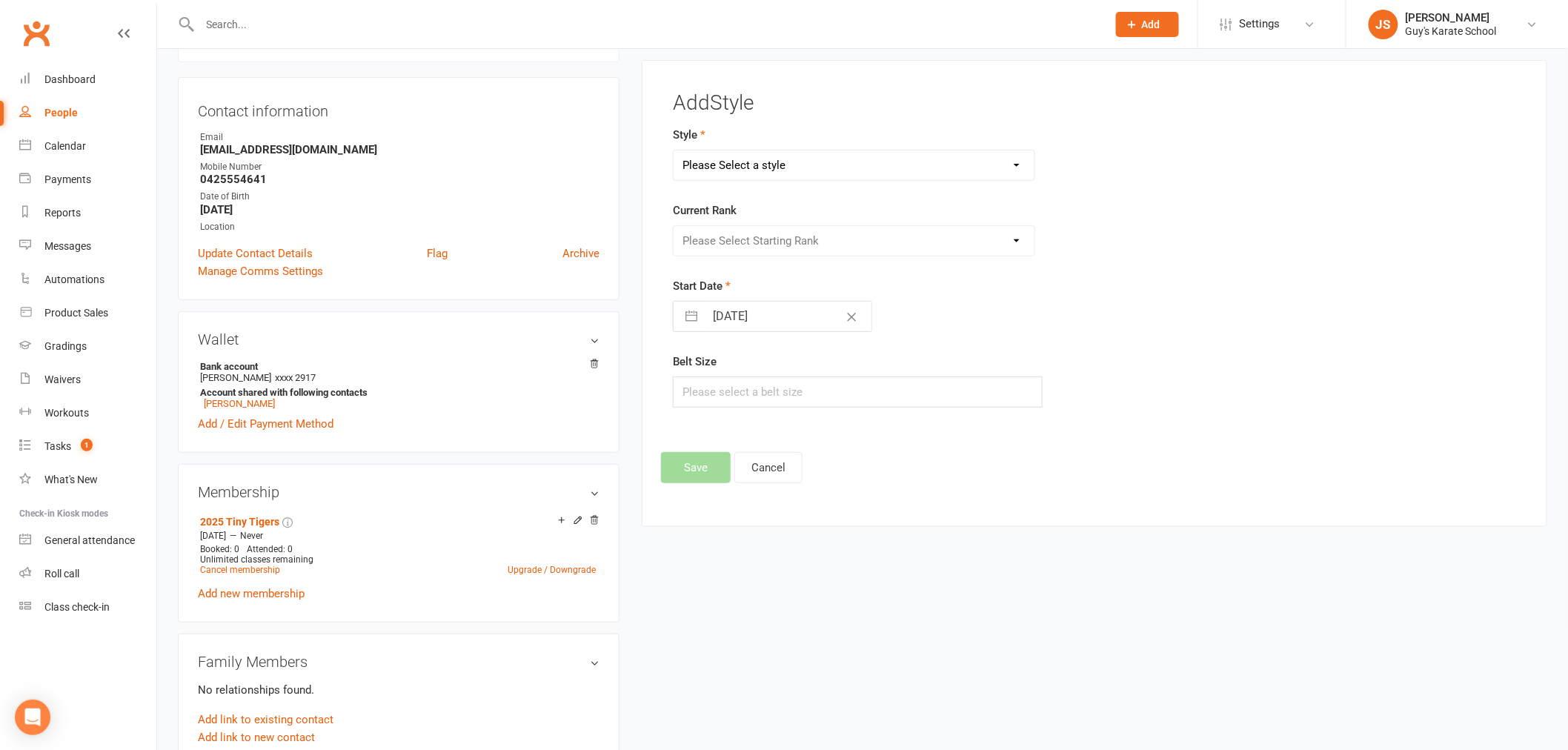
scroll to position [113, 0]
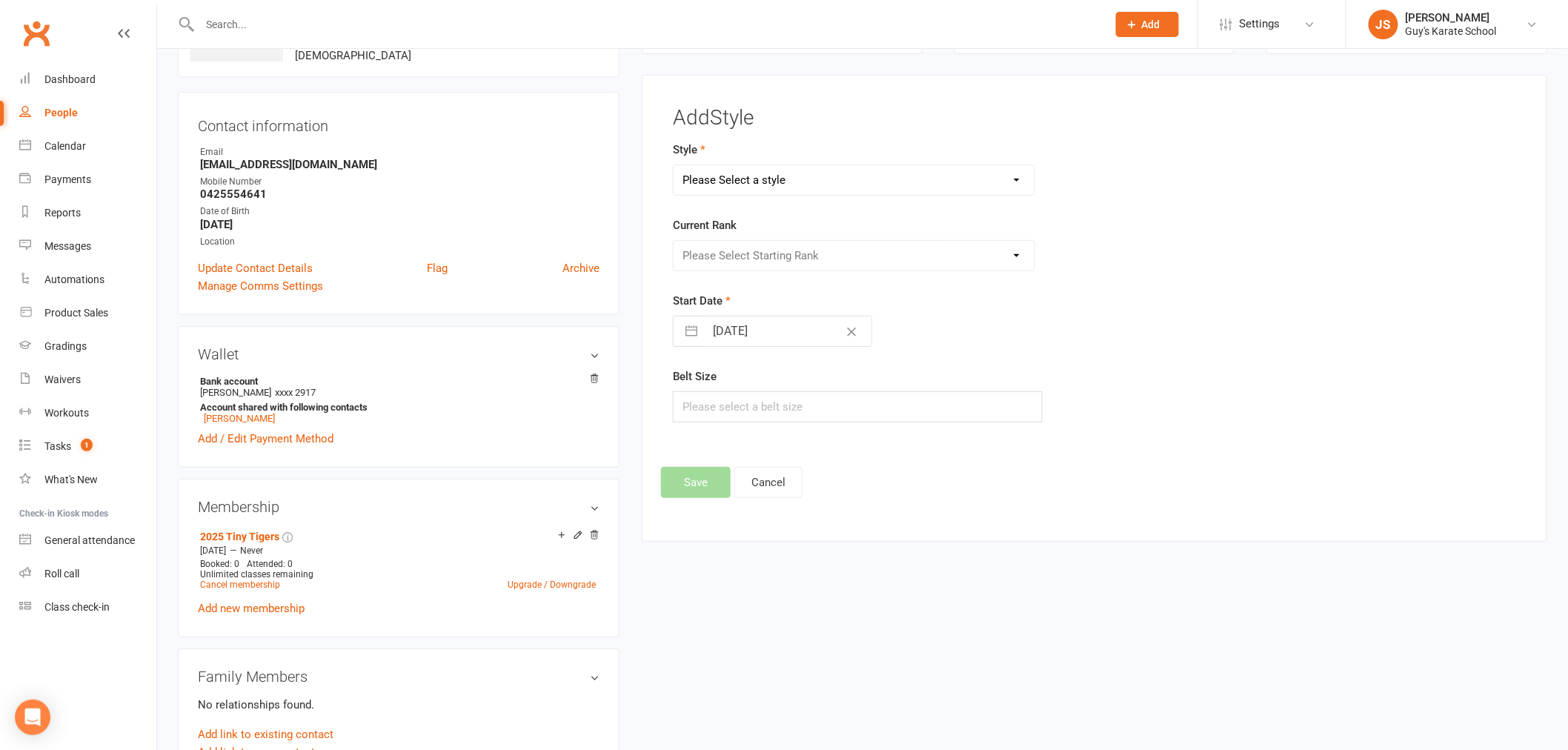
click at [754, 177] on select "Please Select a style Karate Kids Little Ninja Little Samurai Senior Tiny Tigers" at bounding box center [853, 180] width 360 height 30
click at [674, 165] on select "Please Select a style Karate Kids Little Ninja Little Samurai Senior Tiny Tigers" at bounding box center [853, 180] width 360 height 30
click at [745, 150] on div "Style Karate Kids Little Ninja Little Samurai Senior Tiny Tigers" at bounding box center [950, 168] width 555 height 55
click at [739, 180] on select "Karate Kids Little Ninja Little Samurai Senior Tiny Tigers" at bounding box center [853, 180] width 360 height 30
select select "3346"
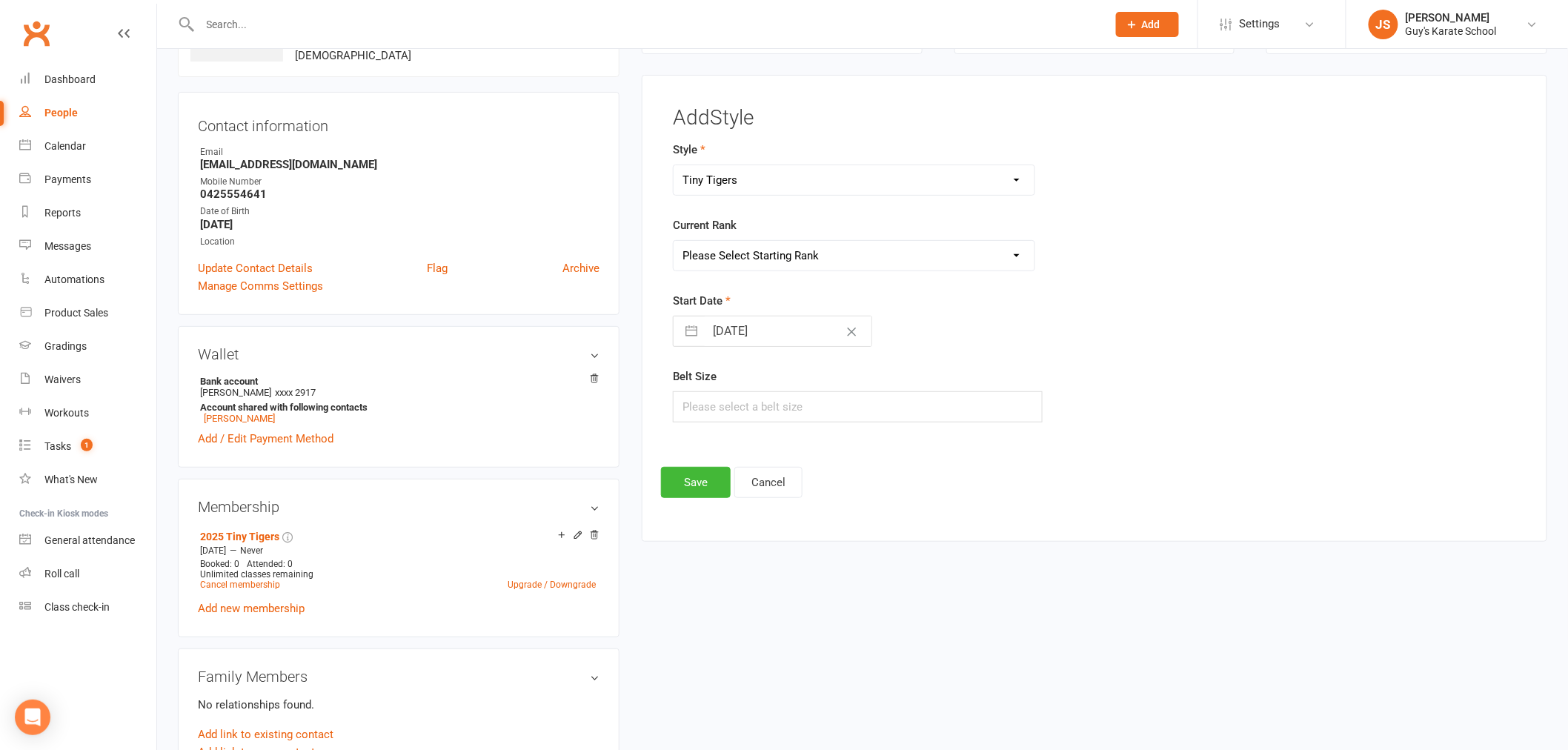
click at [674, 165] on select "Karate Kids Little Ninja Little Samurai Senior Tiny Tigers" at bounding box center [853, 180] width 360 height 30
click at [729, 254] on select "Please Select Starting Rank Tiny Tiger Beginner Tiny Tiger T Badge Tiny Tiger I…" at bounding box center [853, 255] width 360 height 30
select select "39148"
click at [674, 241] on select "Please Select Starting Rank Tiny Tiger Beginner Tiny Tiger T Badge Tiny Tiger I…" at bounding box center [853, 255] width 360 height 30
click at [731, 324] on input "[DATE]" at bounding box center [788, 331] width 167 height 30
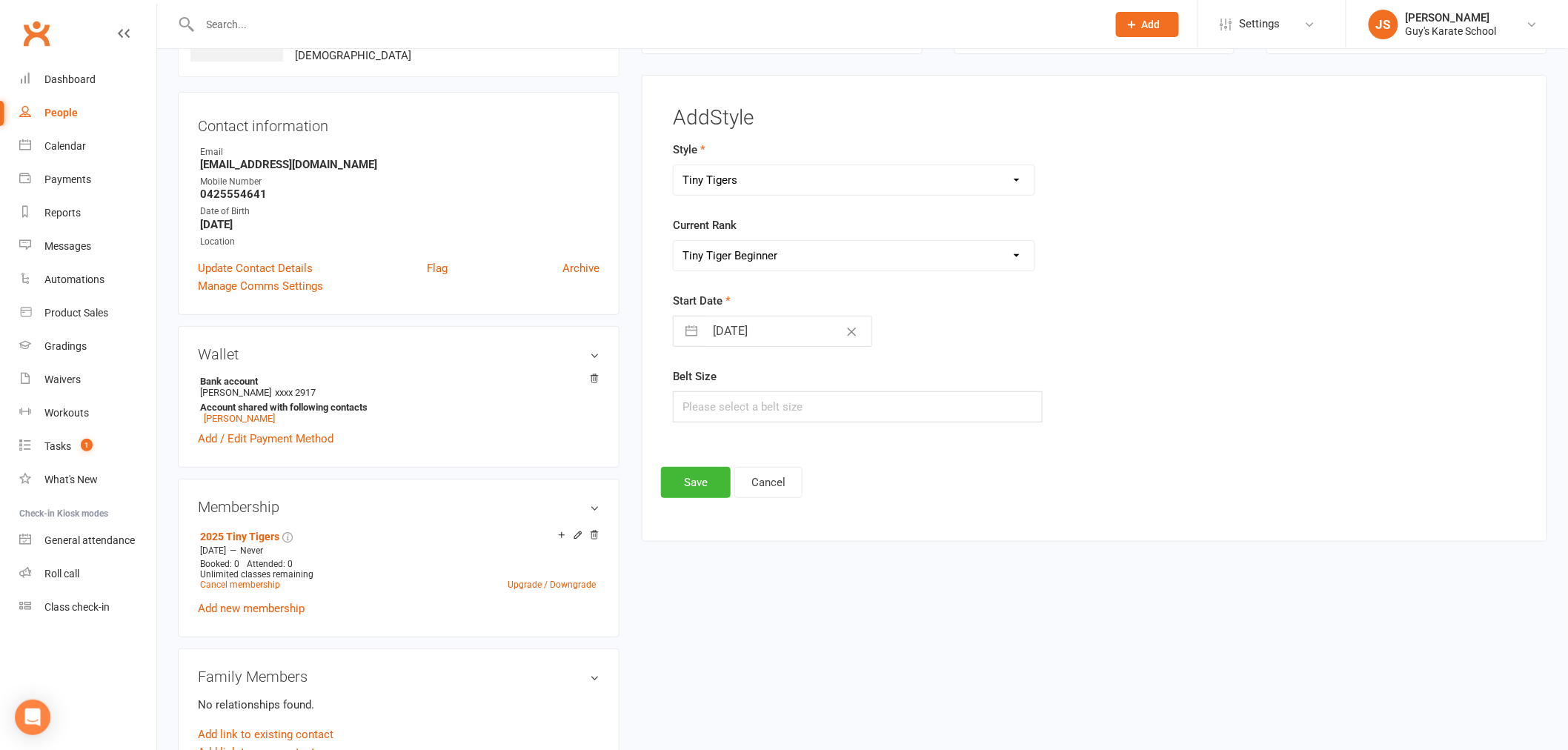
select select "6"
select select "2025"
select select "7"
select select "2025"
select select "8"
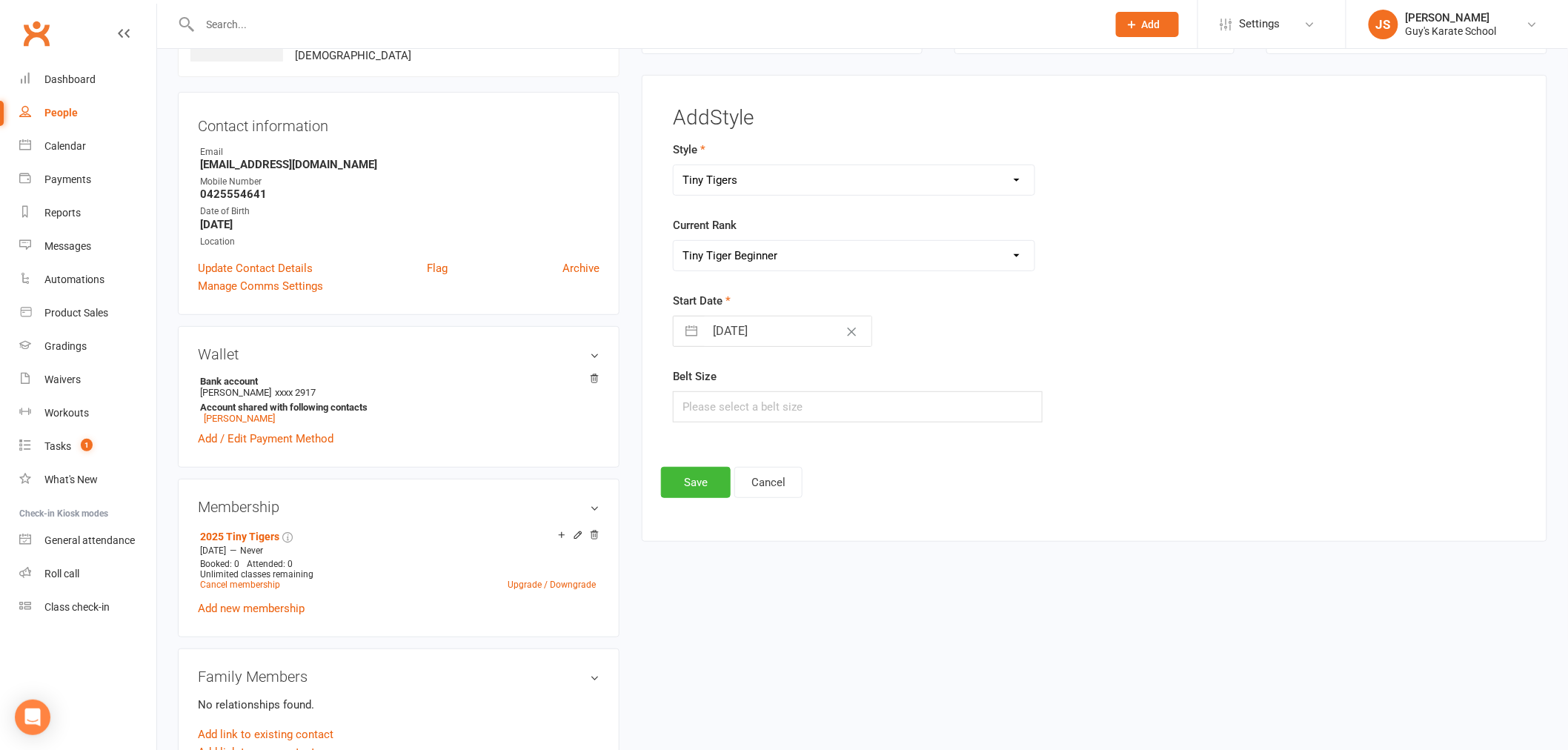
select select "2025"
click at [791, 496] on td "13" at bounding box center [790, 500] width 29 height 28
click at [741, 418] on input "text" at bounding box center [857, 406] width 370 height 31
type input "000"
click at [694, 489] on button "Save" at bounding box center [695, 482] width 70 height 31
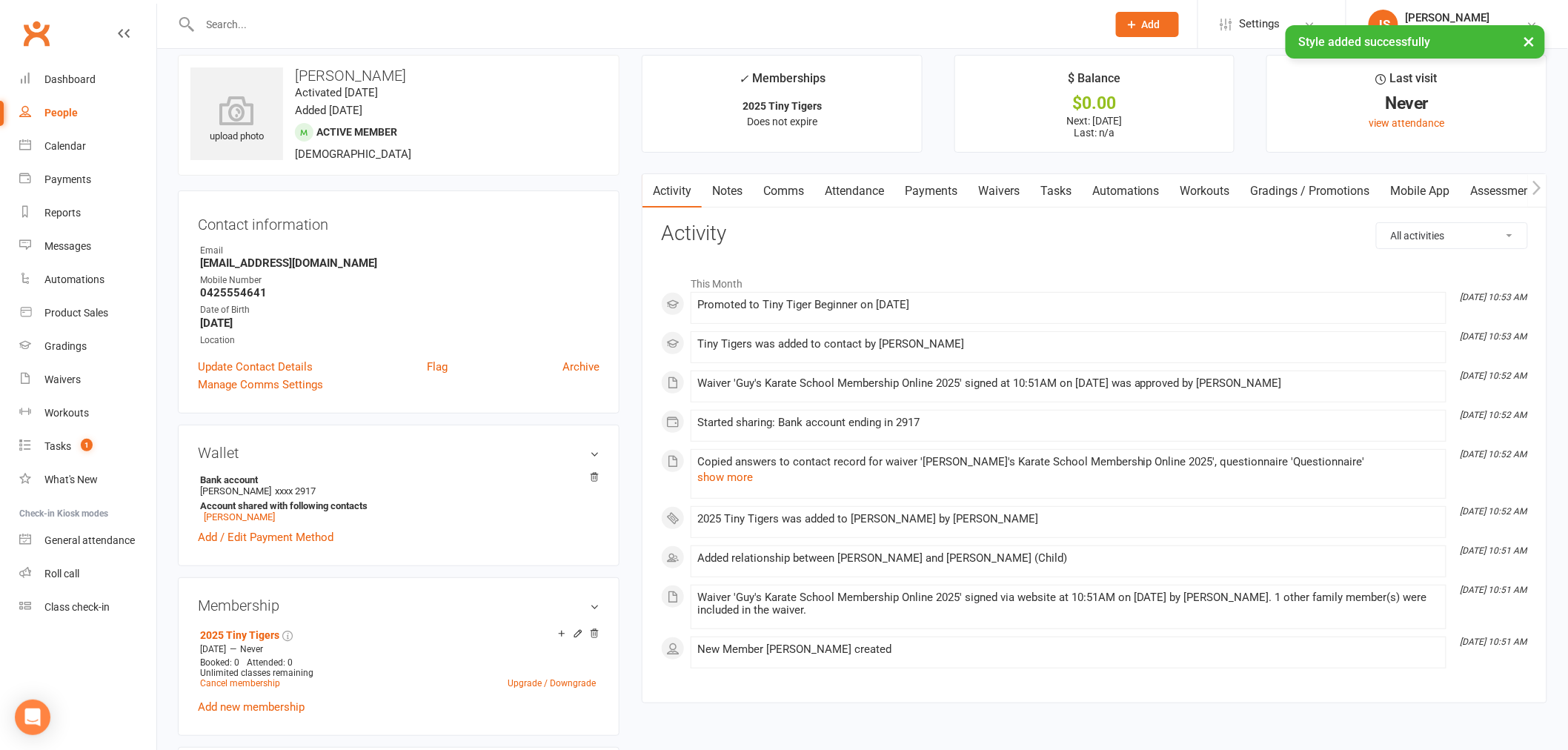
scroll to position [0, 0]
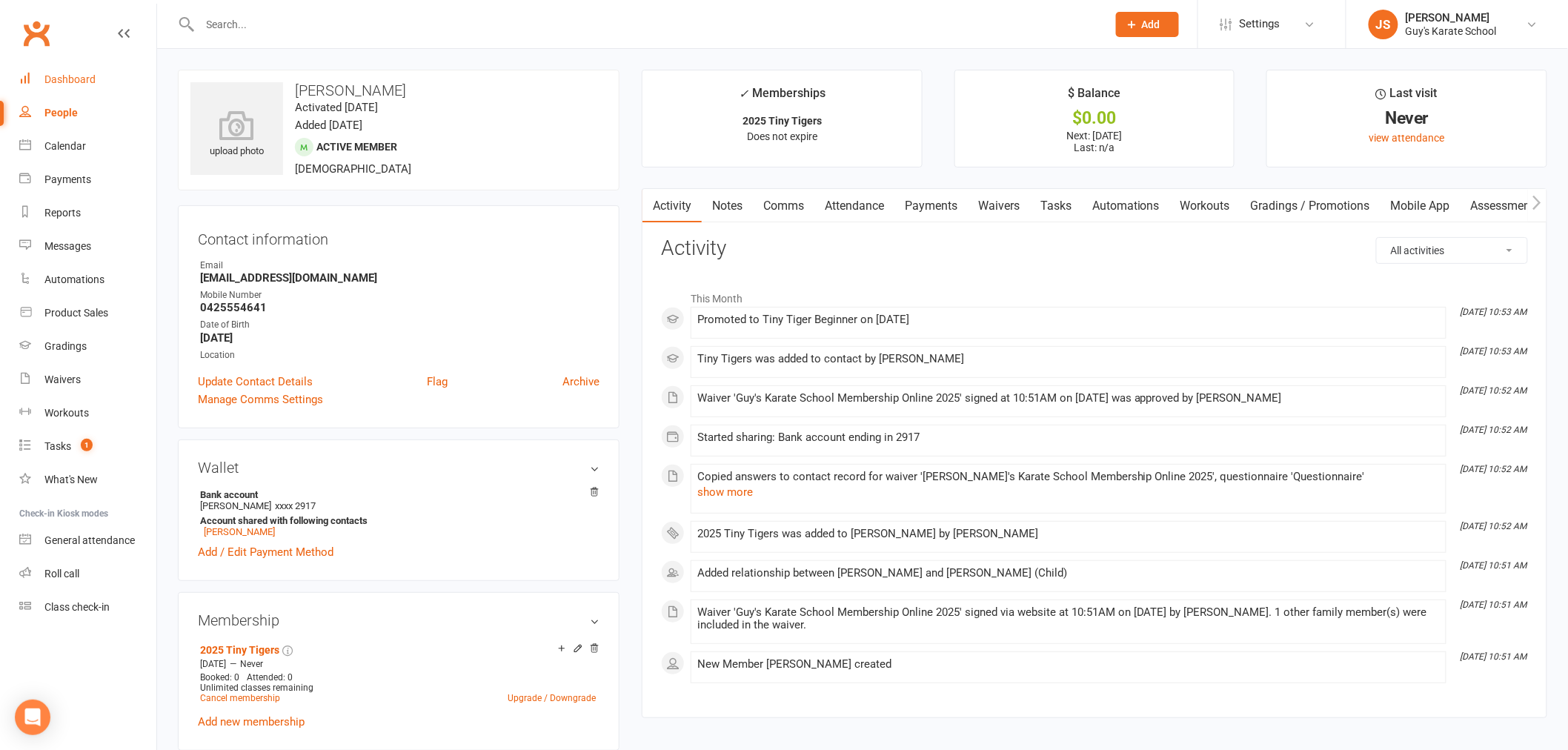
click at [61, 84] on div "Dashboard" at bounding box center [70, 79] width 51 height 12
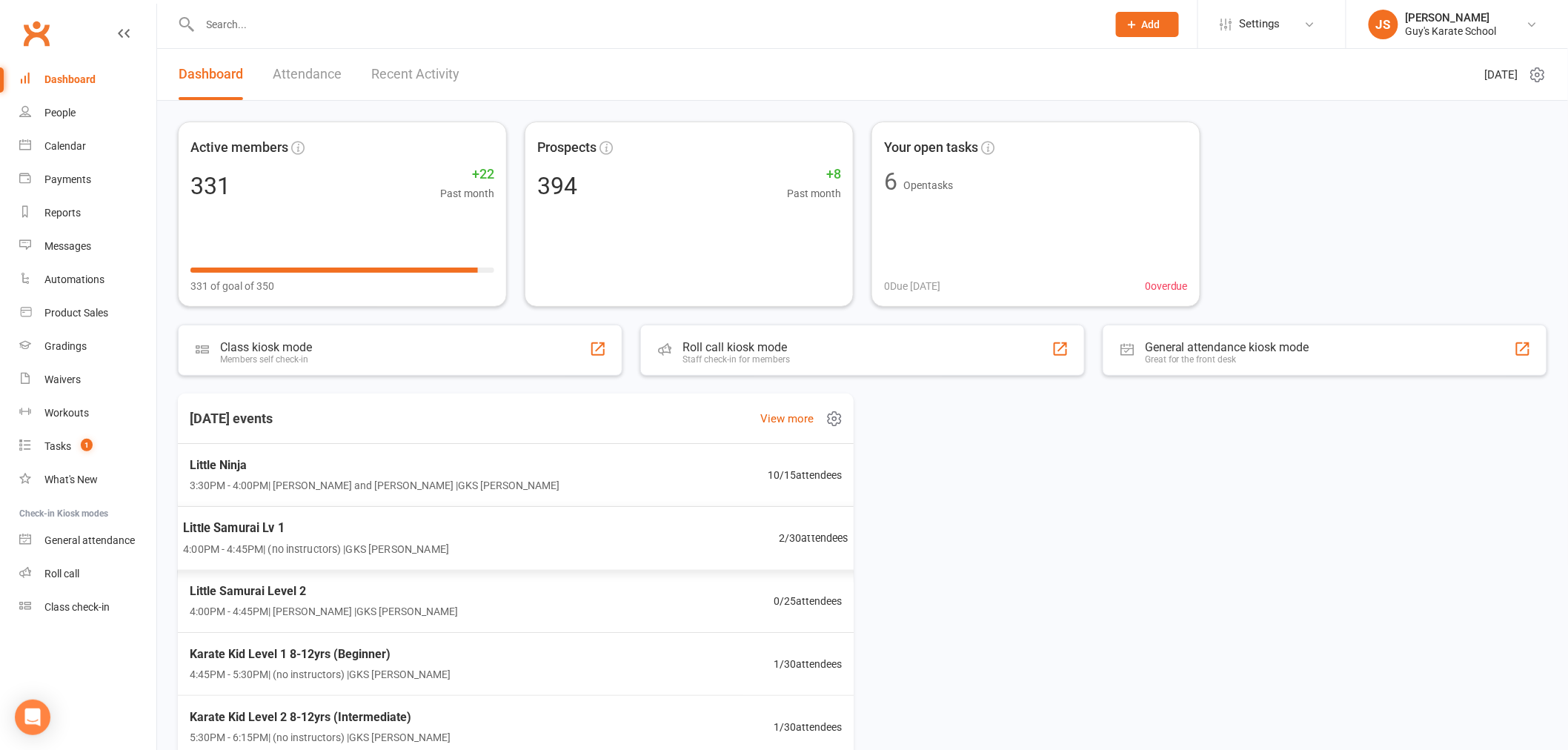
scroll to position [1, 0]
click at [565, 658] on div "Karate Kid Level 1 8-12yrs (Beginner) 4:45PM - 5:30PM | (no instructors) | GKS …" at bounding box center [516, 663] width 702 height 64
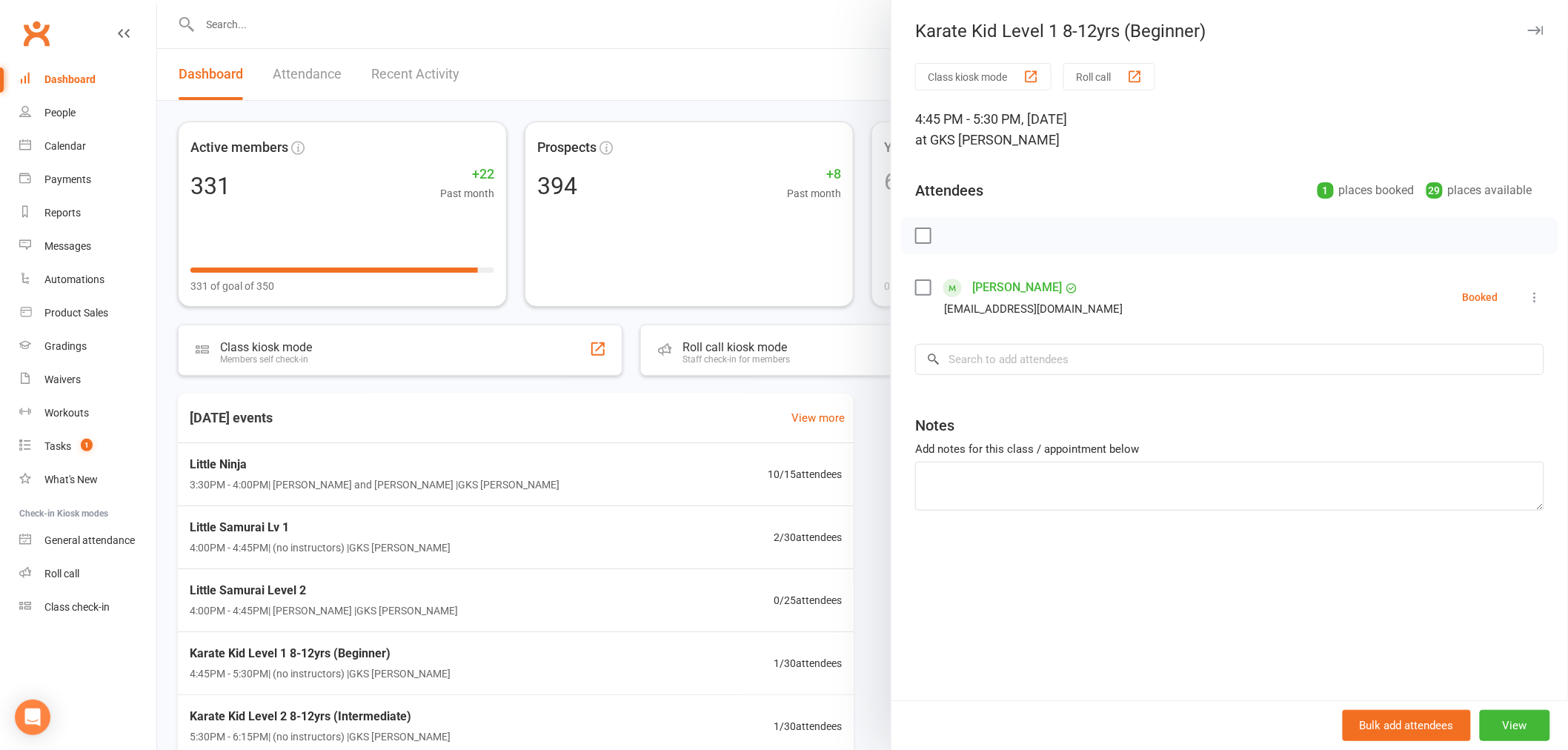
click at [526, 709] on div at bounding box center [862, 375] width 1411 height 750
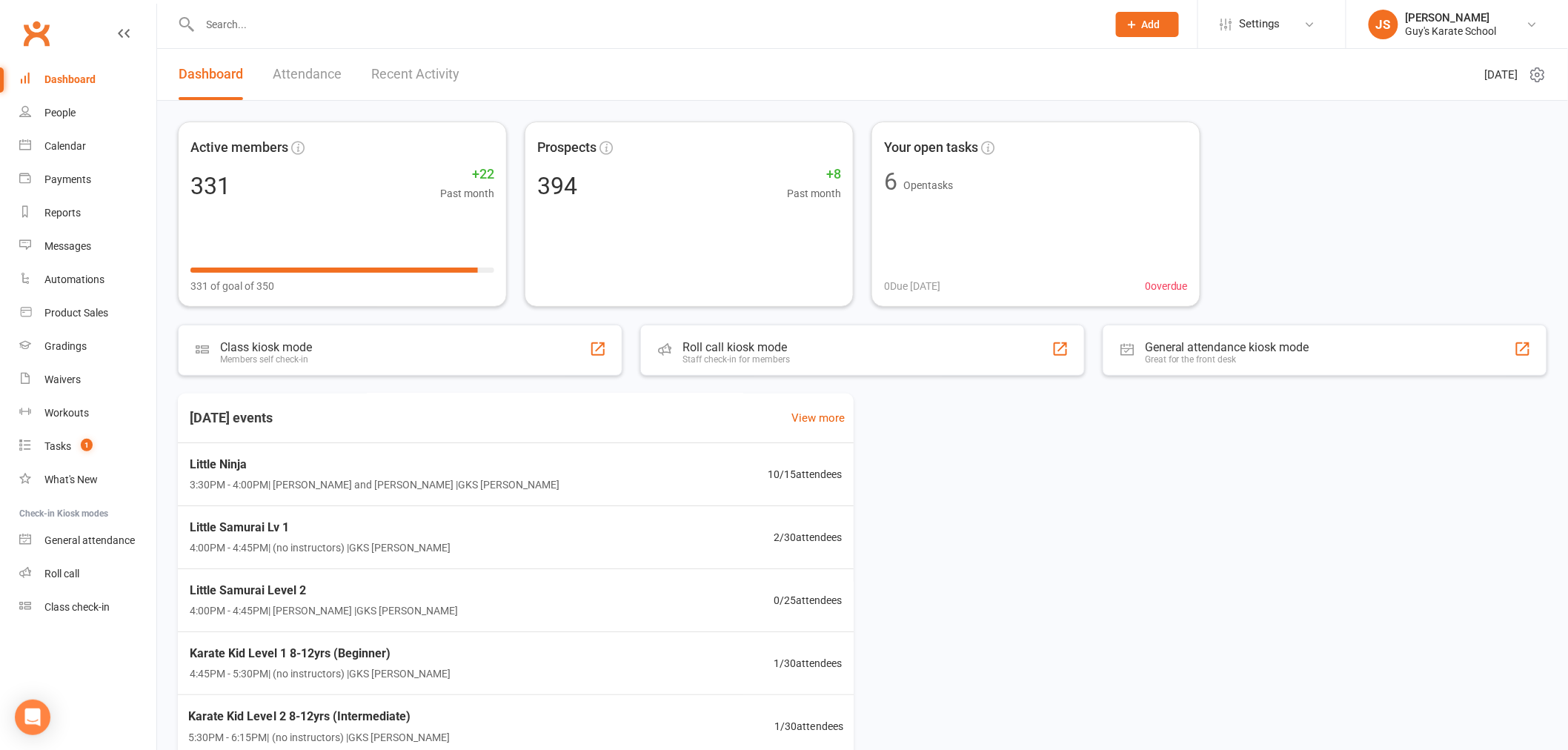
click at [526, 709] on div "Karate Kid Level 2 8-12yrs (Intermediate) 5:30PM - 6:15PM | (no instructors) | …" at bounding box center [515, 727] width 690 height 63
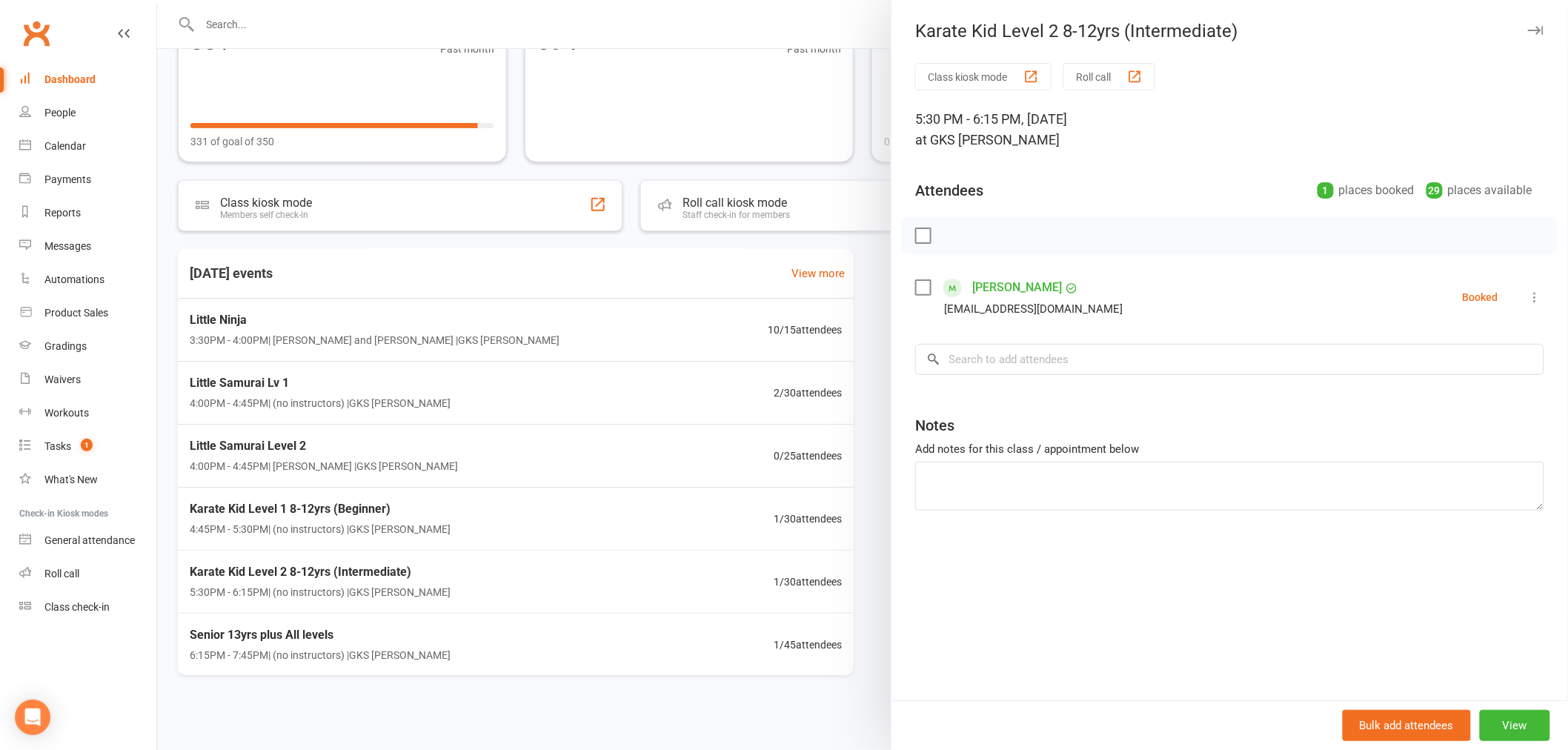
scroll to position [147, 0]
click at [566, 633] on div at bounding box center [862, 375] width 1411 height 750
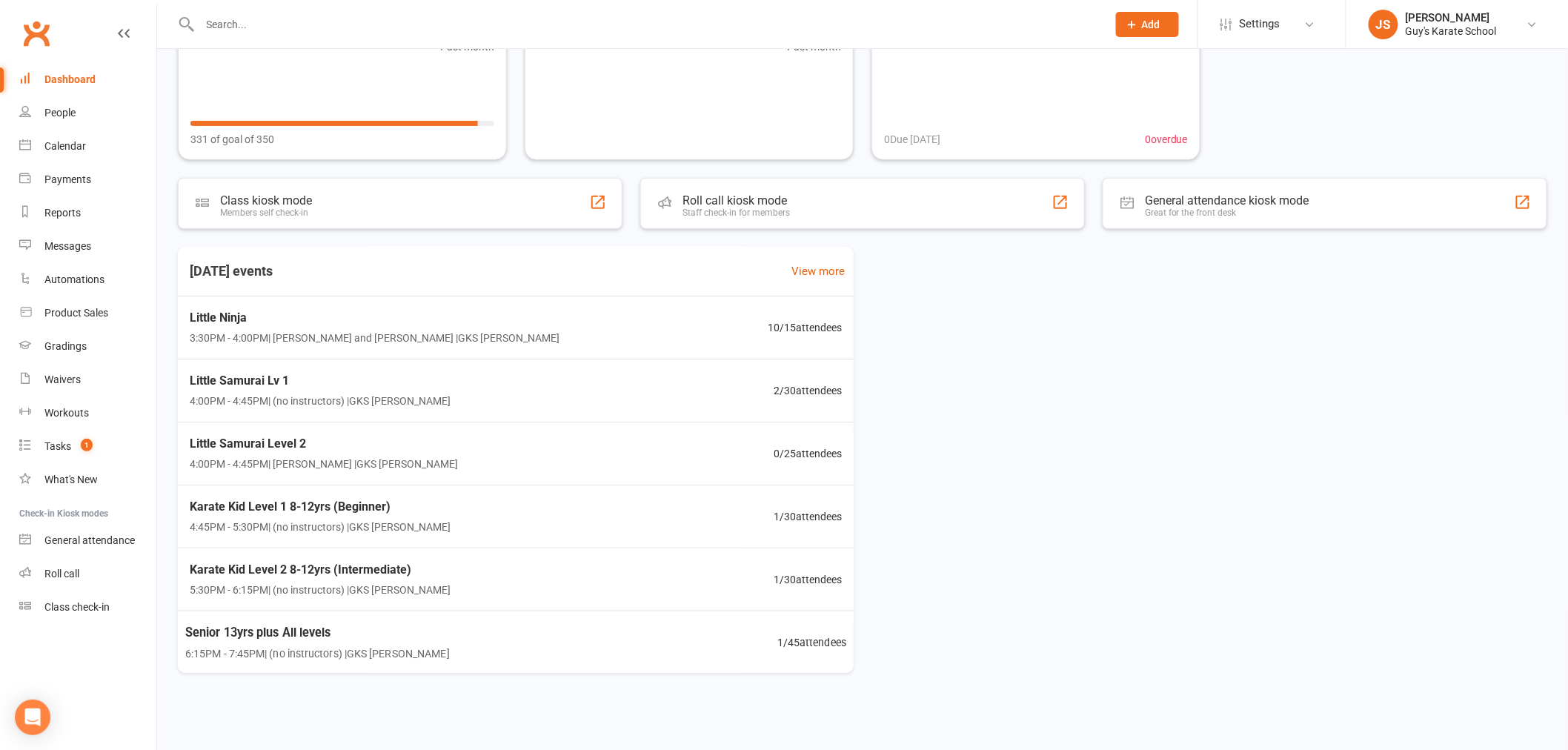
click at [520, 634] on div "Senior 13yrs plus All levels 6:15PM - 7:45PM | (no instructors) | GKS Rutherfor…" at bounding box center [516, 642] width 697 height 63
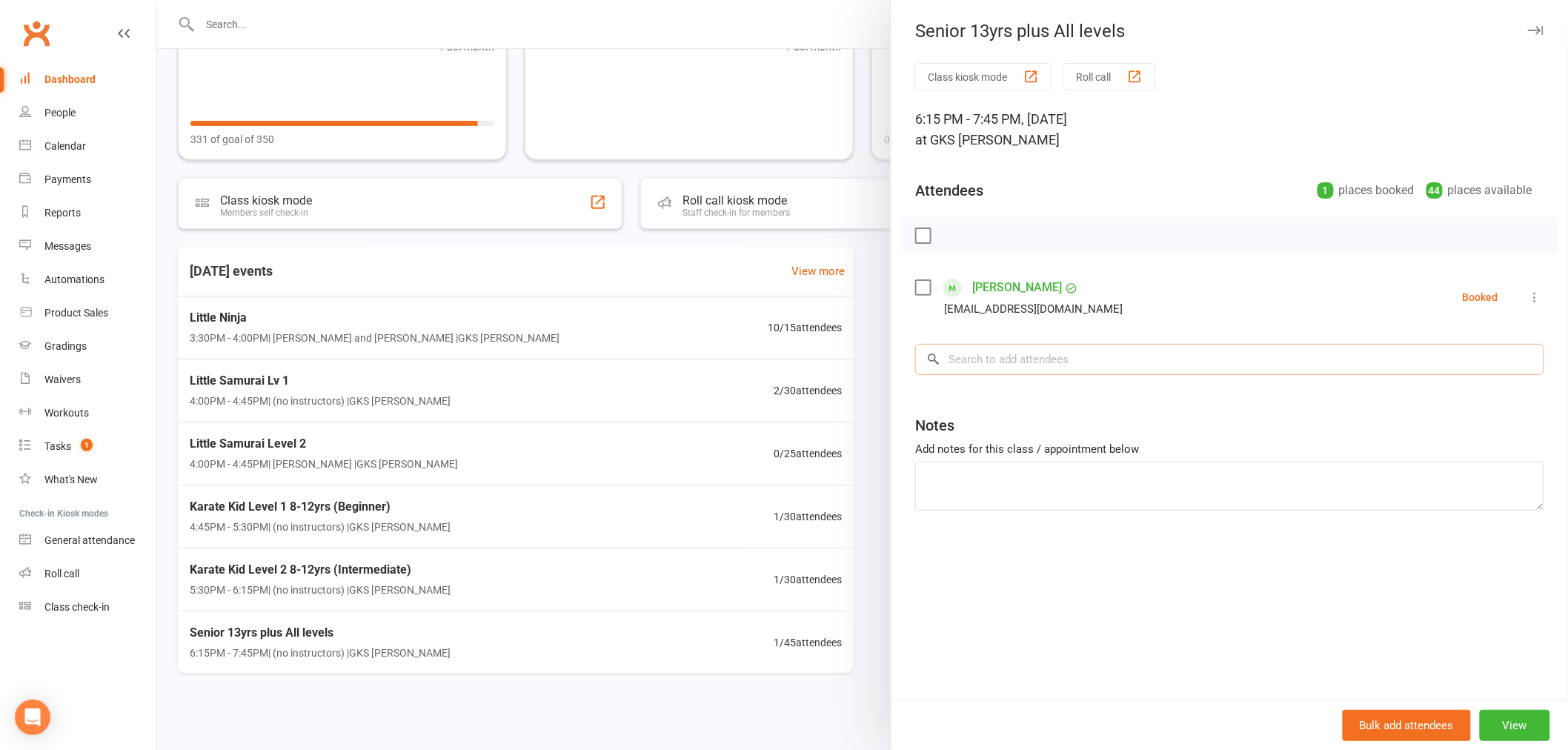
click at [1144, 368] on input "search" at bounding box center [1230, 359] width 629 height 31
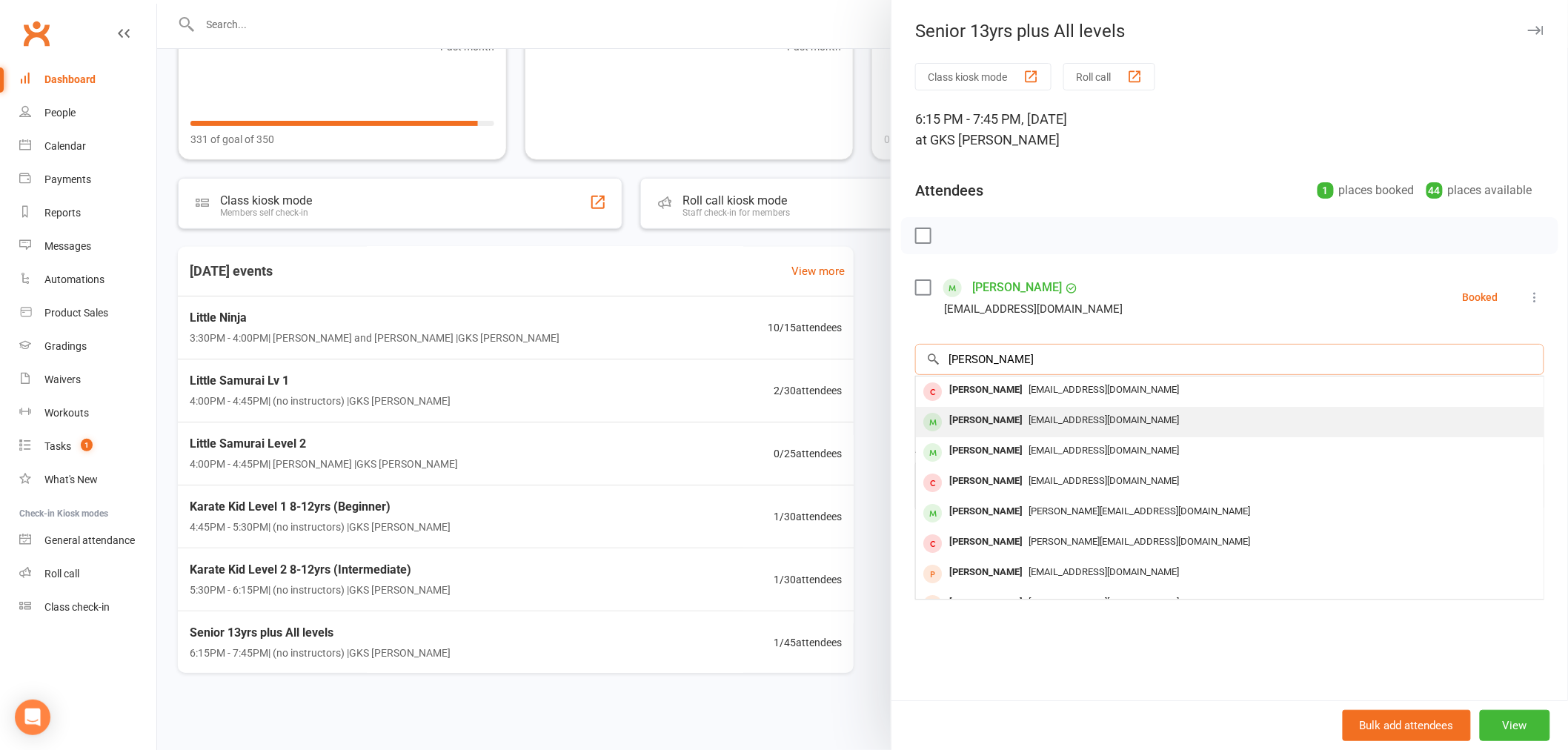
type input "jenna"
click at [1080, 422] on span "jenna.stevens2003@gmail.com" at bounding box center [1103, 420] width 150 height 11
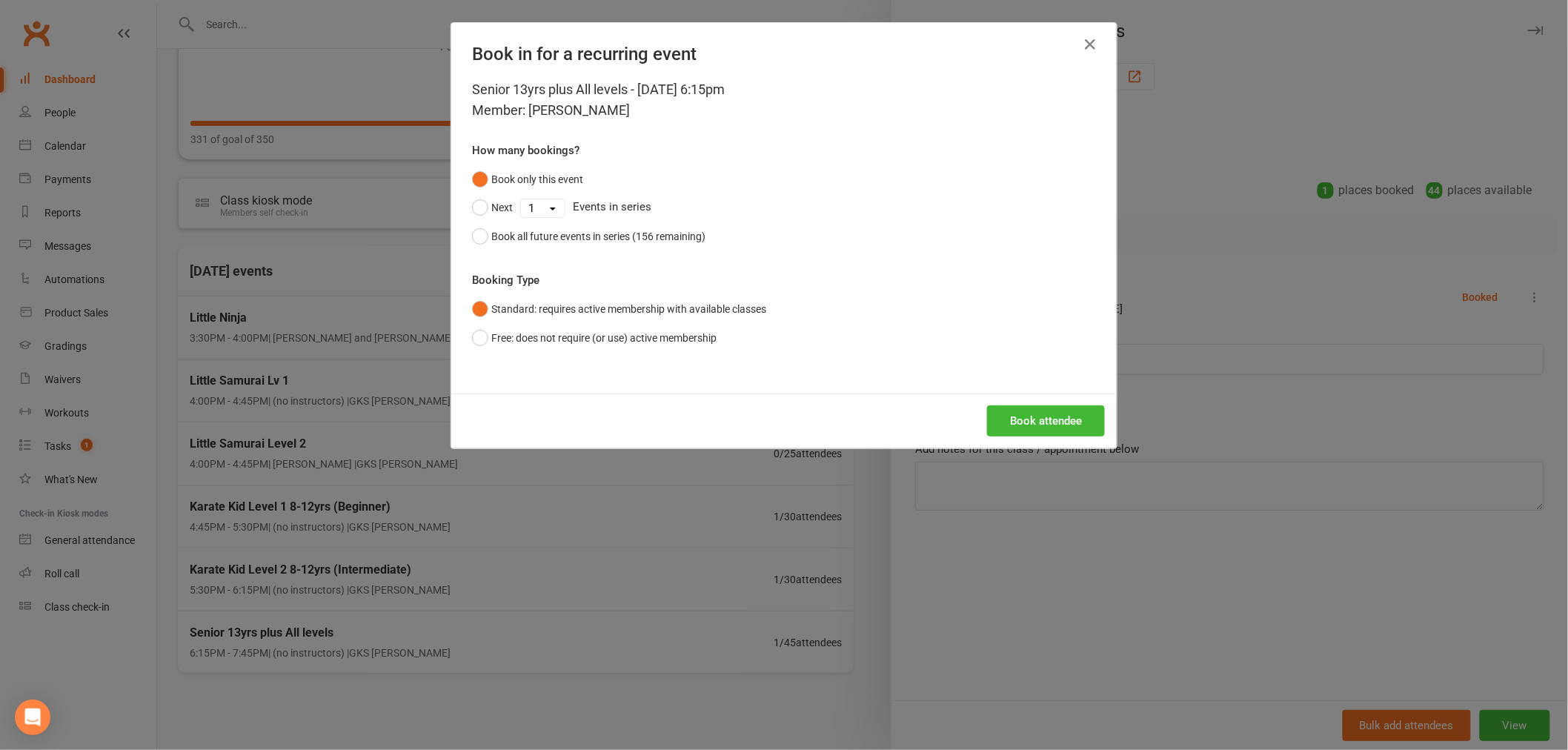
click at [1076, 401] on div "Book attendee" at bounding box center [784, 421] width 666 height 55
click at [1075, 412] on button "Book attendee" at bounding box center [1045, 421] width 118 height 31
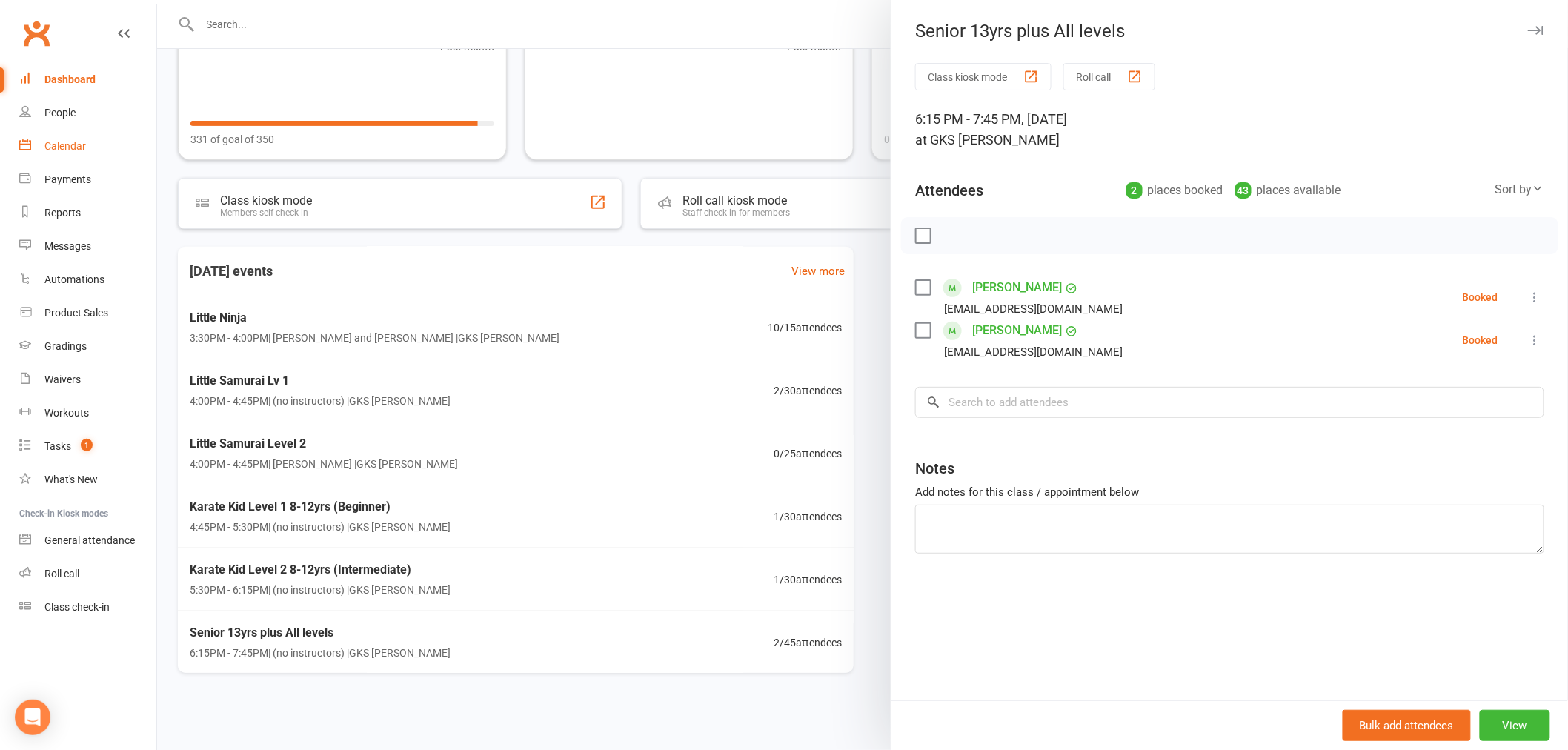
click at [60, 144] on div "Calendar" at bounding box center [65, 145] width 42 height 12
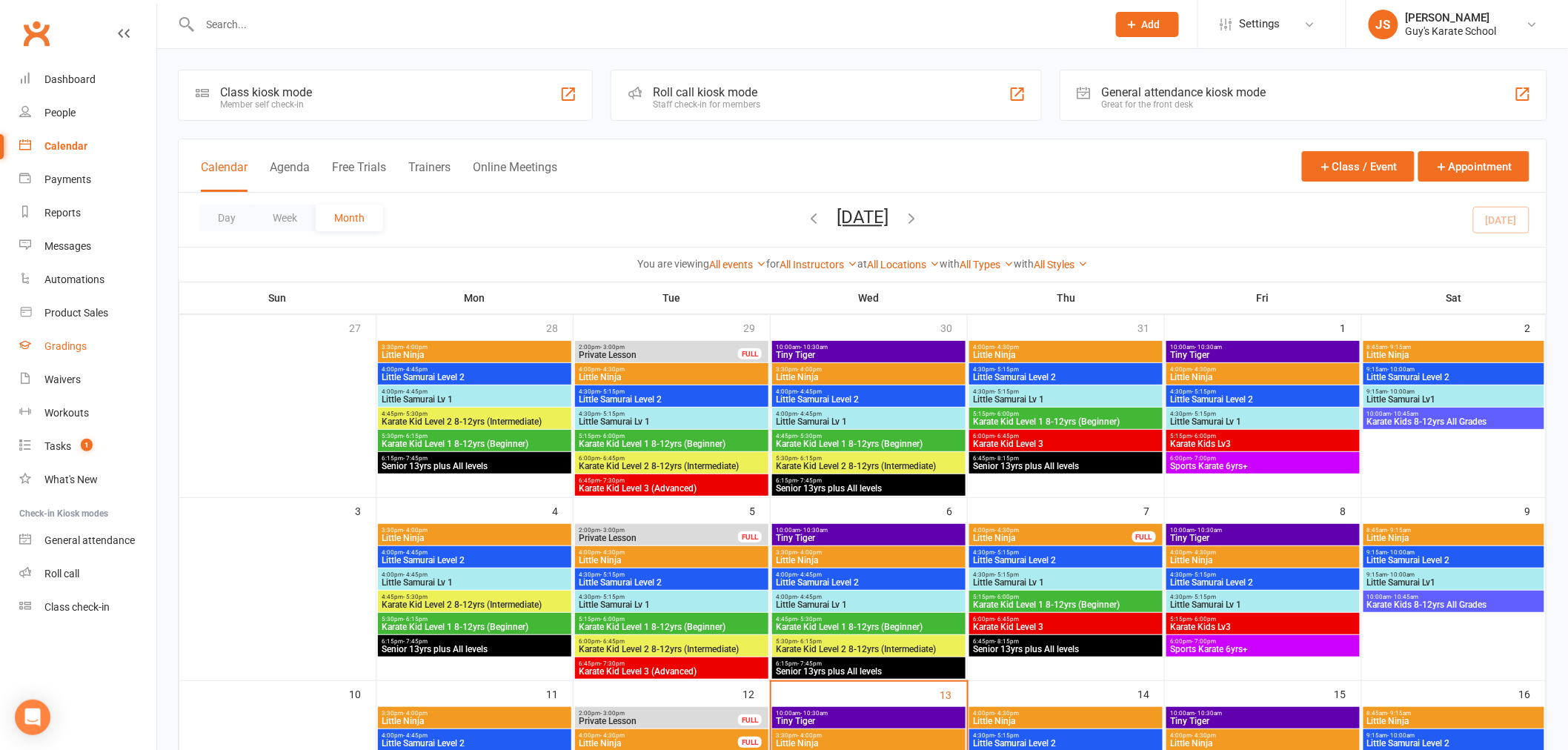
click at [80, 345] on div "Gradings" at bounding box center [65, 346] width 43 height 12
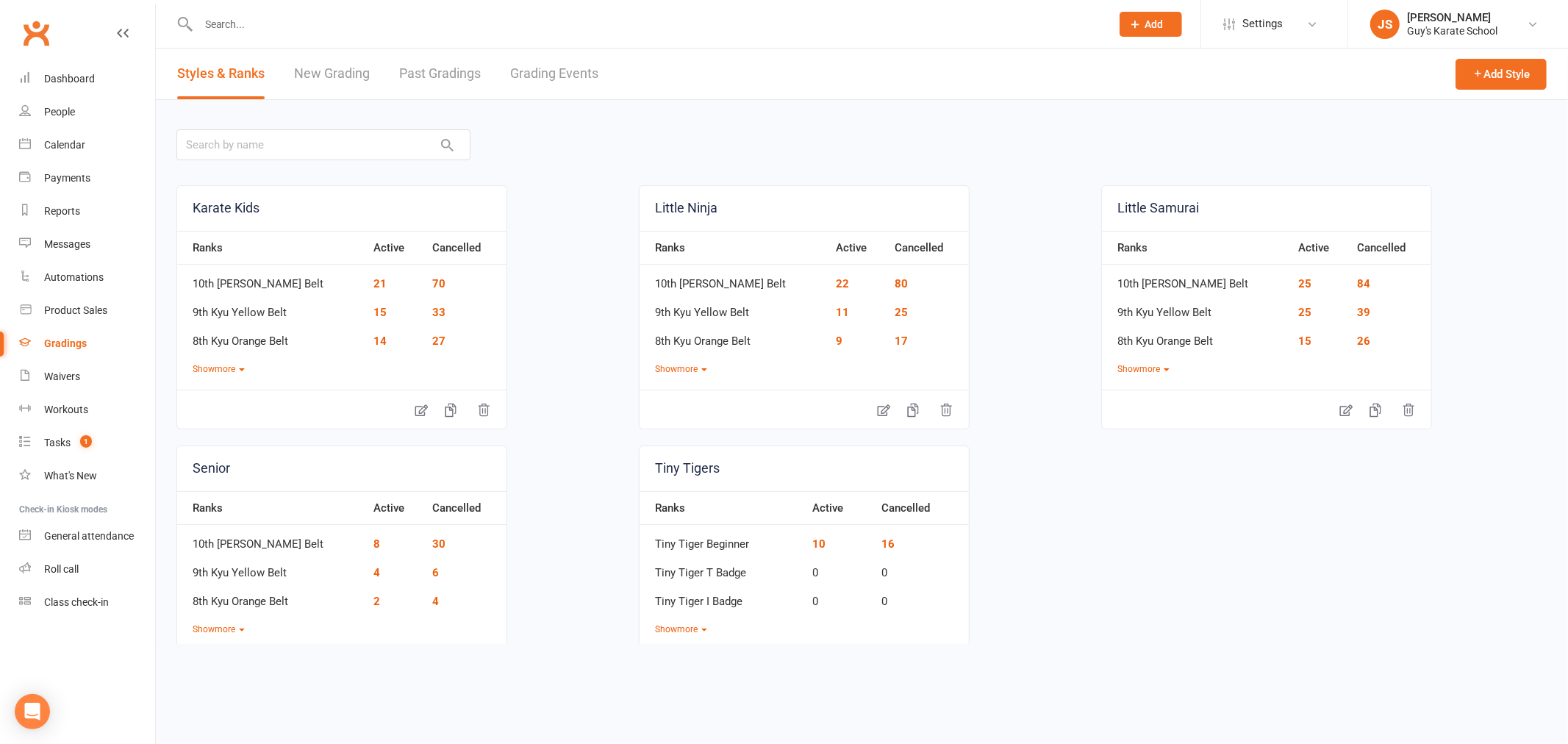
click at [570, 83] on link "Grading Events" at bounding box center [554, 74] width 88 height 51
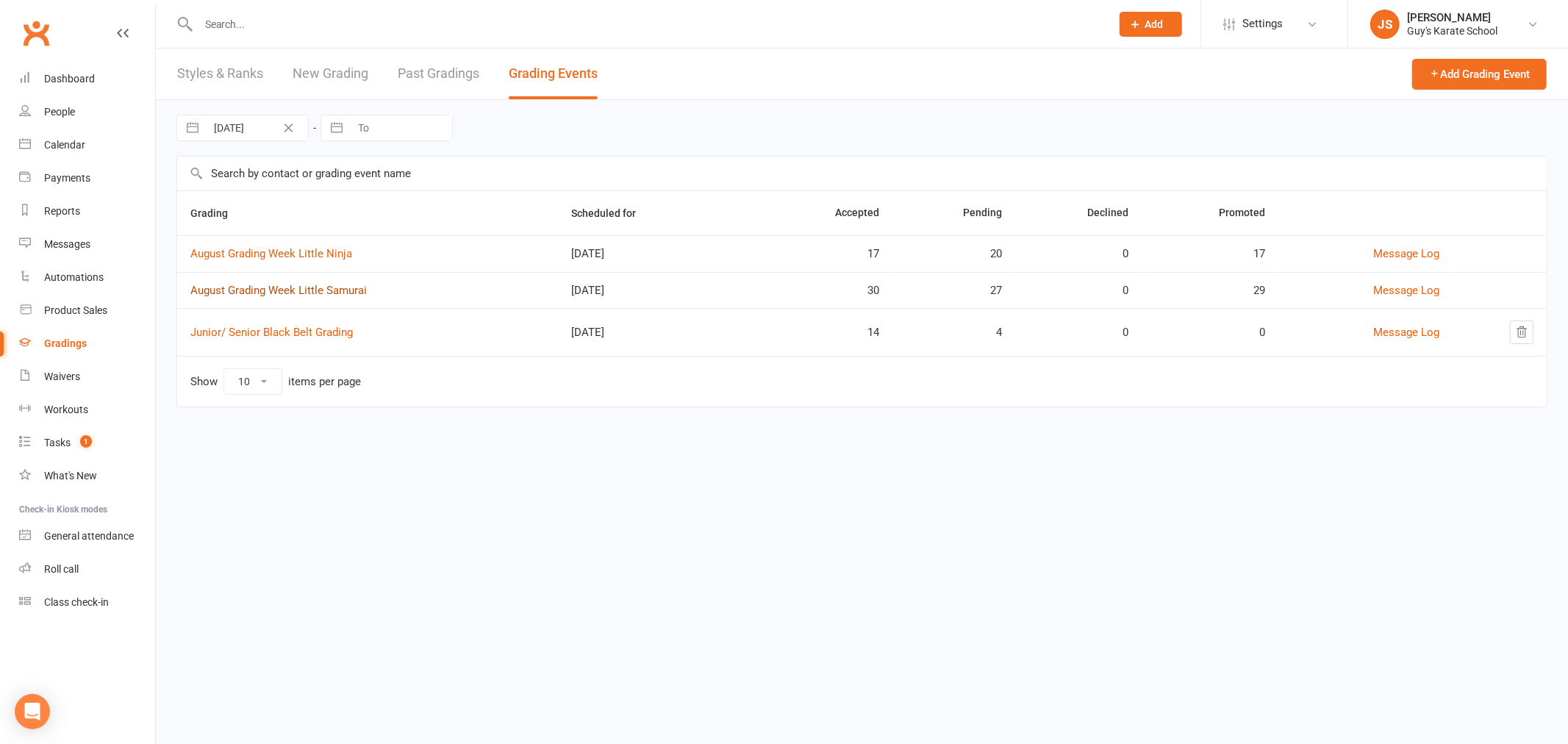
click at [281, 290] on link "August Grading Week Little Samurai" at bounding box center [278, 290] width 176 height 14
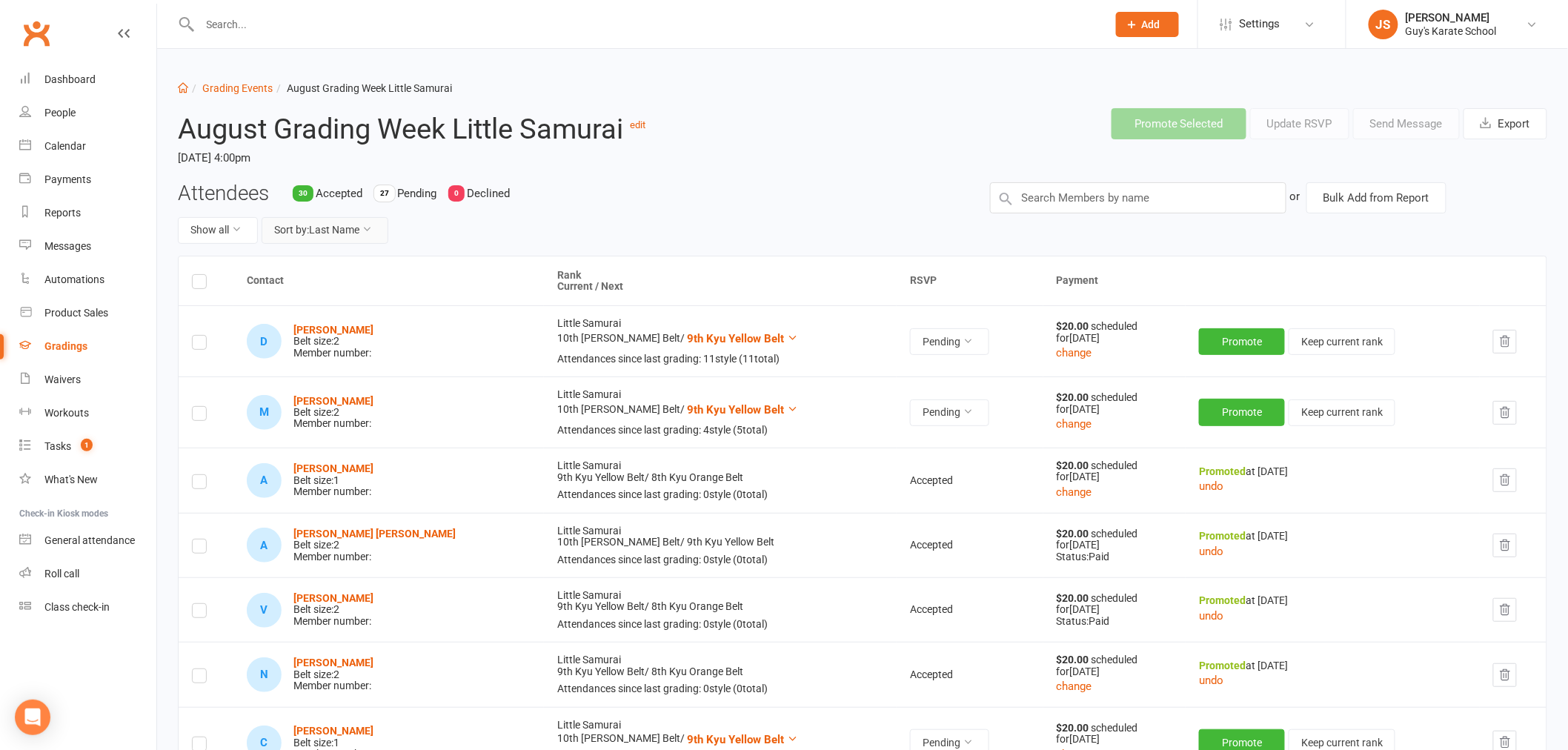
click at [315, 227] on button "Sort by: Last Name" at bounding box center [325, 230] width 127 height 26
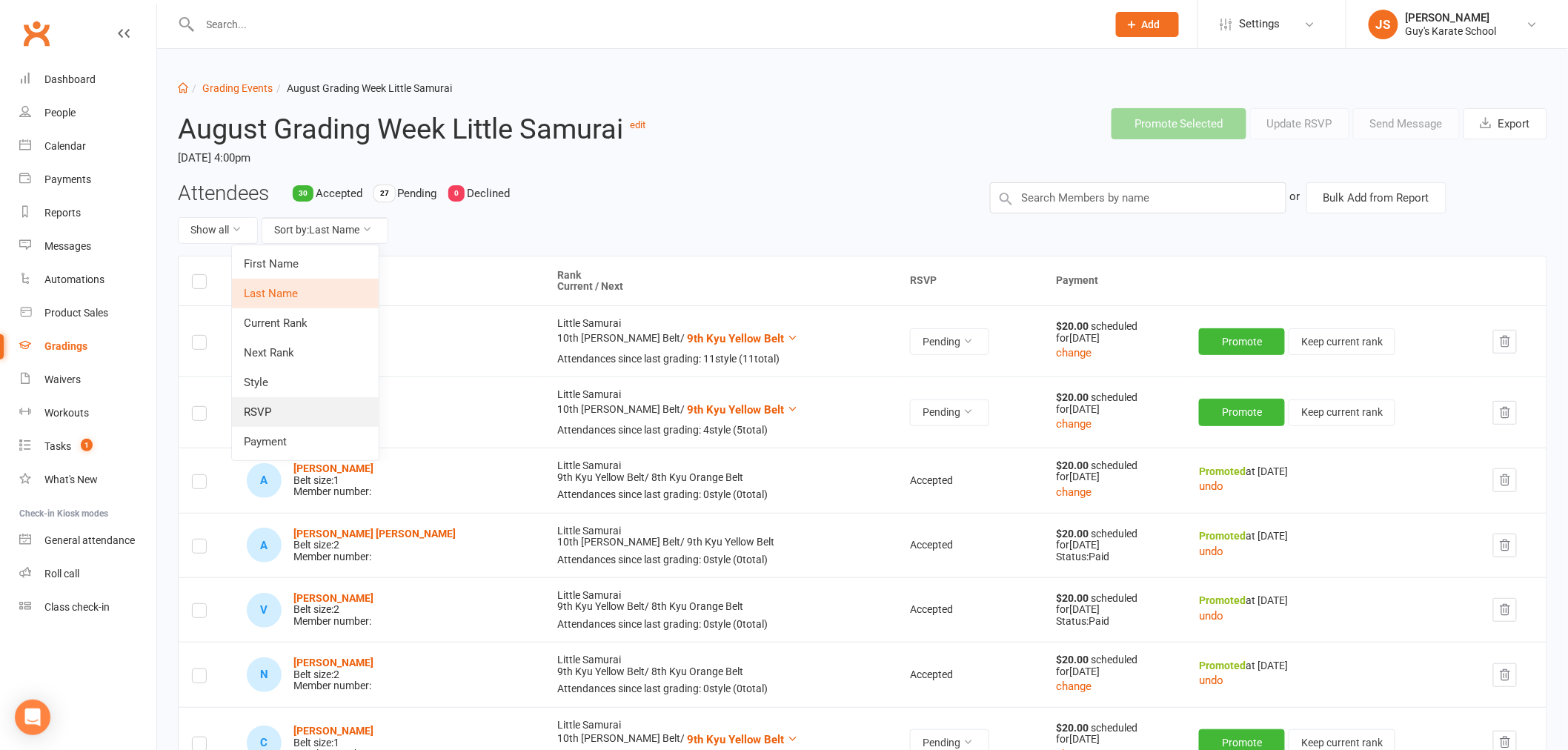
click at [287, 405] on link "RSVP" at bounding box center [305, 412] width 147 height 30
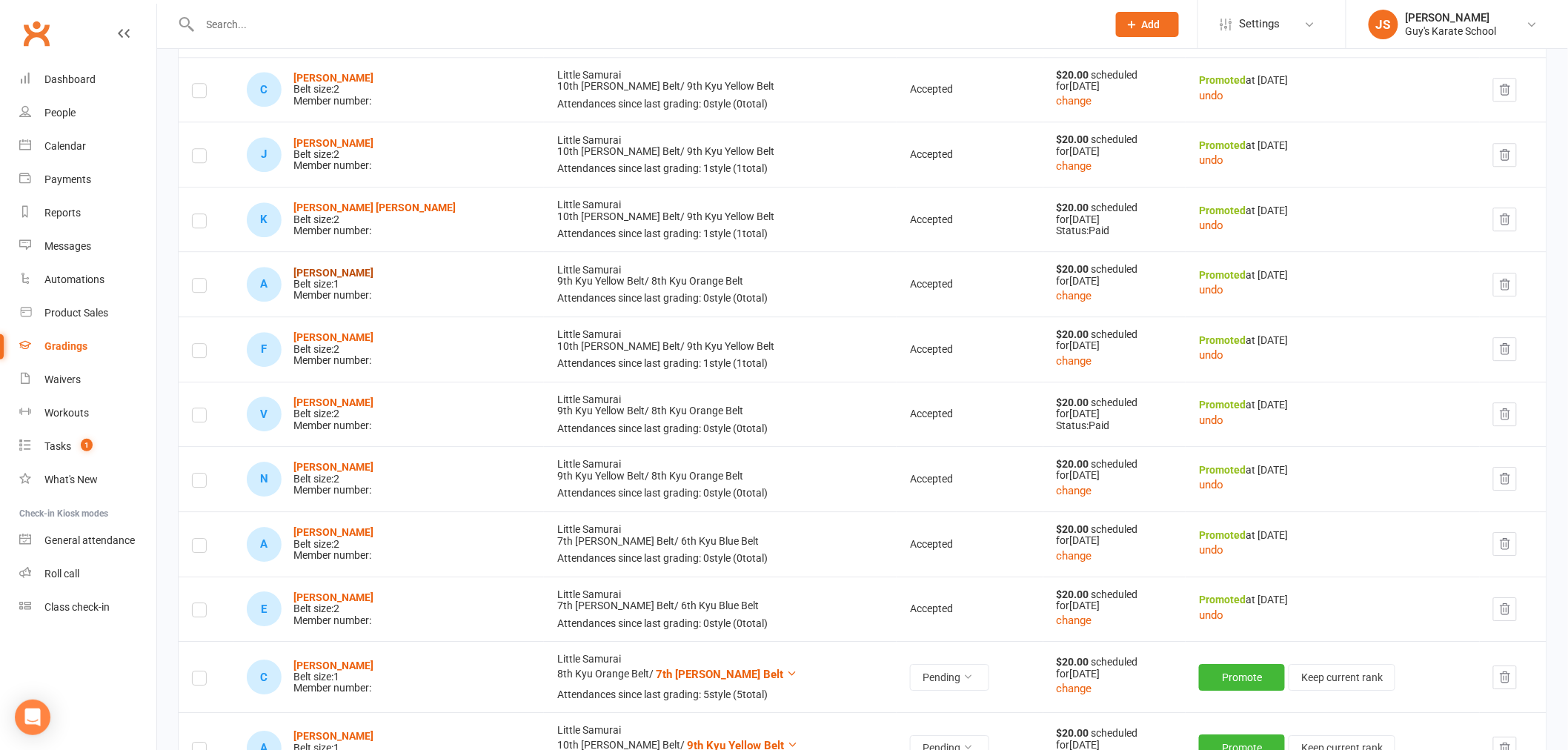
scroll to position [1647, 0]
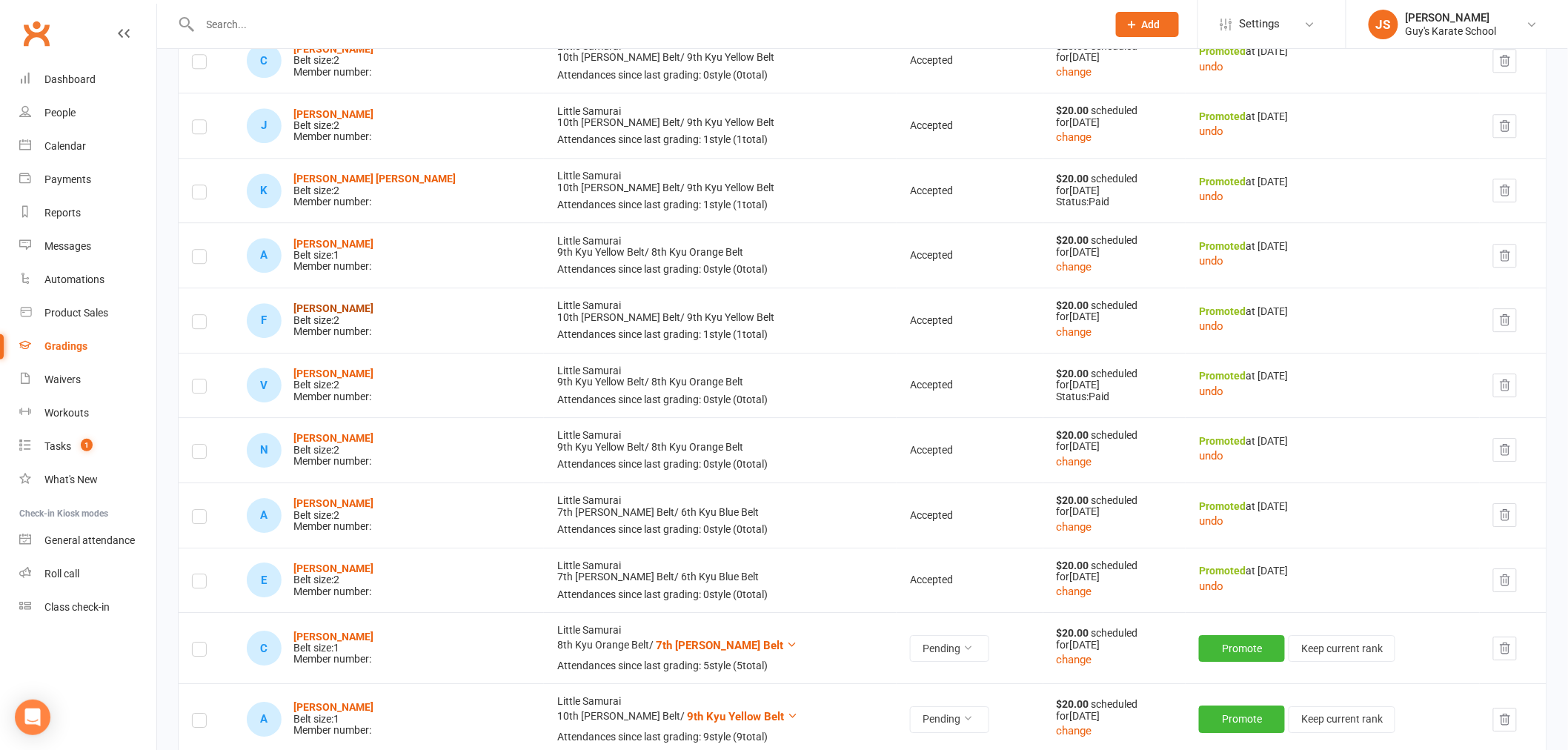
click at [324, 309] on strong "[PERSON_NAME]" at bounding box center [333, 308] width 80 height 12
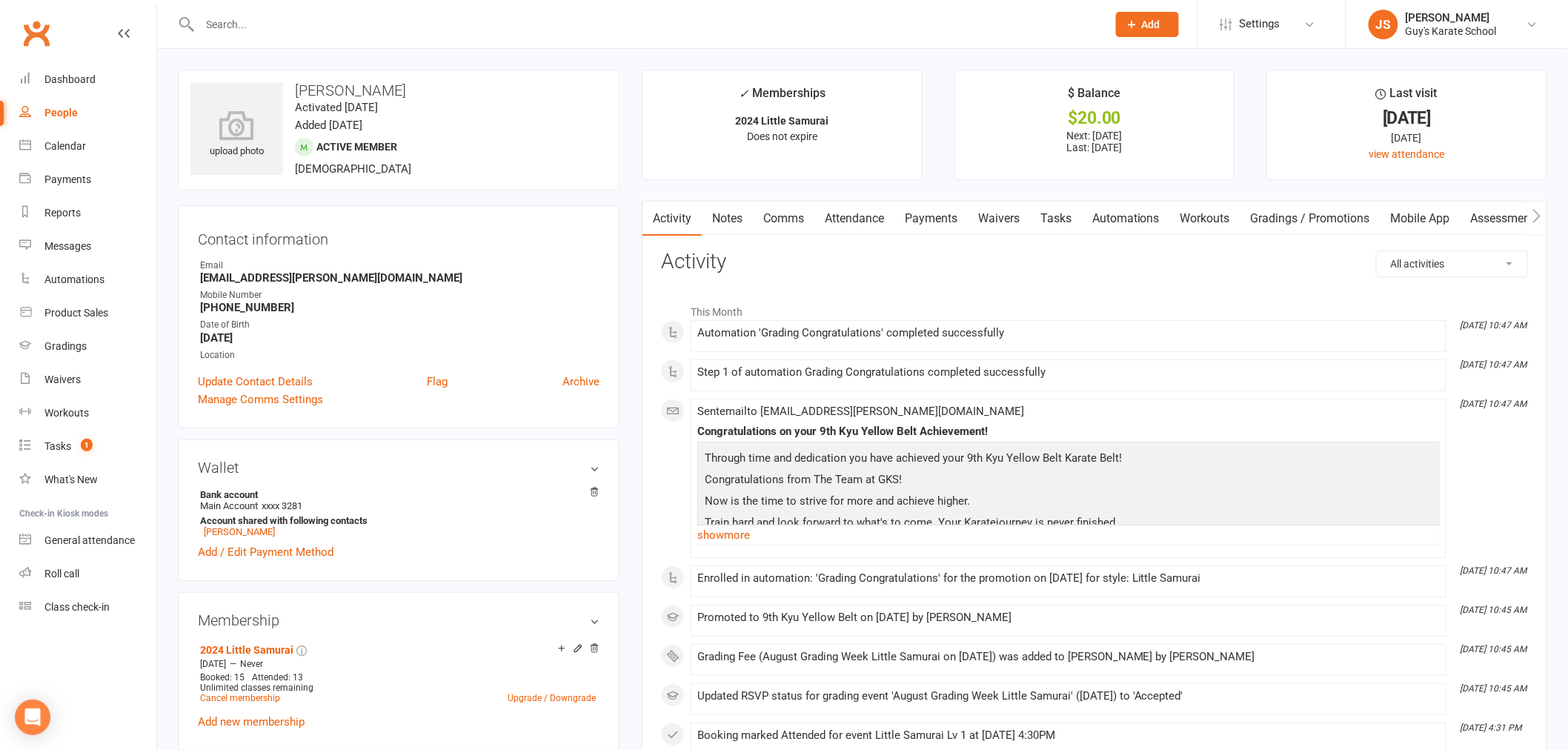
click at [947, 226] on link "Payments" at bounding box center [931, 218] width 73 height 34
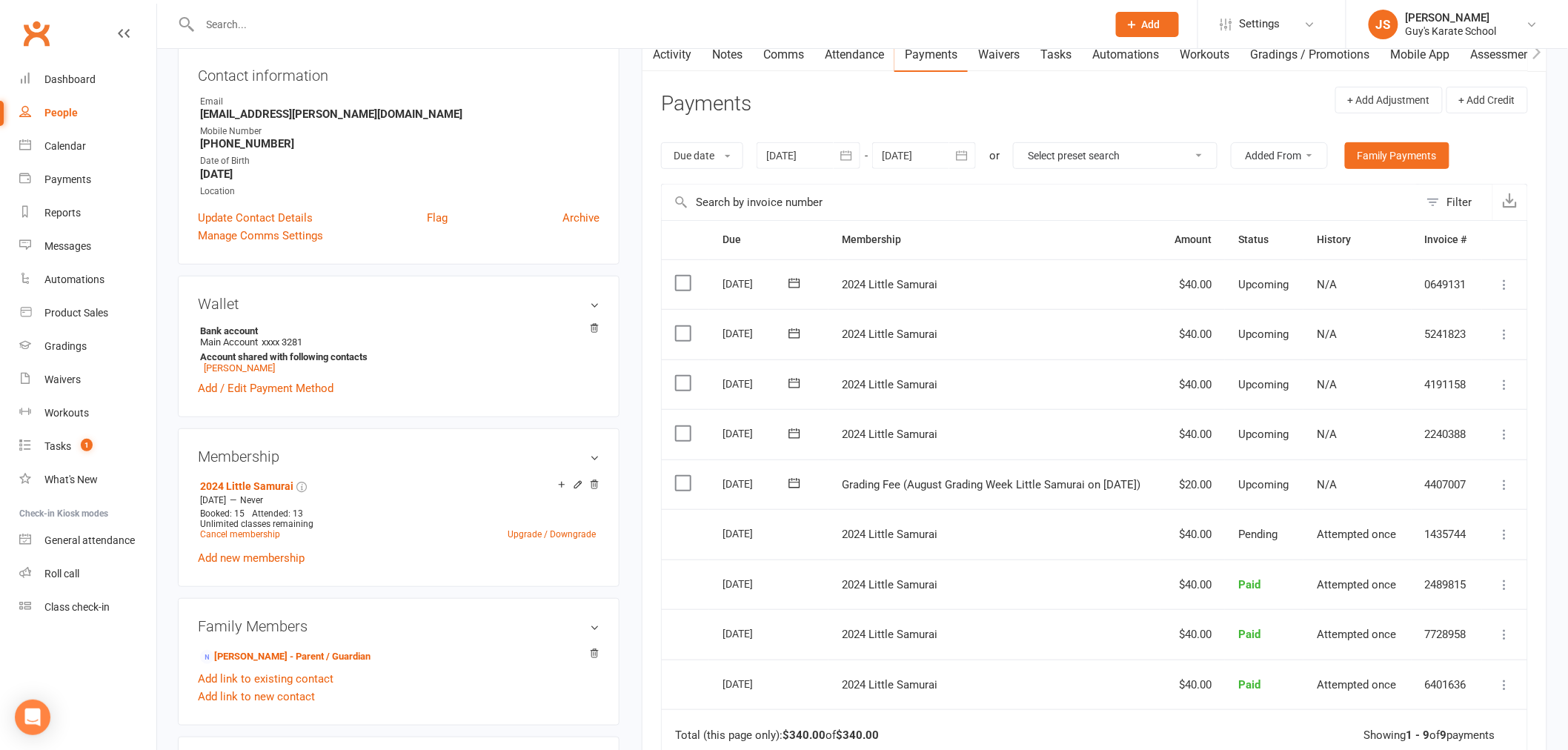
scroll to position [165, 0]
click at [1506, 479] on icon at bounding box center [1505, 483] width 14 height 14
click at [1471, 505] on link "Mark as Paid (Cash)" at bounding box center [1440, 512] width 147 height 30
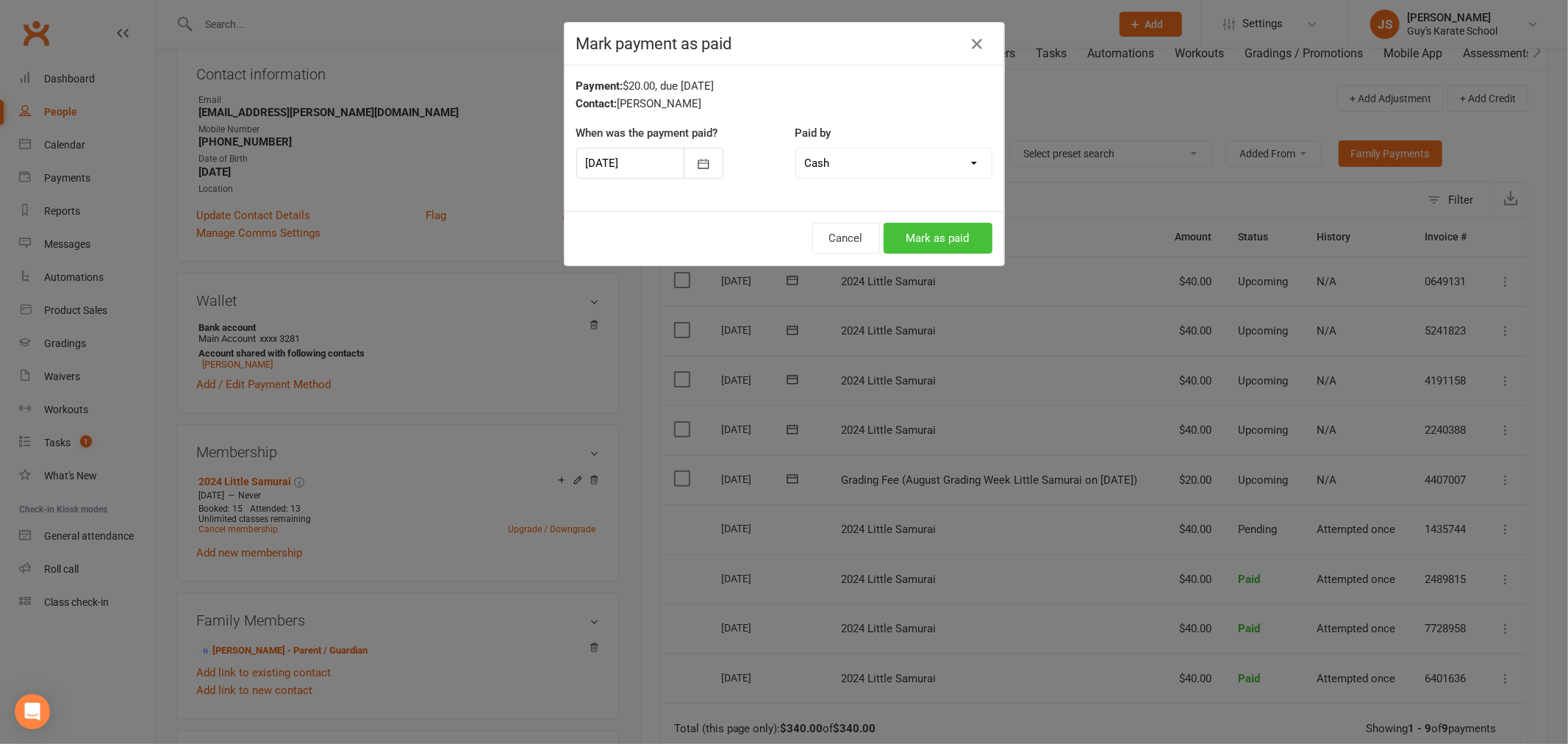
click at [968, 231] on button "Mark as paid" at bounding box center [937, 238] width 109 height 31
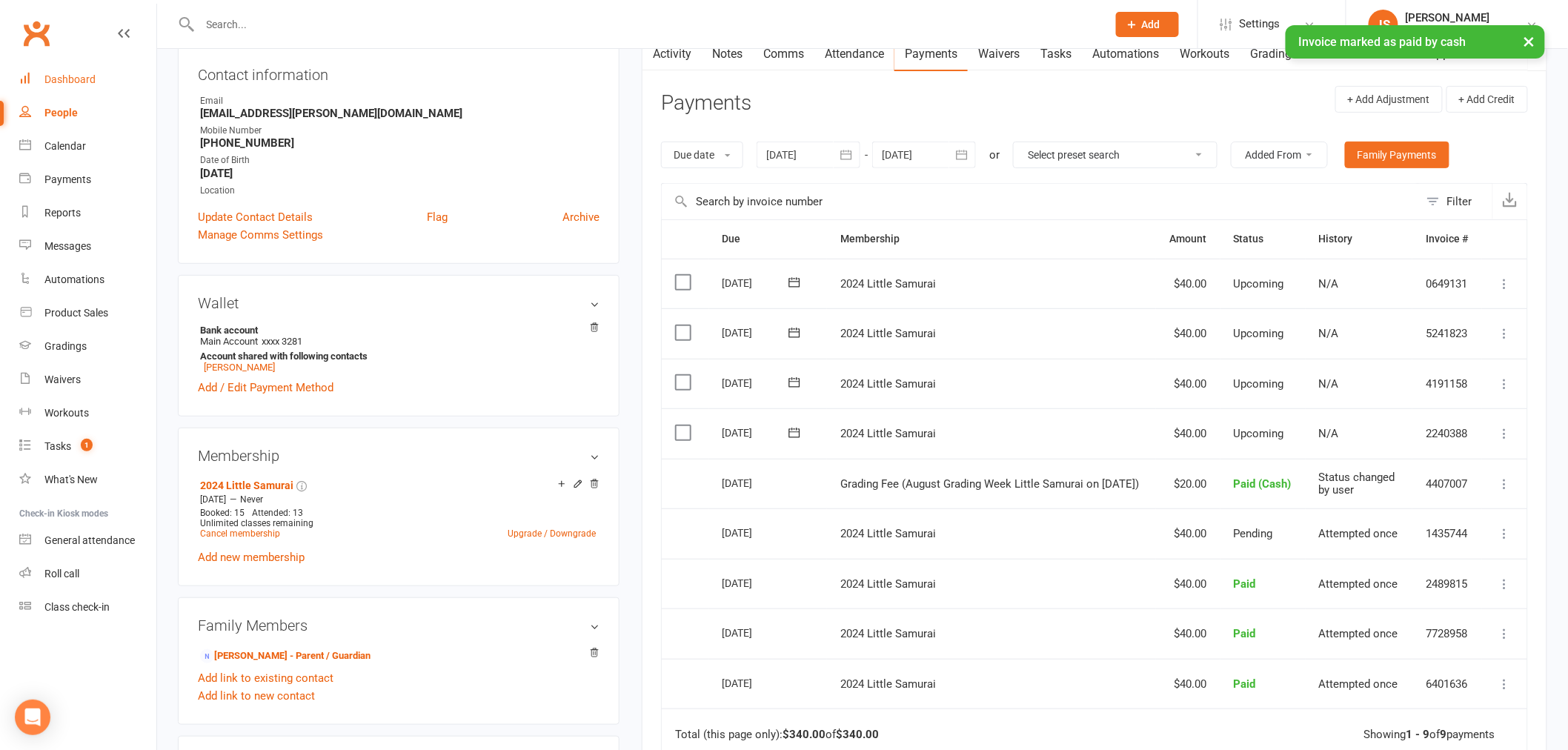
click at [79, 72] on link "Dashboard" at bounding box center [88, 79] width 137 height 34
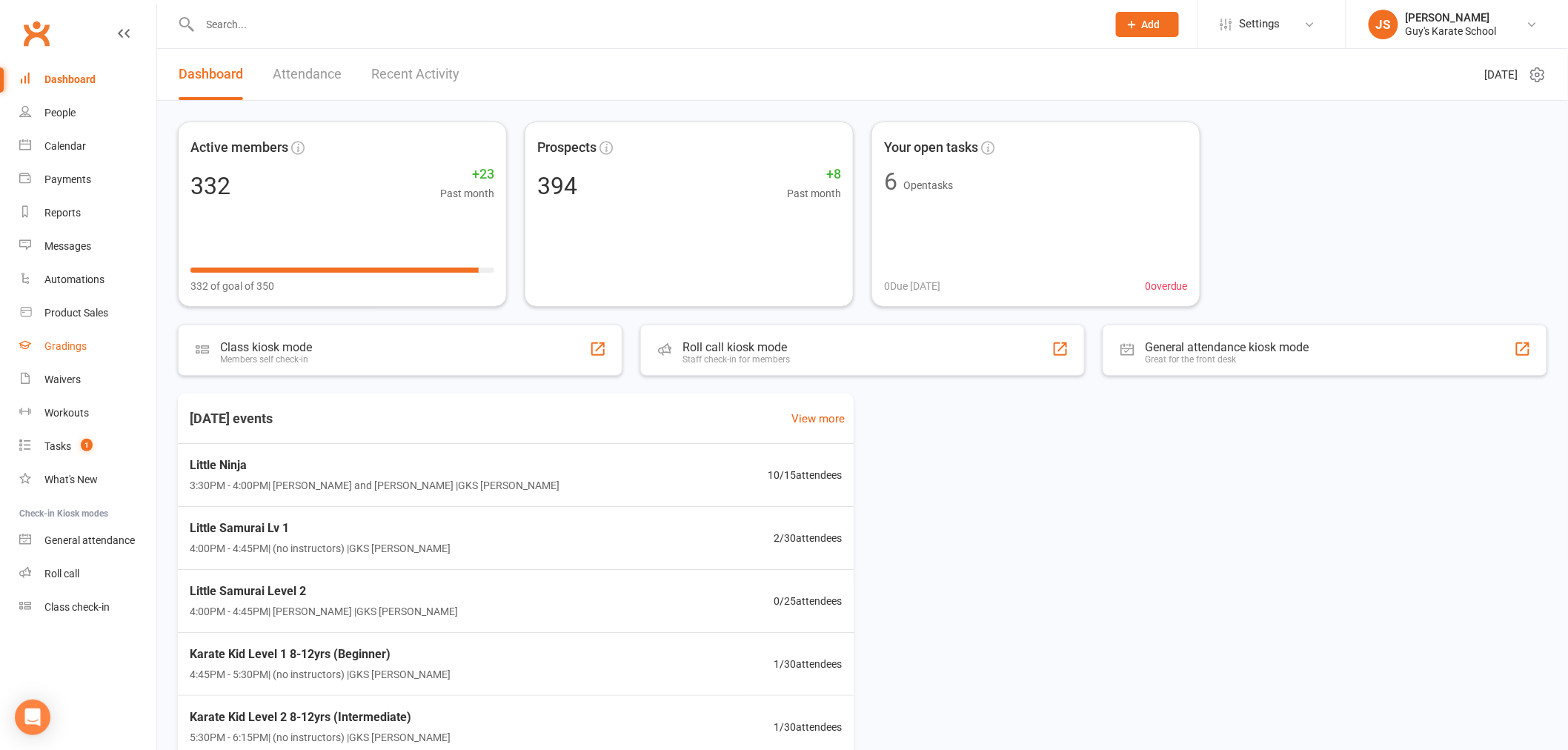
click at [98, 340] on link "Gradings" at bounding box center [88, 347] width 137 height 34
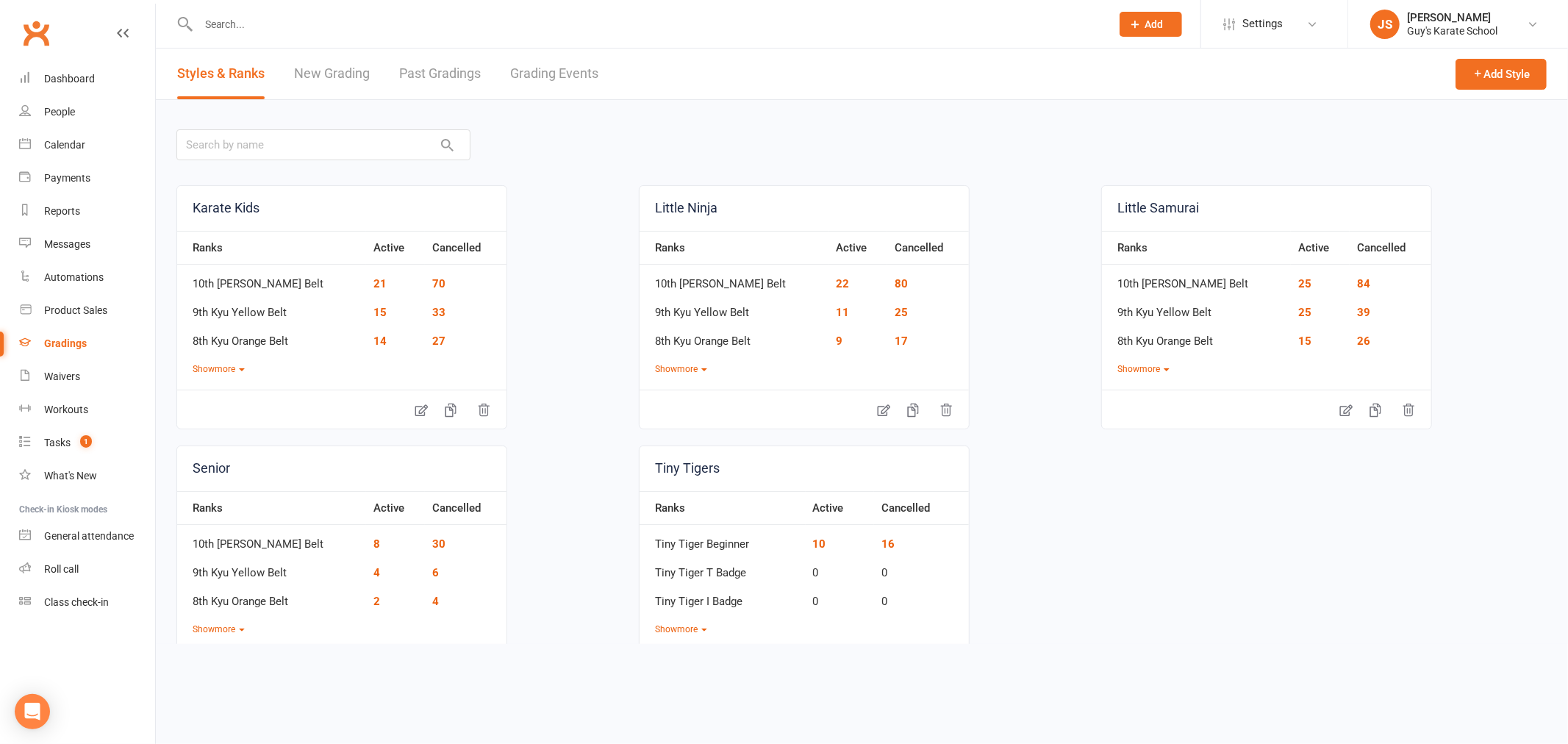
click at [557, 78] on link "Grading Events" at bounding box center [554, 74] width 88 height 51
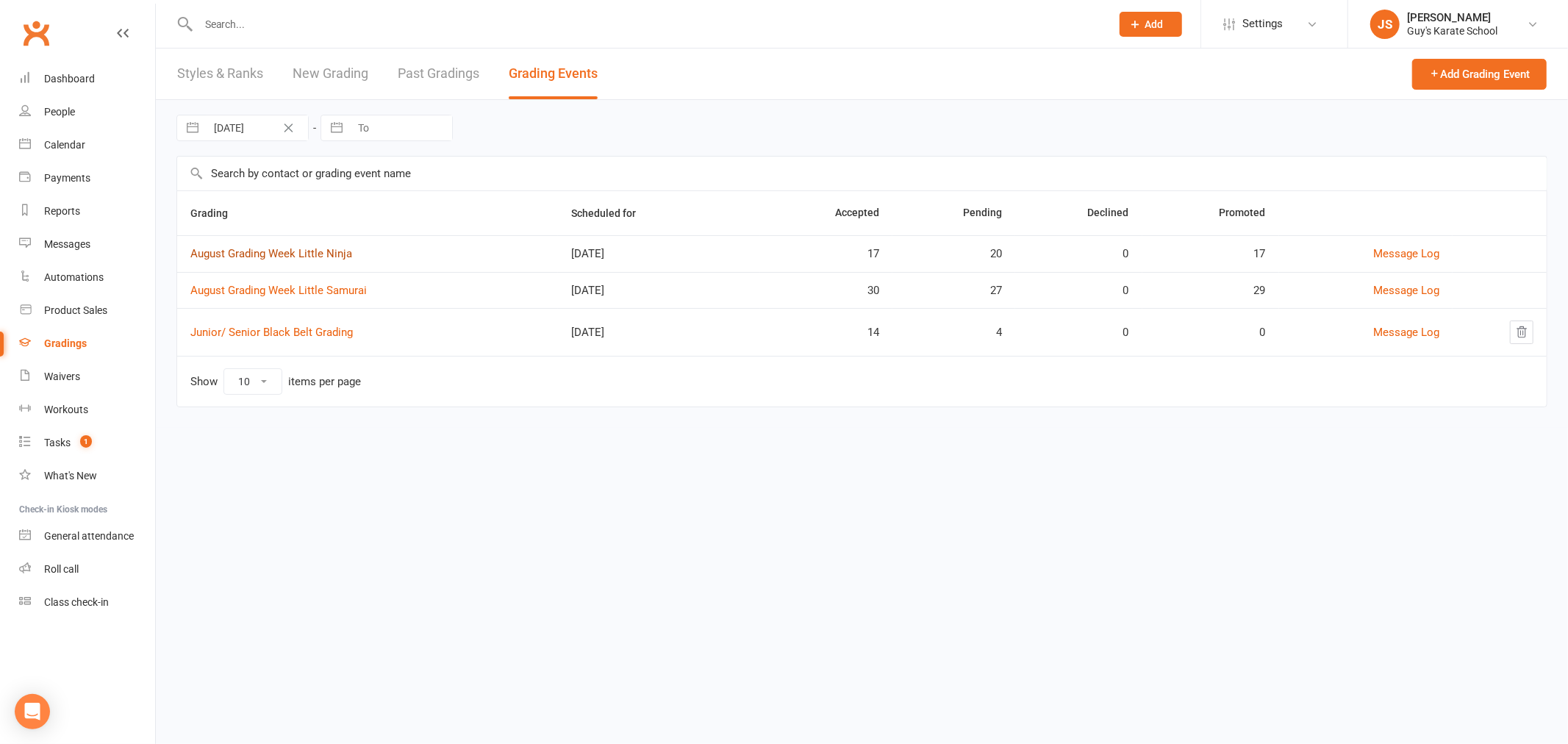
click at [324, 256] on link "August Grading Week Little Ninja" at bounding box center [271, 253] width 162 height 14
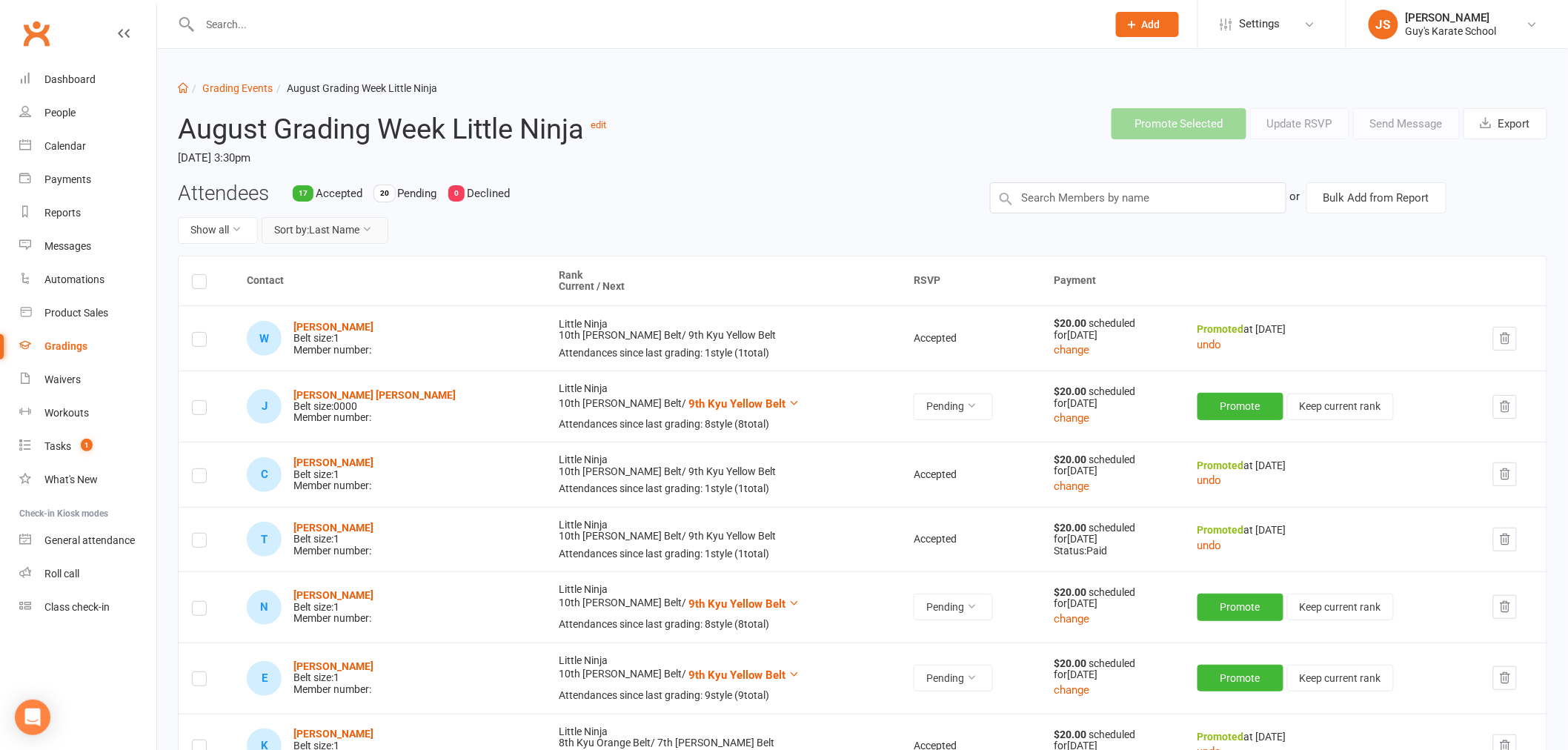
click at [339, 226] on button "Sort by: Last Name" at bounding box center [325, 230] width 127 height 26
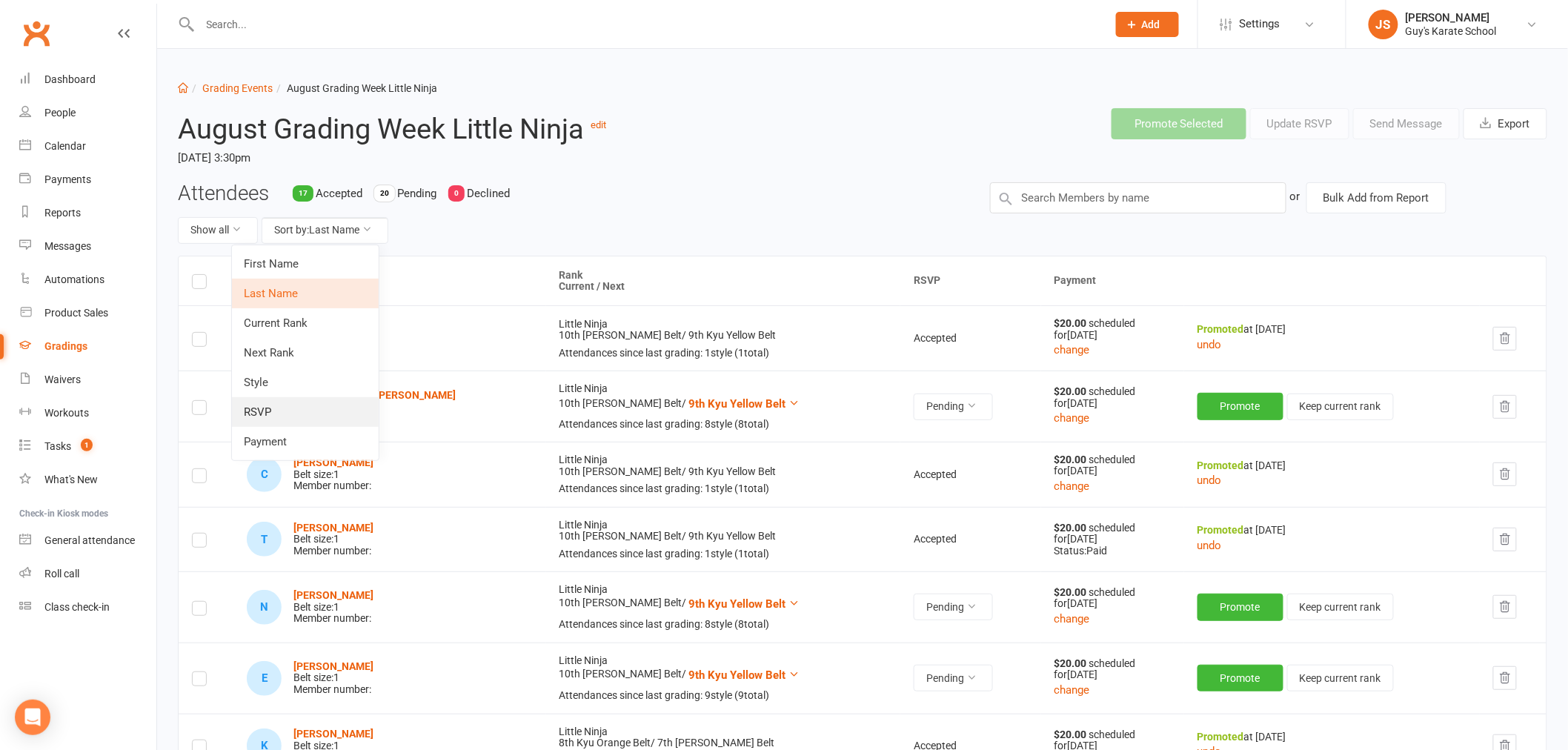
click at [293, 410] on link "RSVP" at bounding box center [305, 412] width 147 height 30
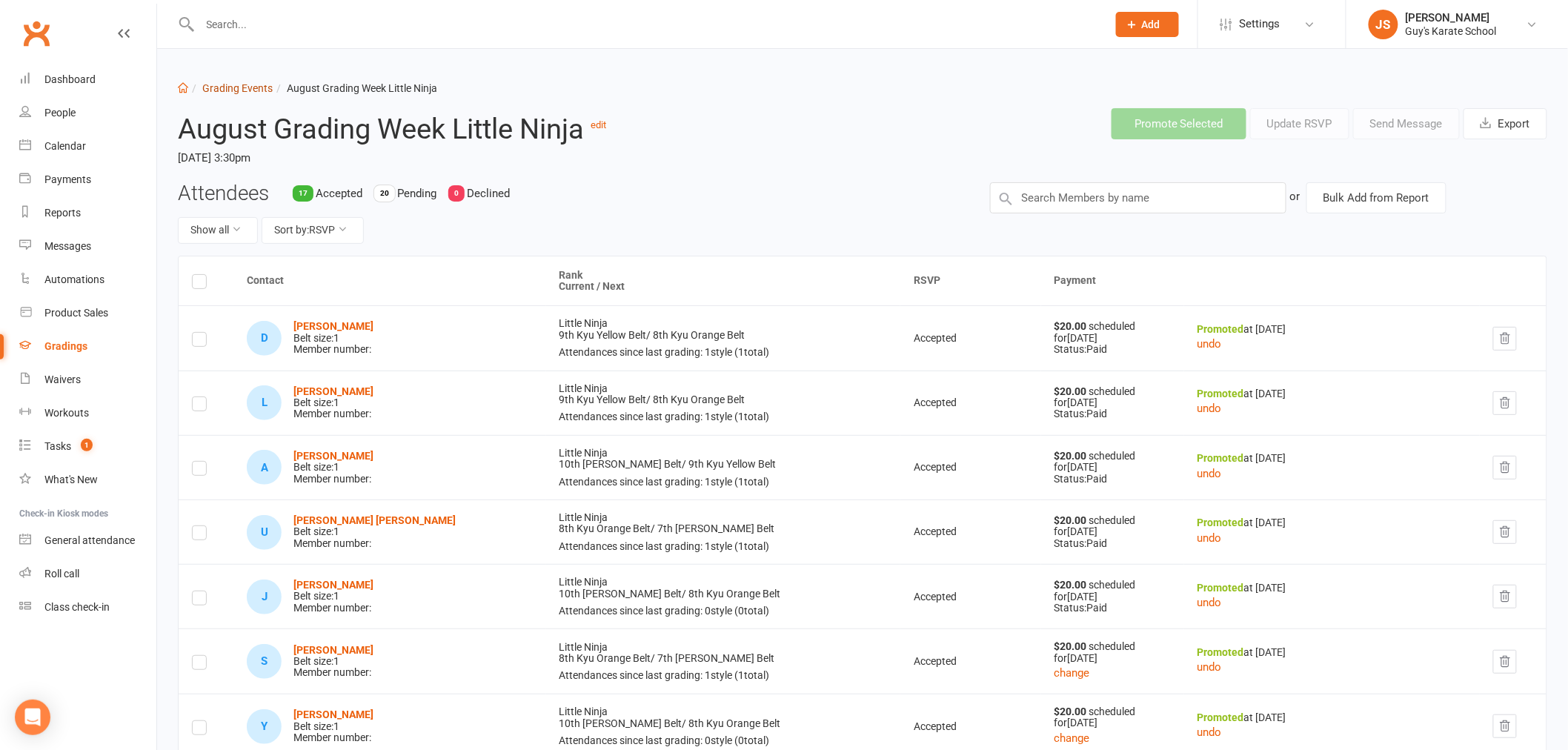
click at [250, 89] on link "Grading Events" at bounding box center [238, 88] width 71 height 12
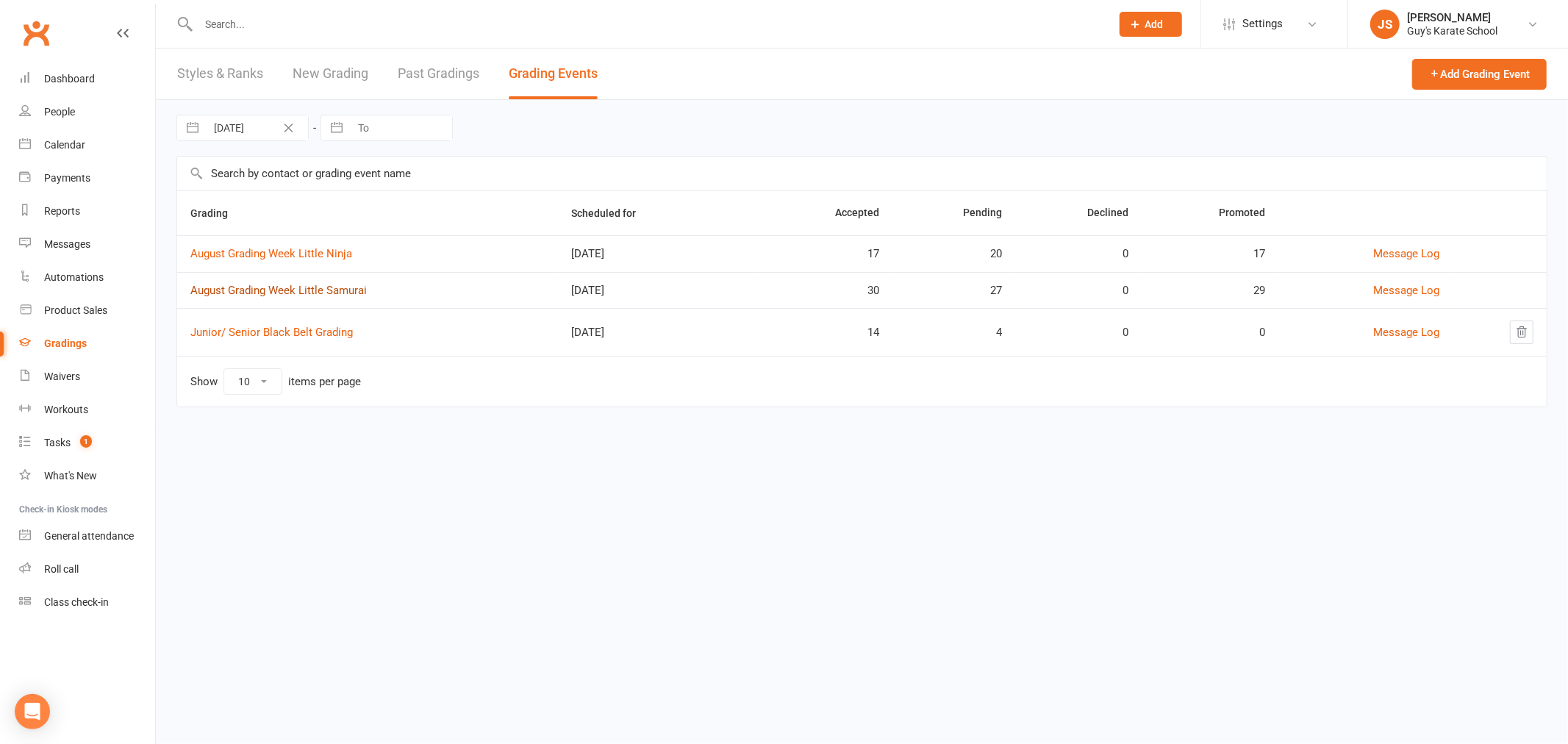
click at [269, 291] on link "August Grading Week Little Samurai" at bounding box center [278, 290] width 176 height 14
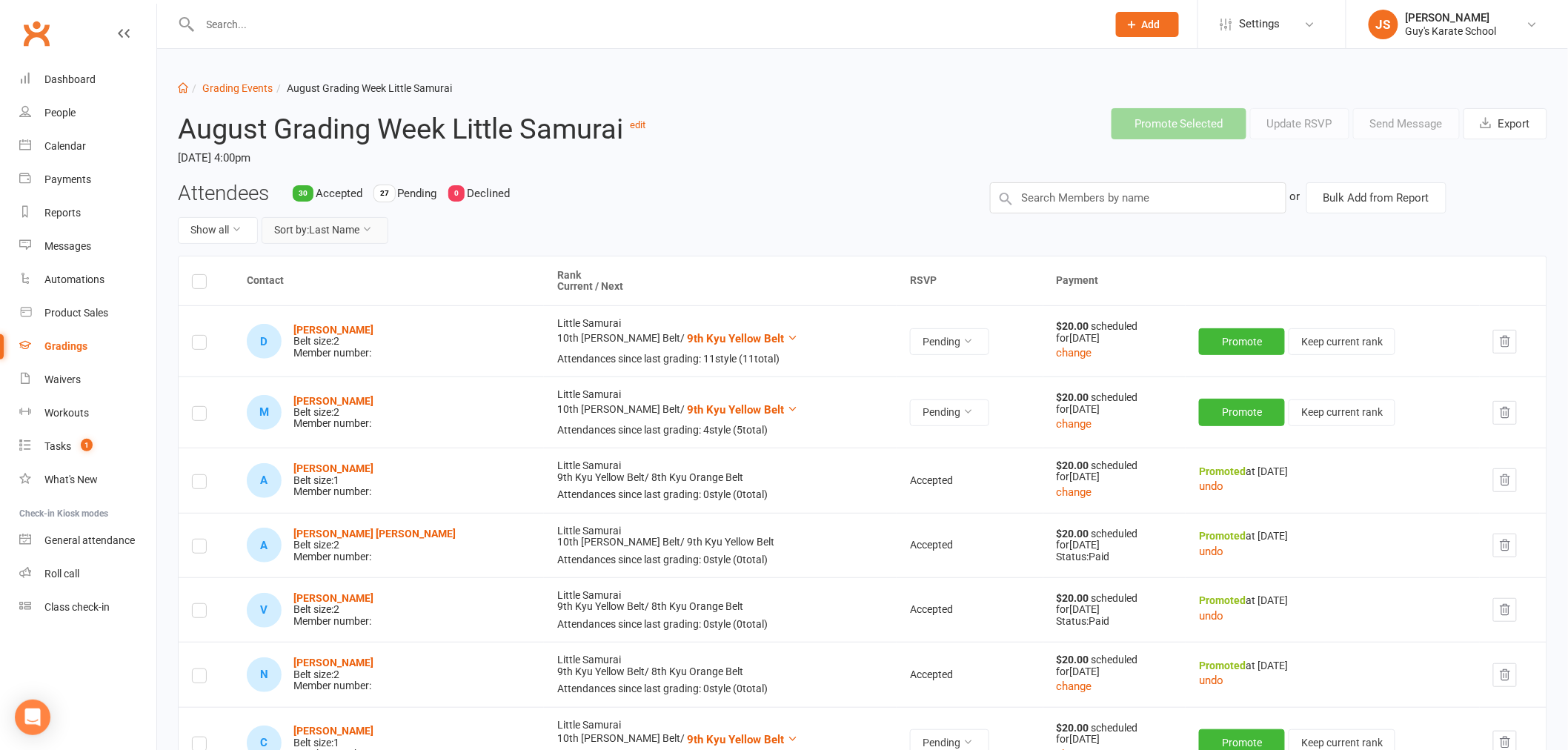
click at [345, 233] on button "Sort by: Last Name" at bounding box center [325, 230] width 127 height 26
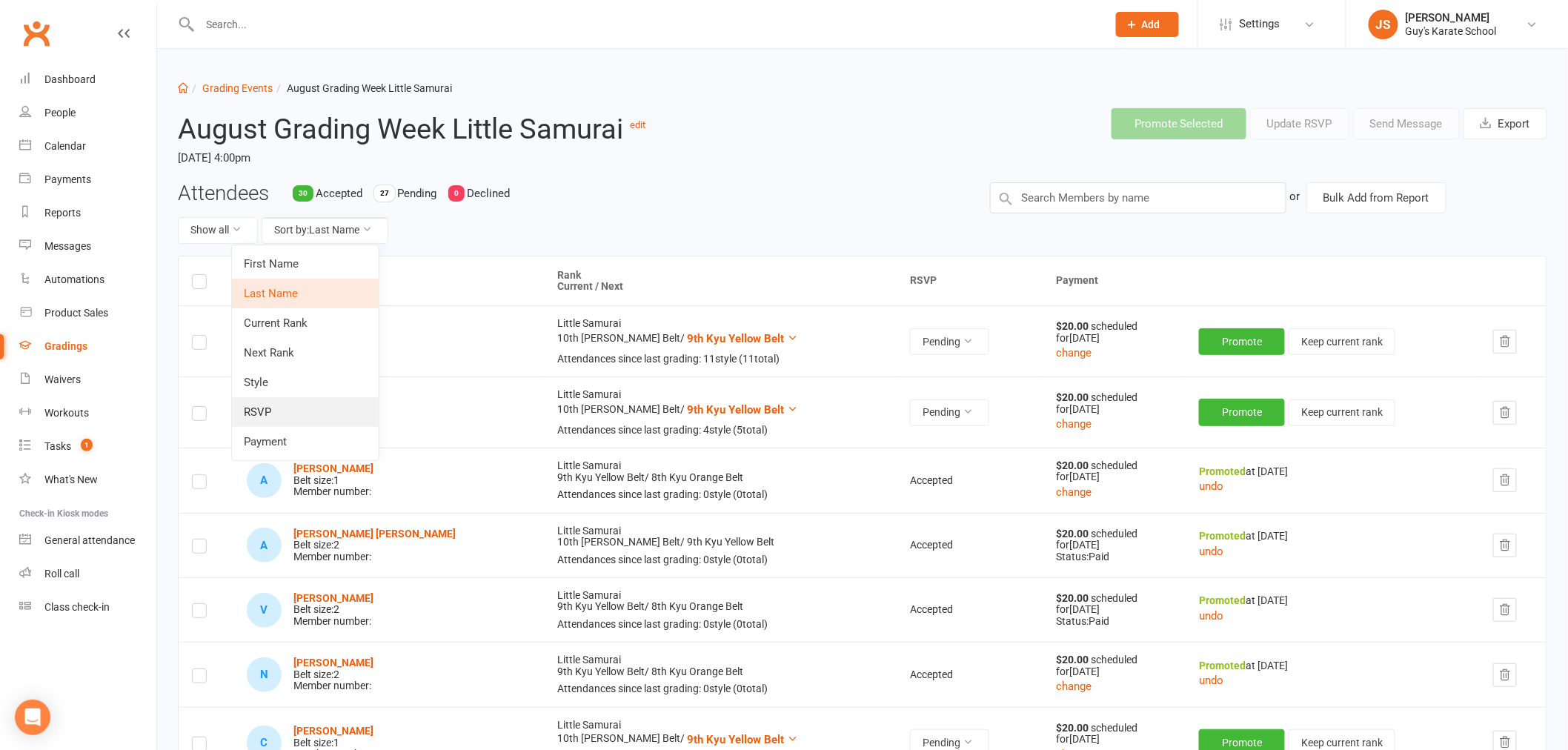
click at [299, 416] on link "RSVP" at bounding box center [305, 412] width 147 height 30
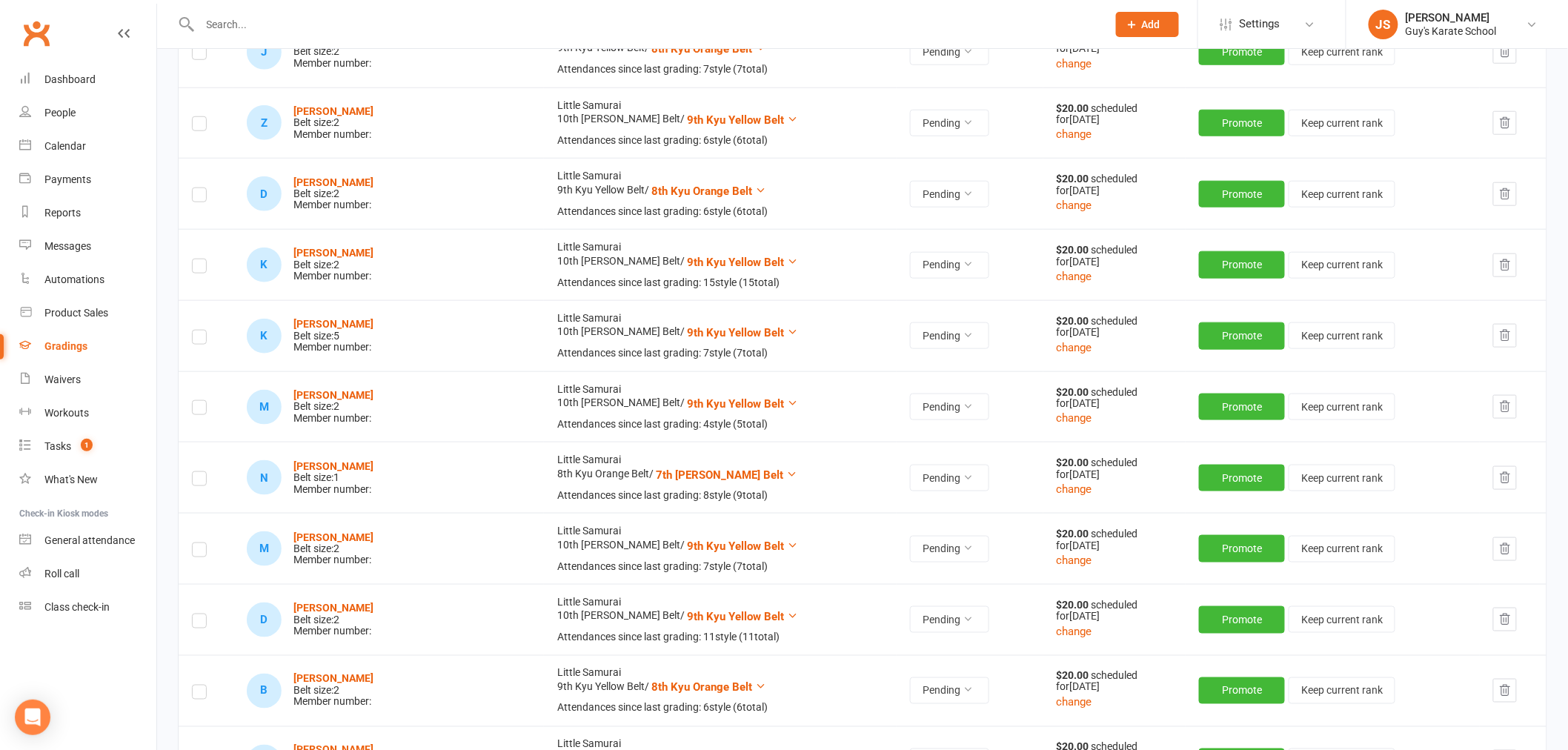
scroll to position [2965, 0]
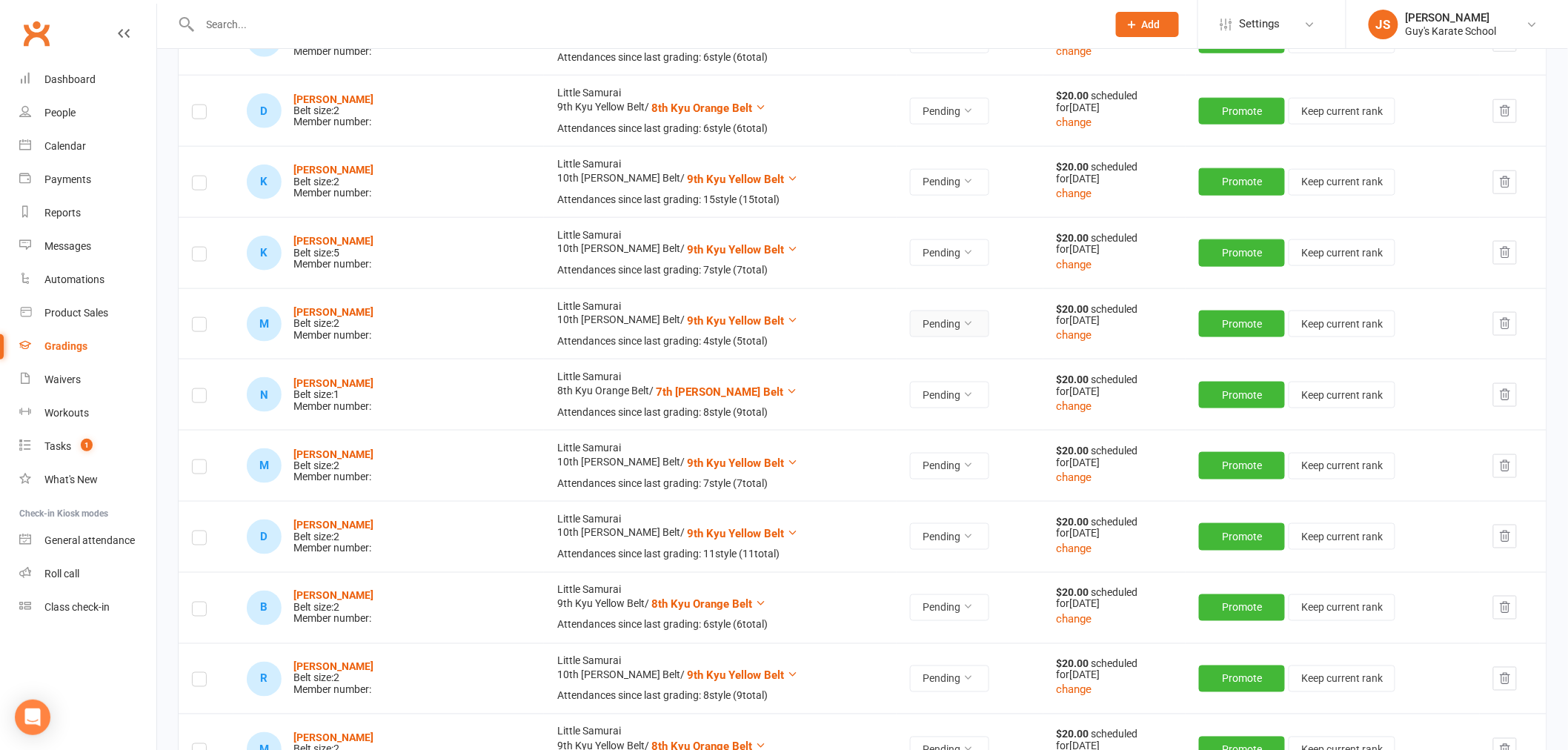
click at [910, 321] on button "Pending" at bounding box center [949, 324] width 79 height 26
click at [861, 353] on link "Accepted" at bounding box center [846, 359] width 147 height 30
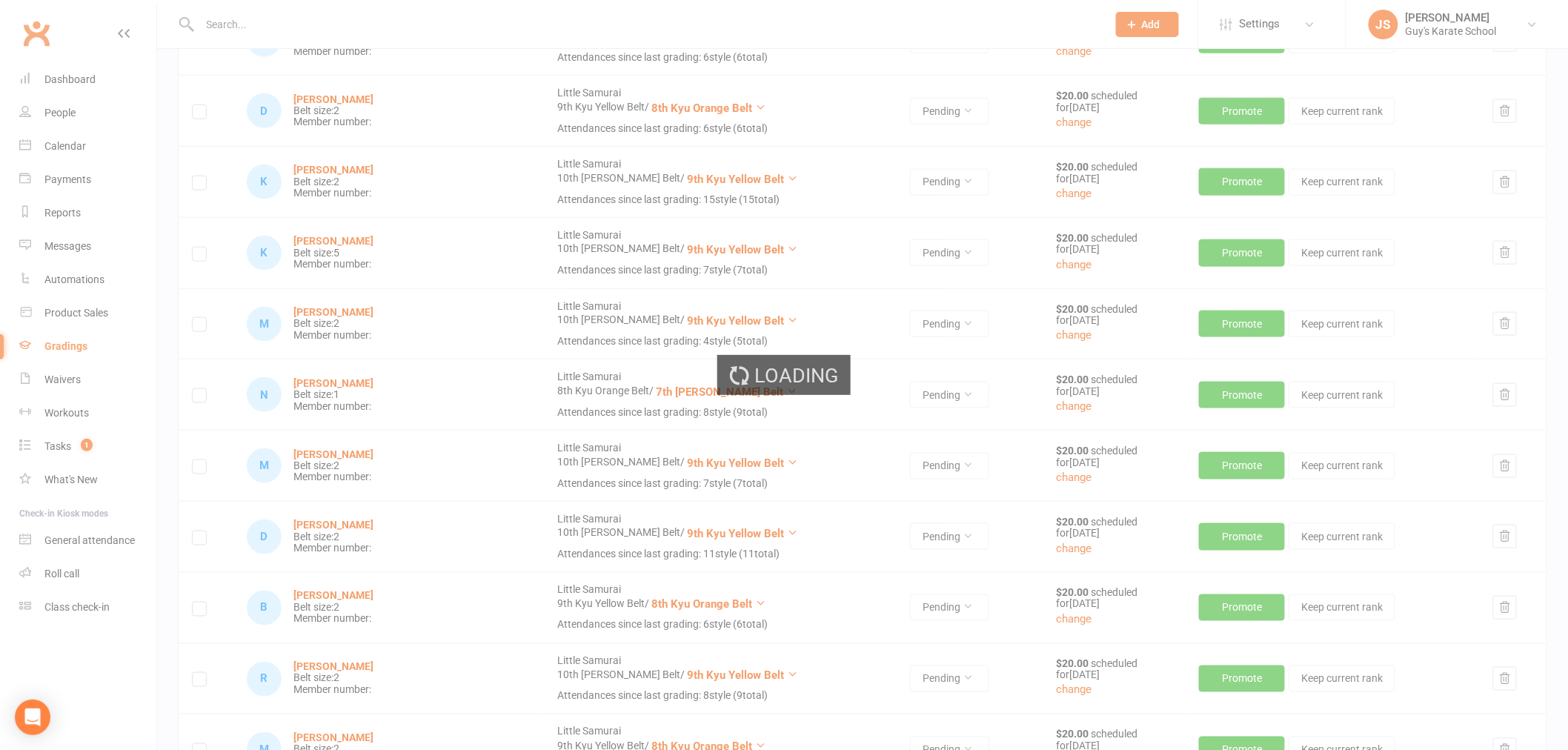
scroll to position [1709, 0]
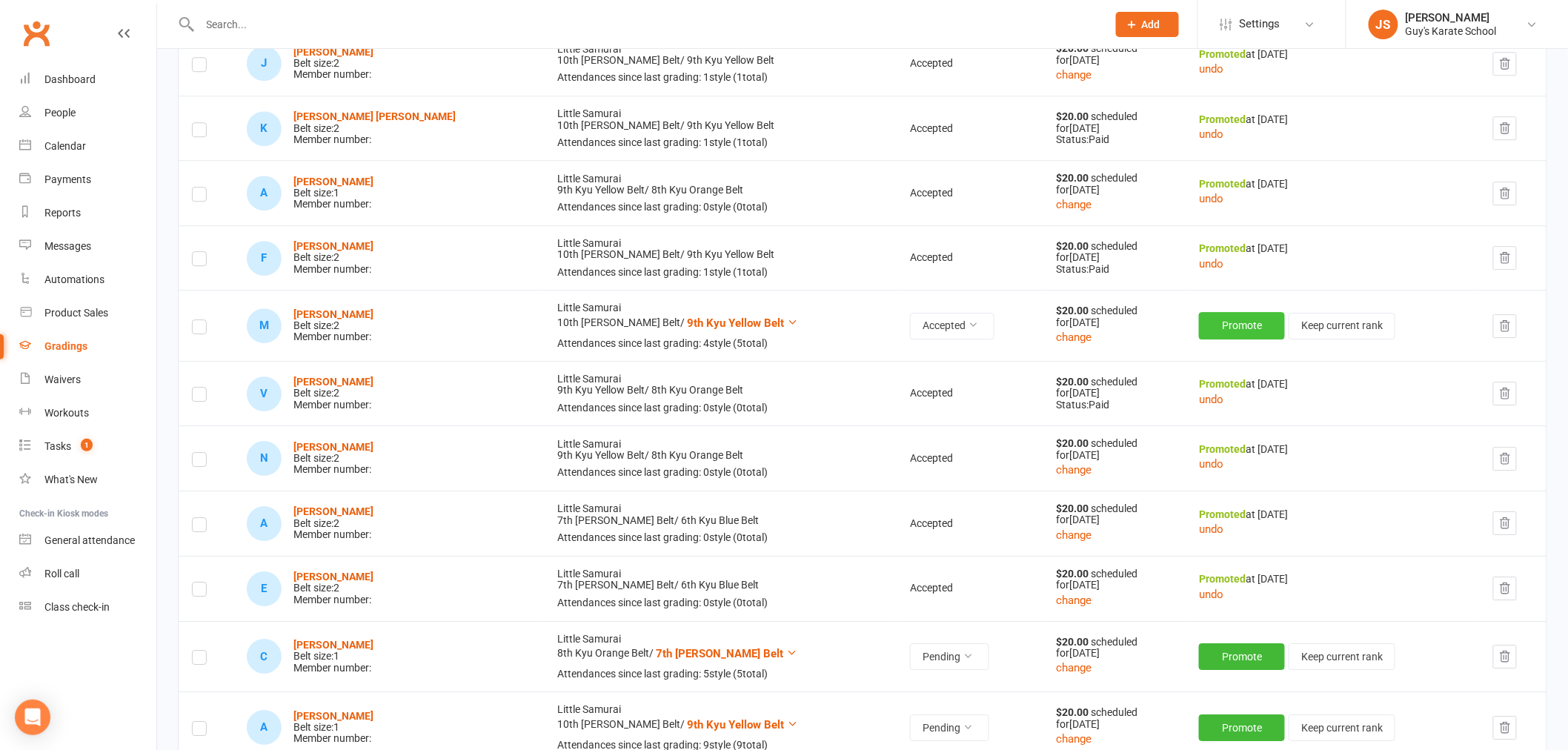
click at [1216, 324] on button "Promote" at bounding box center [1241, 325] width 86 height 26
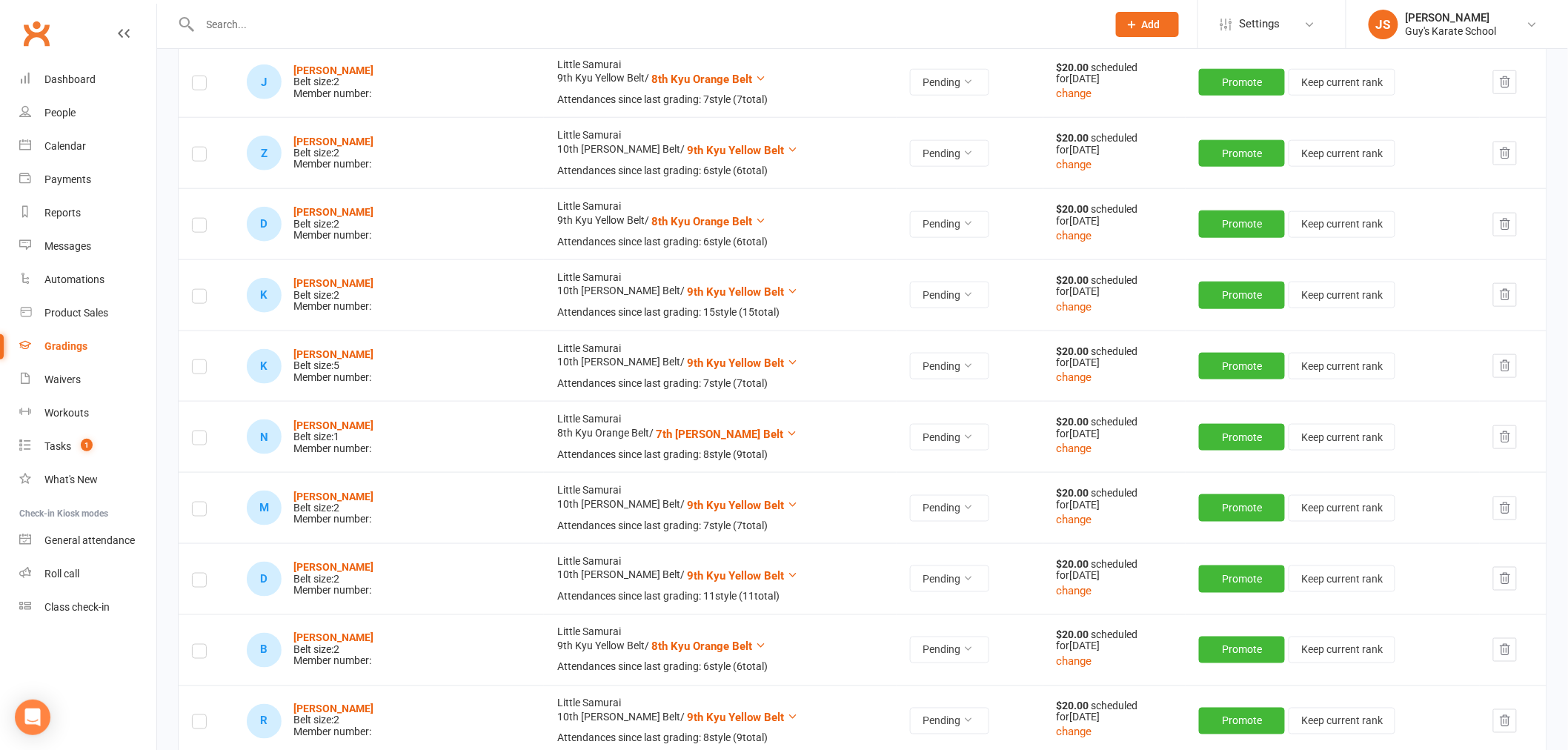
scroll to position [2945, 0]
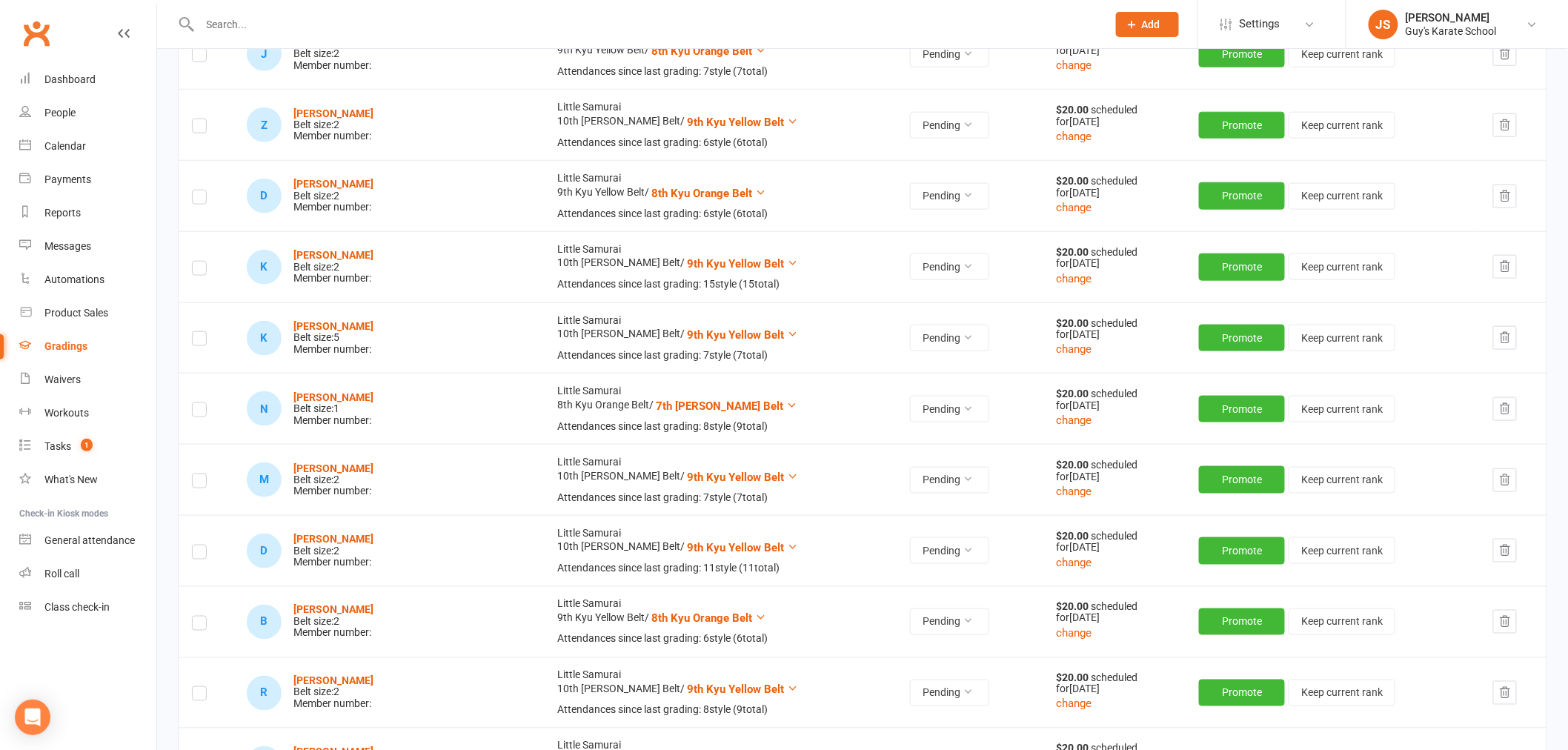
click at [1501, 335] on icon "button" at bounding box center [1505, 338] width 14 height 14
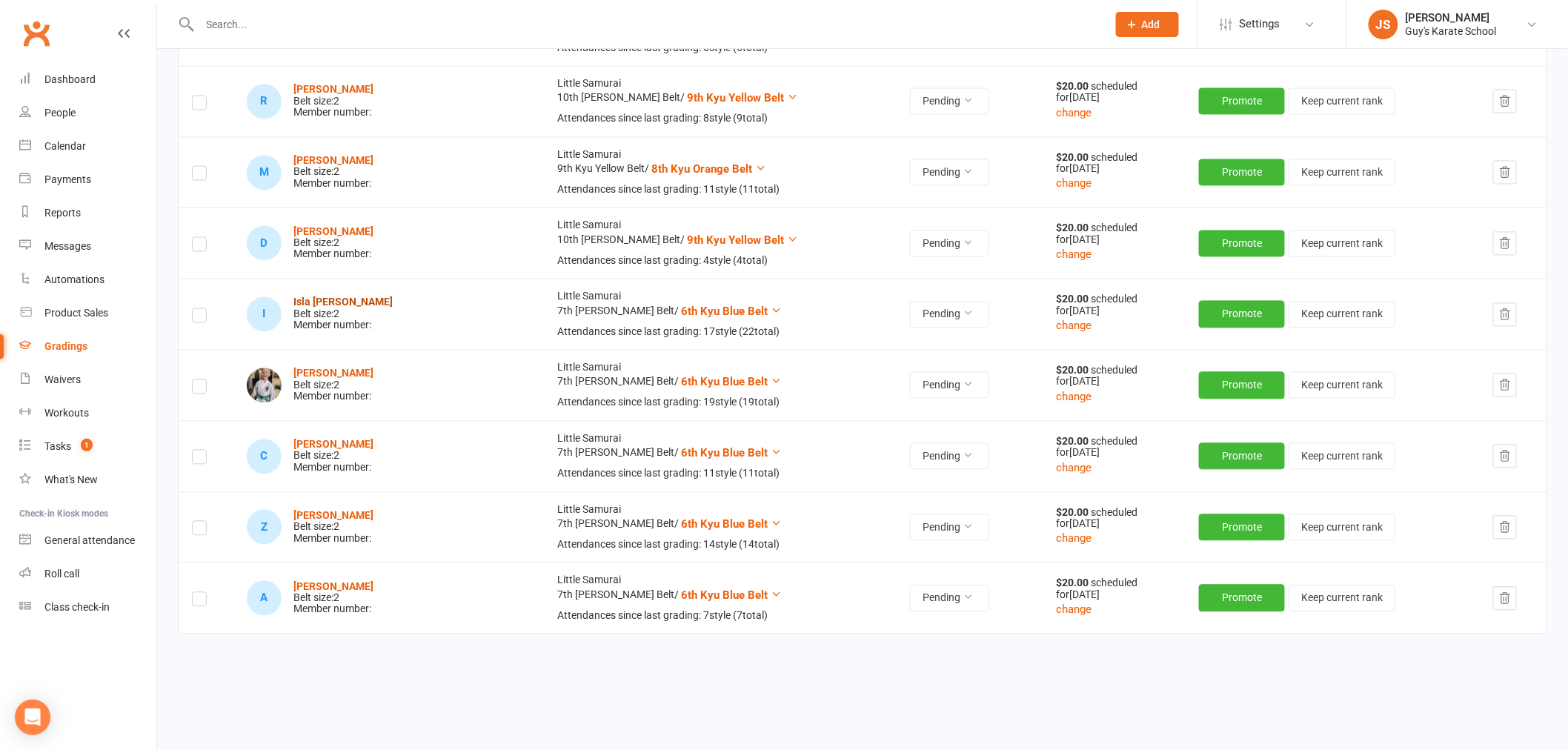
scroll to position [3488, 0]
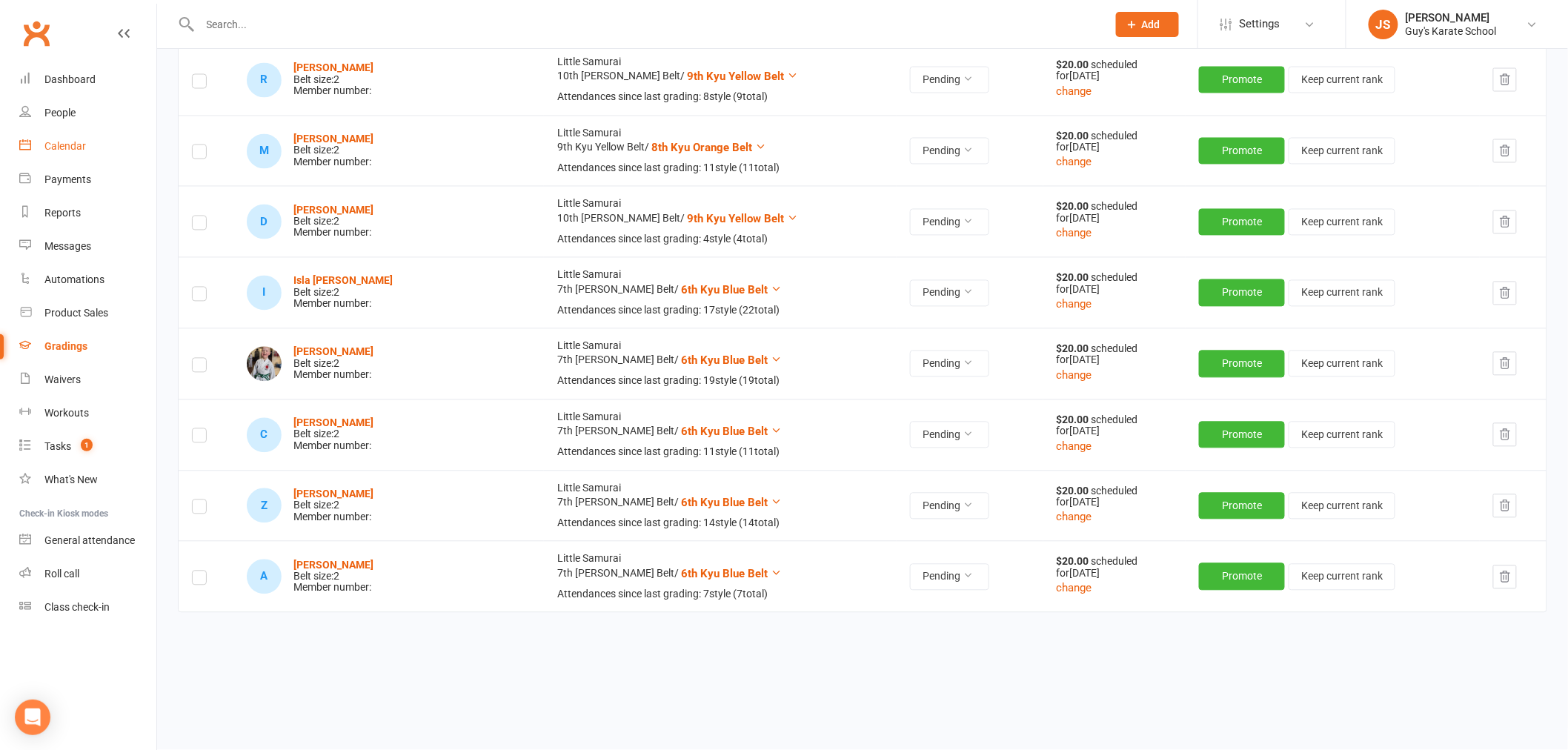
click at [82, 149] on div "Calendar" at bounding box center [65, 145] width 42 height 12
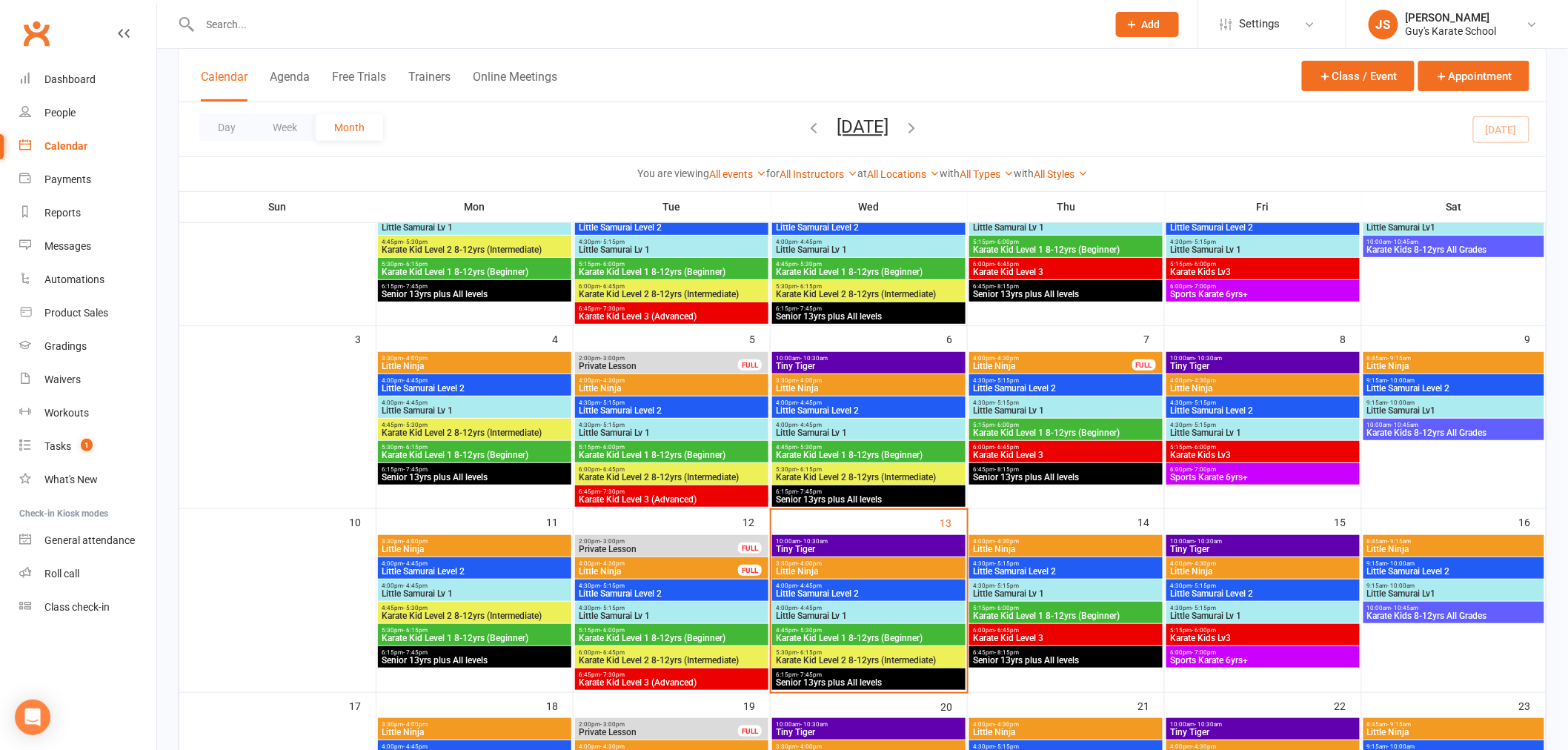
scroll to position [247, 0]
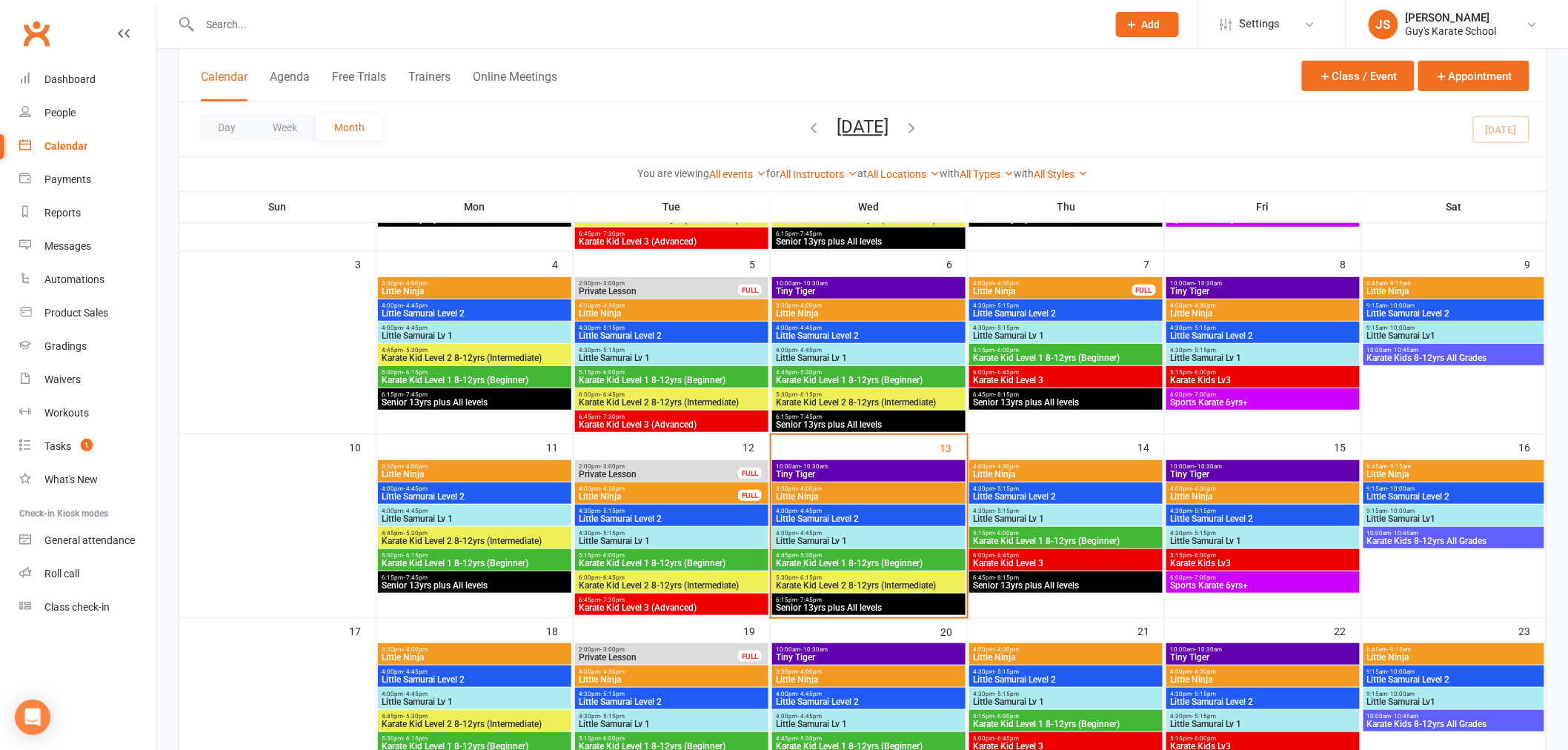
click at [1207, 473] on span "Tiny Tiger" at bounding box center [1262, 474] width 187 height 9
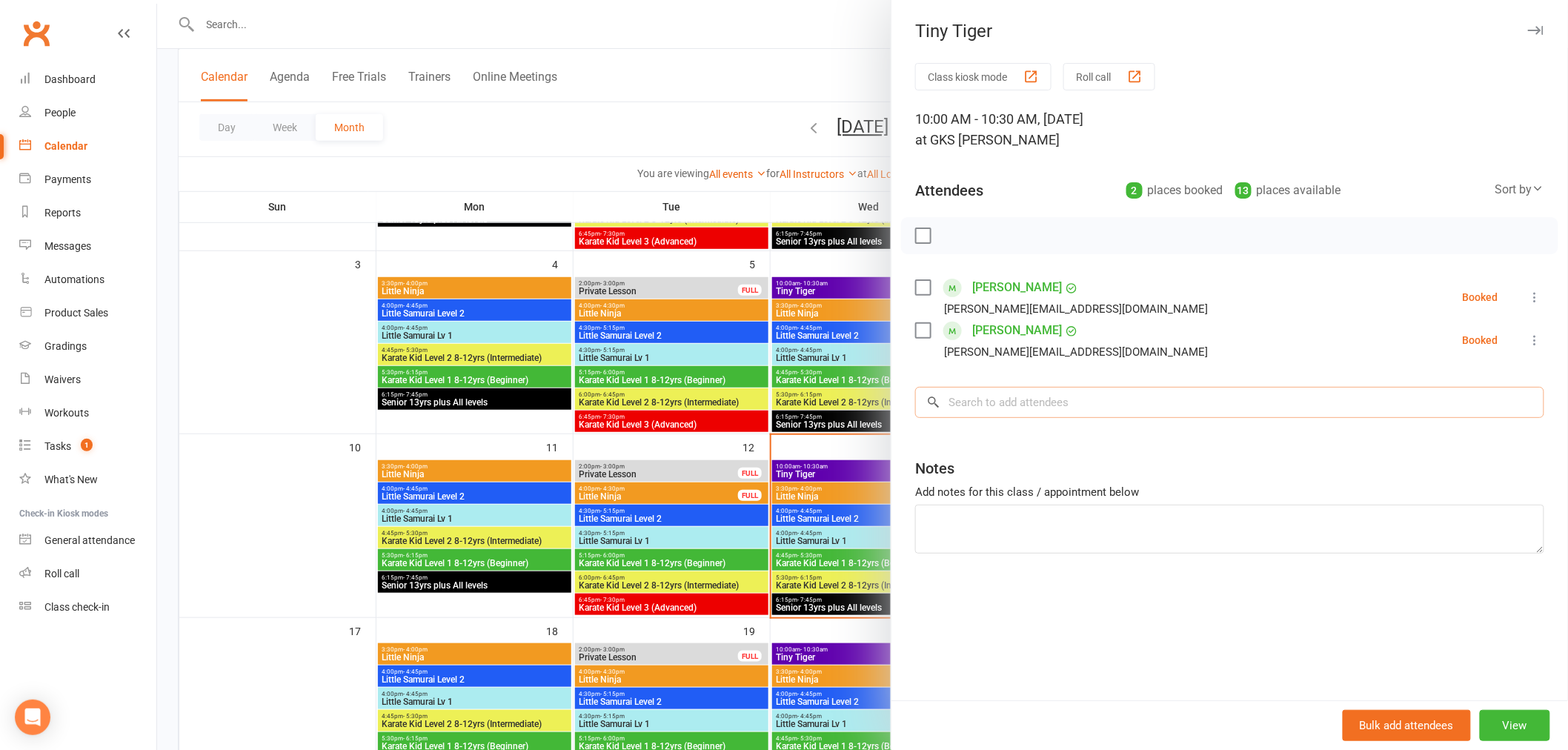
click at [1095, 401] on input "search" at bounding box center [1230, 402] width 629 height 31
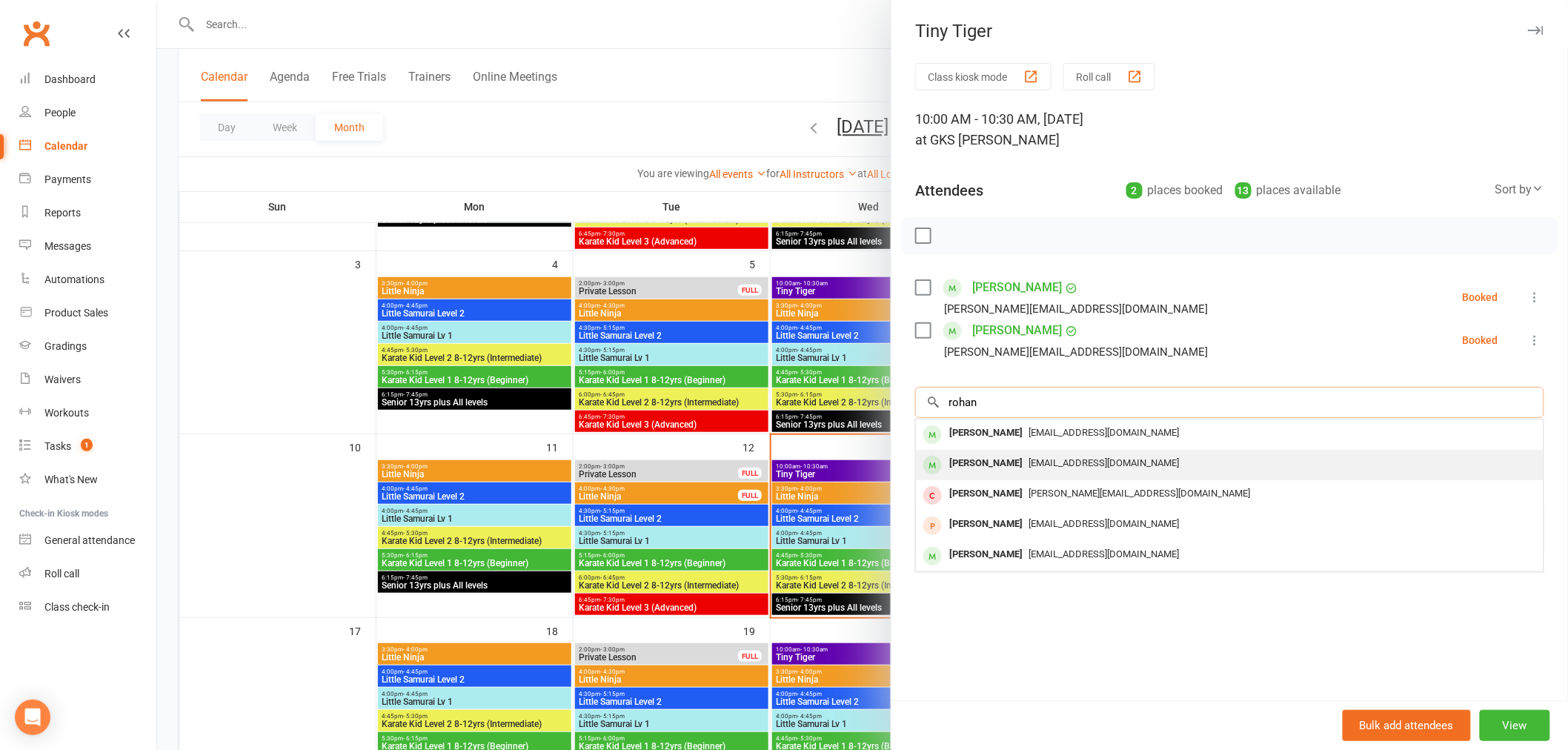
type input "rohan"
click at [1080, 457] on span "alexandra.maher421@gmail.com" at bounding box center [1103, 463] width 150 height 11
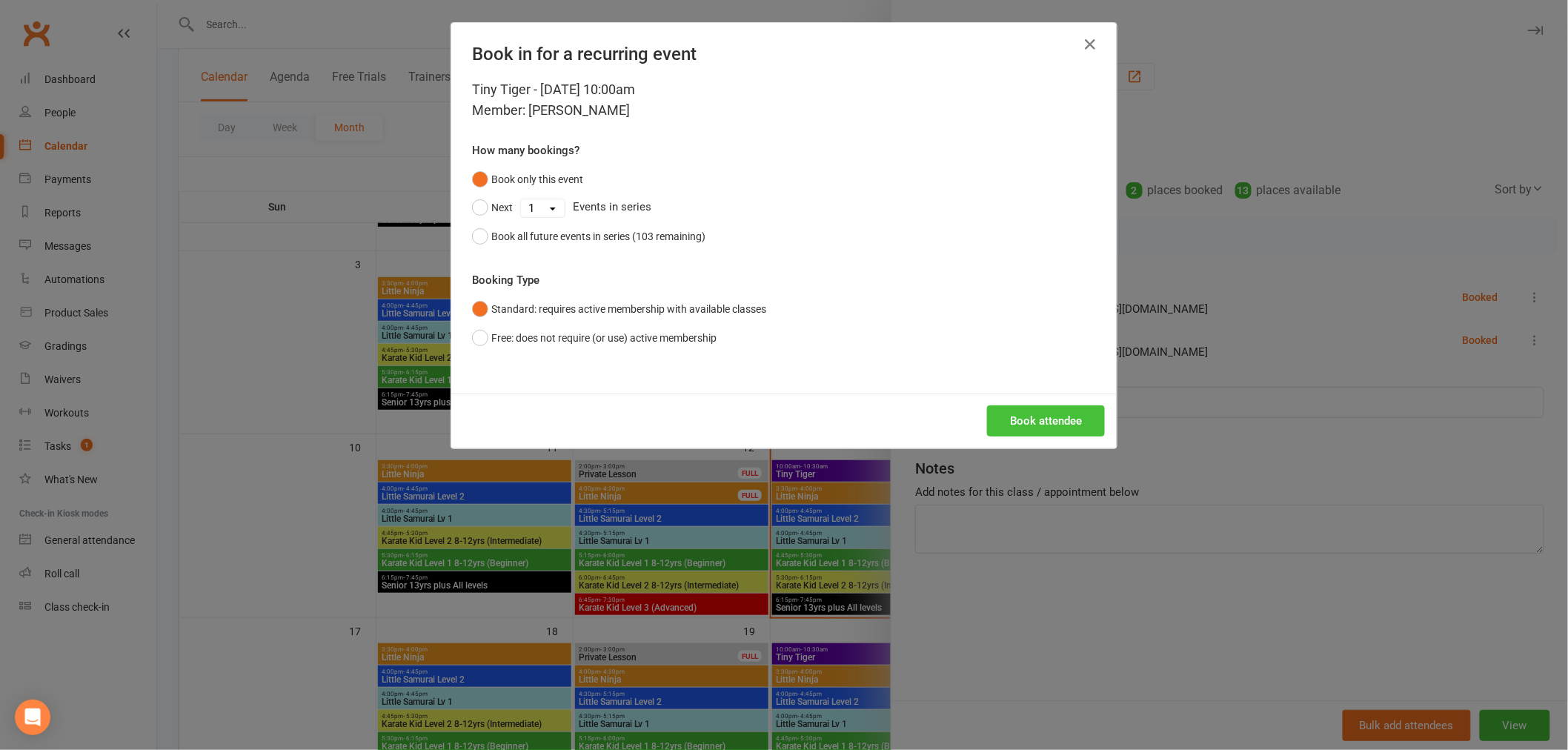
click at [1057, 418] on button "Book attendee" at bounding box center [1045, 421] width 118 height 31
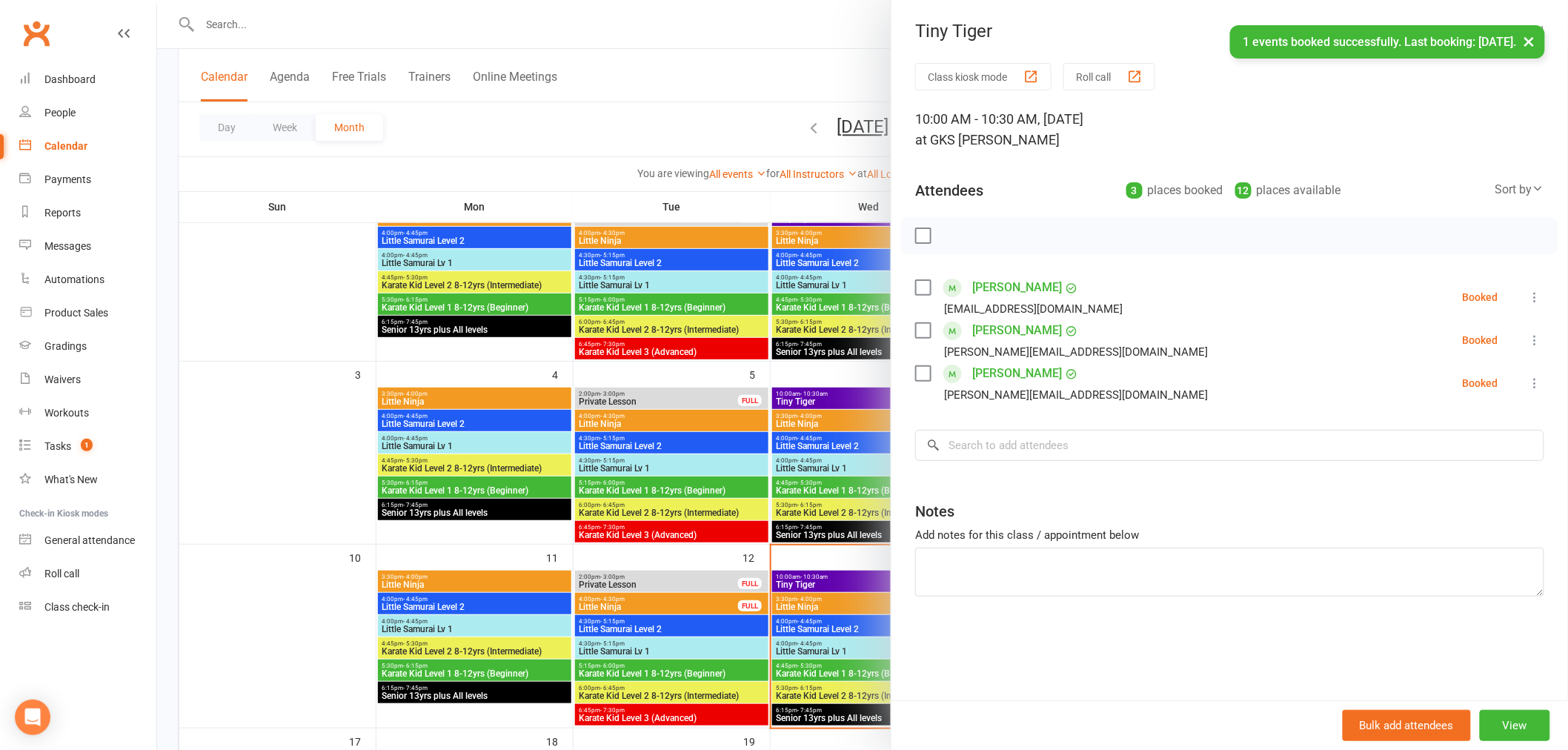
scroll to position [0, 0]
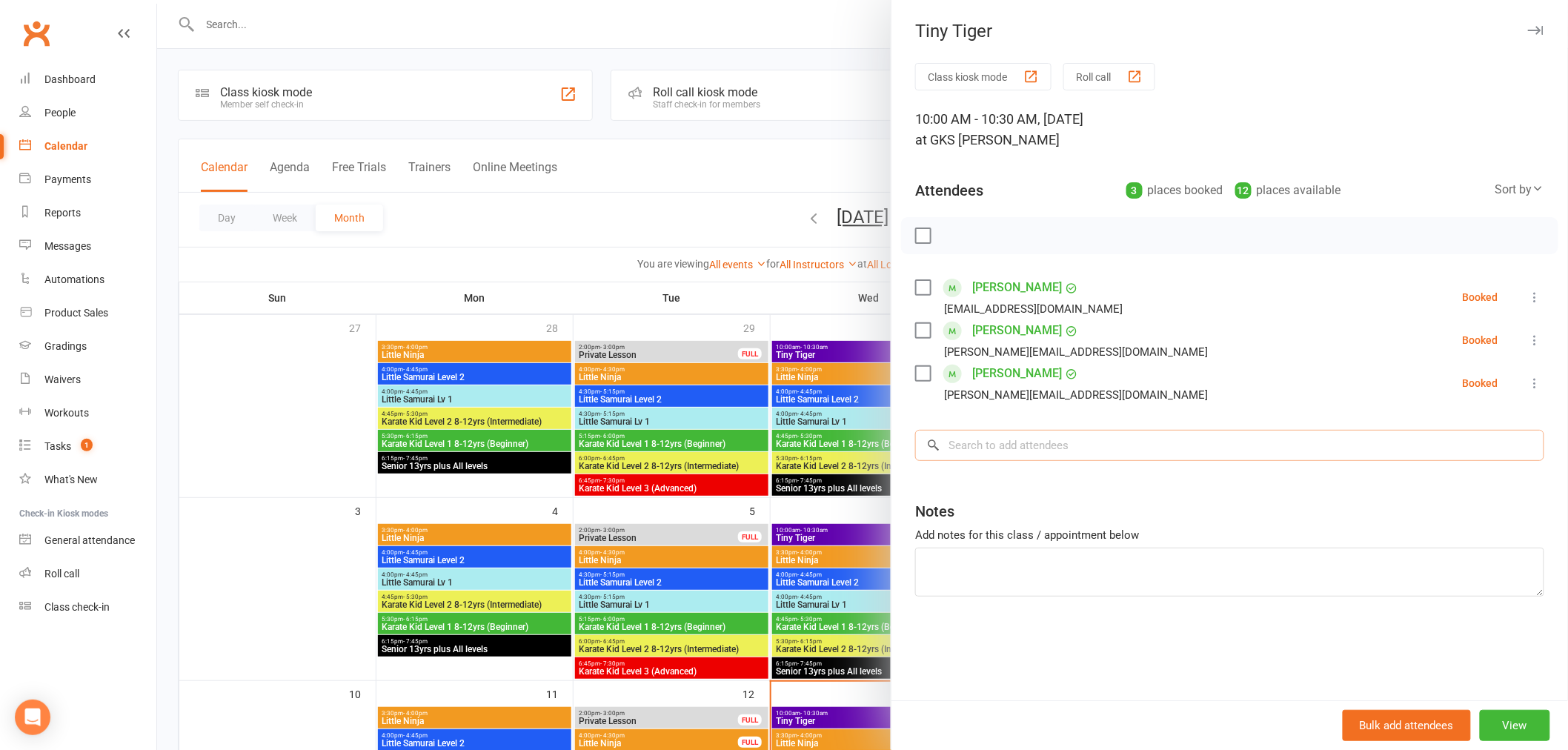
click at [1024, 439] on input "search" at bounding box center [1230, 445] width 629 height 31
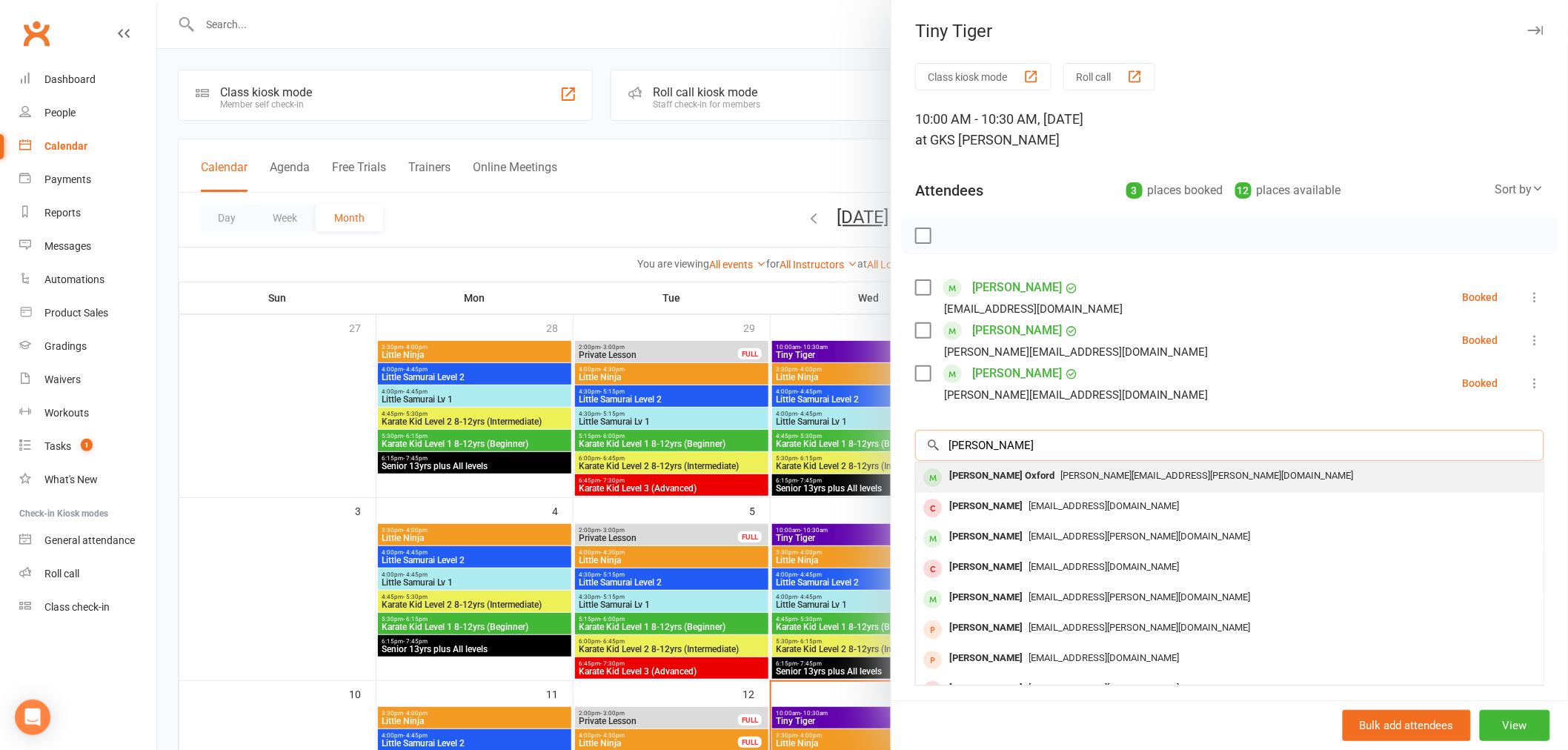
type input "hadley"
click at [1061, 471] on span "Monica.pettman@gmail.com" at bounding box center [1207, 475] width 293 height 11
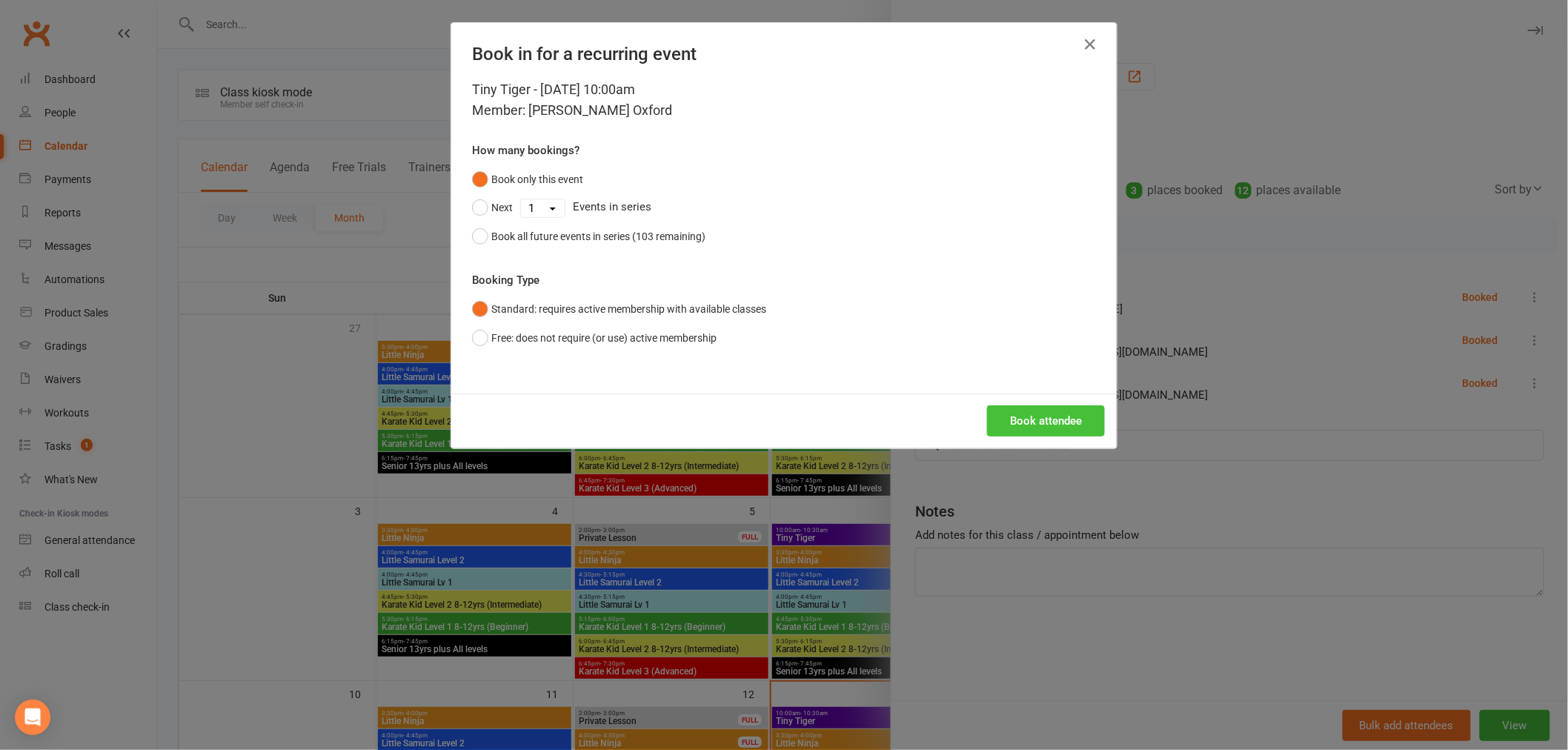
click at [1025, 428] on button "Book attendee" at bounding box center [1045, 421] width 118 height 31
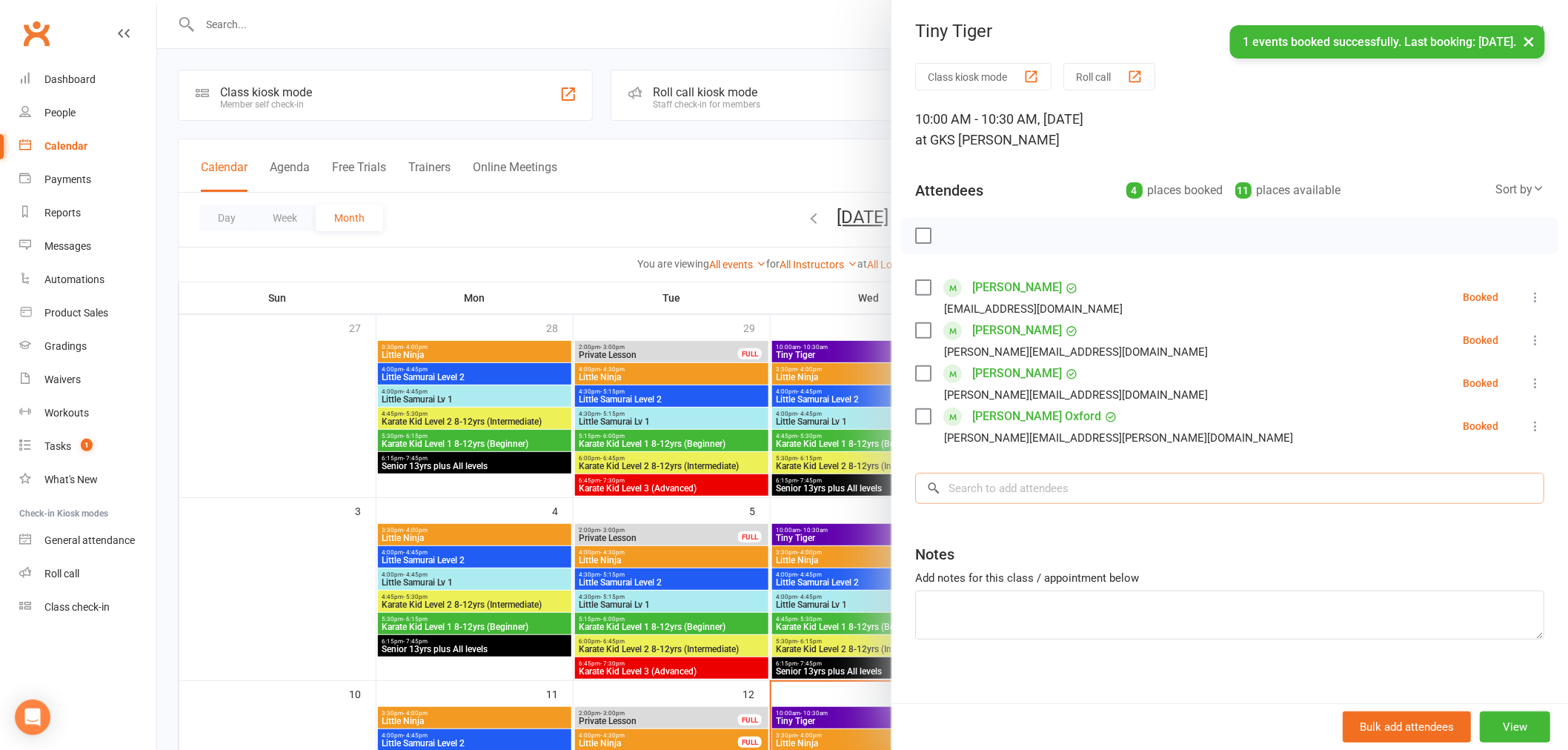
click at [1024, 486] on input "search" at bounding box center [1230, 488] width 629 height 31
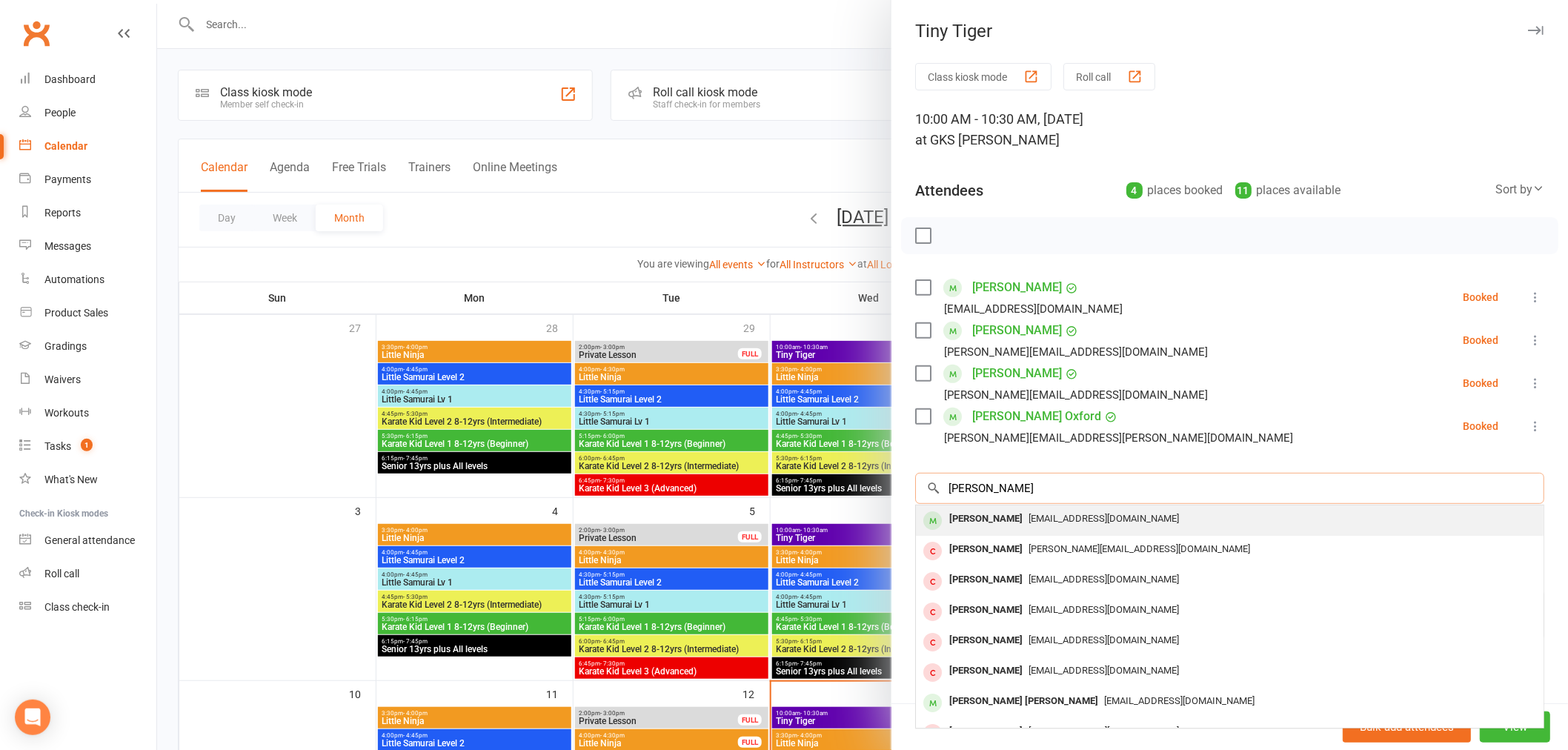
type input "archie"
click at [1034, 524] on span "ashley.brown89@outlook.com" at bounding box center [1103, 519] width 150 height 11
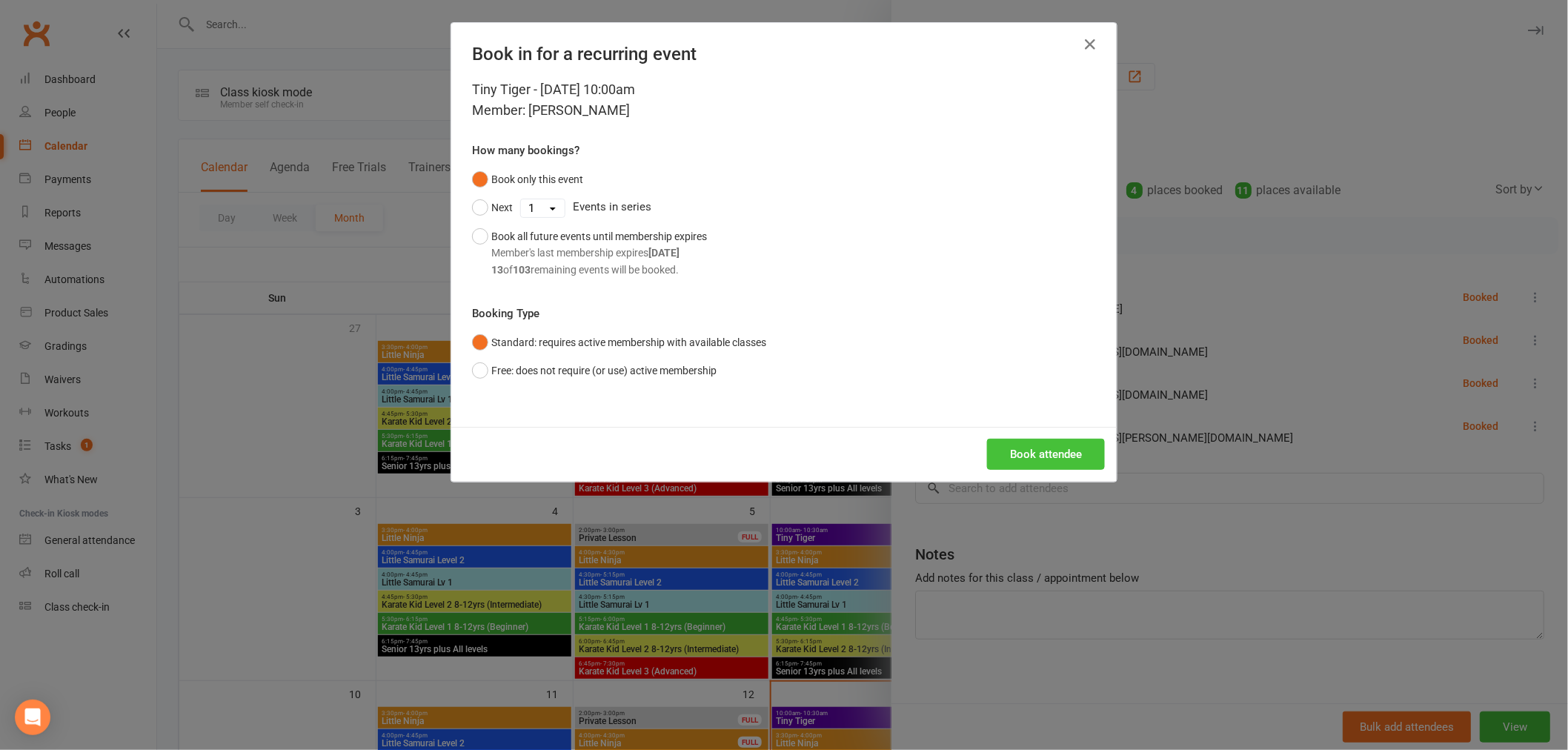
click at [1026, 454] on button "Book attendee" at bounding box center [1045, 454] width 118 height 31
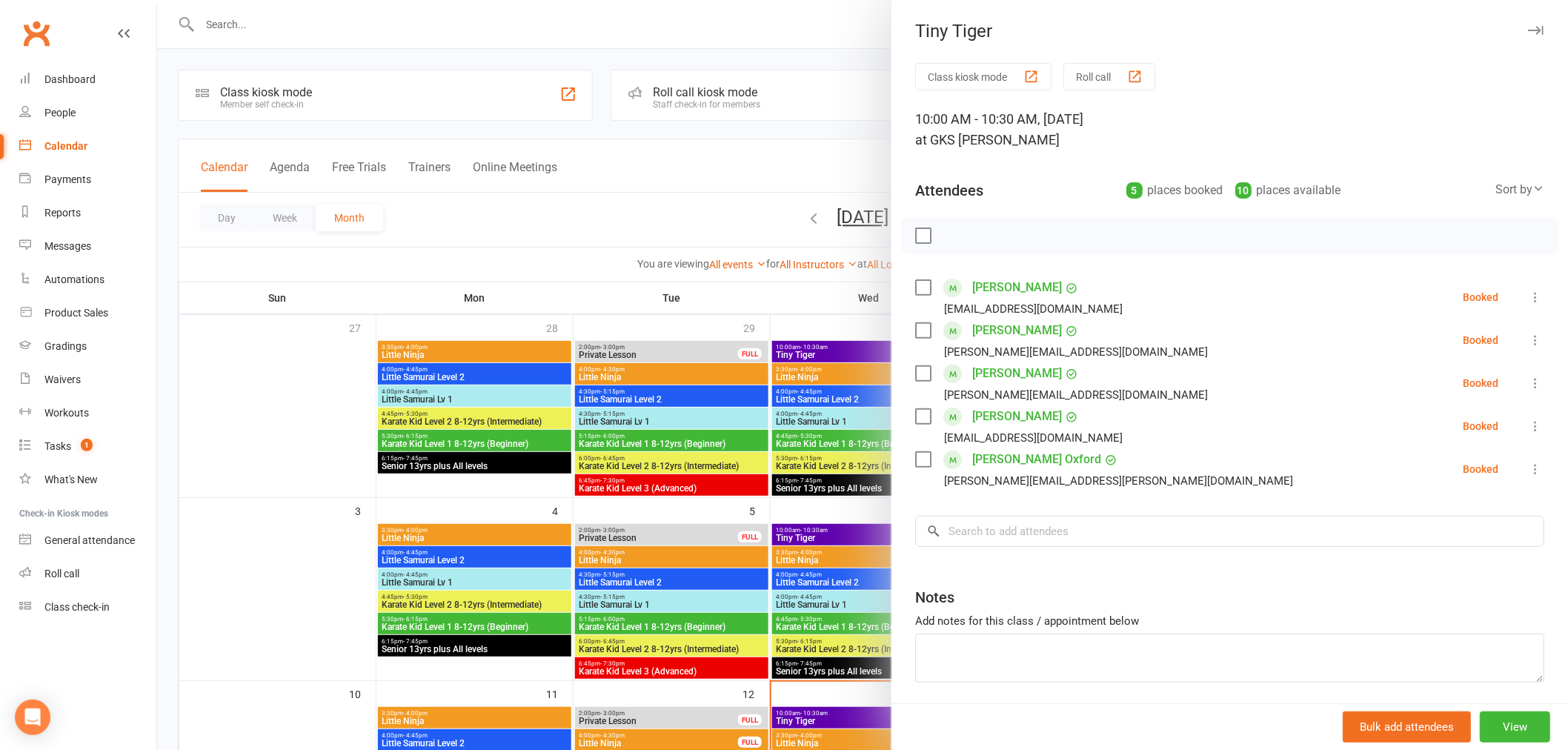
click at [824, 537] on div at bounding box center [862, 375] width 1411 height 750
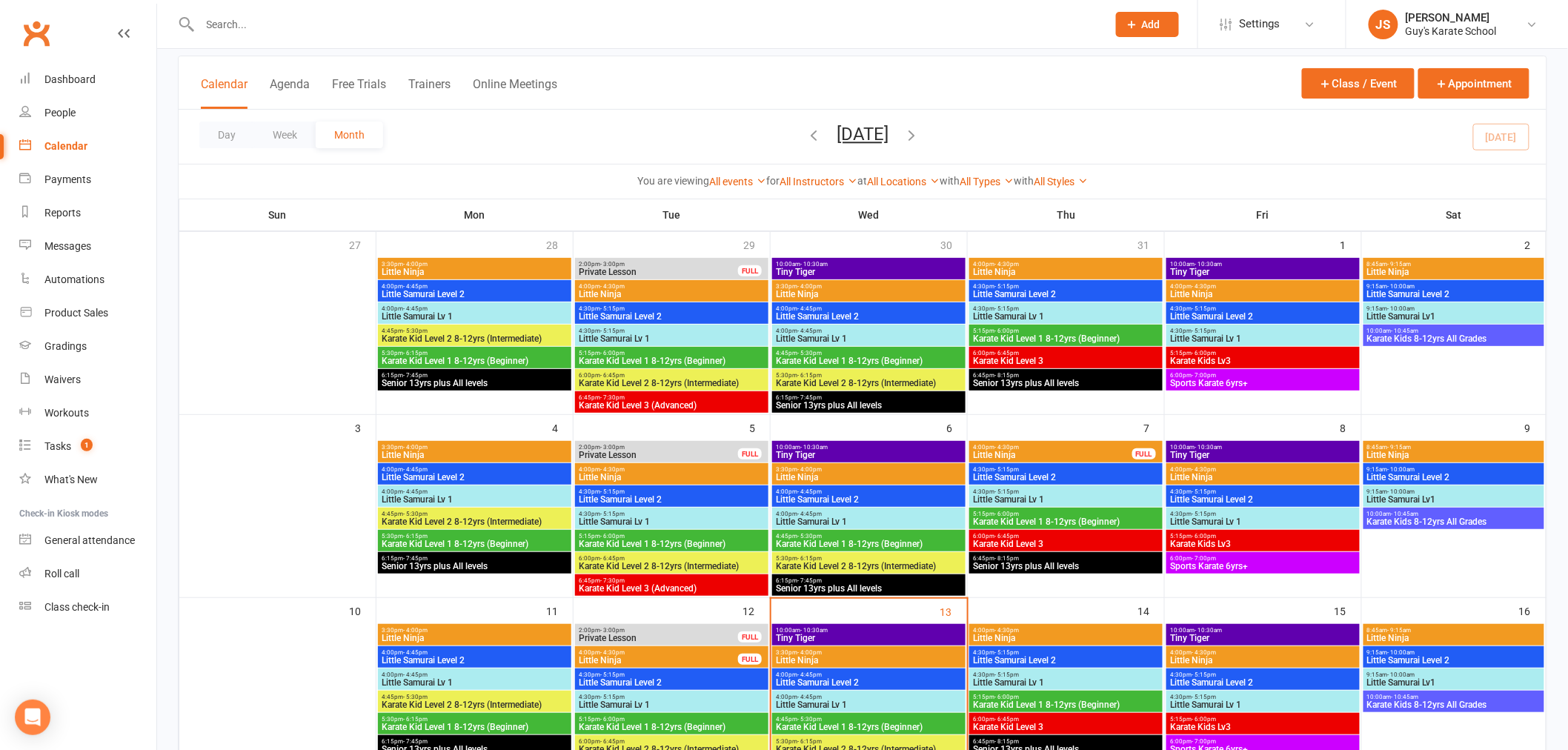
scroll to position [165, 0]
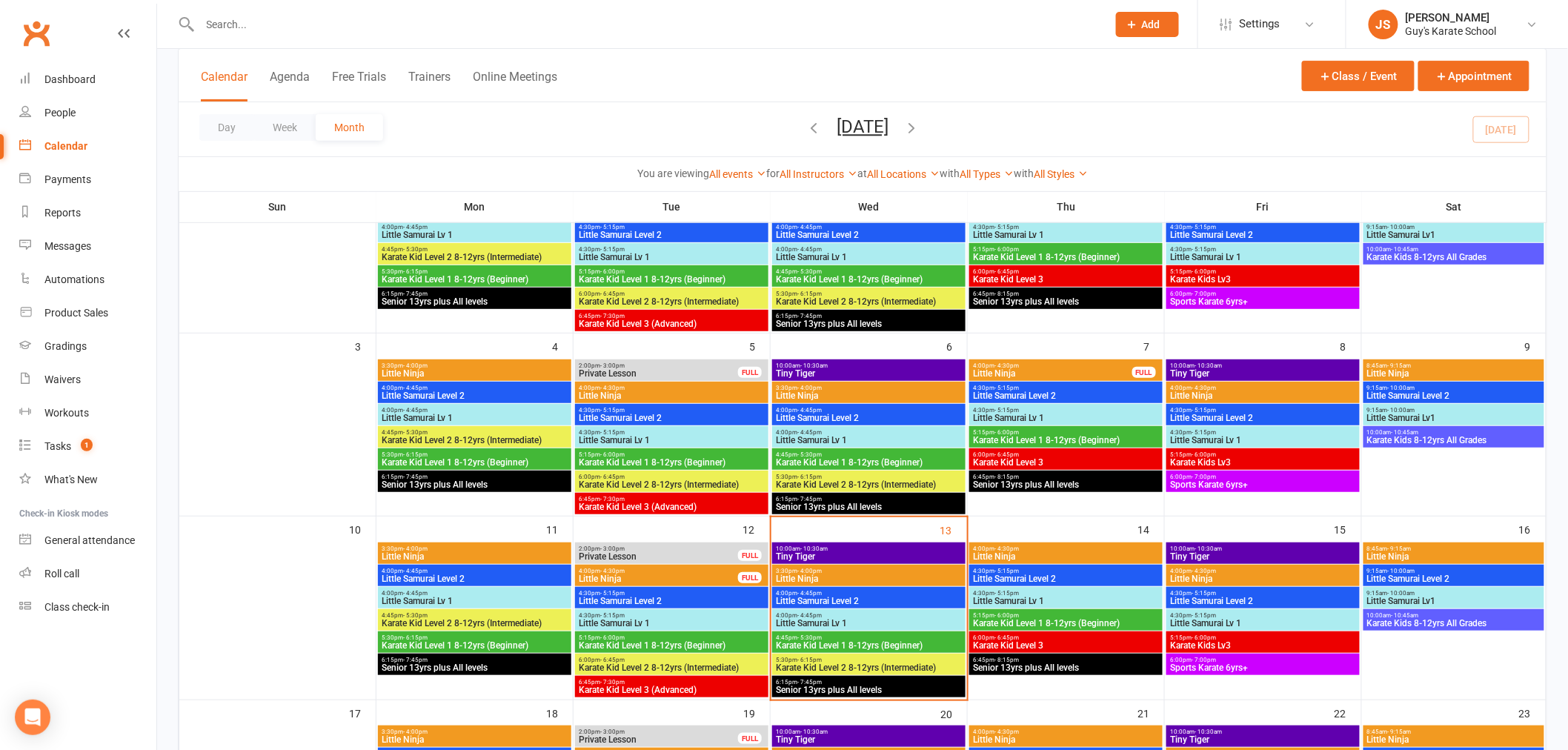
click at [1247, 545] on span "10:00am - 10:30am" at bounding box center [1262, 548] width 187 height 6
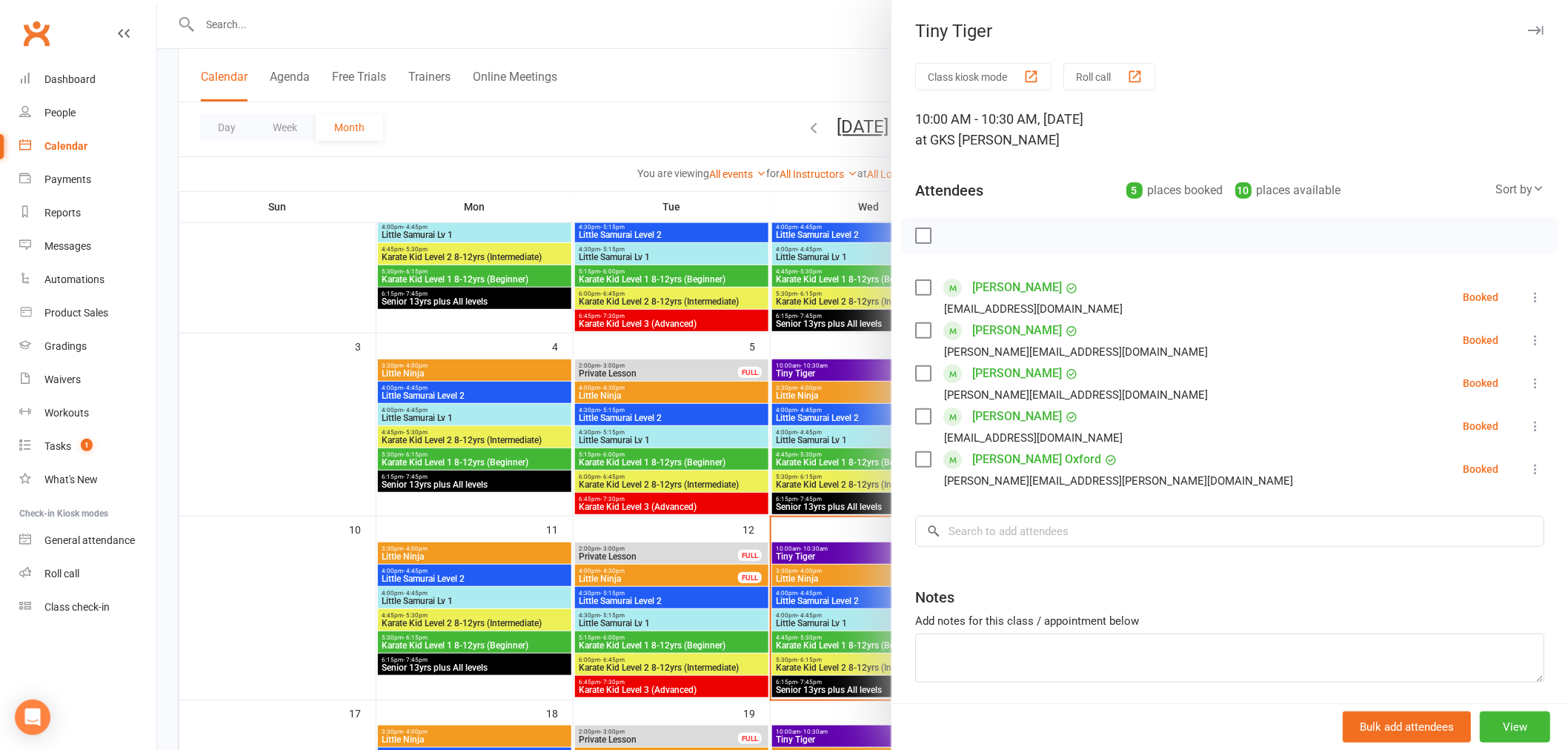
click at [909, 572] on div "Class kiosk mode Roll call 10:00 AM - 10:30 AM, Friday, August, 15, 2025 at GKS…" at bounding box center [1229, 410] width 677 height 694
click at [825, 558] on div at bounding box center [862, 375] width 1411 height 750
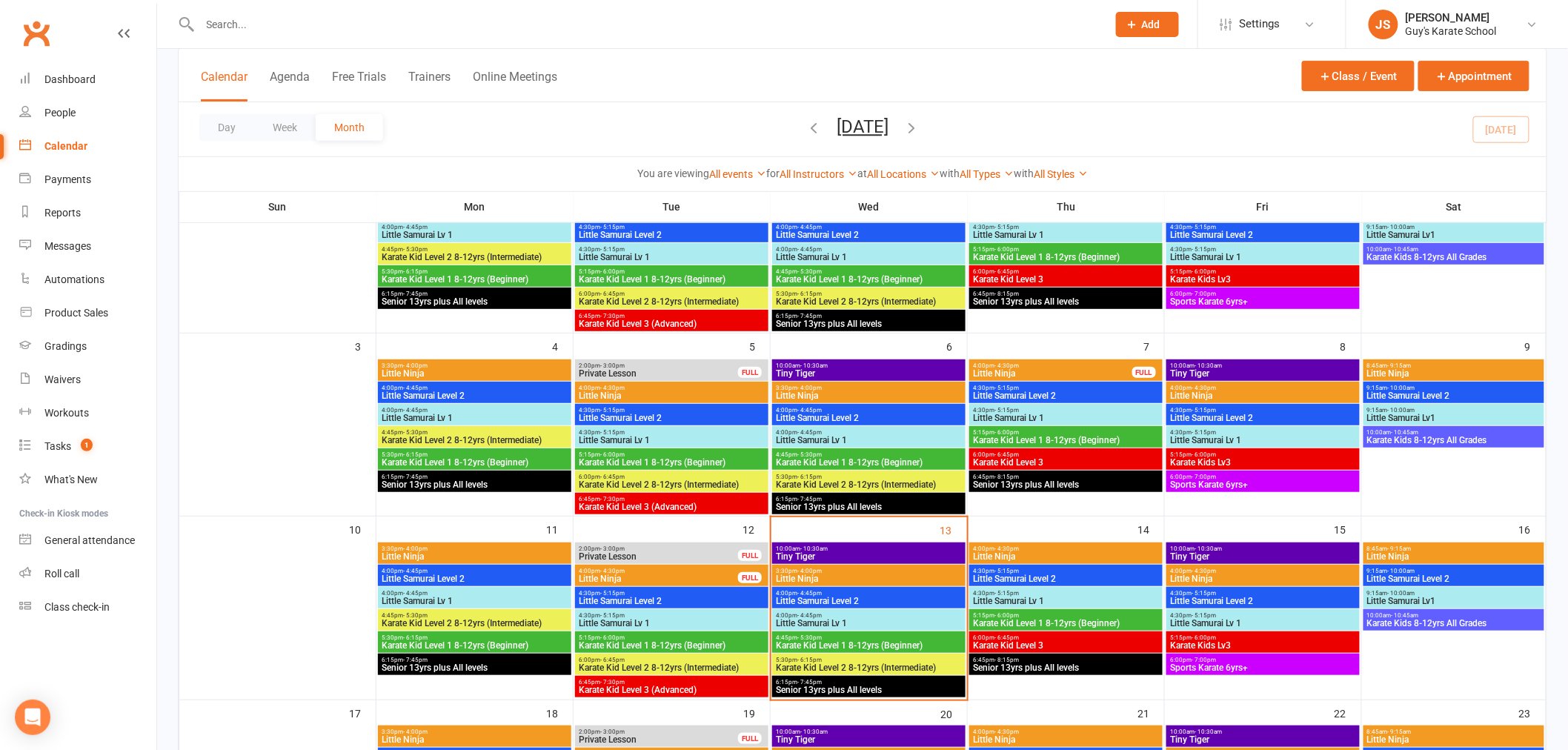
click at [825, 552] on span "Tiny Tiger" at bounding box center [868, 556] width 187 height 9
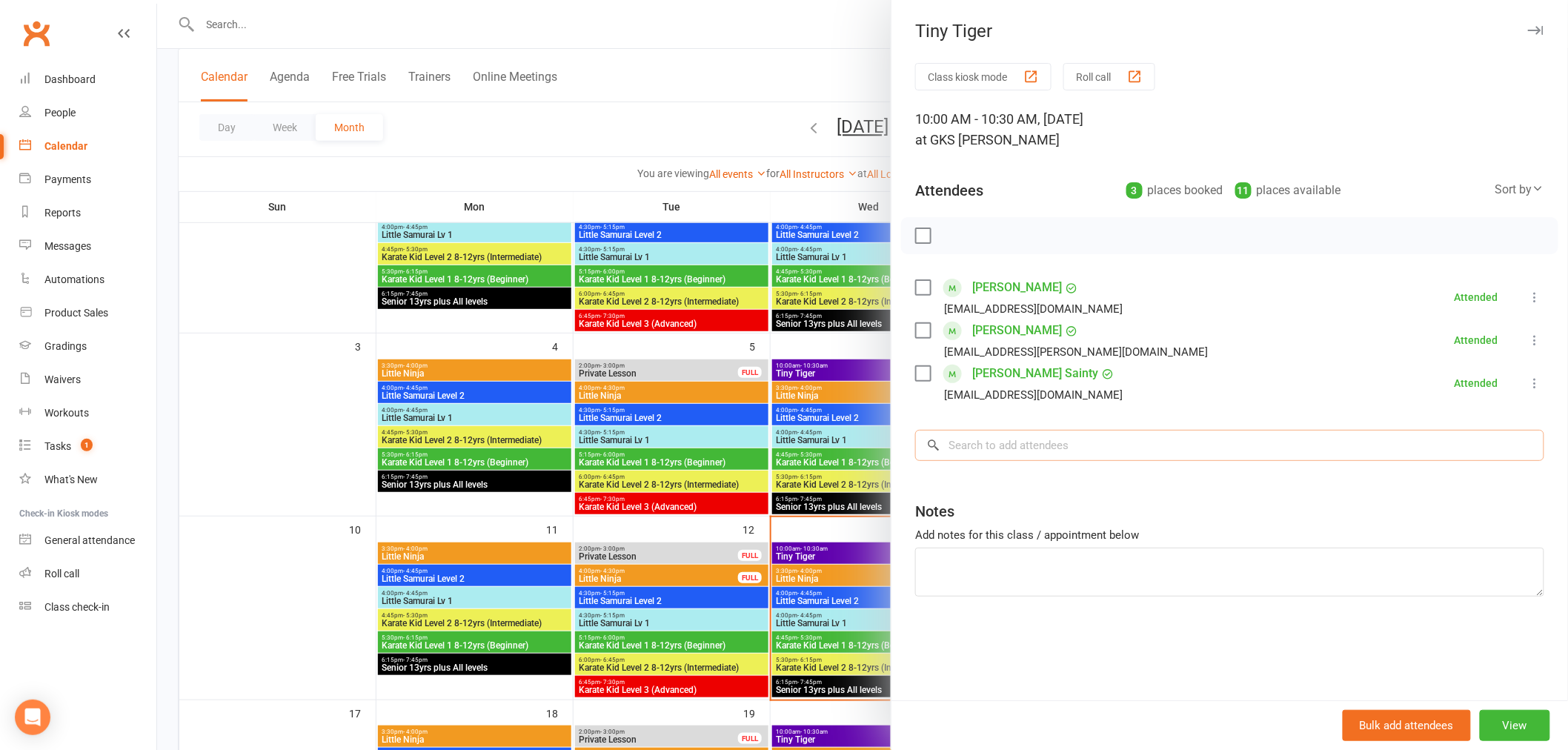
click at [993, 460] on input "search" at bounding box center [1230, 445] width 629 height 31
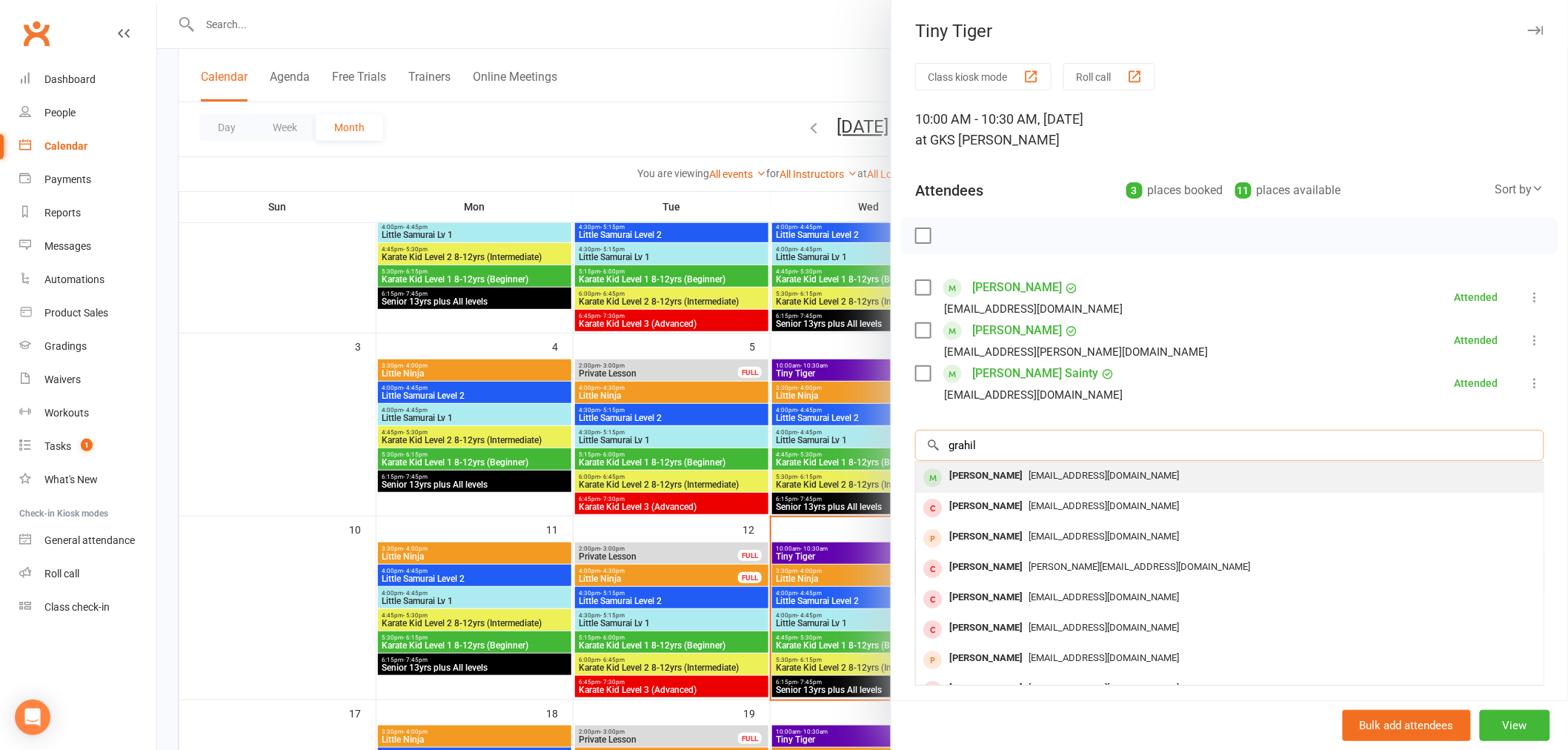
type input "grahil"
click at [990, 480] on div "[PERSON_NAME]" at bounding box center [986, 476] width 85 height 22
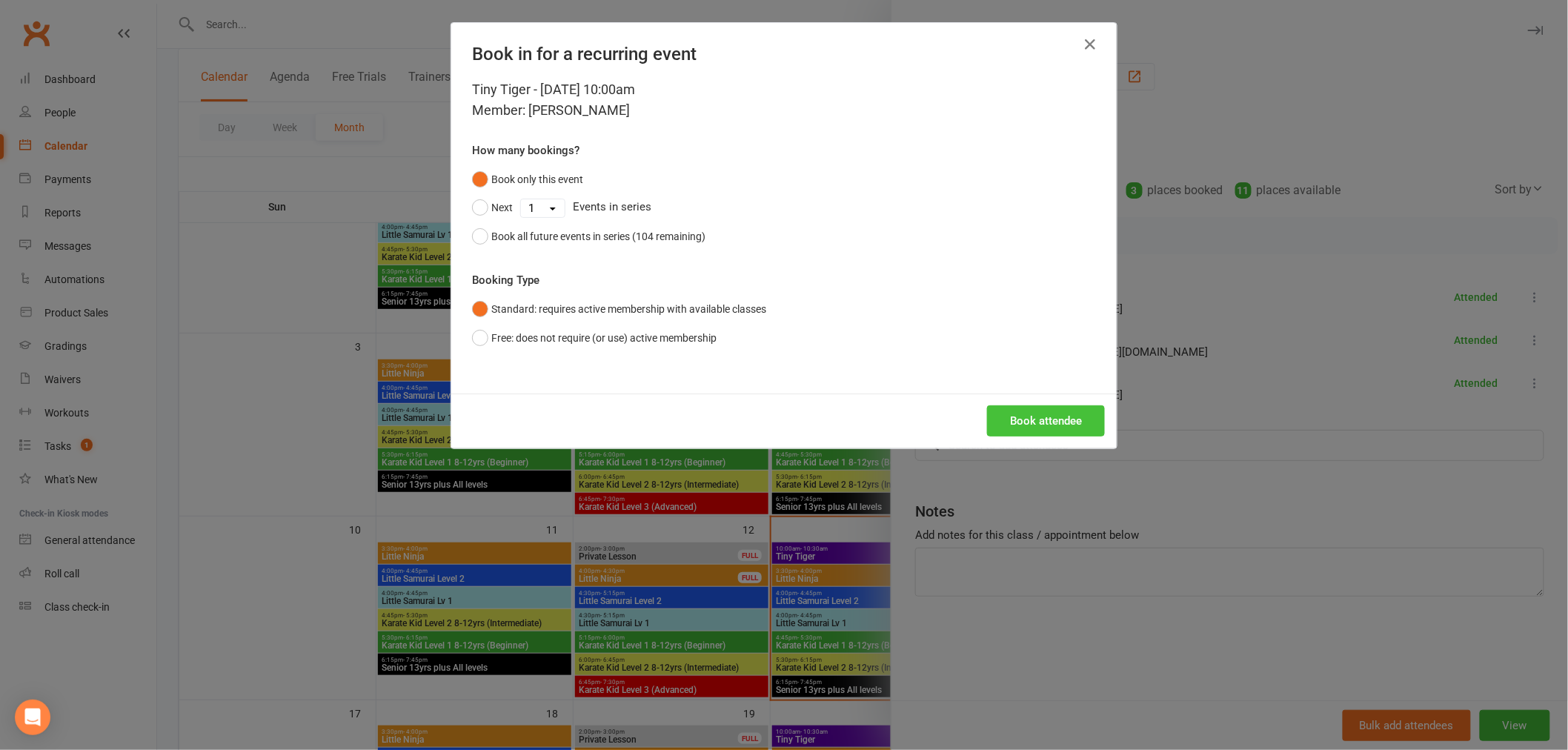
click at [1016, 419] on button "Book attendee" at bounding box center [1045, 421] width 118 height 31
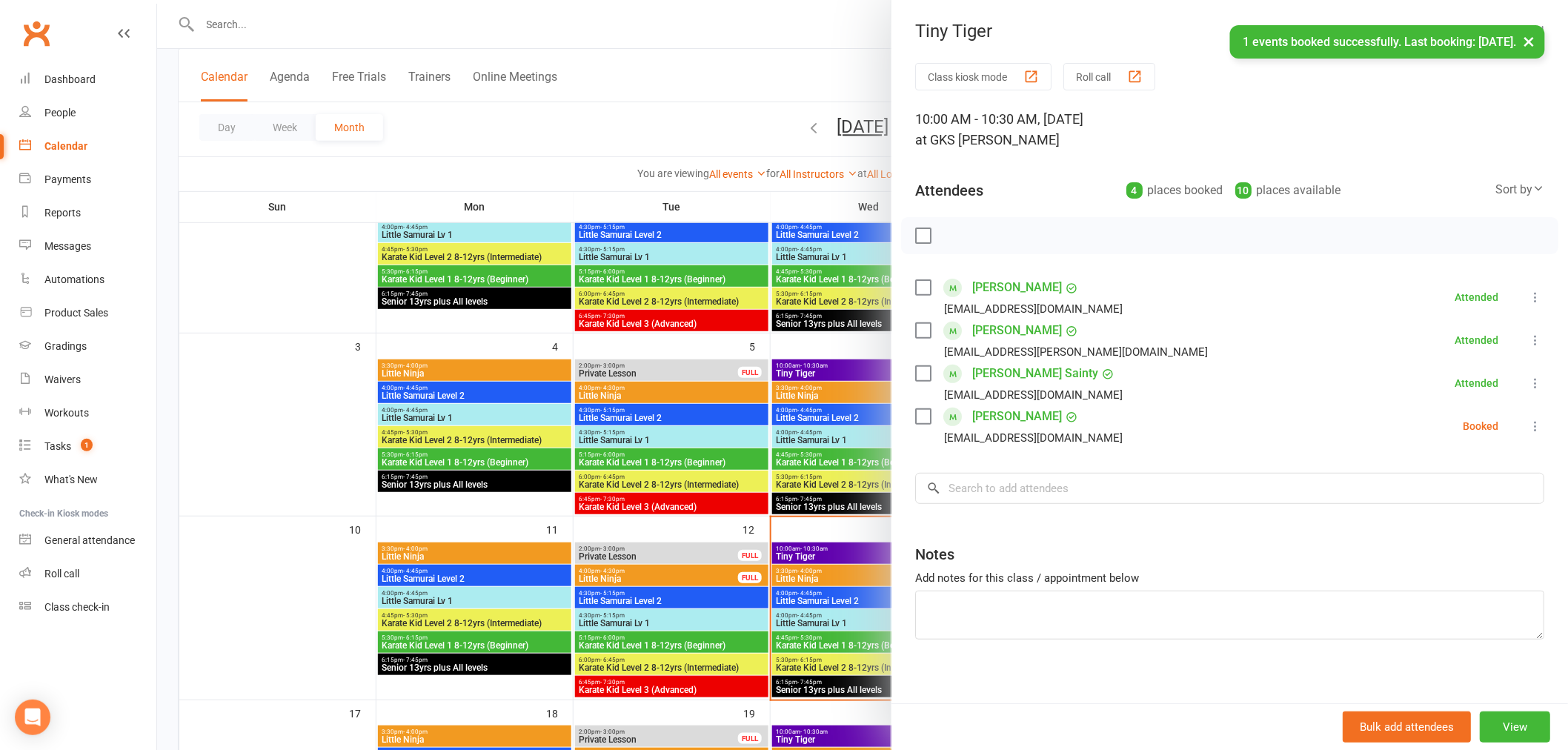
click at [1528, 430] on icon at bounding box center [1535, 426] width 14 height 14
click at [1457, 507] on link "Check in" at bounding box center [1464, 514] width 159 height 30
click at [788, 531] on div at bounding box center [862, 375] width 1411 height 750
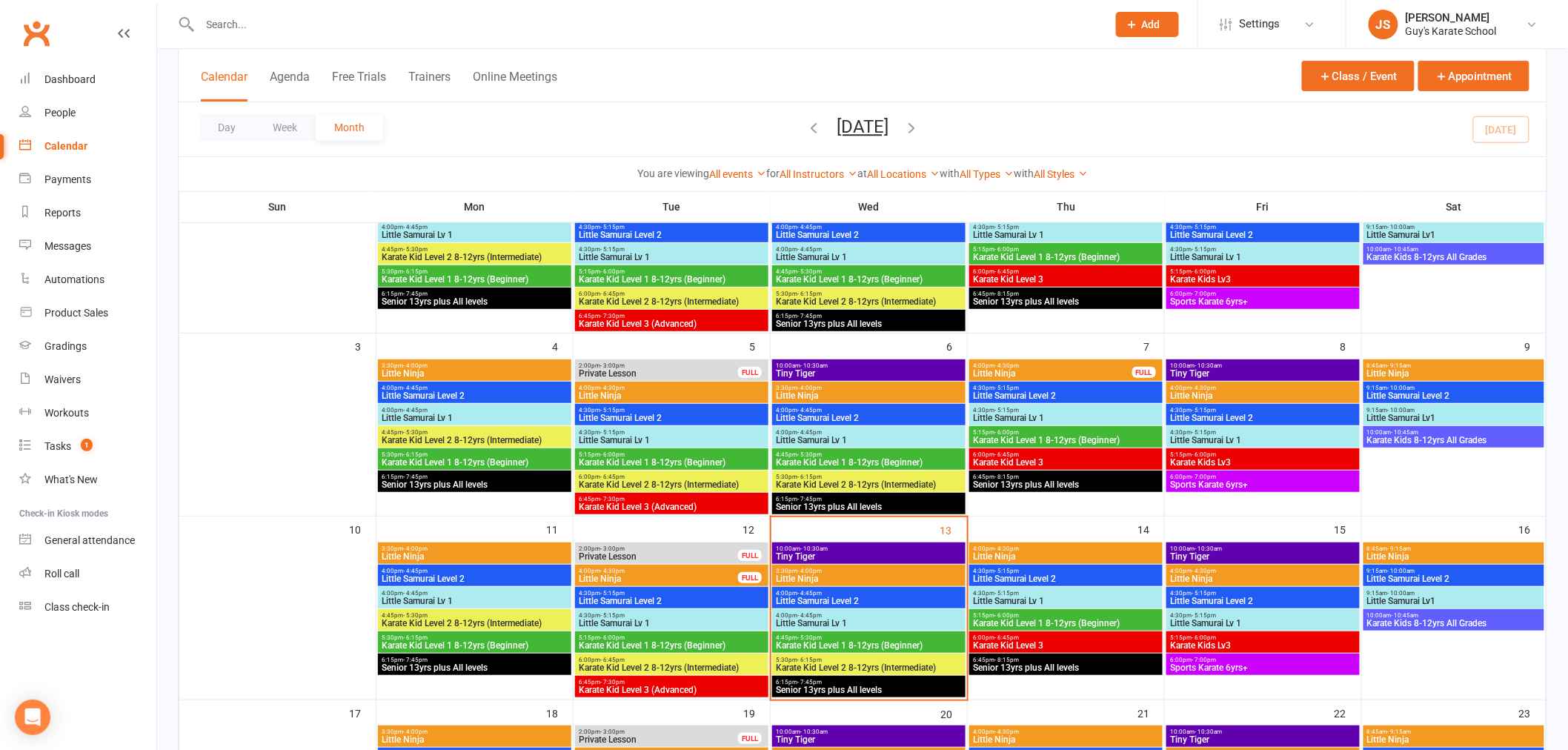
click at [841, 370] on span "Tiny Tiger" at bounding box center [868, 373] width 187 height 9
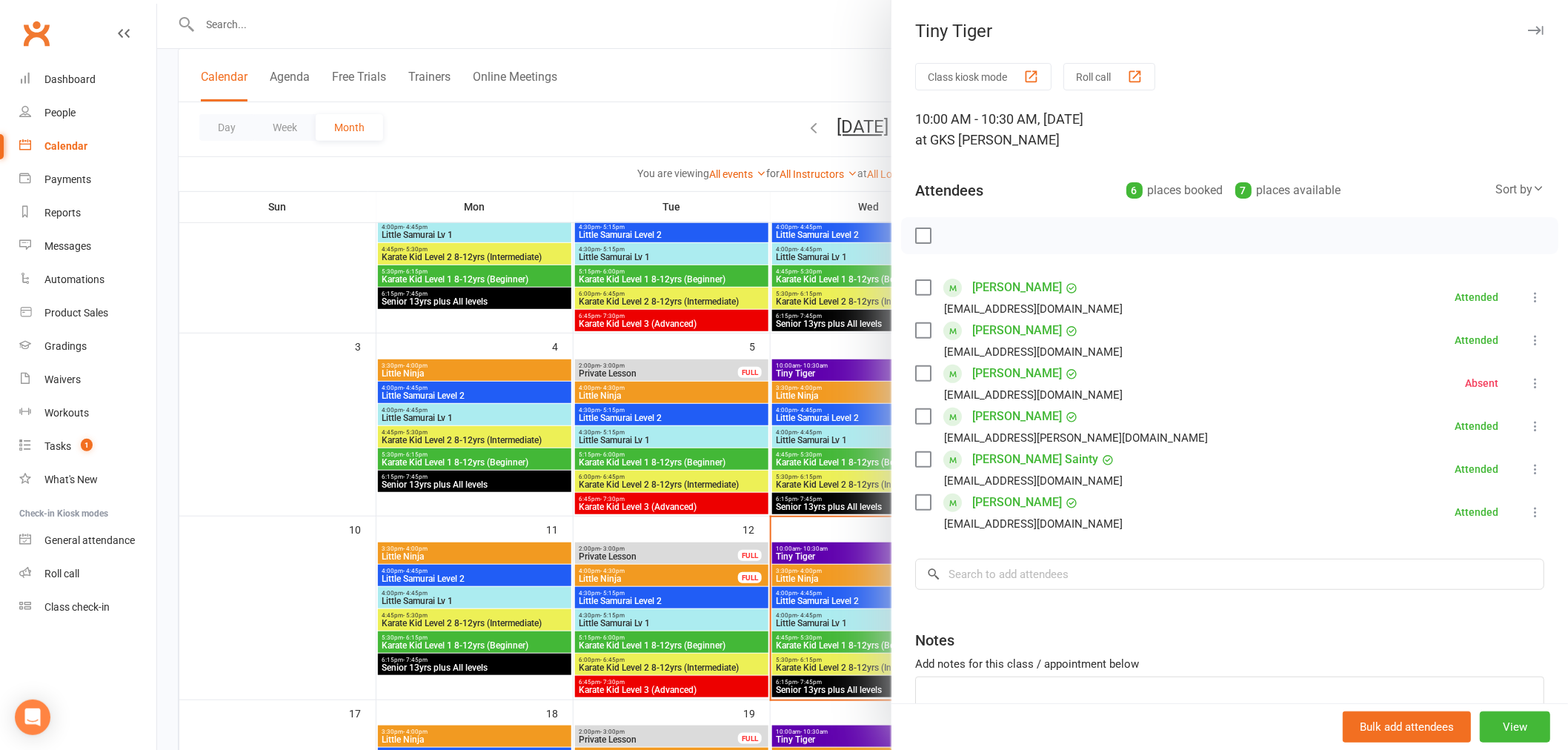
click at [1528, 379] on icon at bounding box center [1535, 383] width 14 height 14
click at [1478, 443] on link "Remove" at bounding box center [1464, 442] width 159 height 30
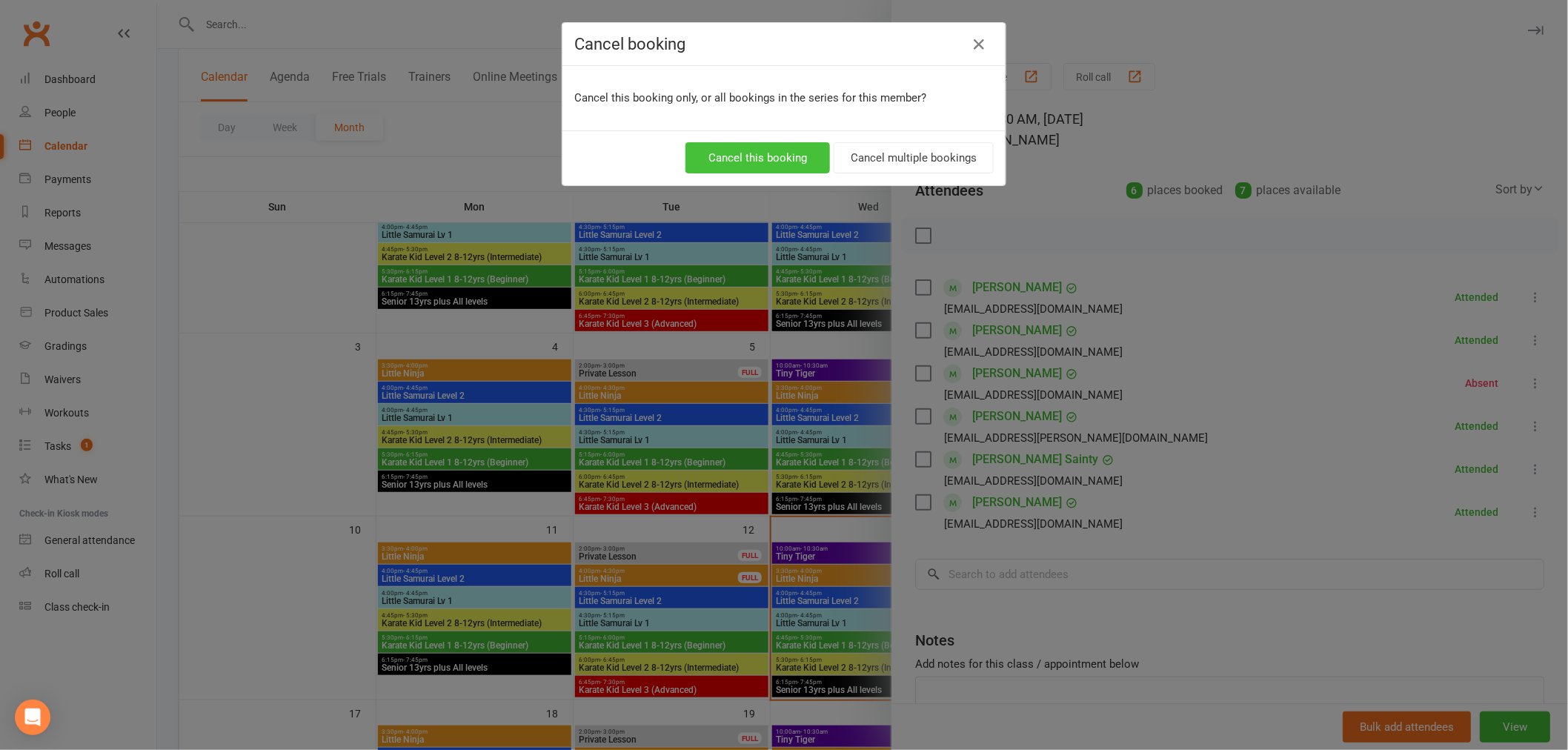
click at [745, 163] on button "Cancel this booking" at bounding box center [758, 157] width 145 height 31
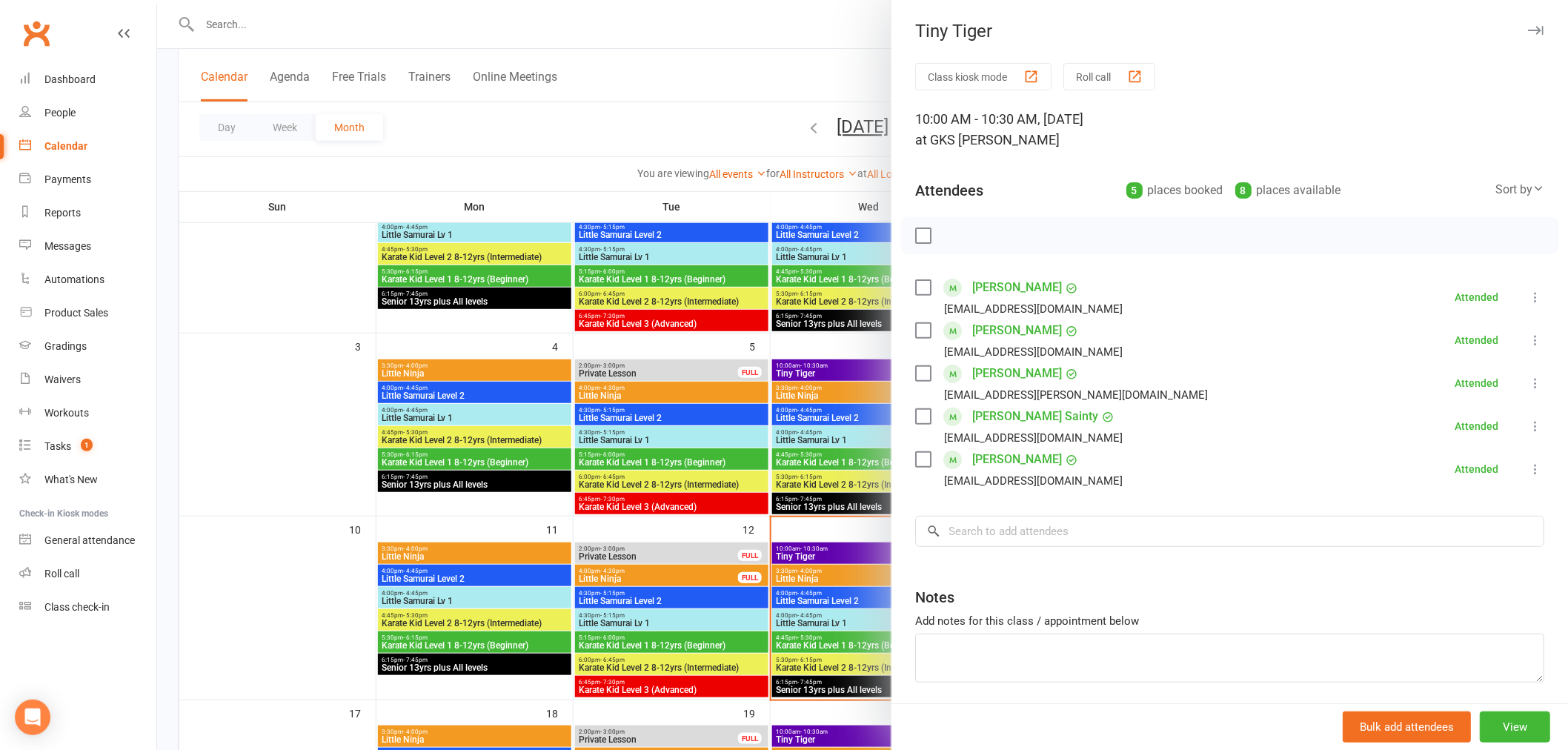
click at [839, 532] on div at bounding box center [862, 375] width 1411 height 750
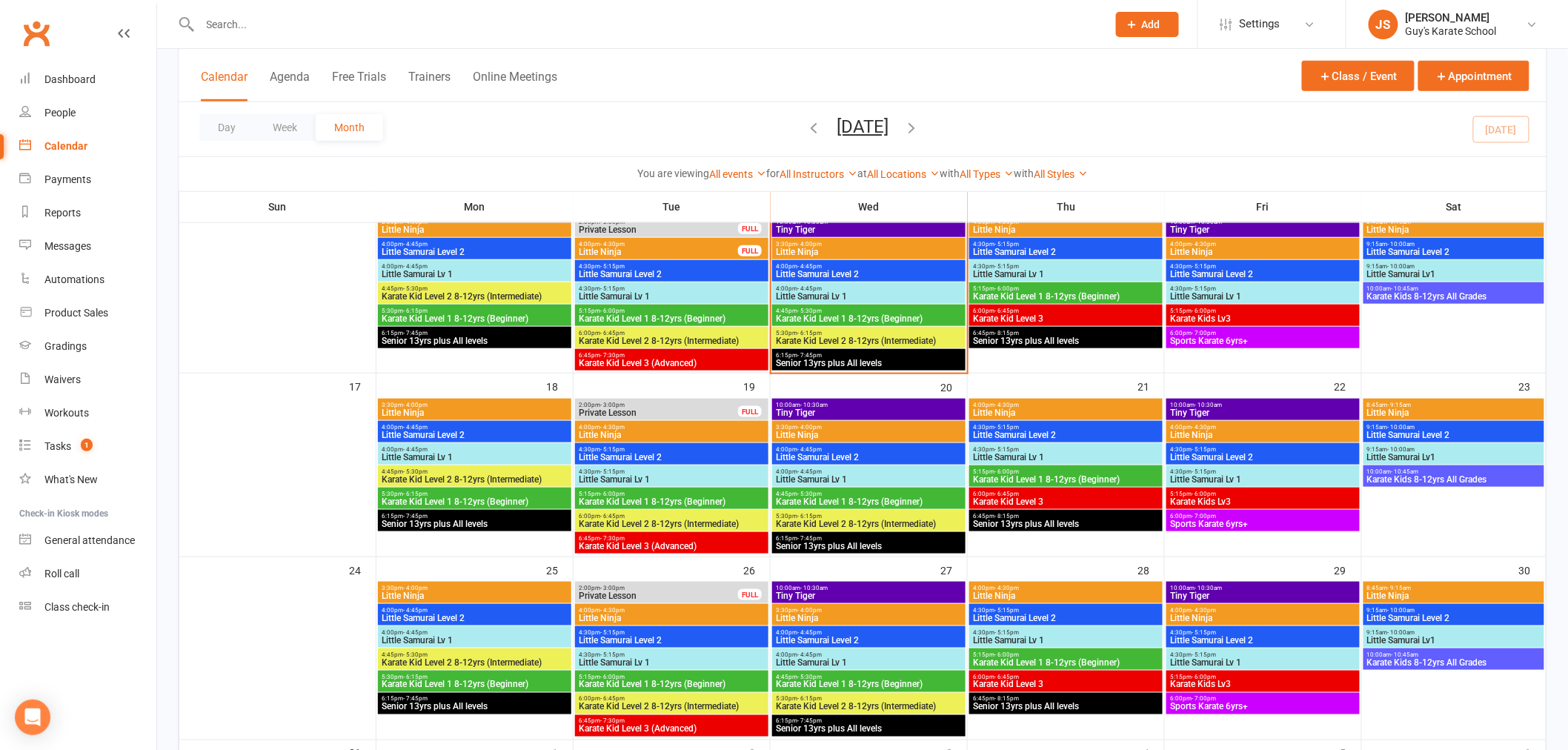
scroll to position [494, 0]
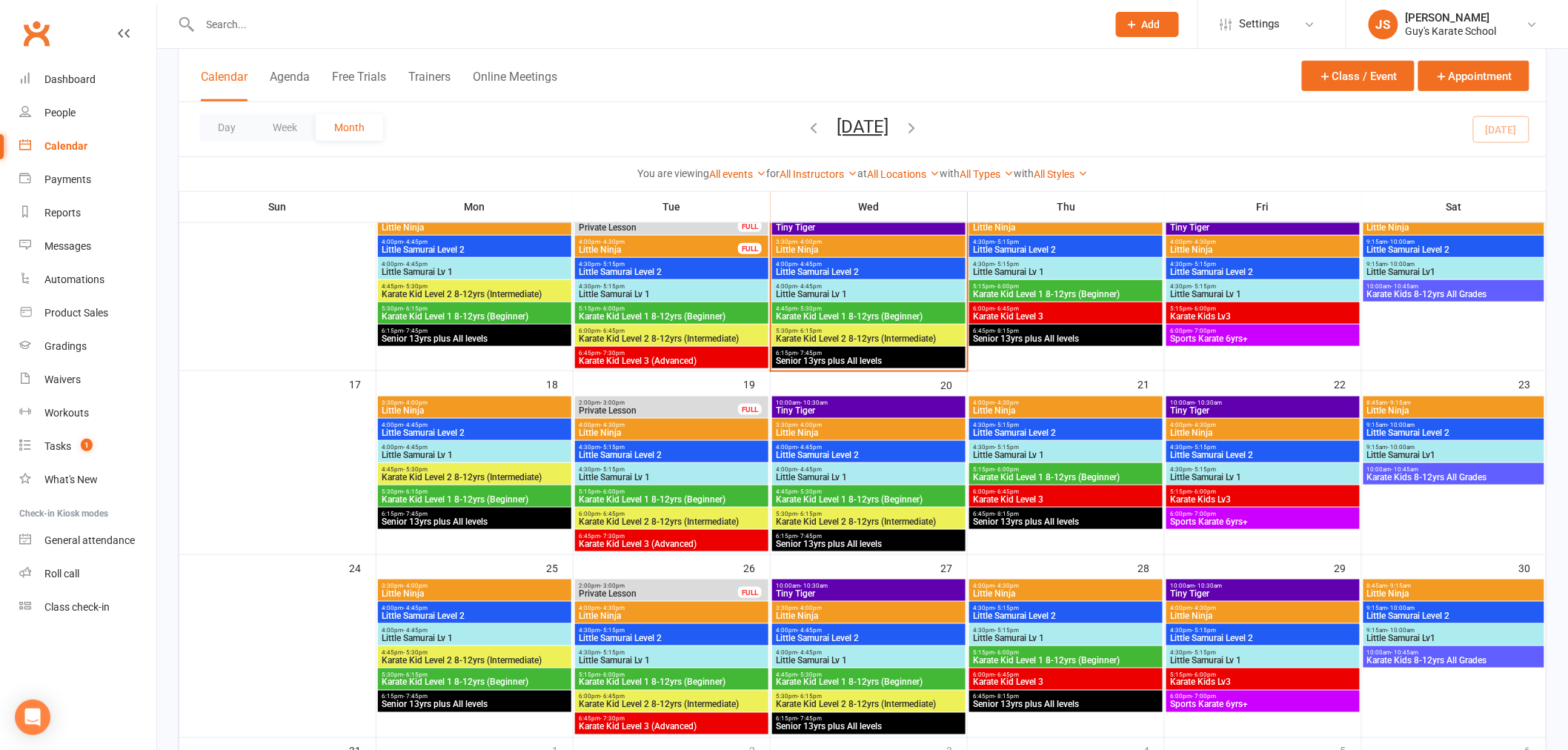
click at [830, 402] on span "10:00am - 10:30am" at bounding box center [868, 402] width 187 height 6
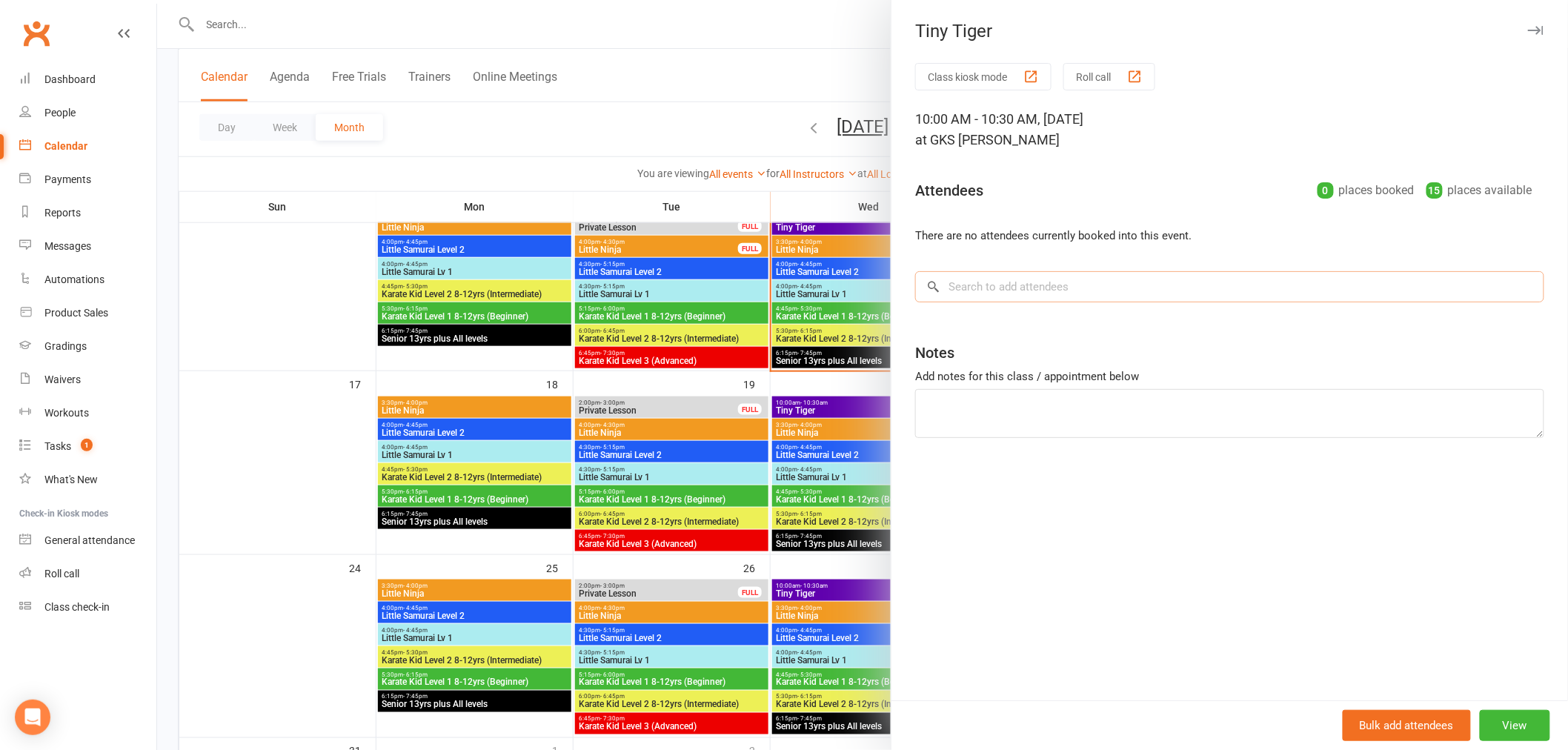
click at [1015, 273] on input "search" at bounding box center [1230, 287] width 629 height 31
type input "koa"
click at [808, 388] on div at bounding box center [862, 375] width 1411 height 750
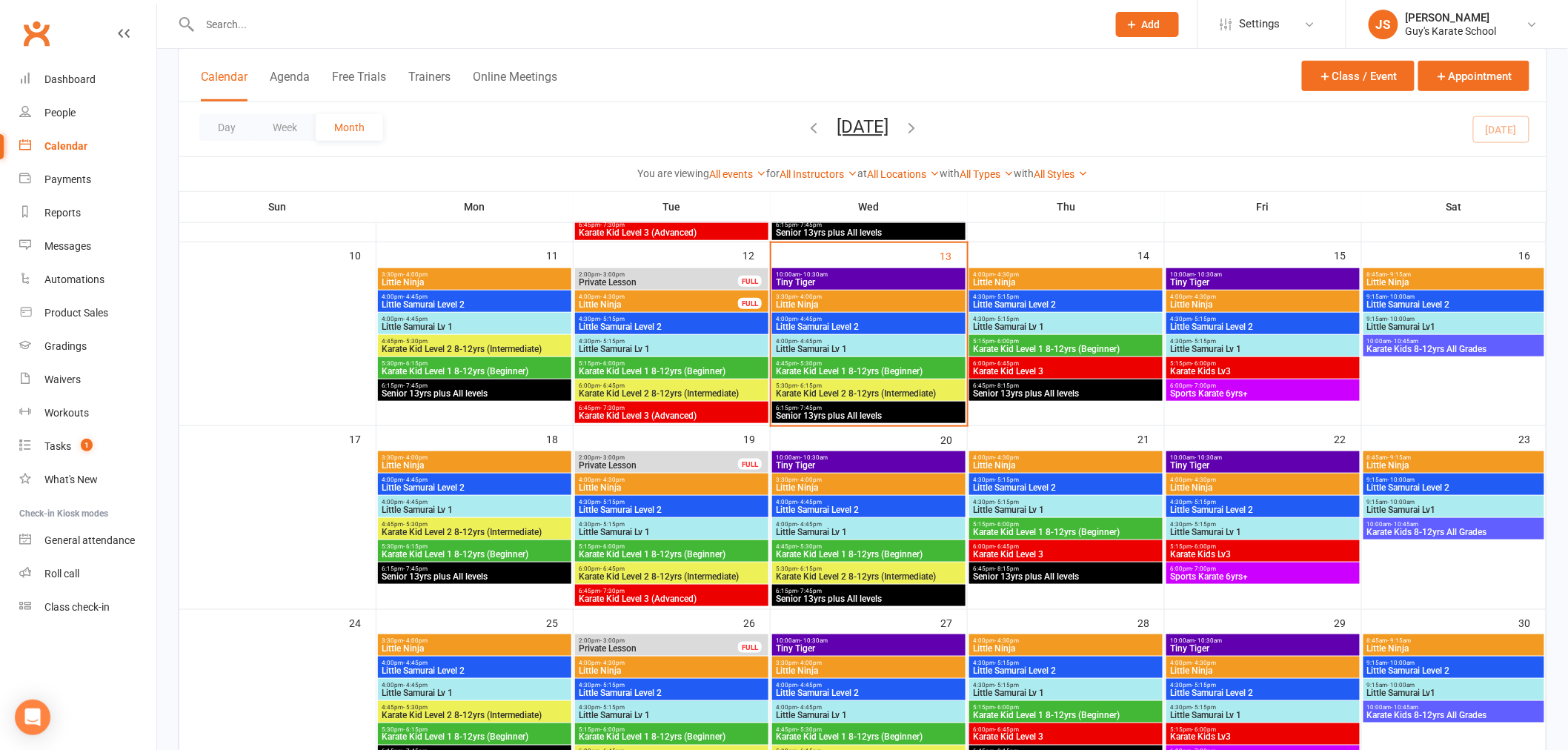
scroll to position [411, 0]
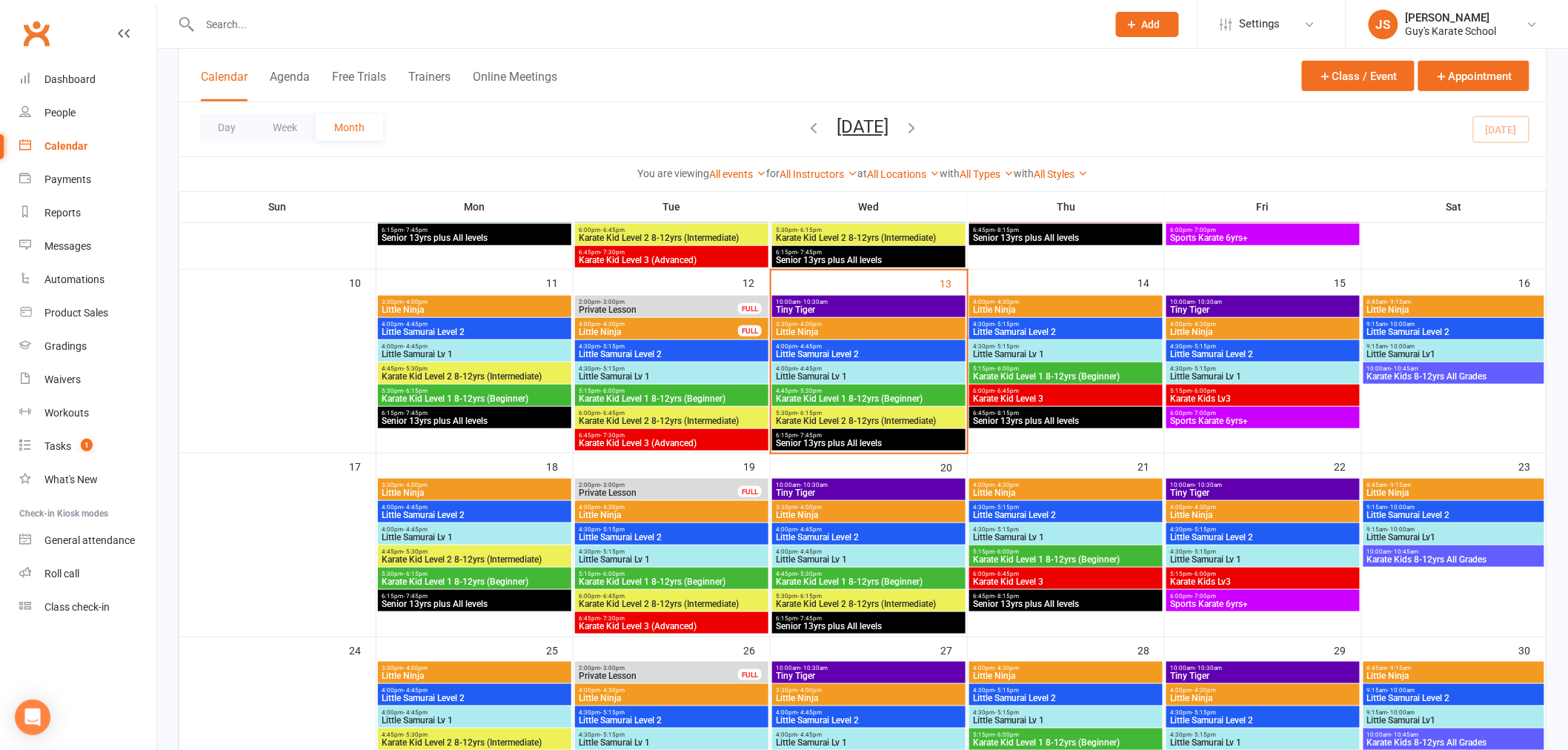
click at [823, 306] on span "Tiny Tiger" at bounding box center [868, 309] width 187 height 9
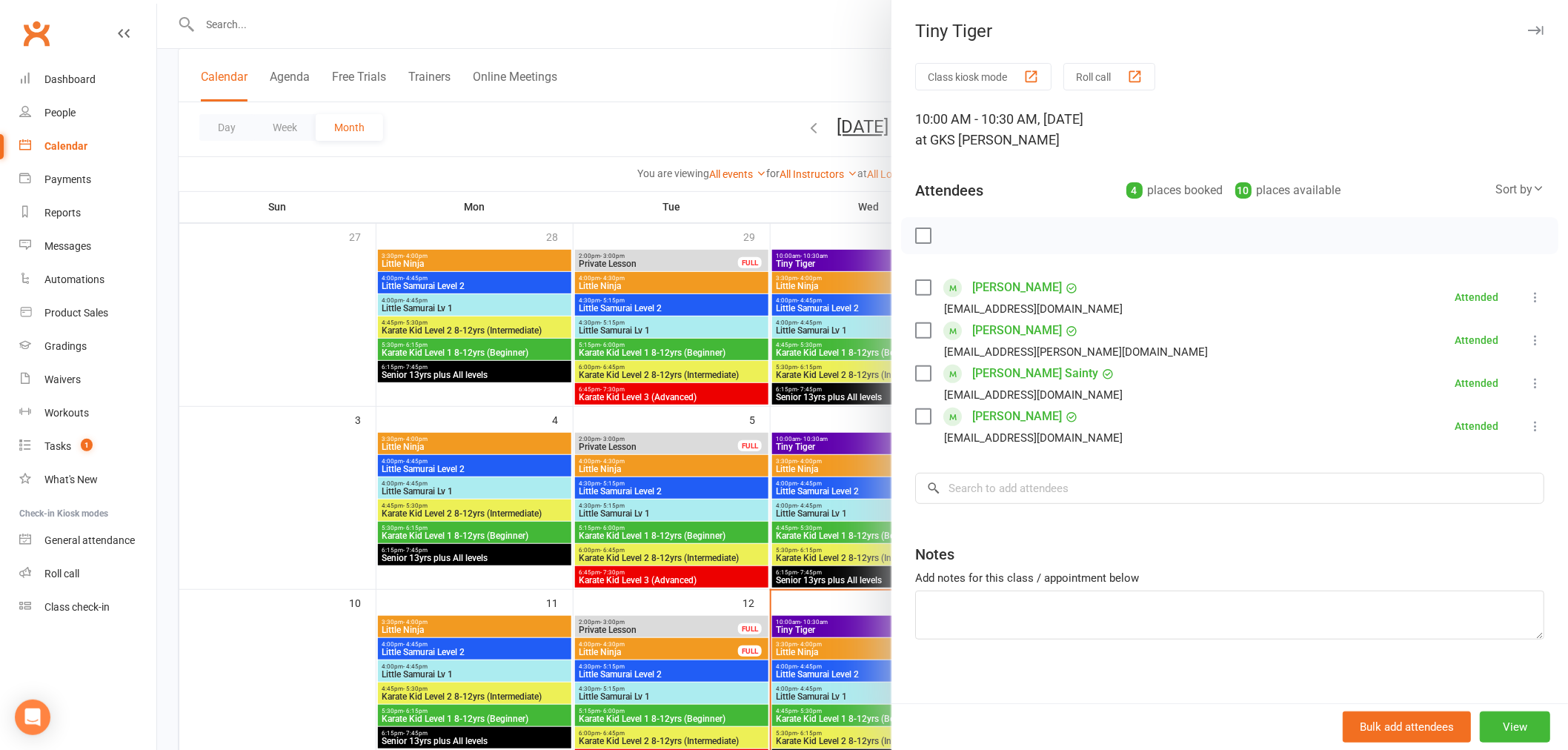
scroll to position [82, 0]
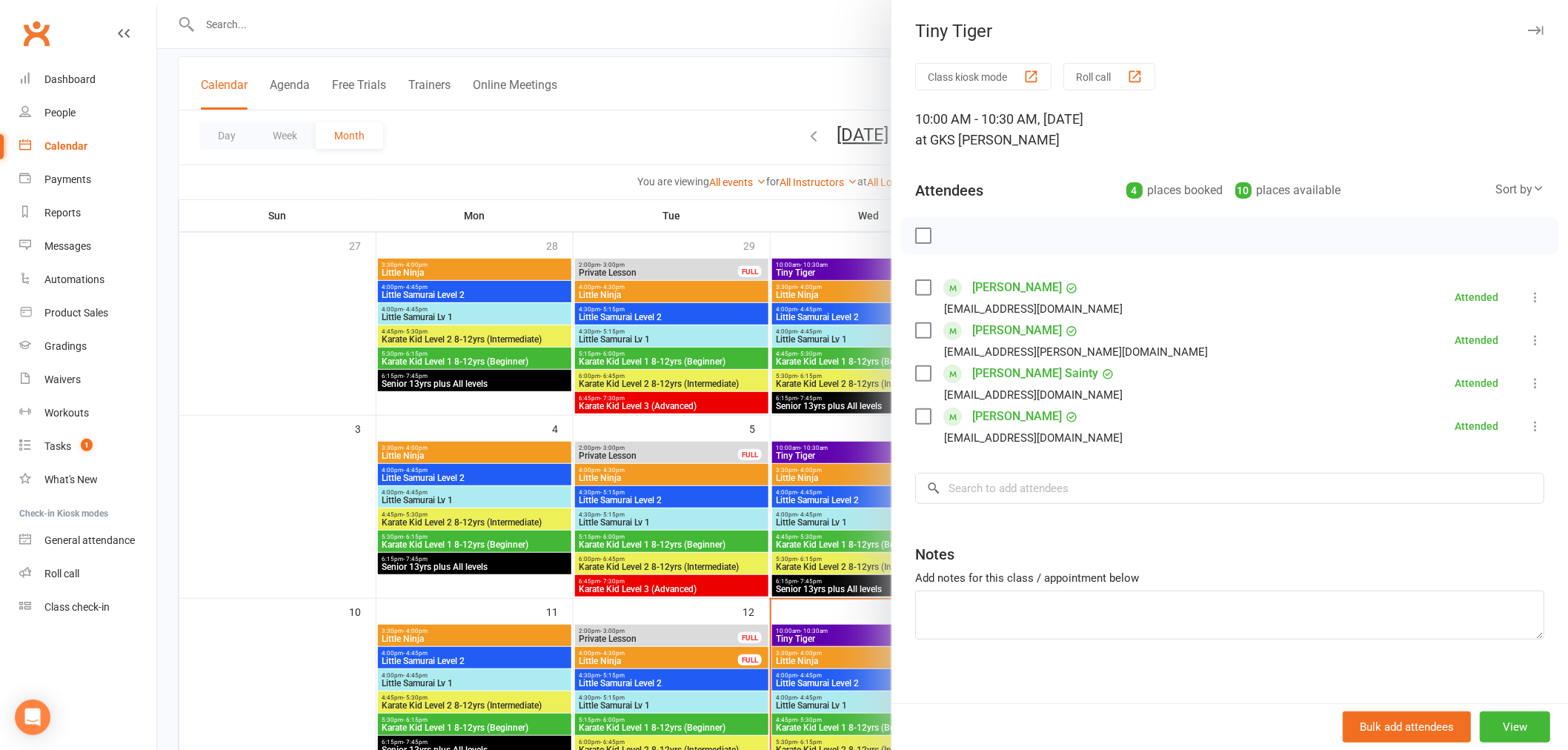
click at [834, 456] on div at bounding box center [862, 375] width 1411 height 750
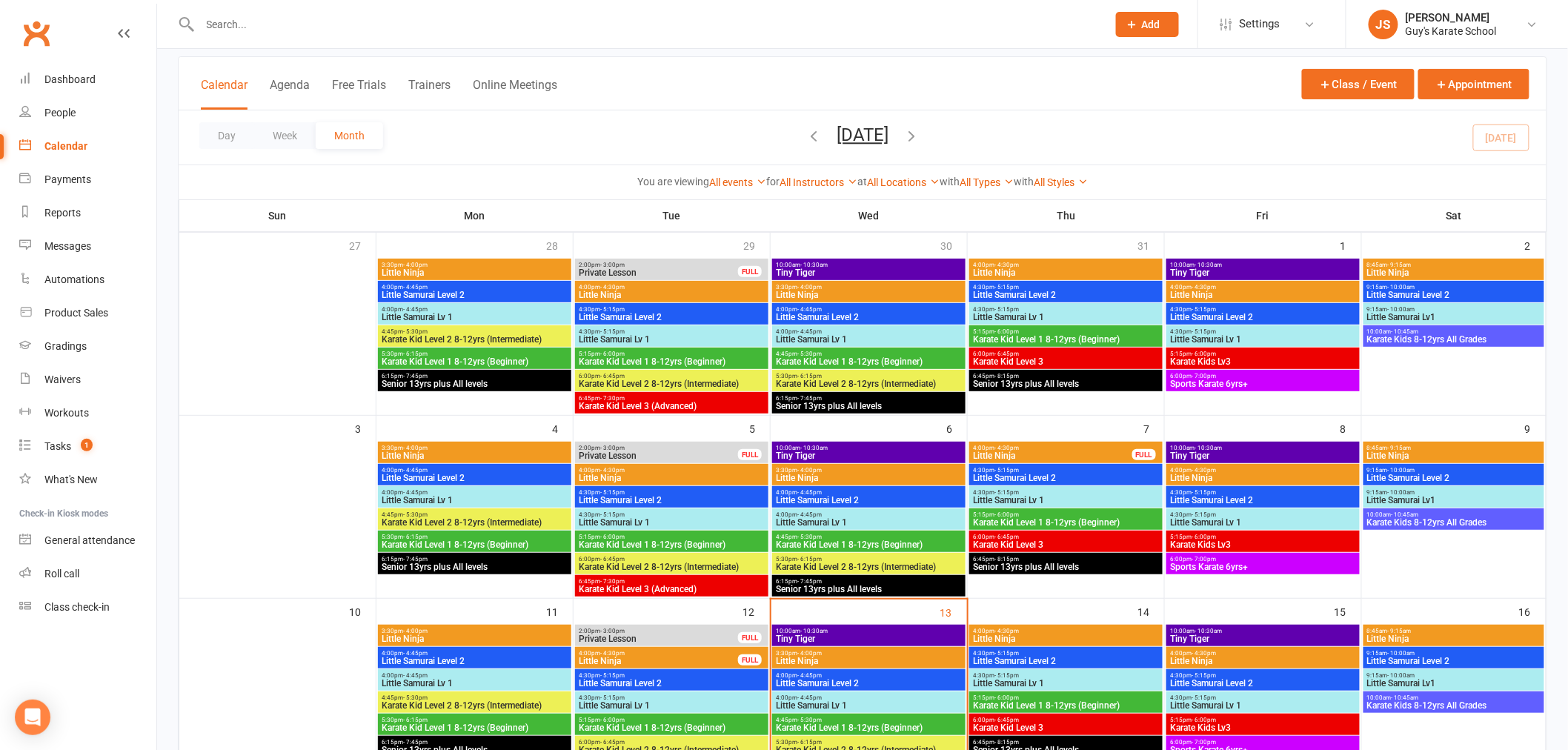
click at [834, 452] on span "Tiny Tiger" at bounding box center [868, 455] width 187 height 9
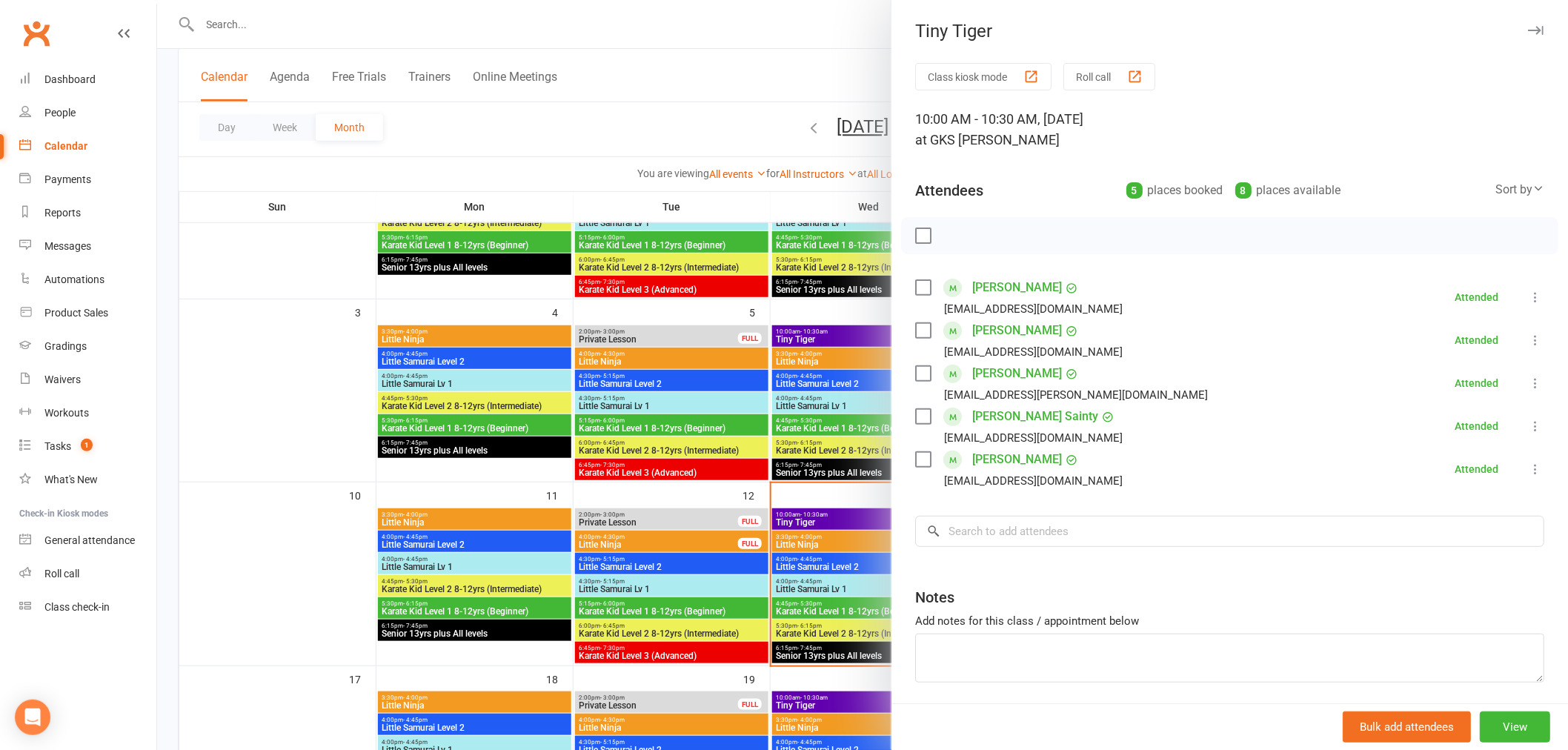
scroll to position [247, 0]
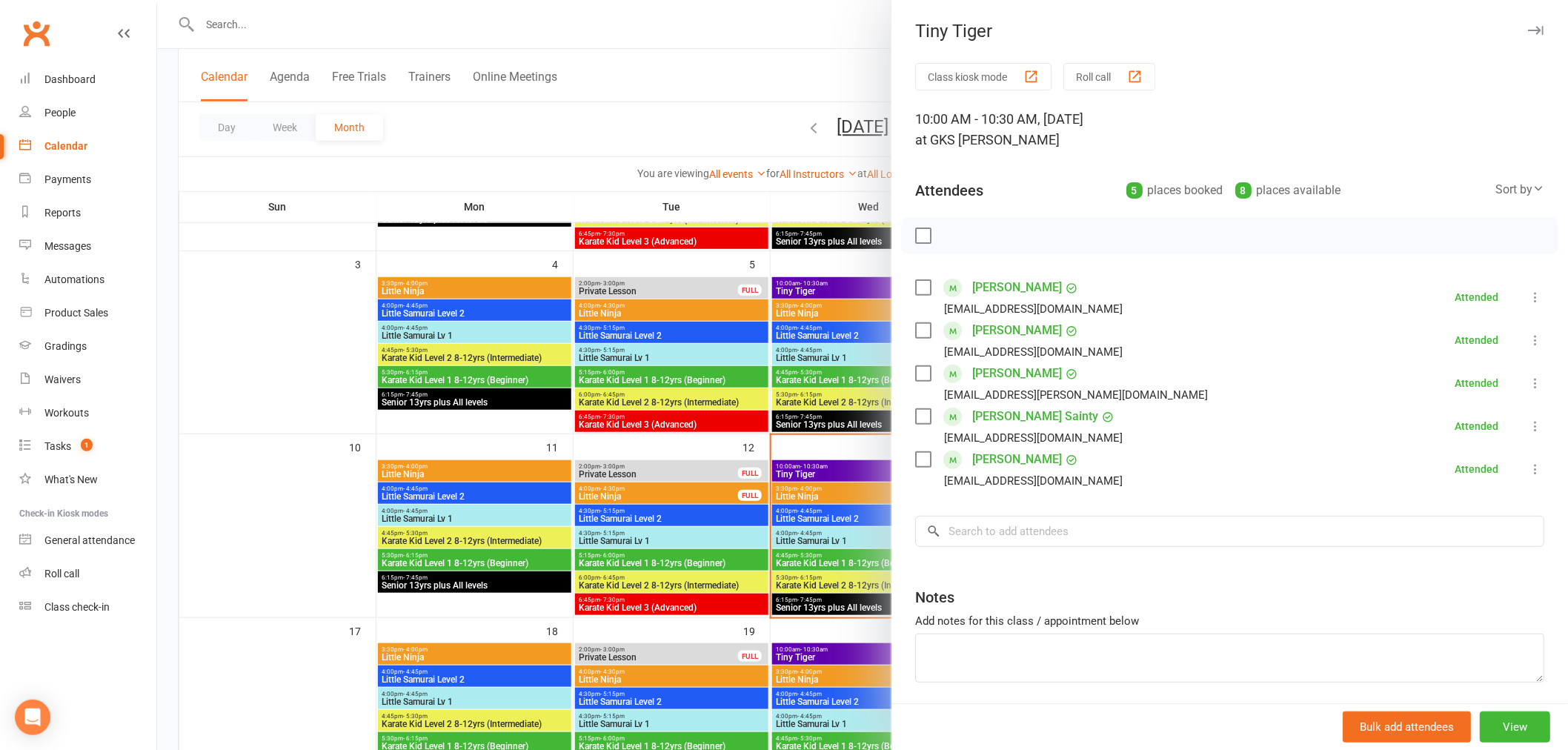
click at [804, 447] on div at bounding box center [862, 375] width 1411 height 750
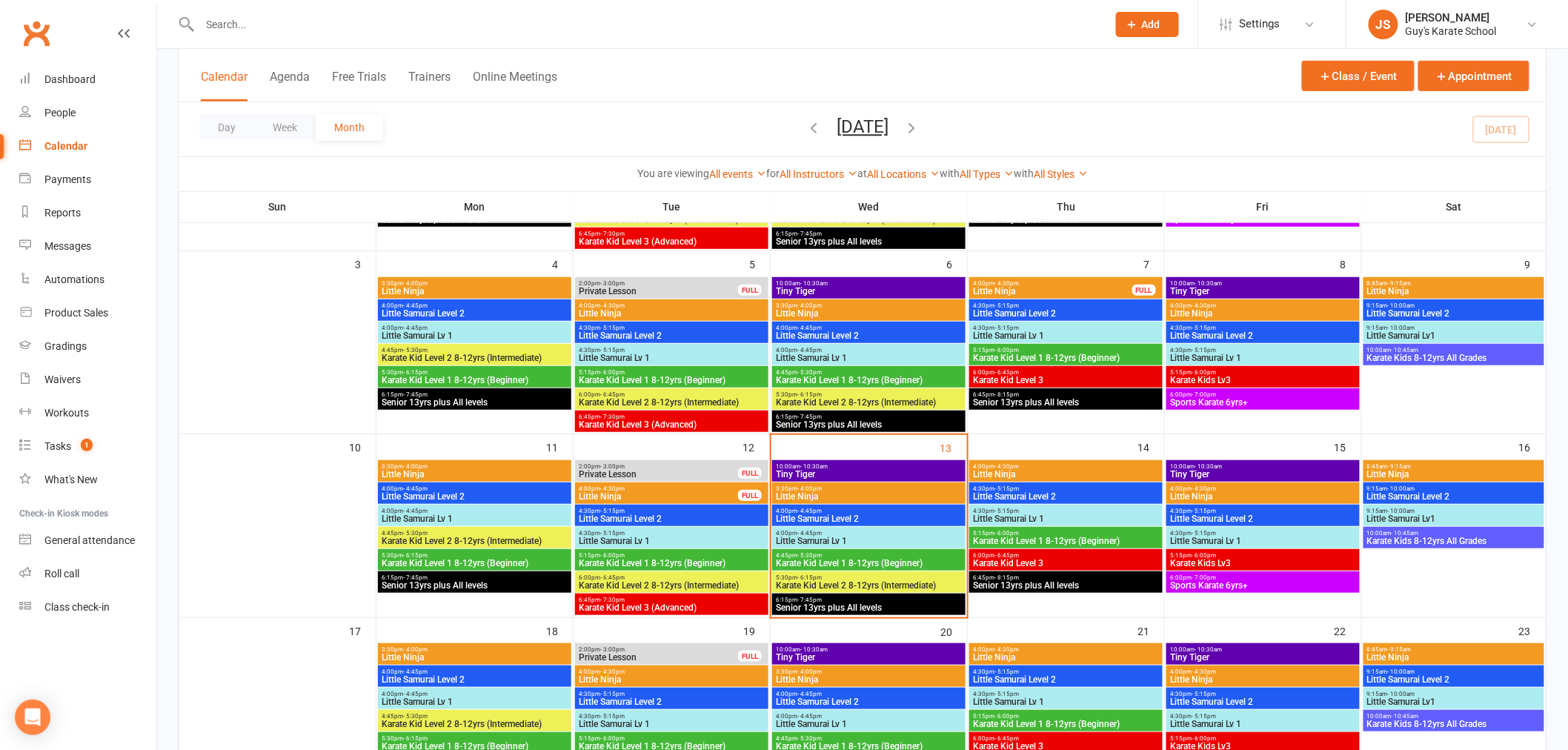
click at [845, 645] on div "10:00am - 10:30am Tiny Tiger" at bounding box center [869, 654] width 193 height 22
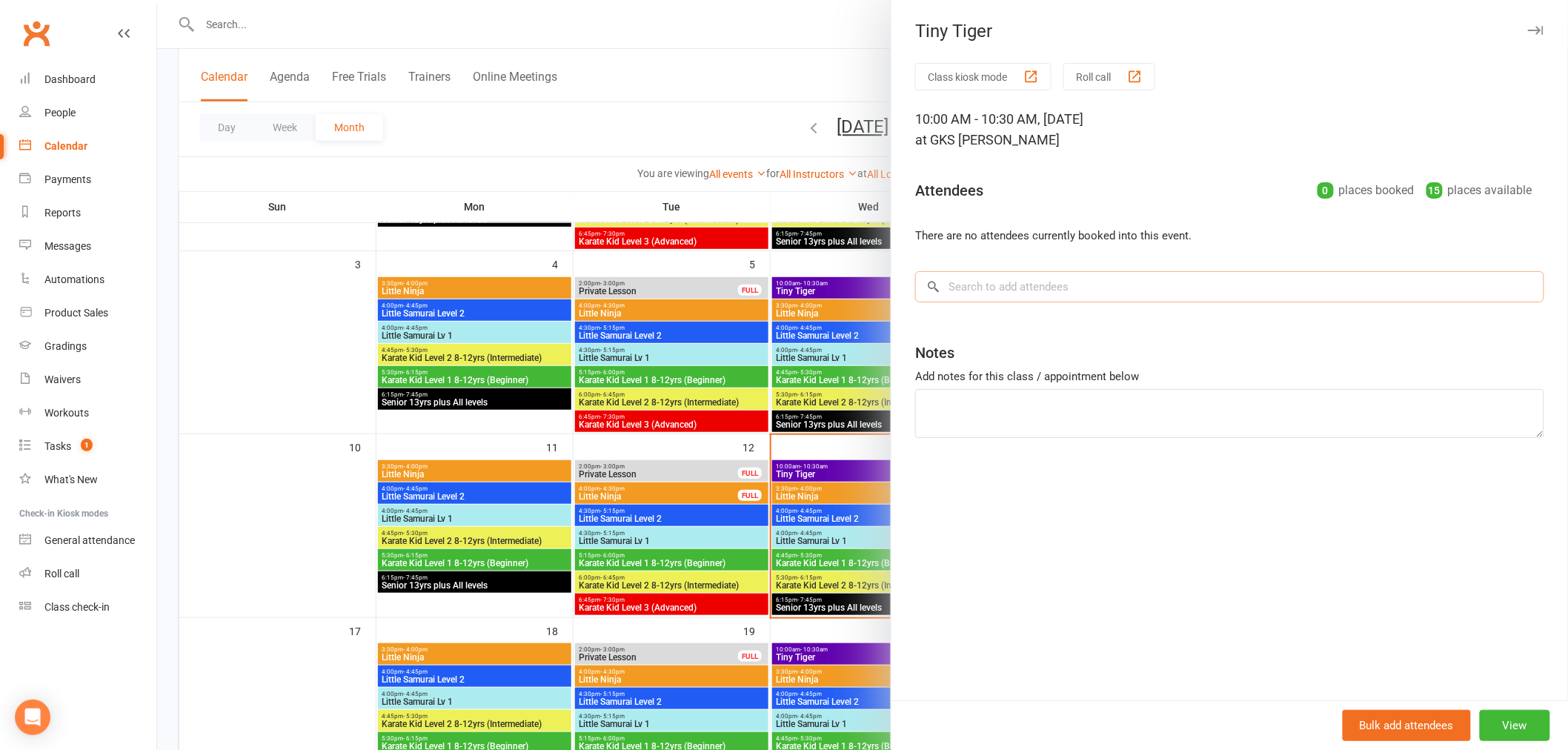
click at [988, 287] on input "search" at bounding box center [1230, 287] width 629 height 31
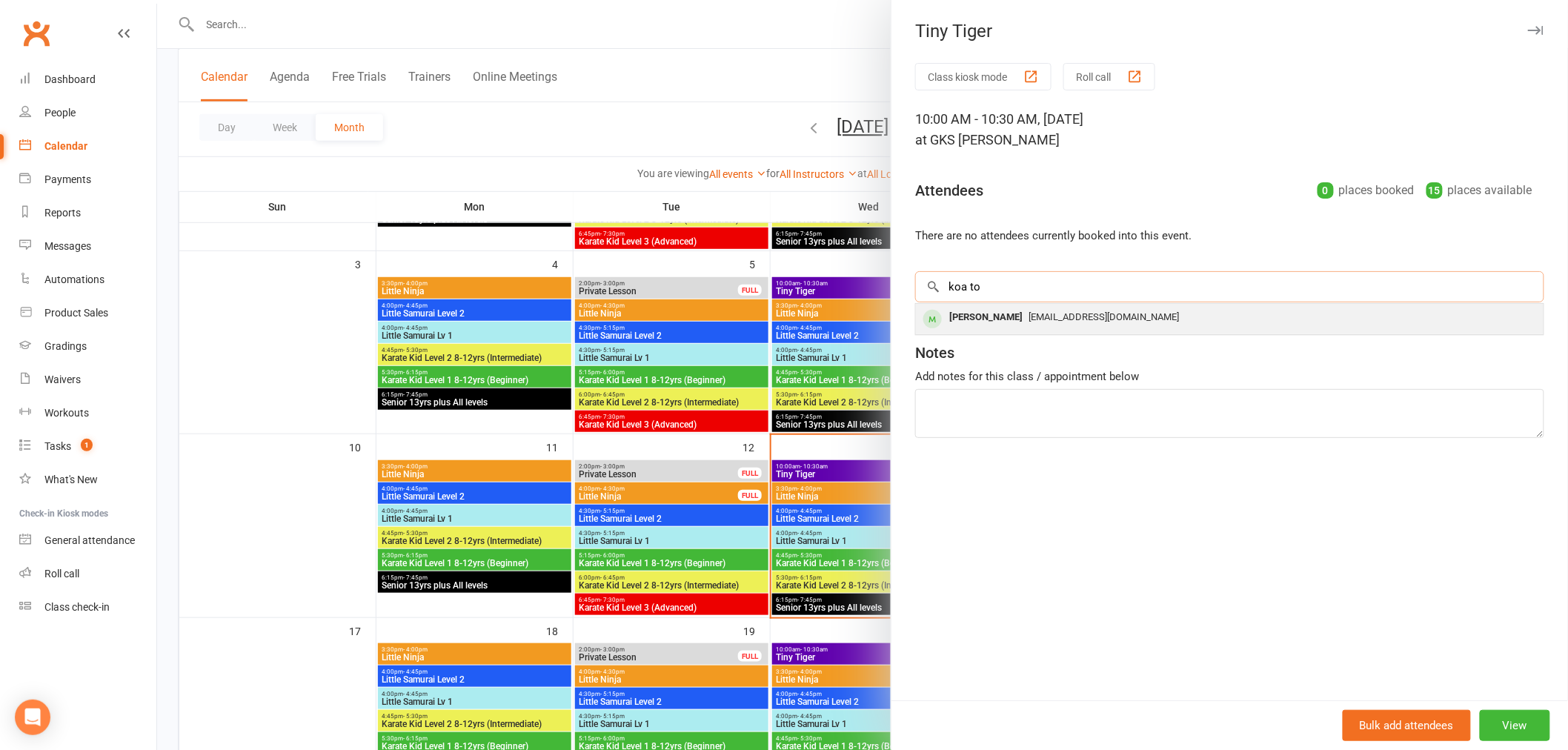
type input "koa to"
click at [1045, 329] on div "Koa Tobiasz sophiejwallace22@gmail.com" at bounding box center [1230, 319] width 628 height 31
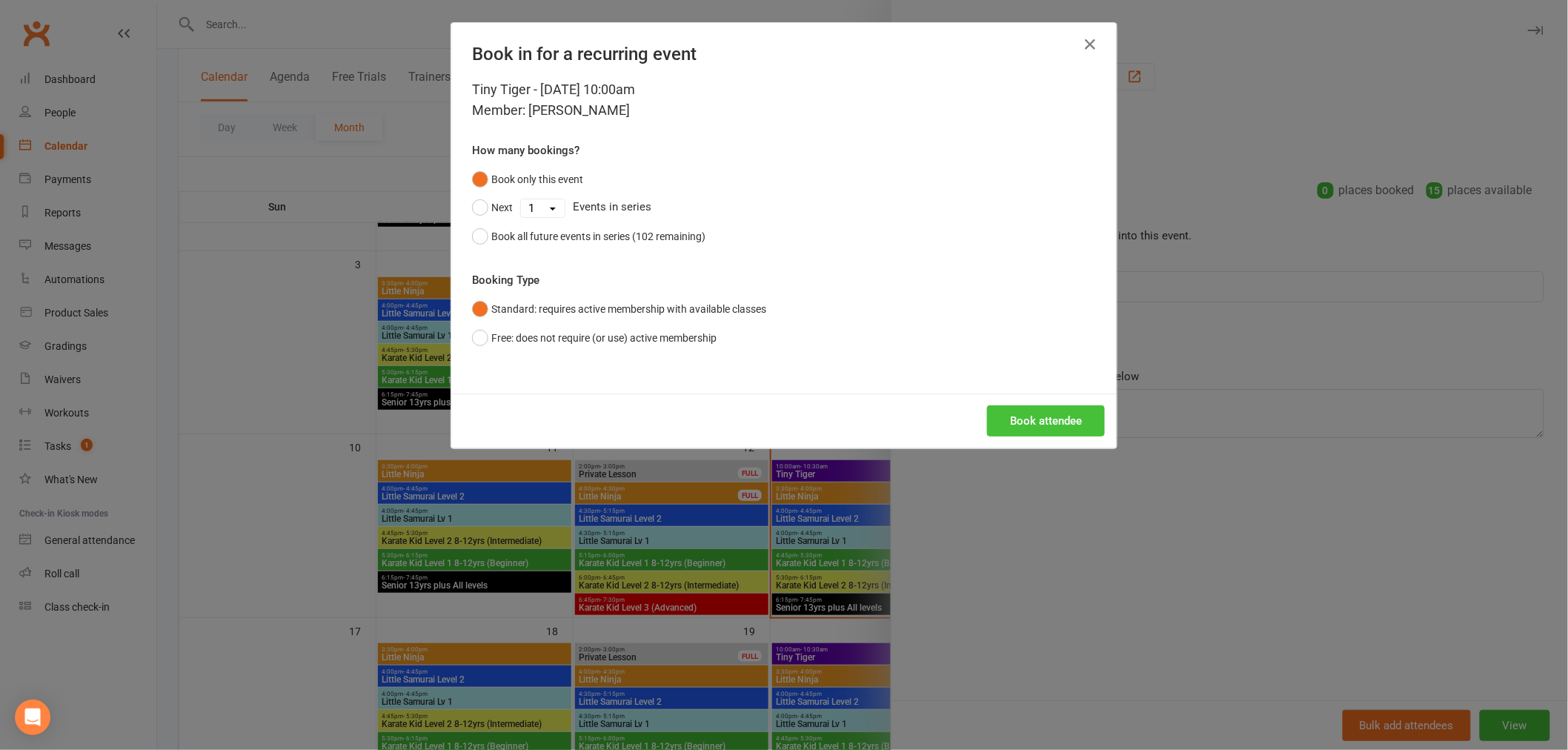
click at [1027, 418] on button "Book attendee" at bounding box center [1045, 421] width 118 height 31
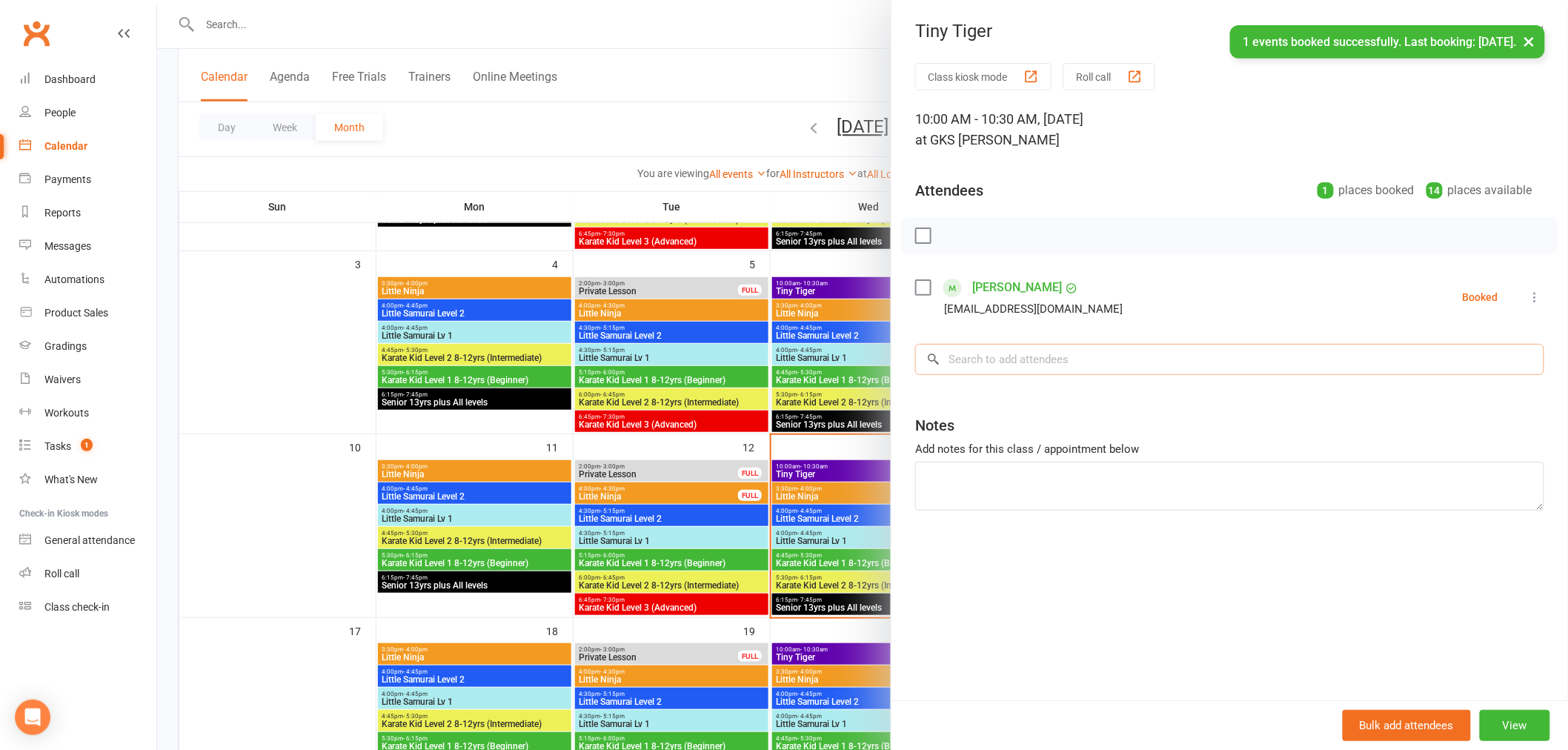
click at [1018, 357] on input "search" at bounding box center [1230, 359] width 629 height 31
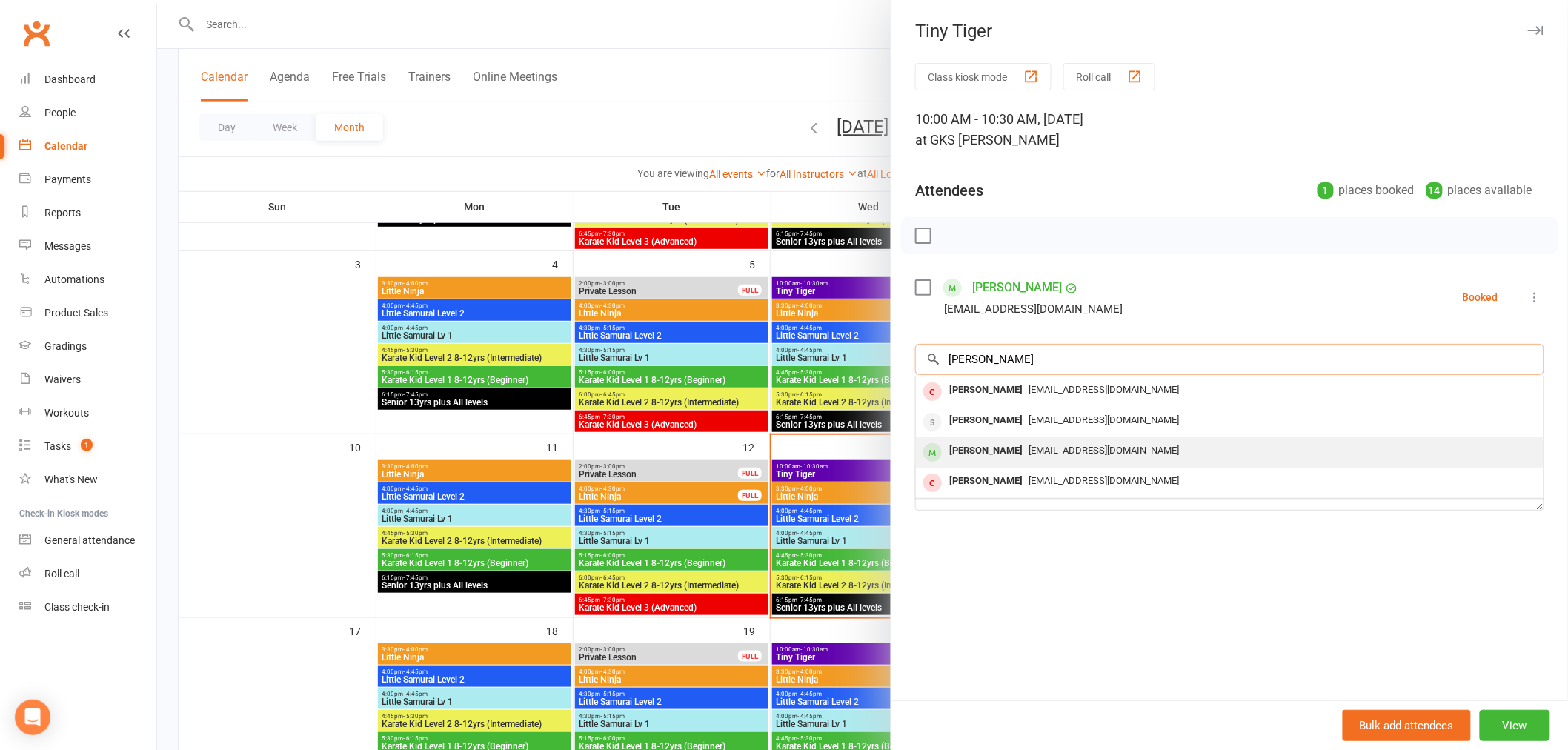
type input "theodore"
click at [1028, 449] on span "[EMAIL_ADDRESS][DOMAIN_NAME]" at bounding box center [1103, 450] width 150 height 11
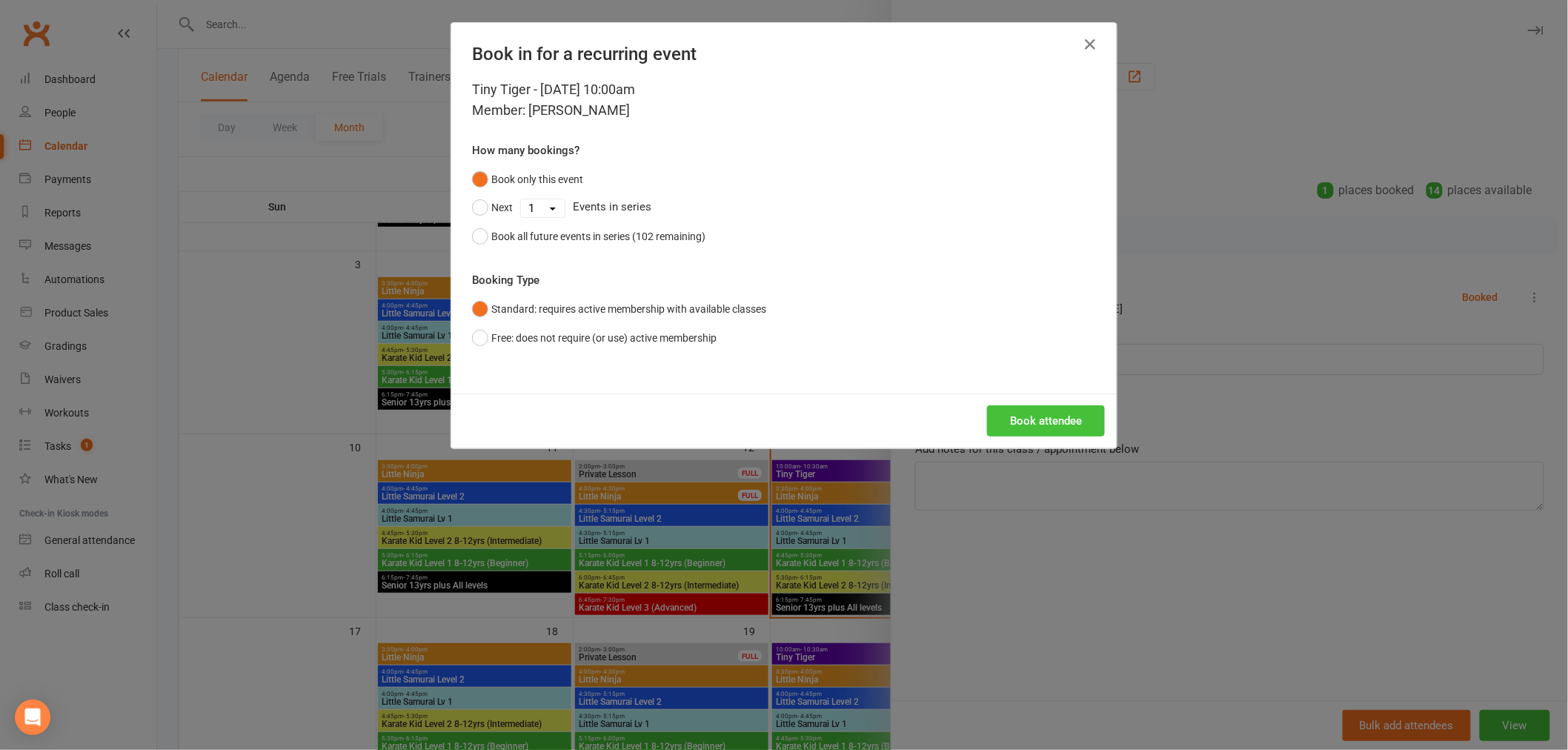
click at [1033, 422] on button "Book attendee" at bounding box center [1045, 421] width 118 height 31
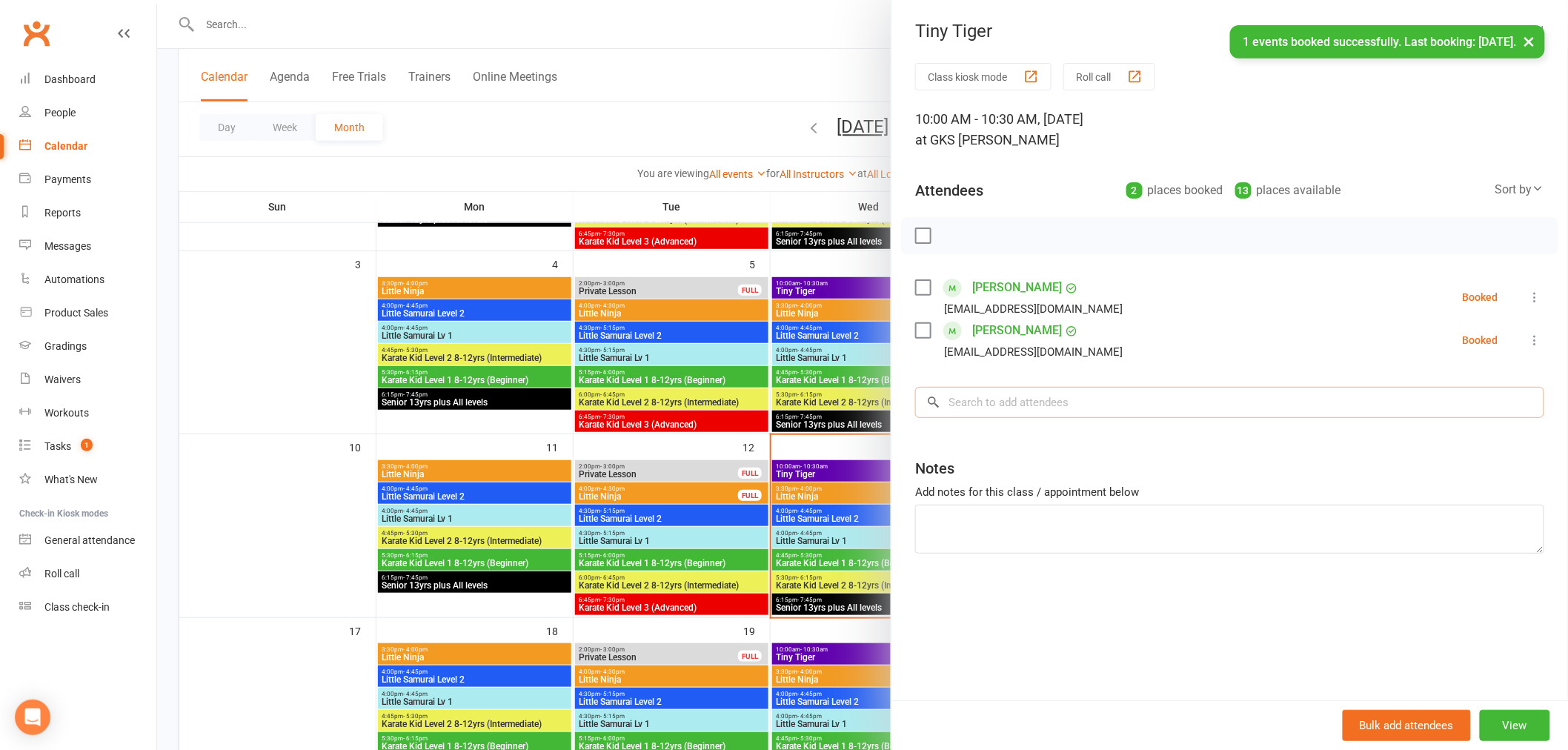
click at [1018, 418] on input "search" at bounding box center [1230, 402] width 629 height 31
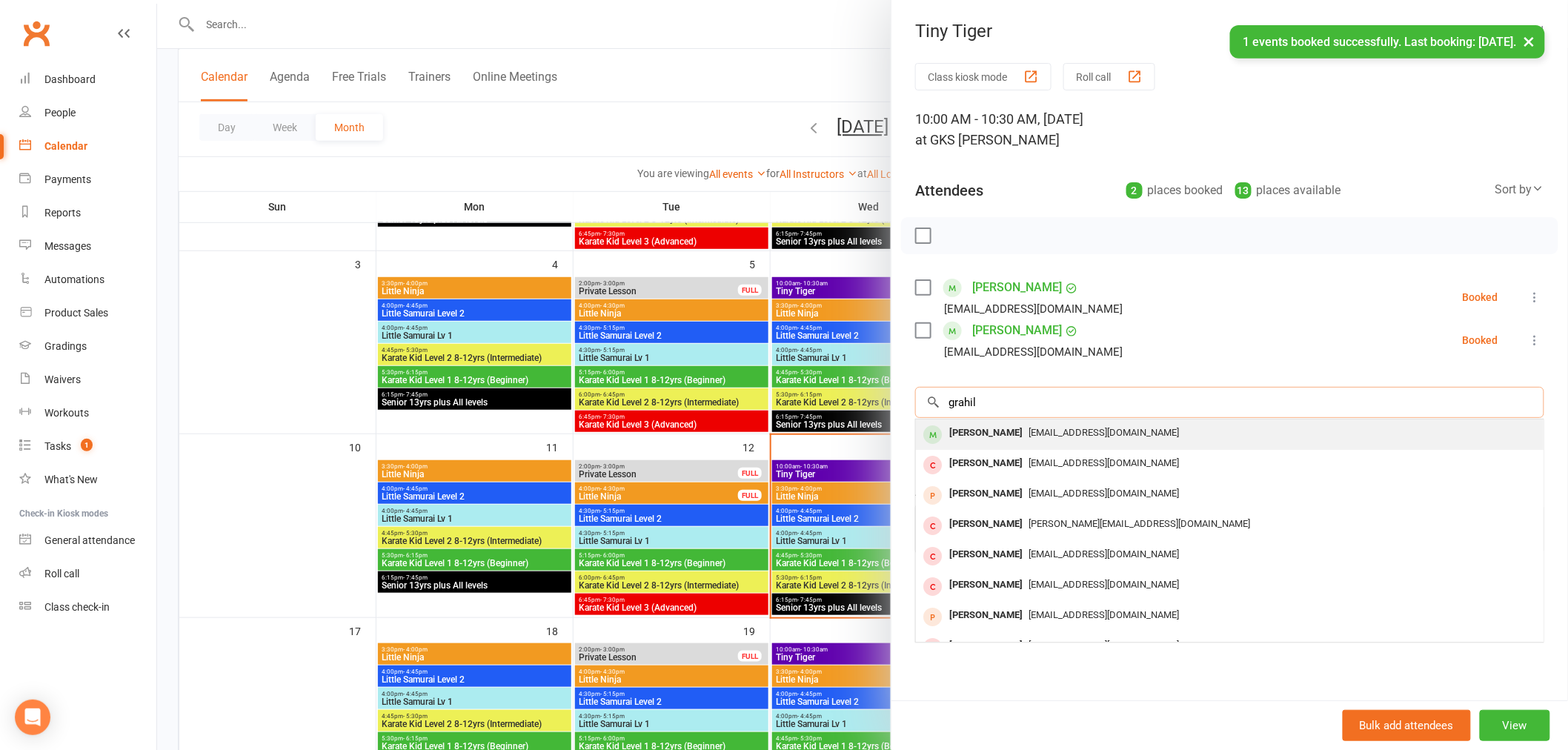
type input "grahil"
click at [1028, 438] on span "[EMAIL_ADDRESS][DOMAIN_NAME]" at bounding box center [1103, 433] width 150 height 11
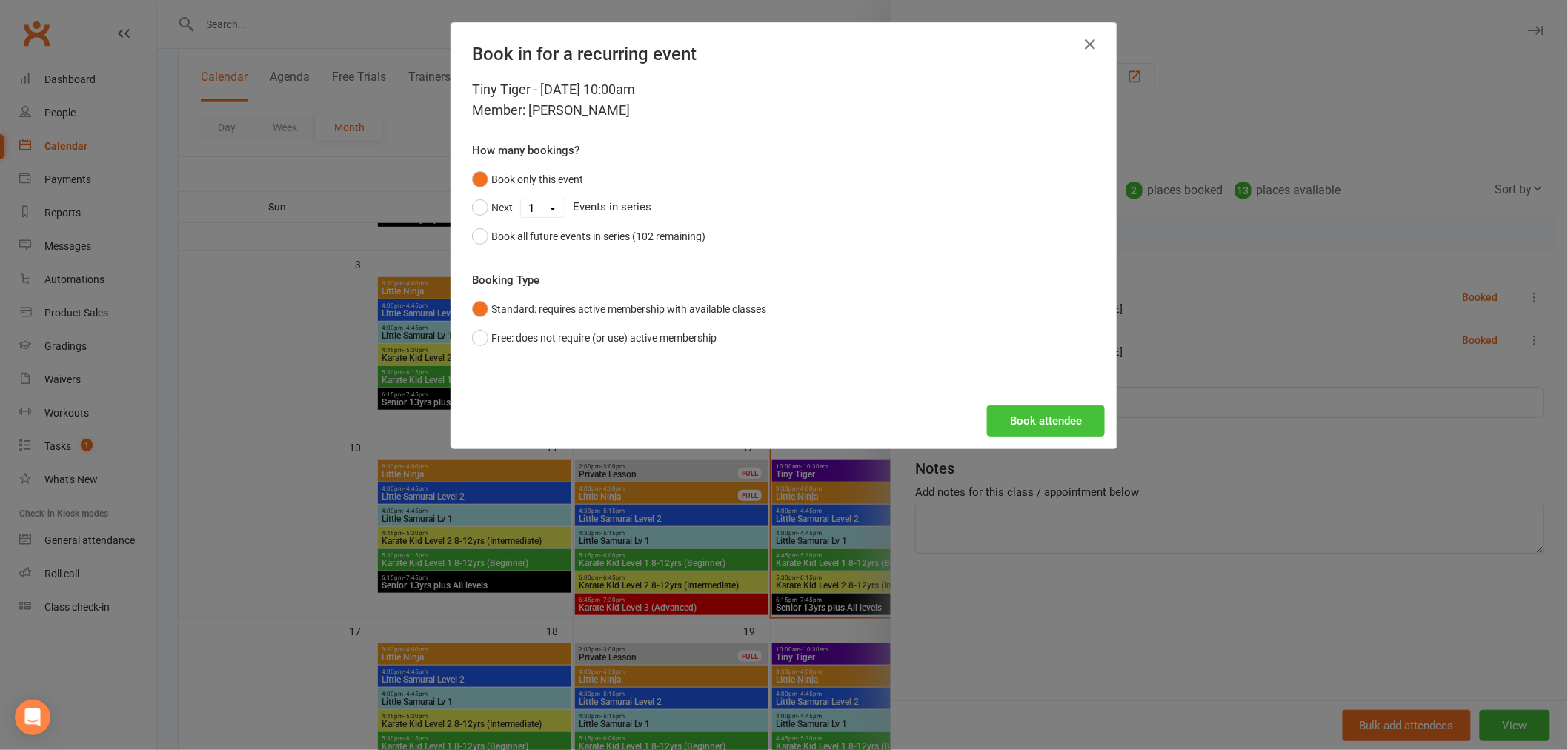
click at [1017, 415] on button "Book attendee" at bounding box center [1045, 421] width 118 height 31
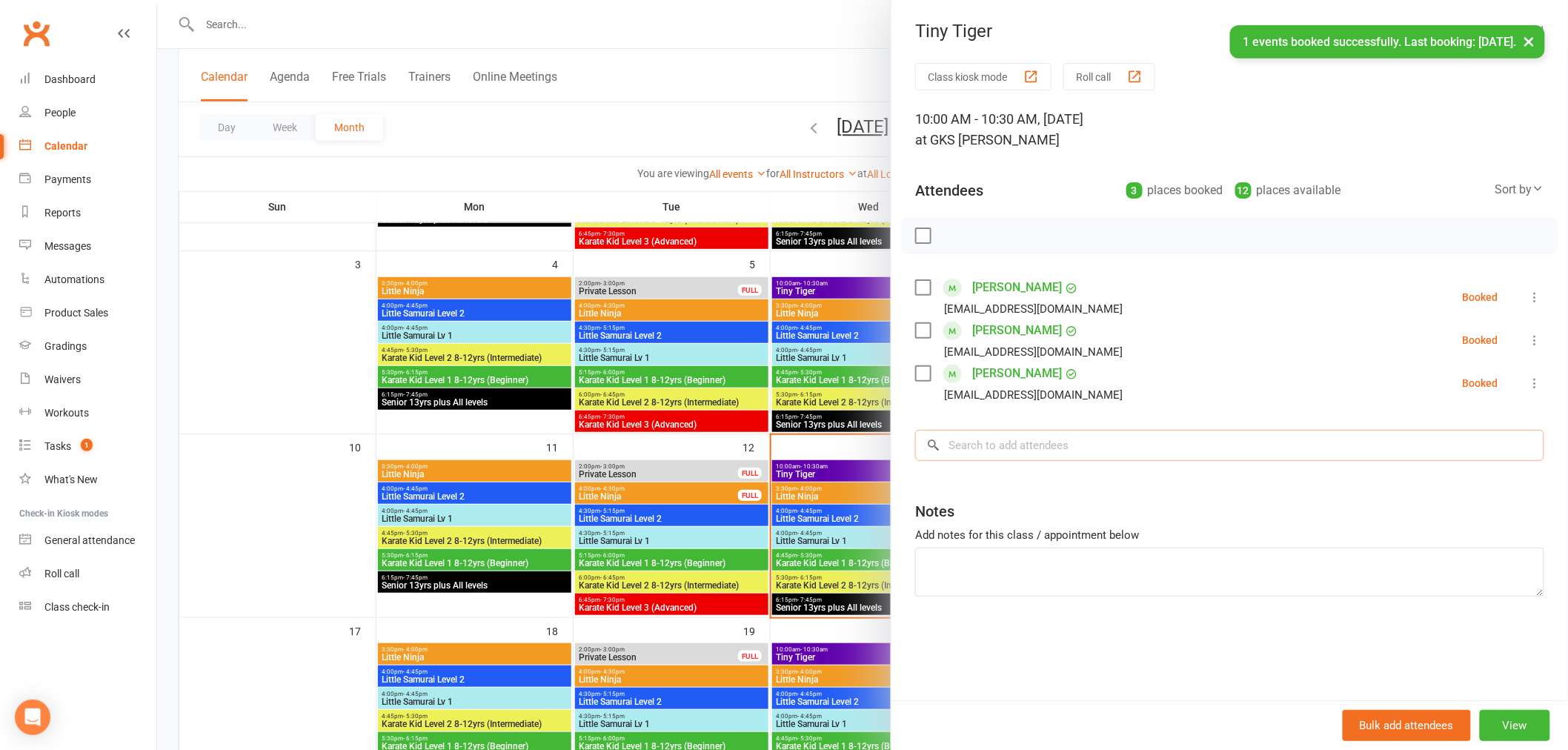
click at [990, 454] on input "search" at bounding box center [1230, 445] width 629 height 31
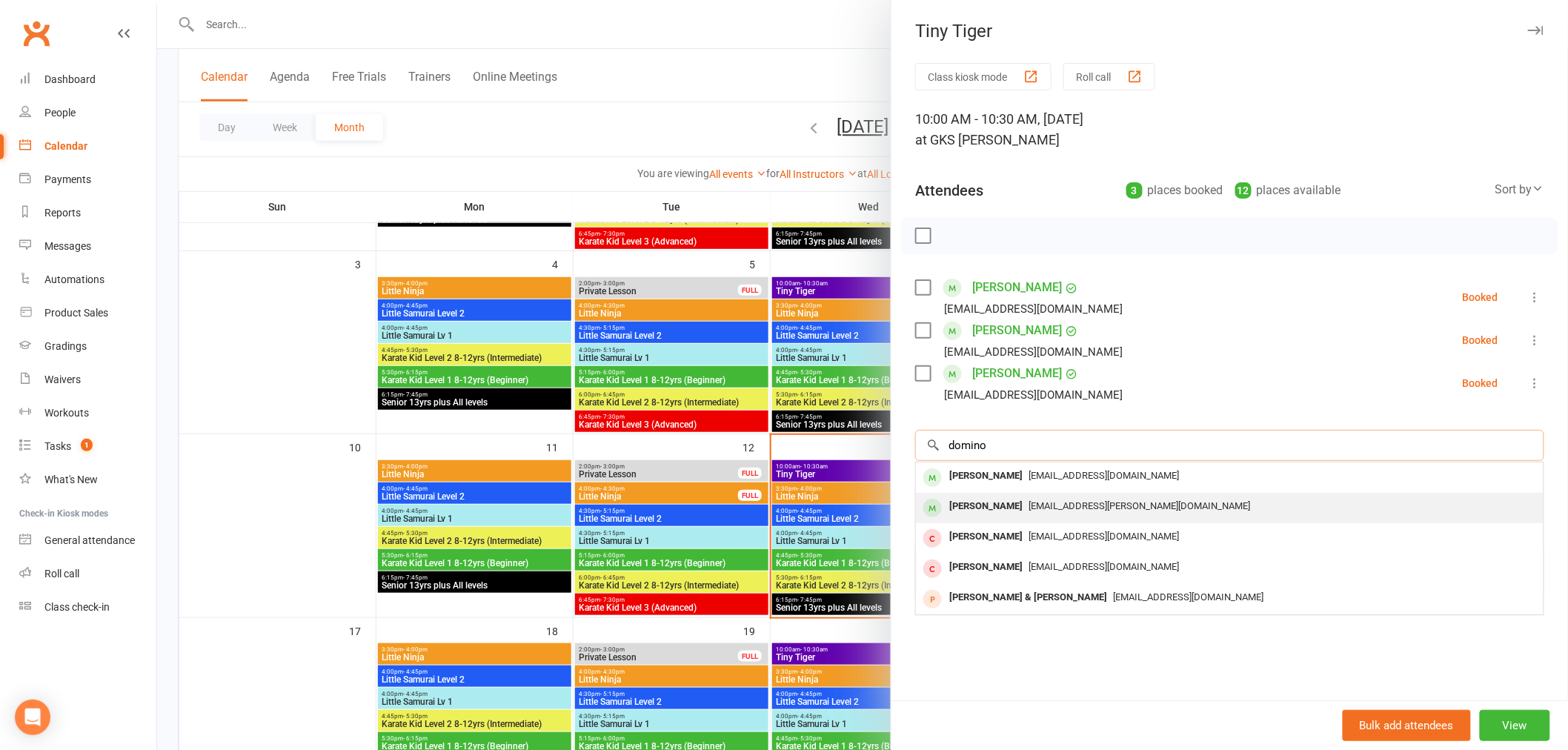
type input "domino"
click at [992, 503] on div "[PERSON_NAME]" at bounding box center [986, 506] width 85 height 22
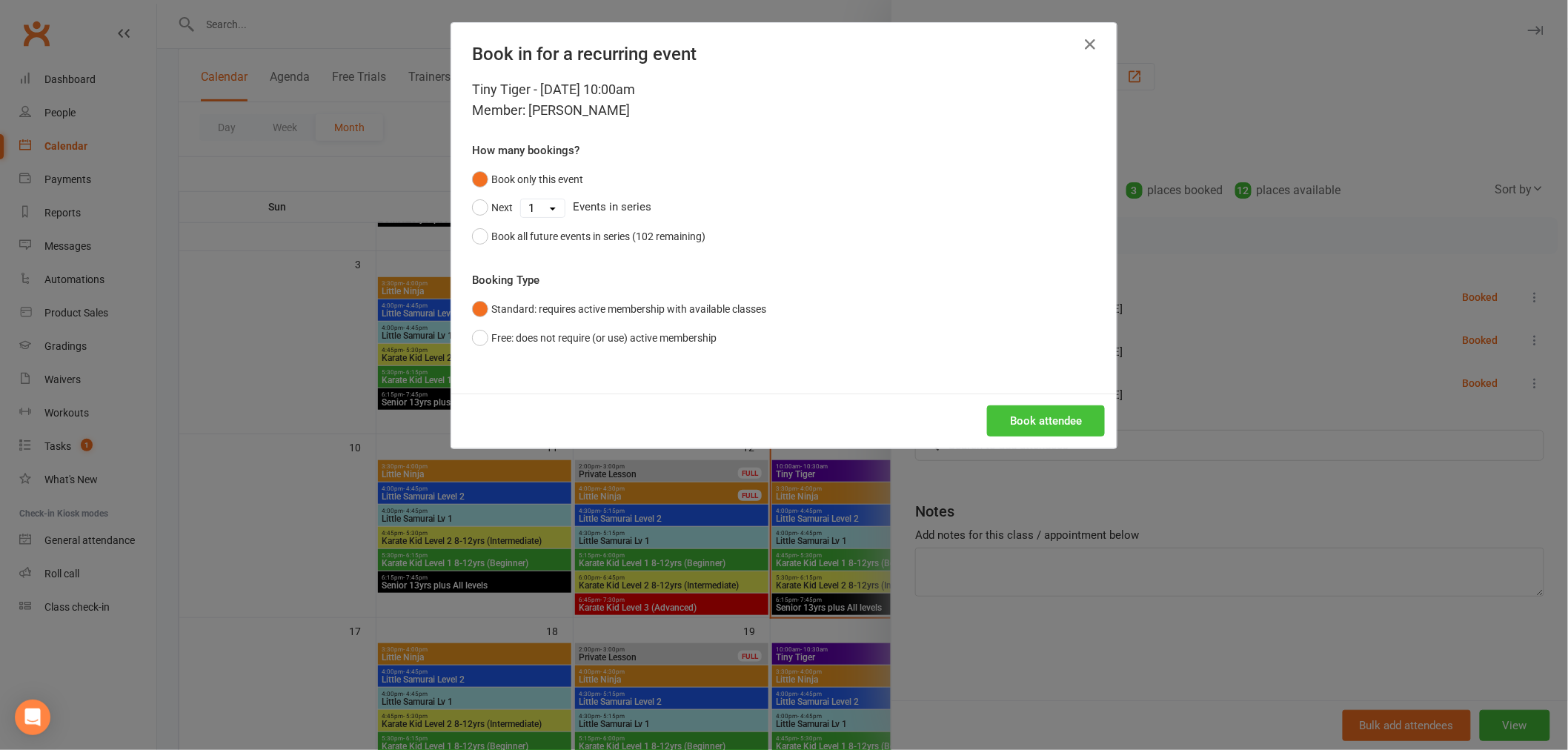
click at [1010, 419] on button "Book attendee" at bounding box center [1045, 421] width 118 height 31
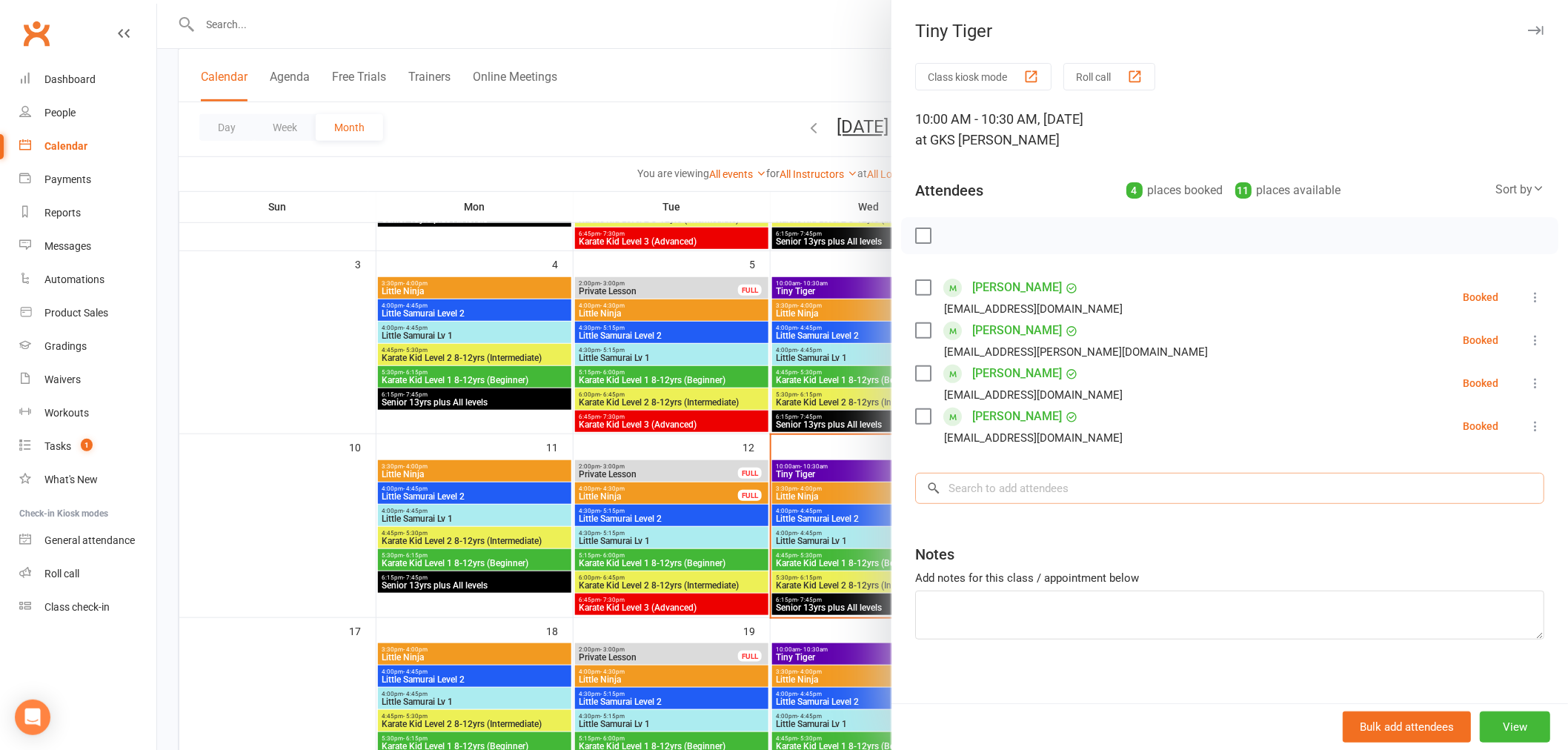
click at [971, 493] on input "search" at bounding box center [1230, 488] width 629 height 31
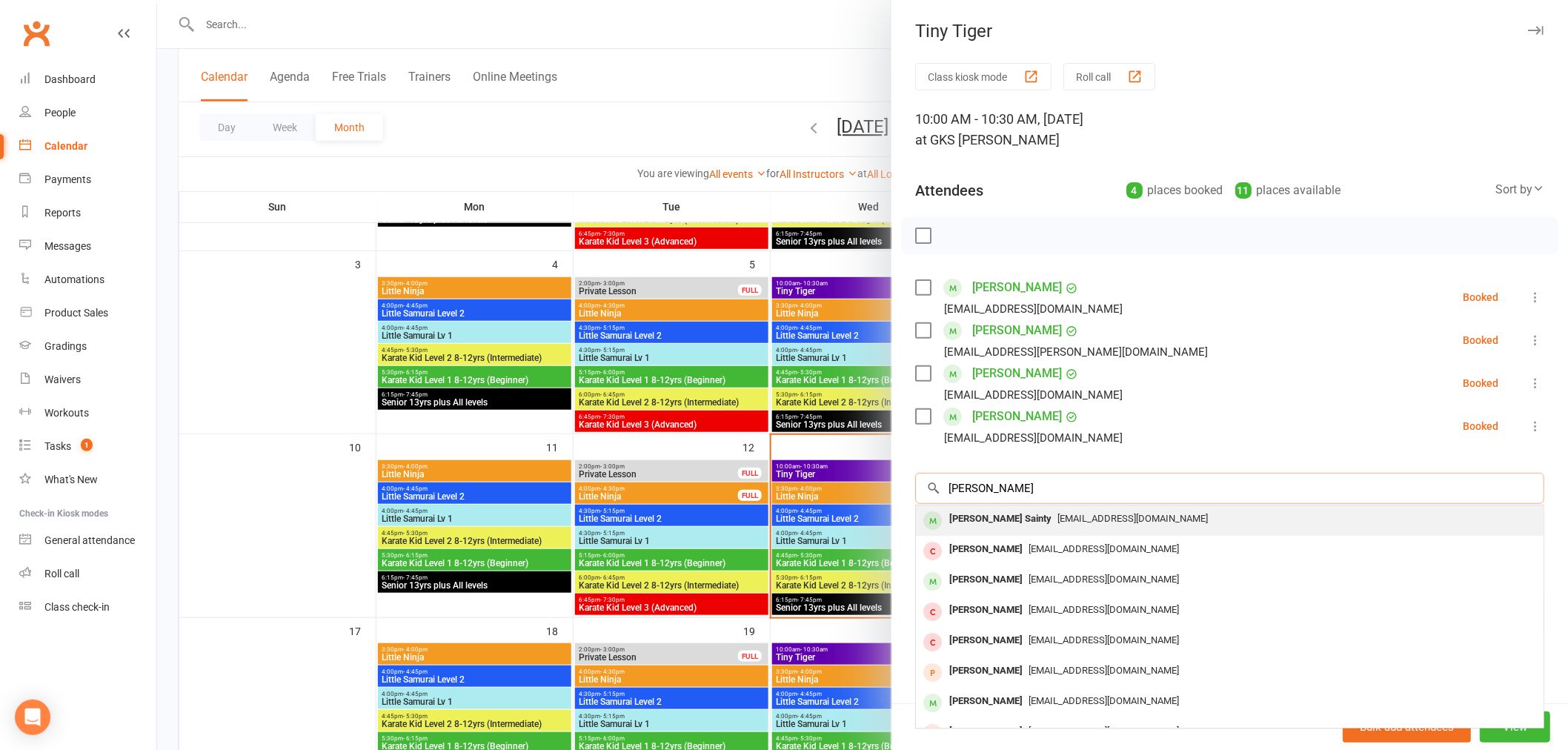
type input "morgan sain"
click at [972, 510] on div "[PERSON_NAME] Sainty" at bounding box center [1000, 519] width 114 height 22
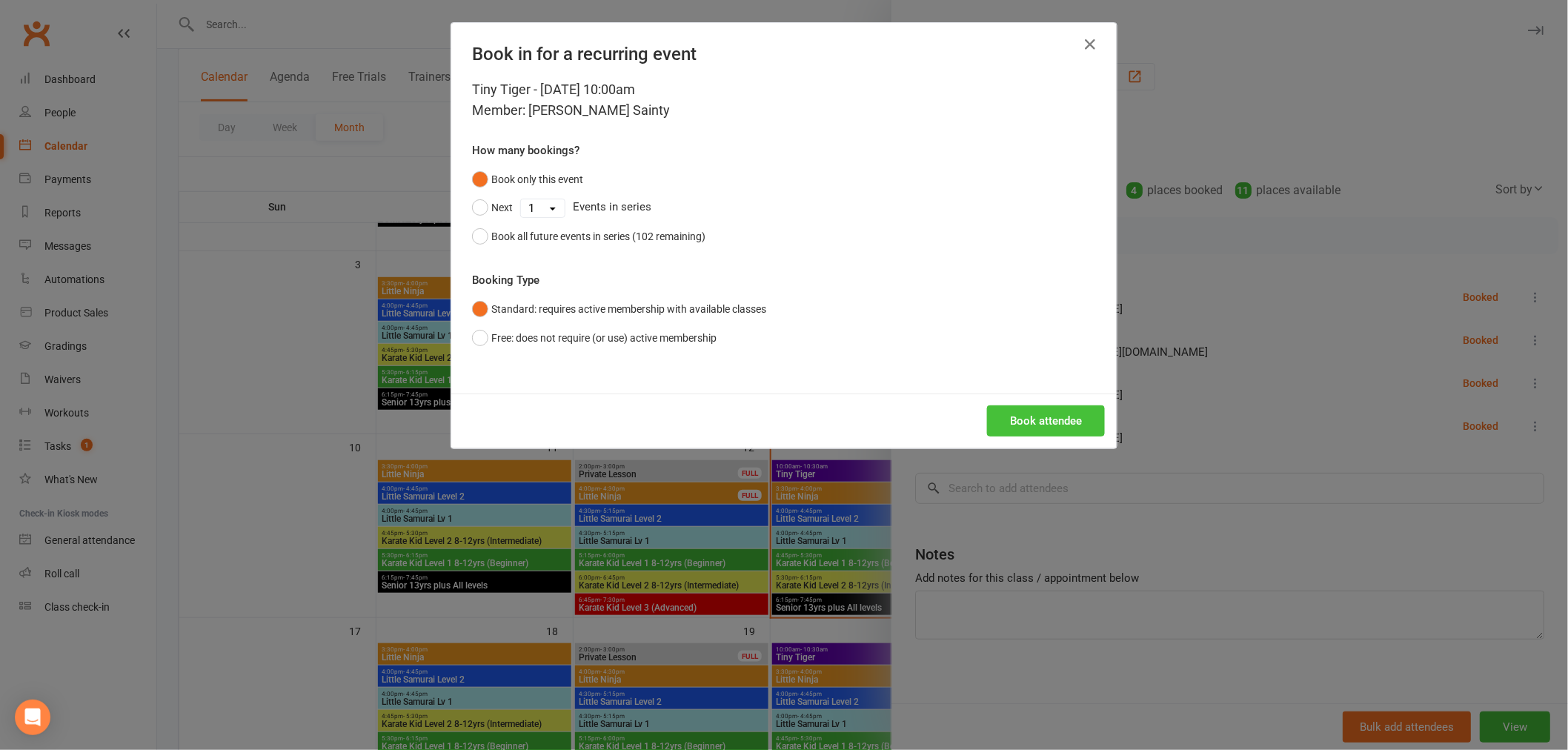
click at [1024, 418] on button "Book attendee" at bounding box center [1045, 421] width 118 height 31
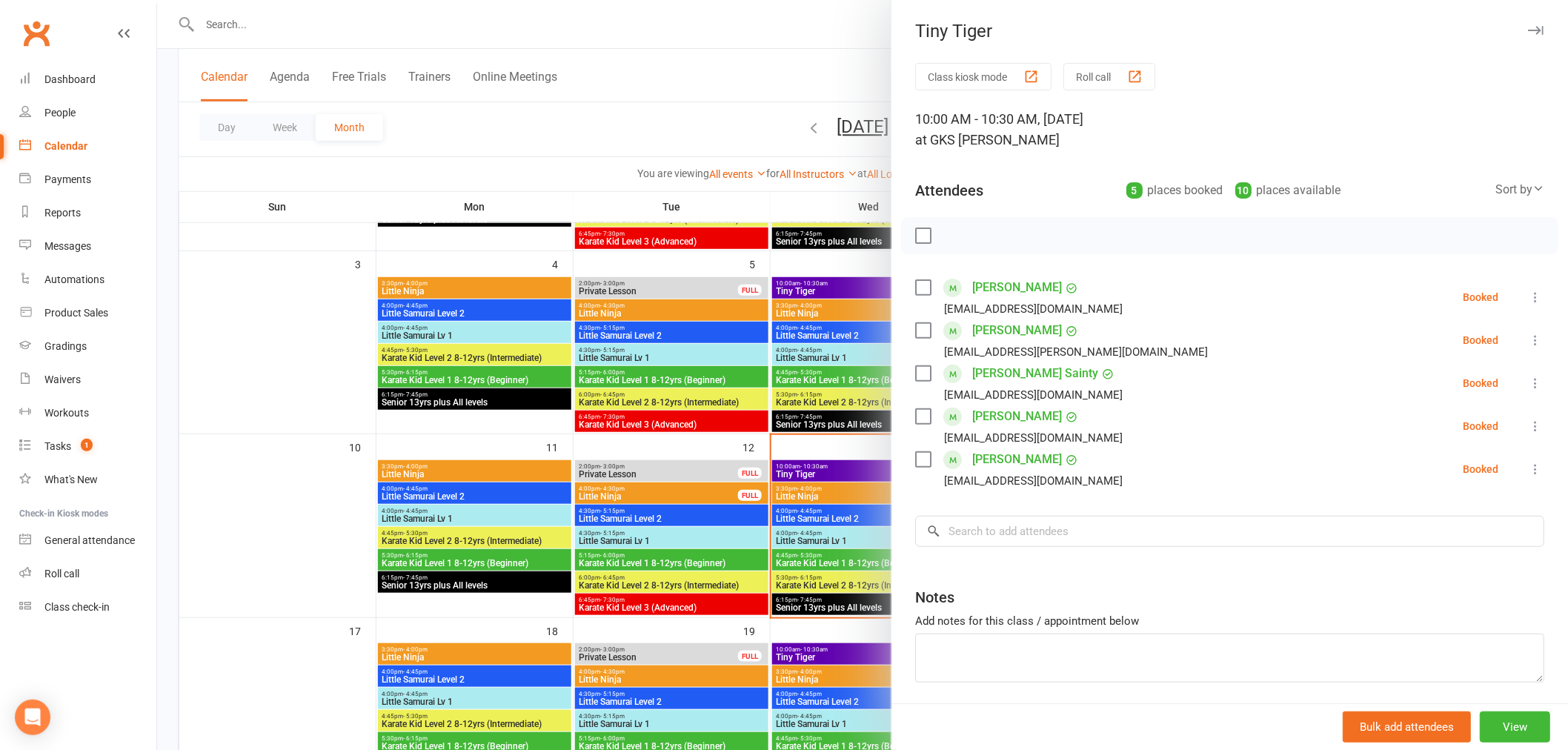
click at [828, 467] on div at bounding box center [862, 375] width 1411 height 750
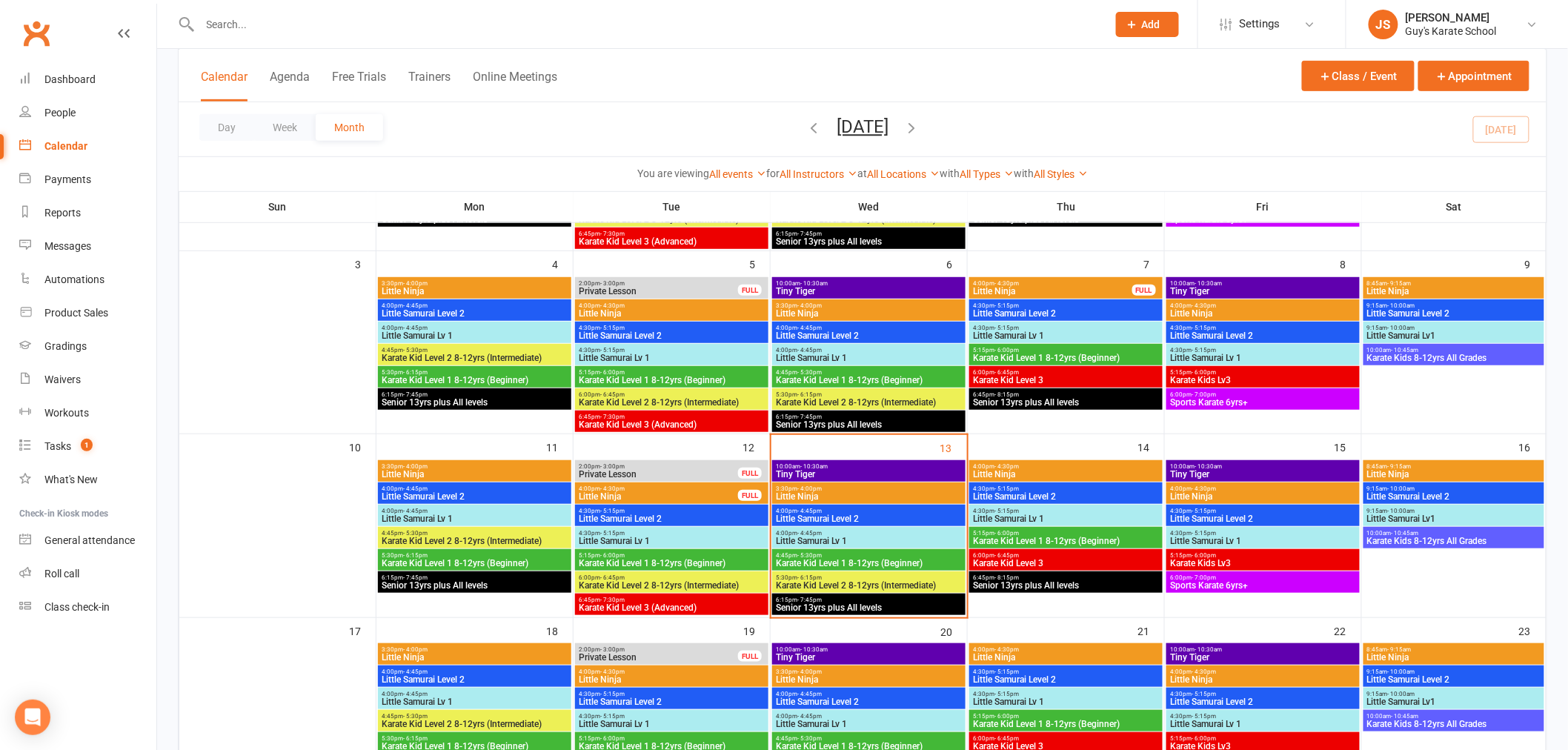
click at [828, 467] on span "10:00am - 10:30am" at bounding box center [868, 467] width 187 height 6
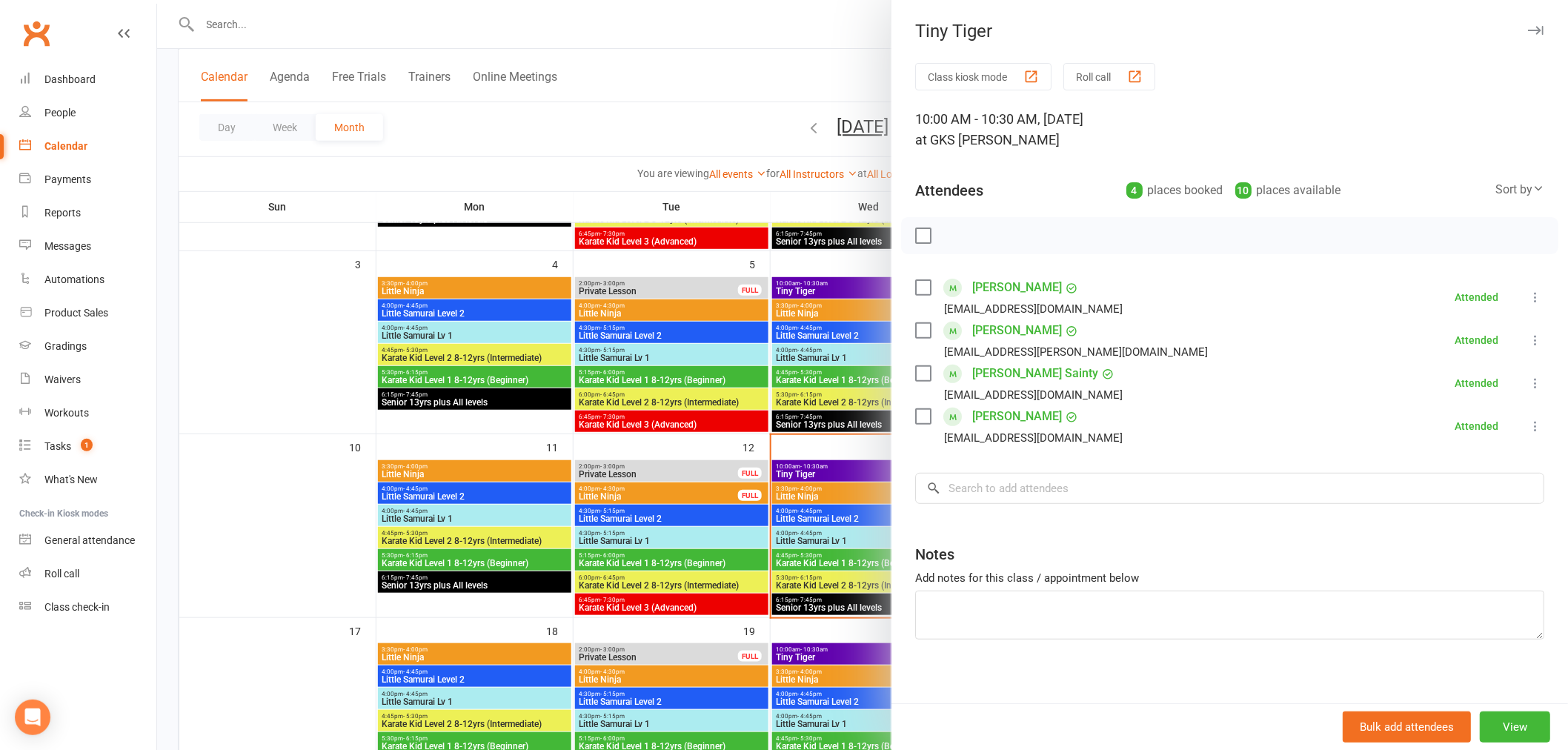
click at [830, 293] on div at bounding box center [862, 375] width 1411 height 750
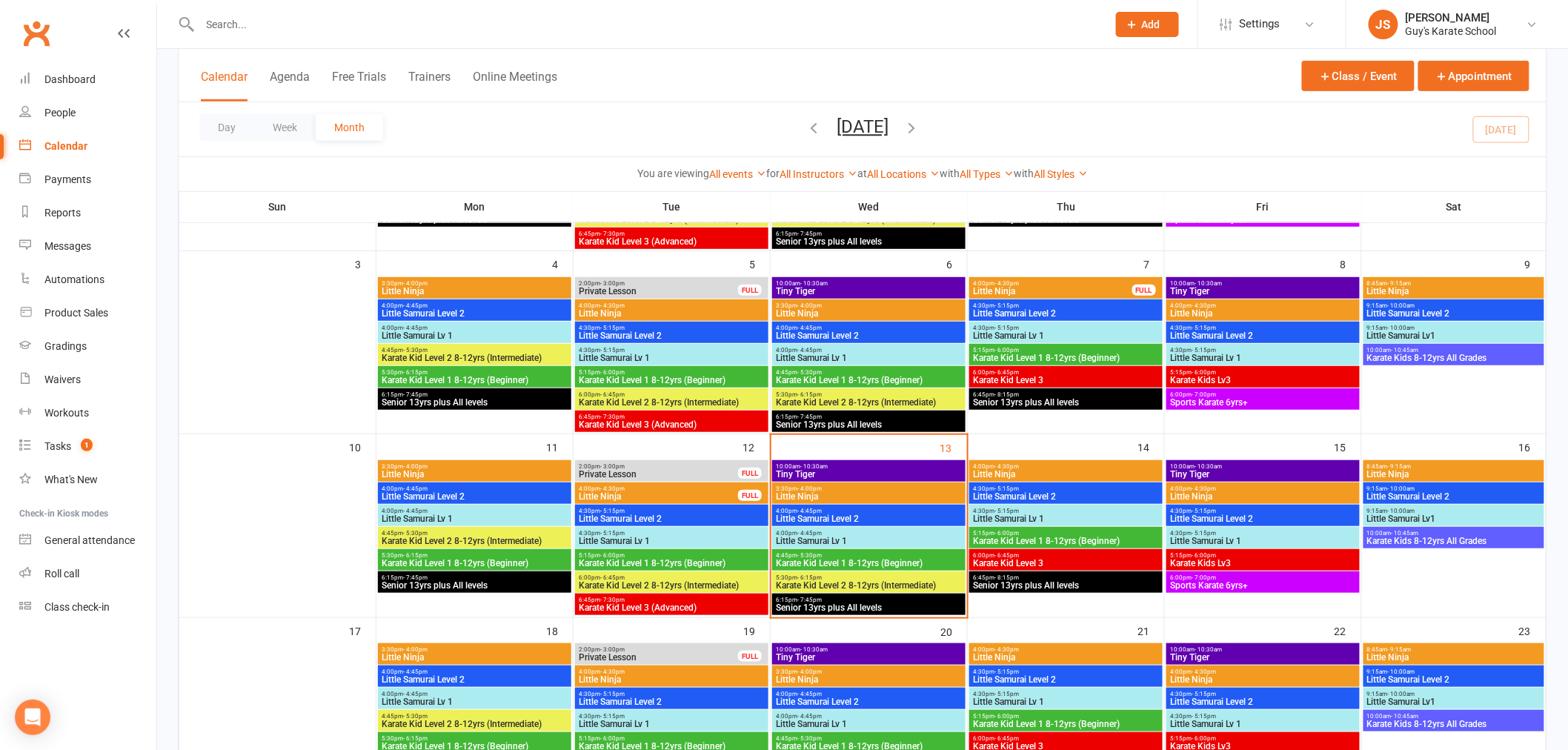
click at [821, 286] on span "- 10:30am" at bounding box center [814, 283] width 27 height 6
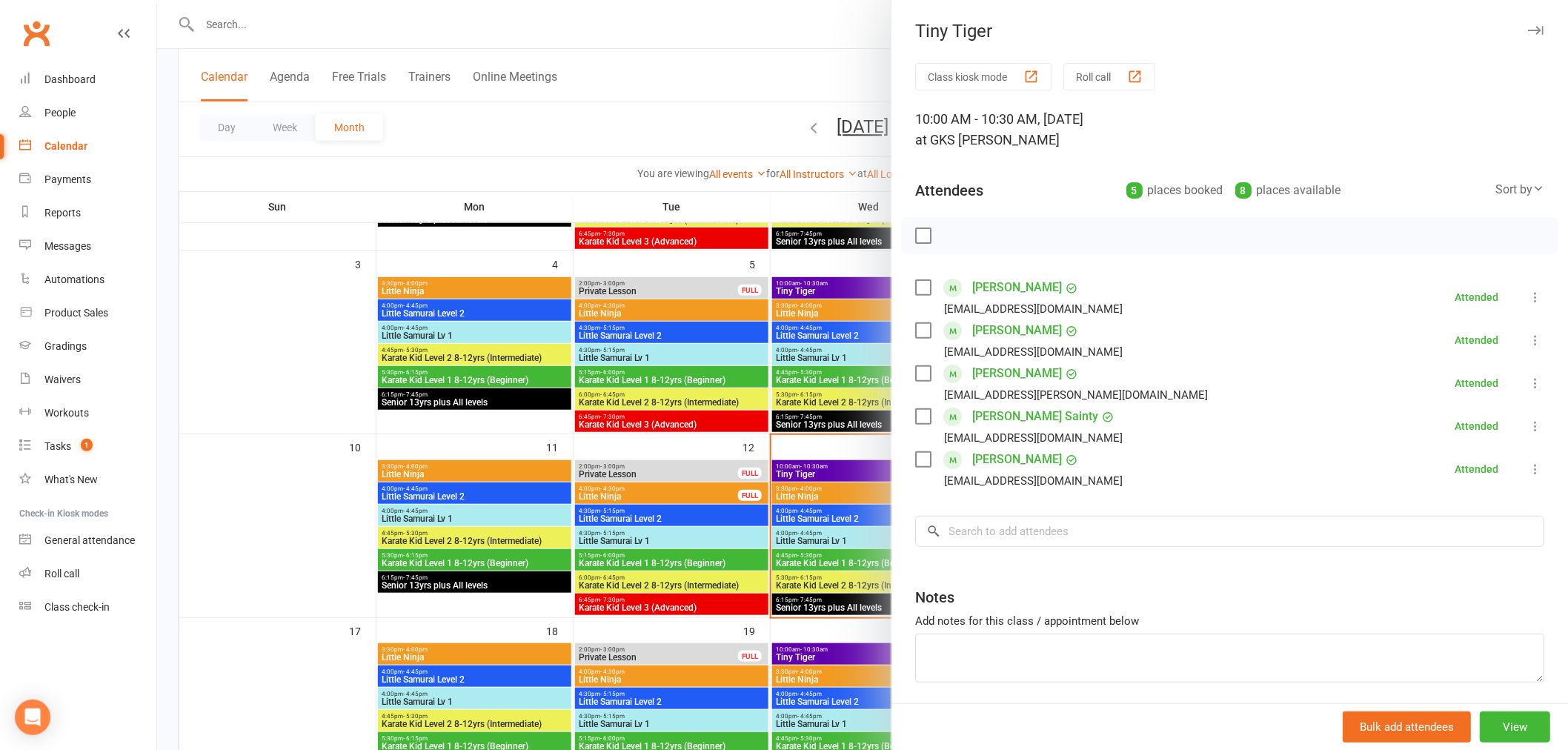
click at [861, 439] on div at bounding box center [862, 375] width 1411 height 750
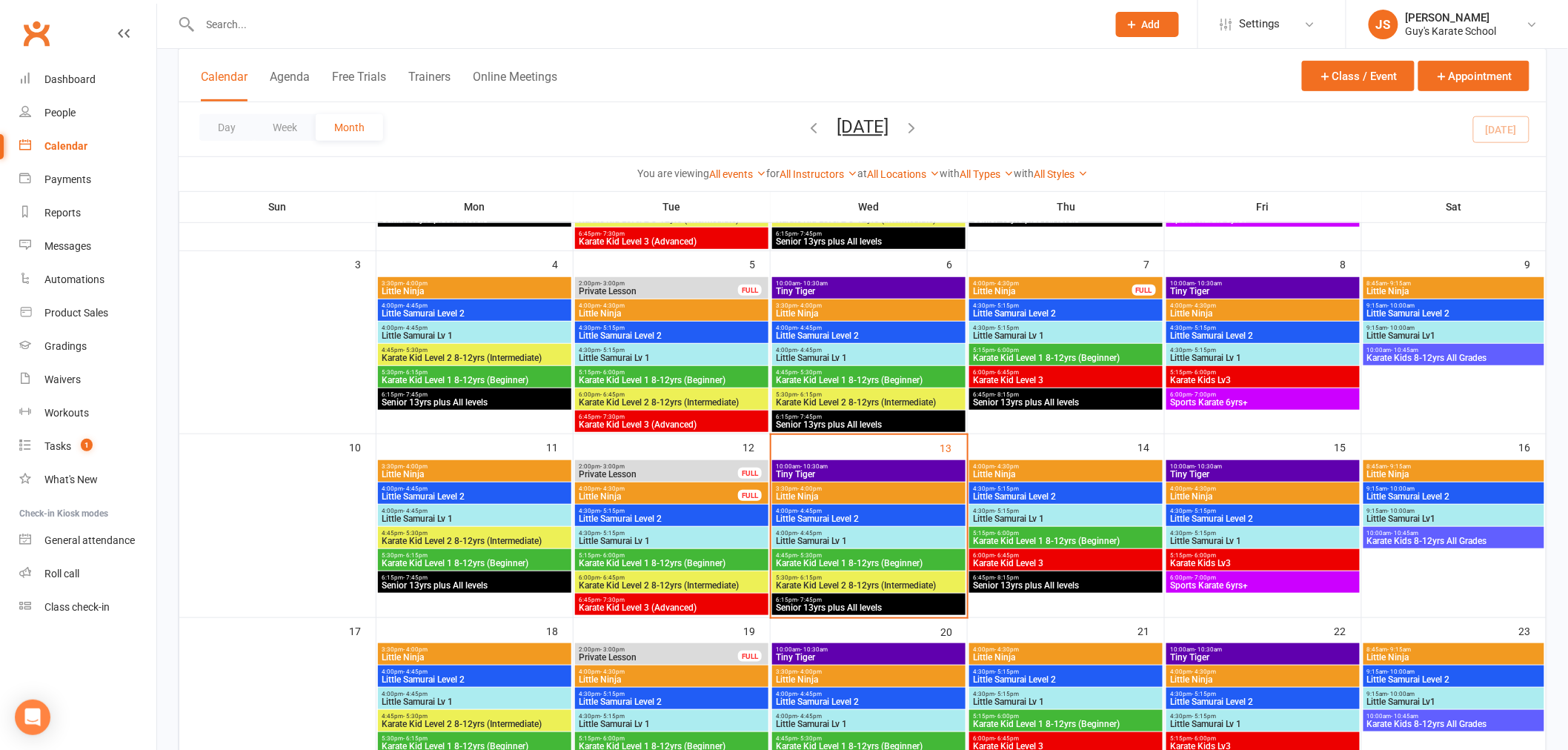
click at [870, 650] on span "10:00am - 10:30am" at bounding box center [868, 650] width 187 height 6
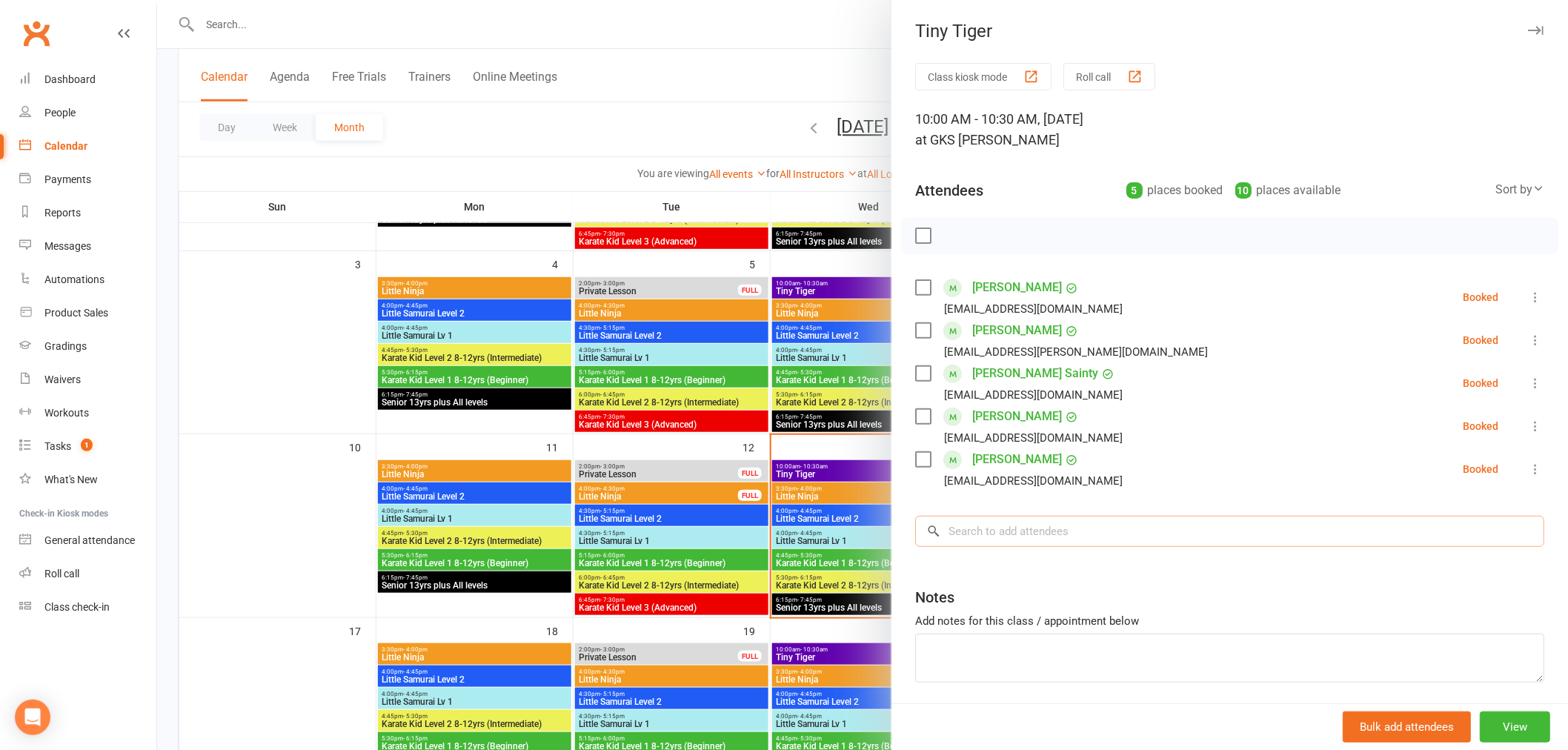
click at [1020, 532] on input "search" at bounding box center [1230, 531] width 629 height 31
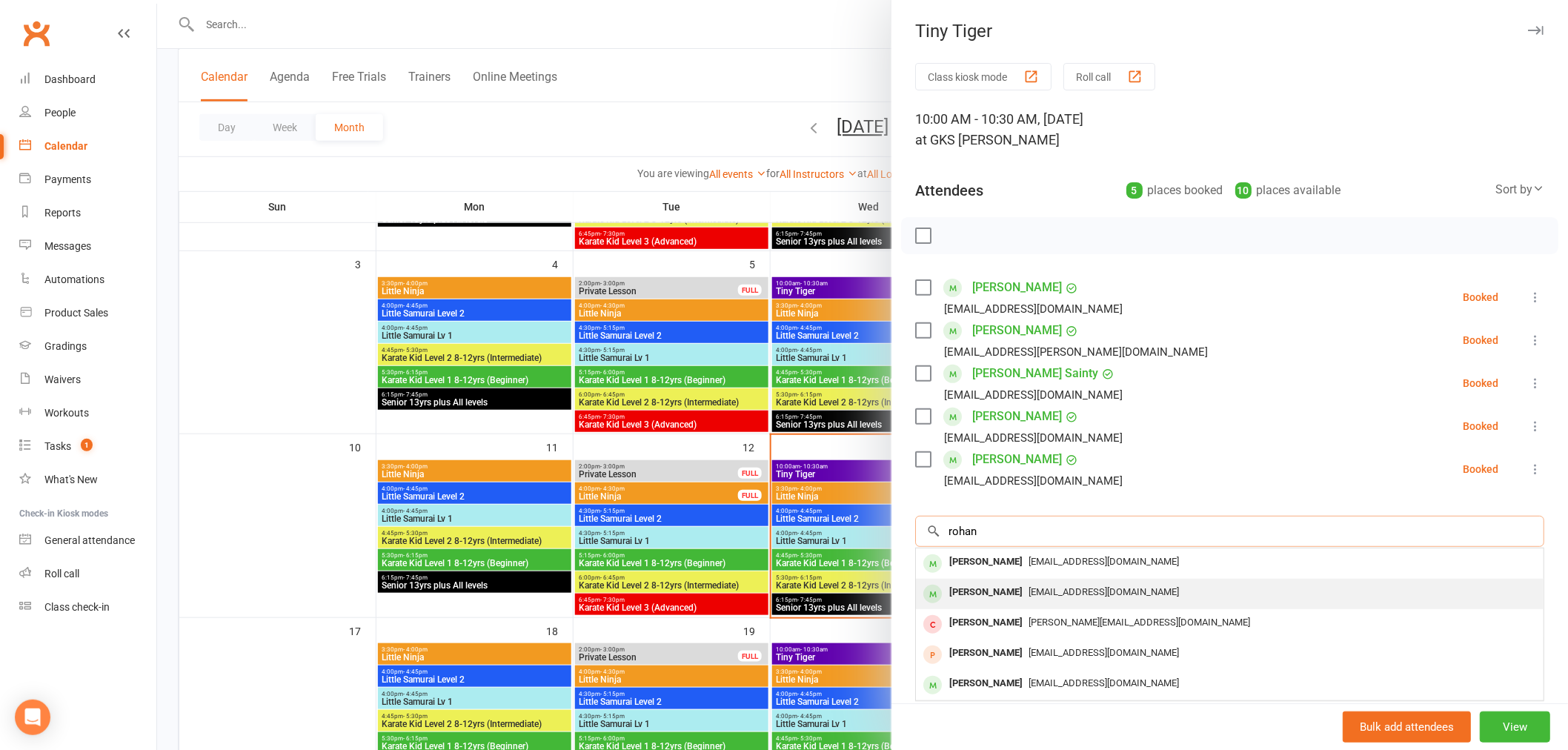
type input "rohan"
click at [1028, 593] on span "alexandra.maher421@gmail.com" at bounding box center [1103, 592] width 150 height 11
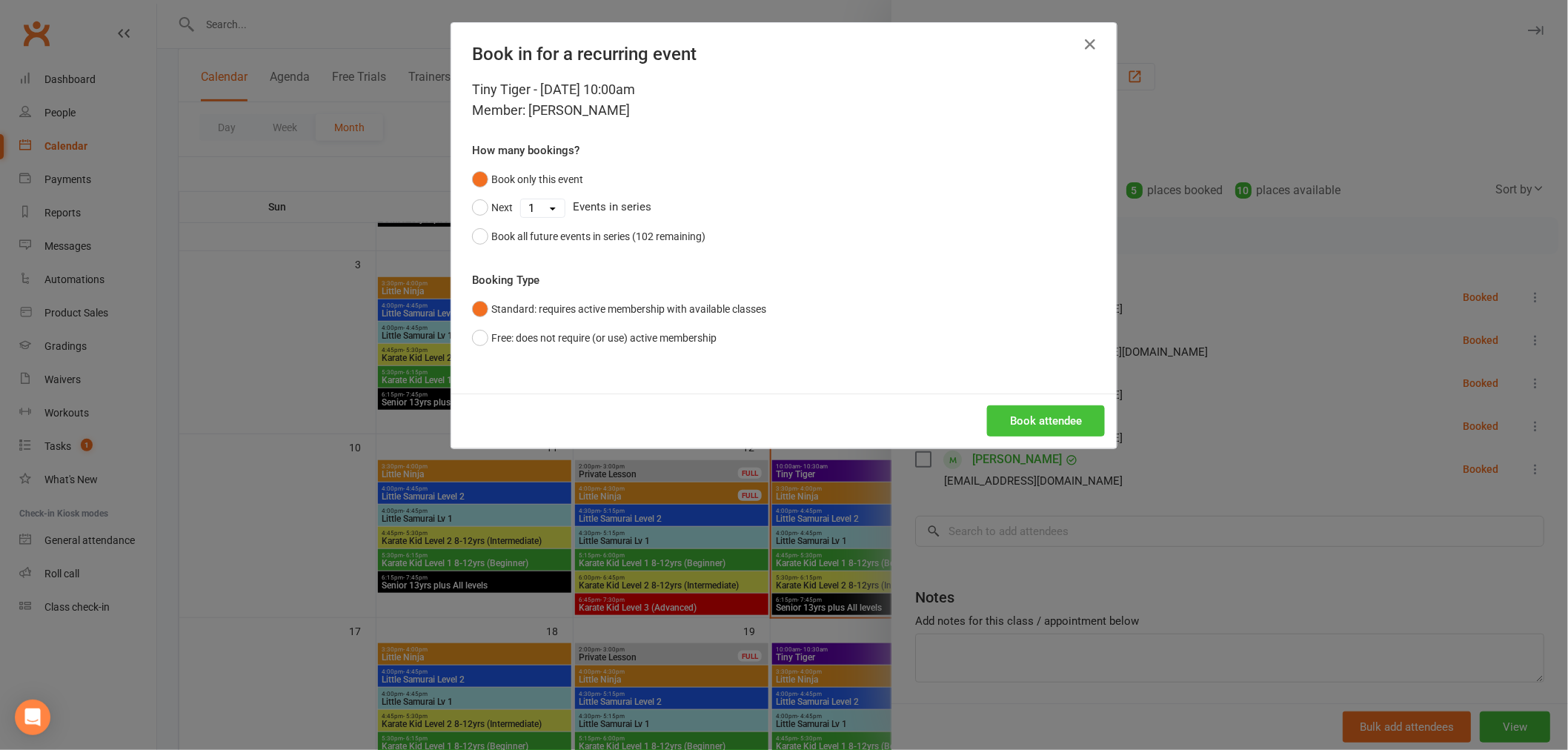
click at [1032, 425] on button "Book attendee" at bounding box center [1045, 421] width 118 height 31
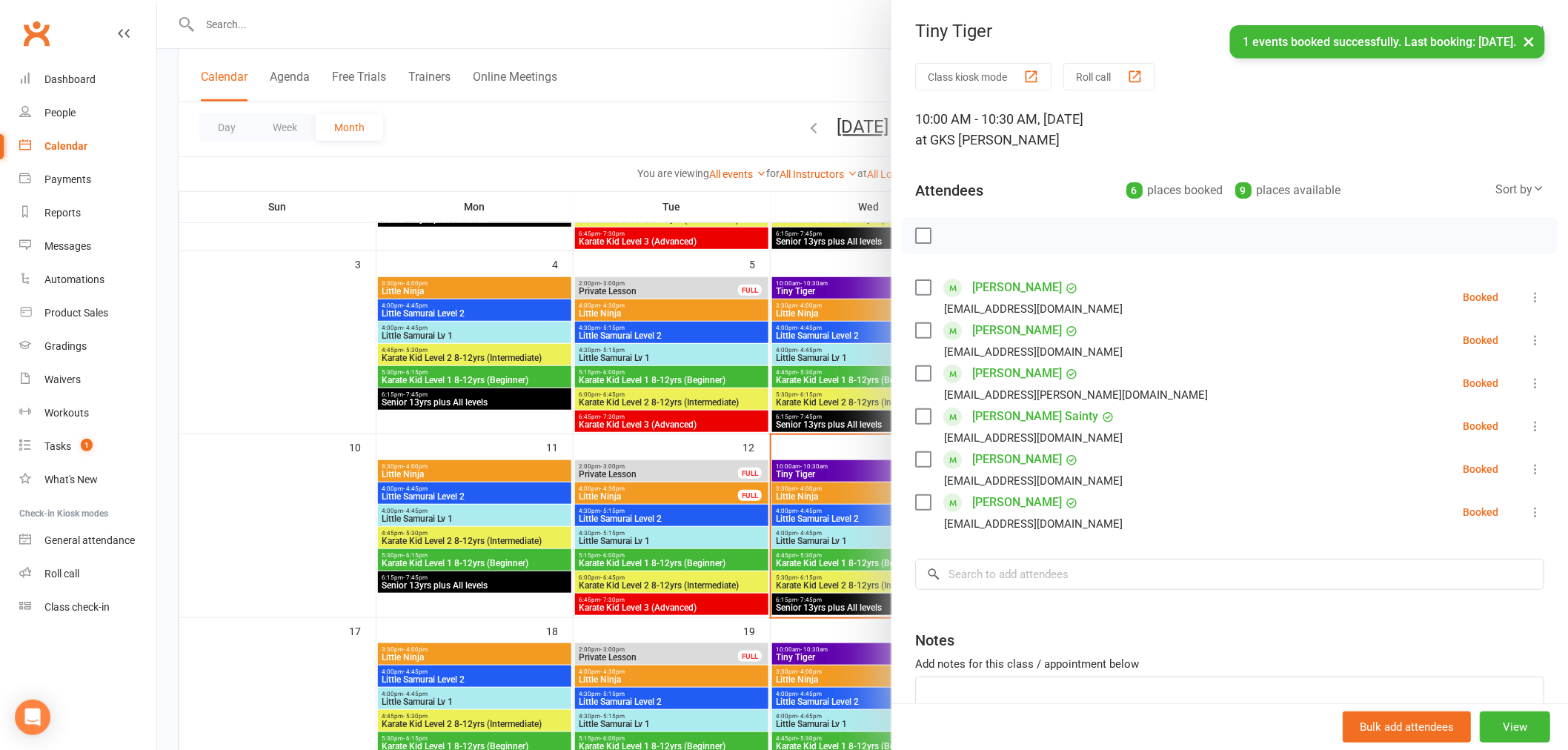
click at [816, 626] on div at bounding box center [862, 375] width 1411 height 750
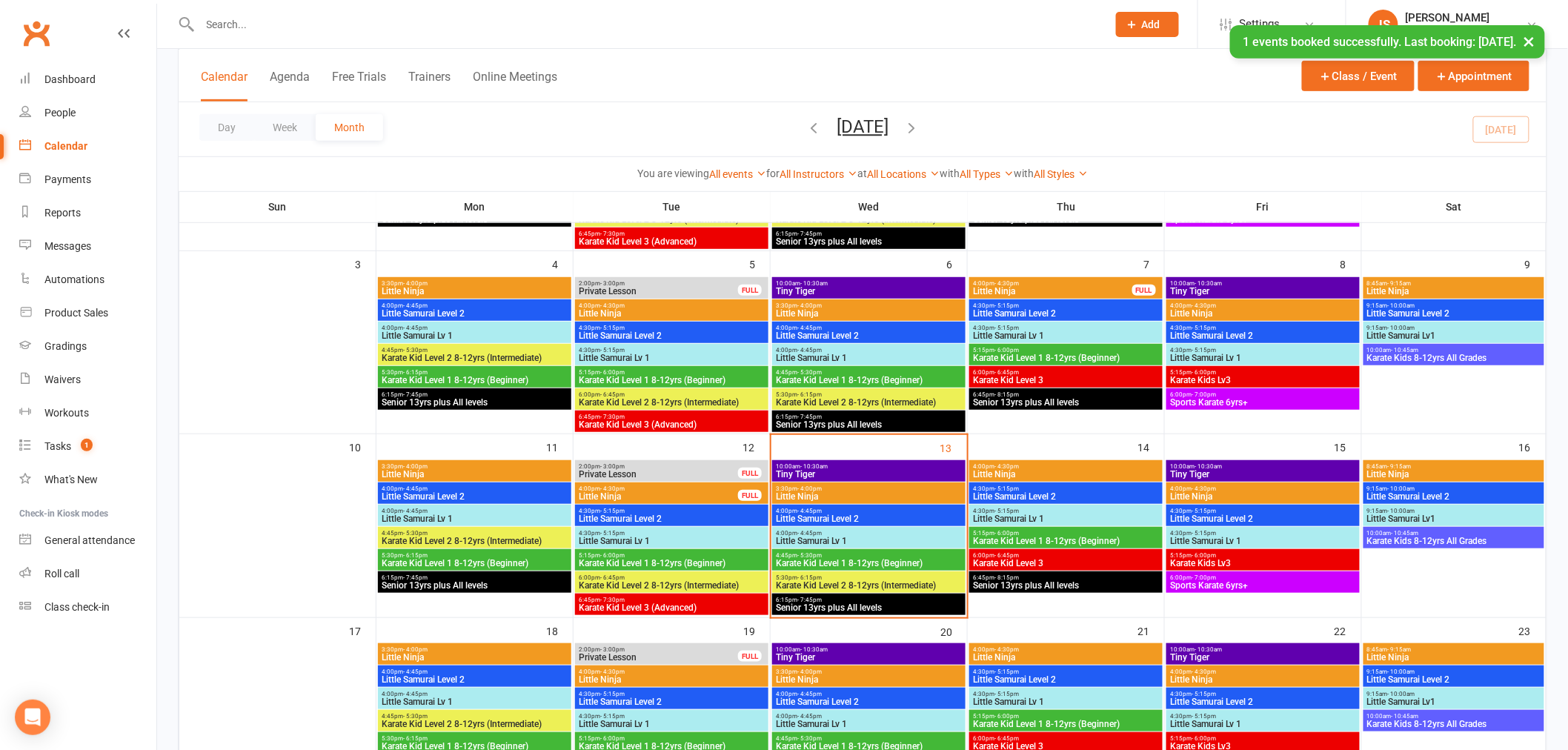
click at [1218, 473] on span "Tiny Tiger" at bounding box center [1262, 474] width 187 height 9
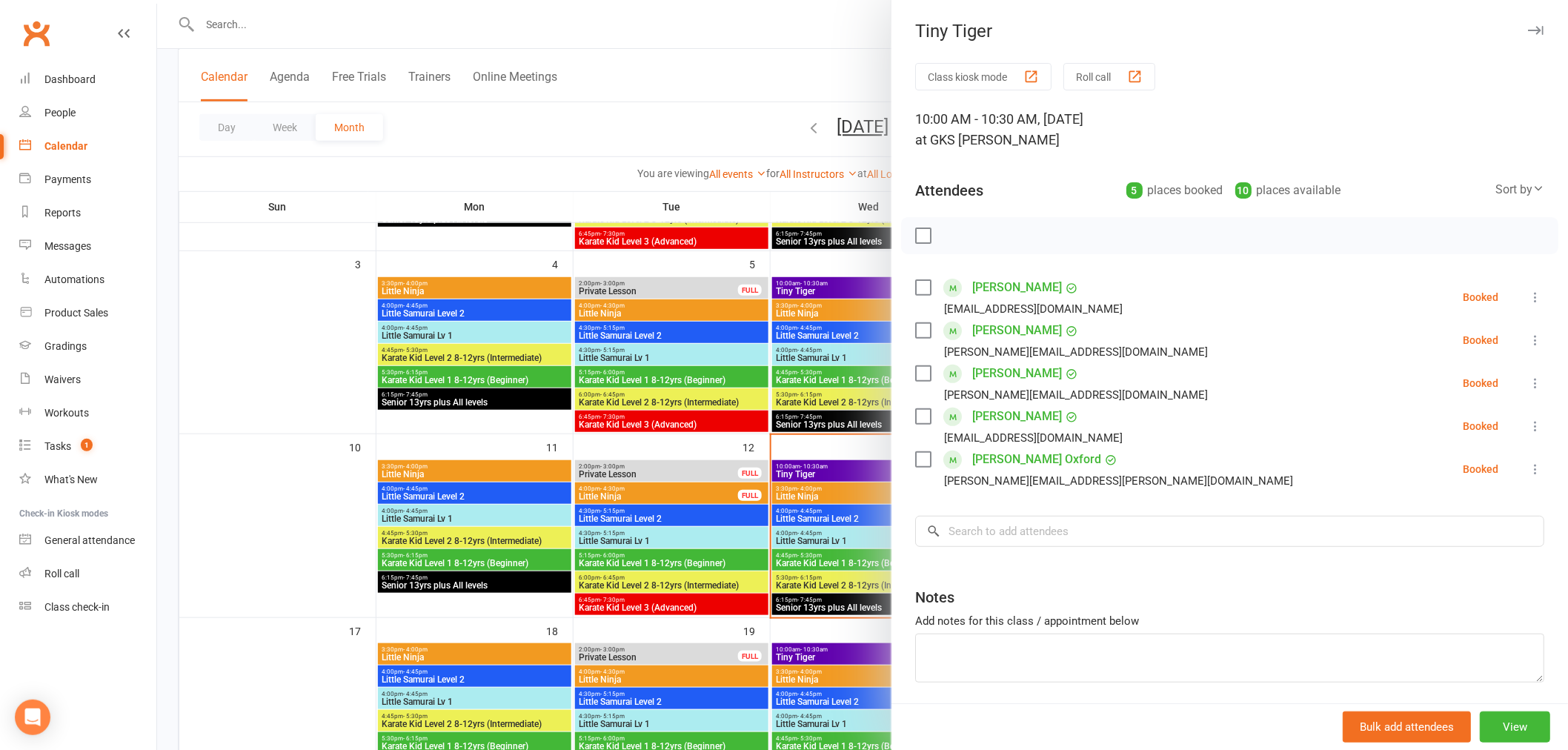
click at [816, 633] on div at bounding box center [862, 375] width 1411 height 750
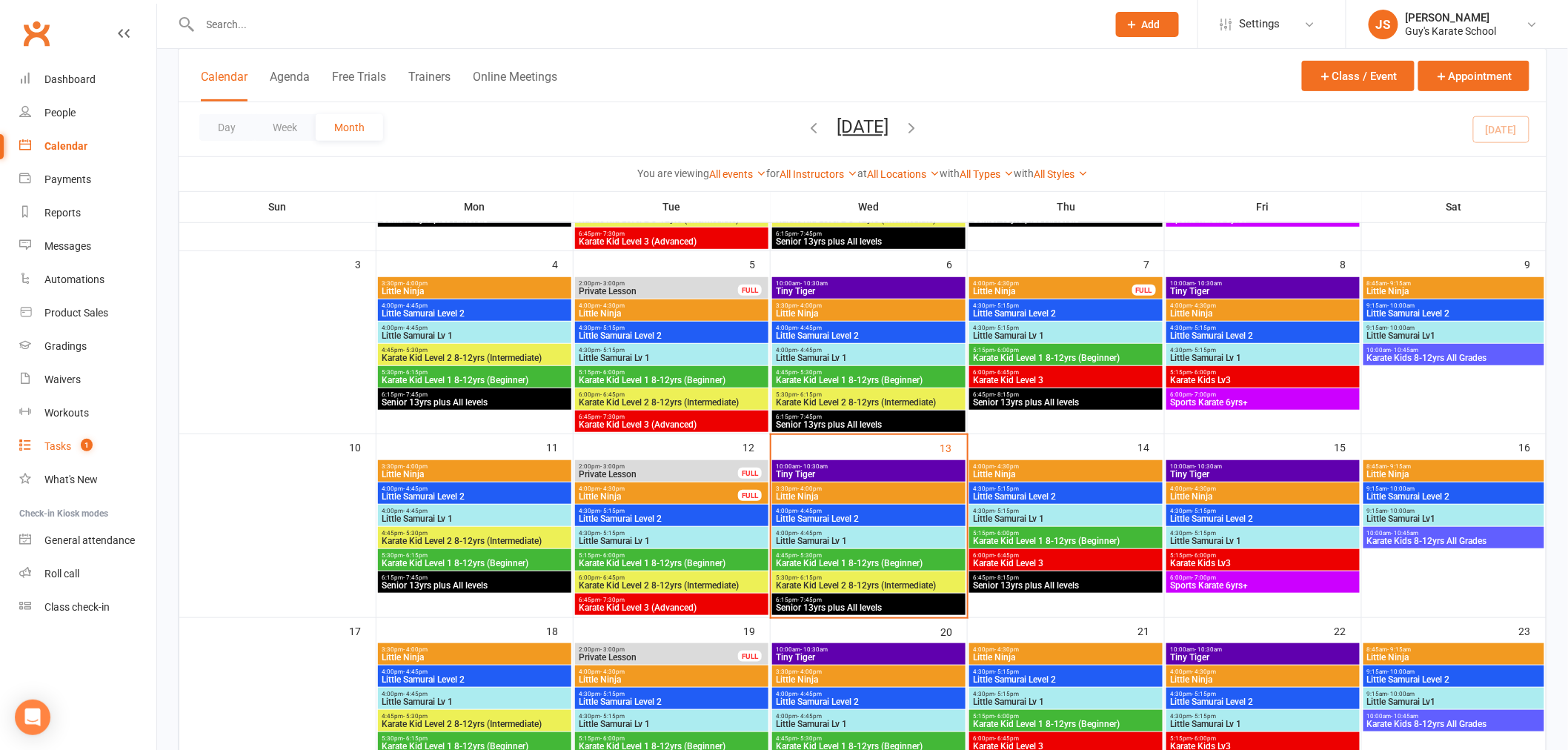
click at [64, 454] on link "Tasks 1" at bounding box center [88, 446] width 137 height 34
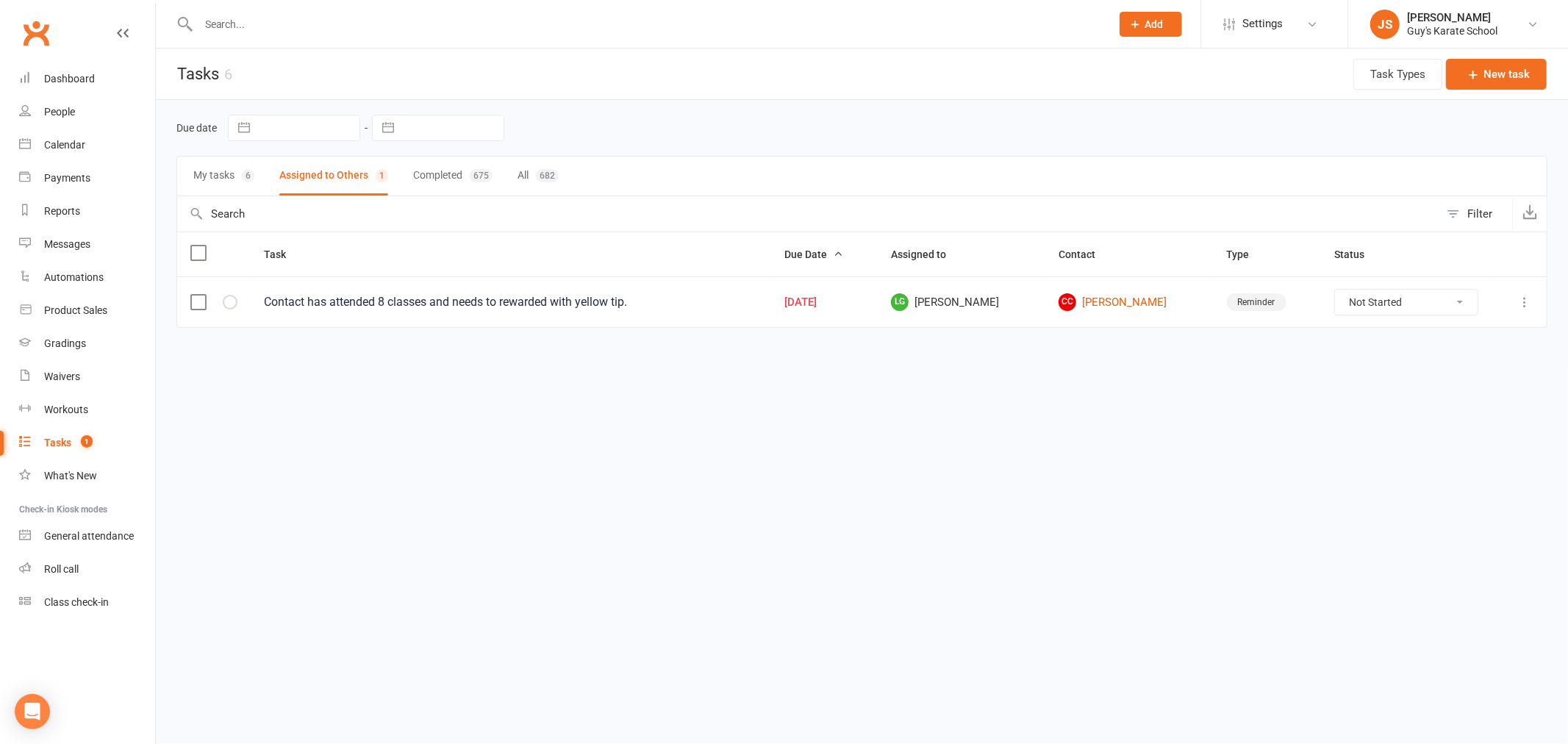
click at [233, 185] on button "My tasks 6" at bounding box center [224, 176] width 61 height 39
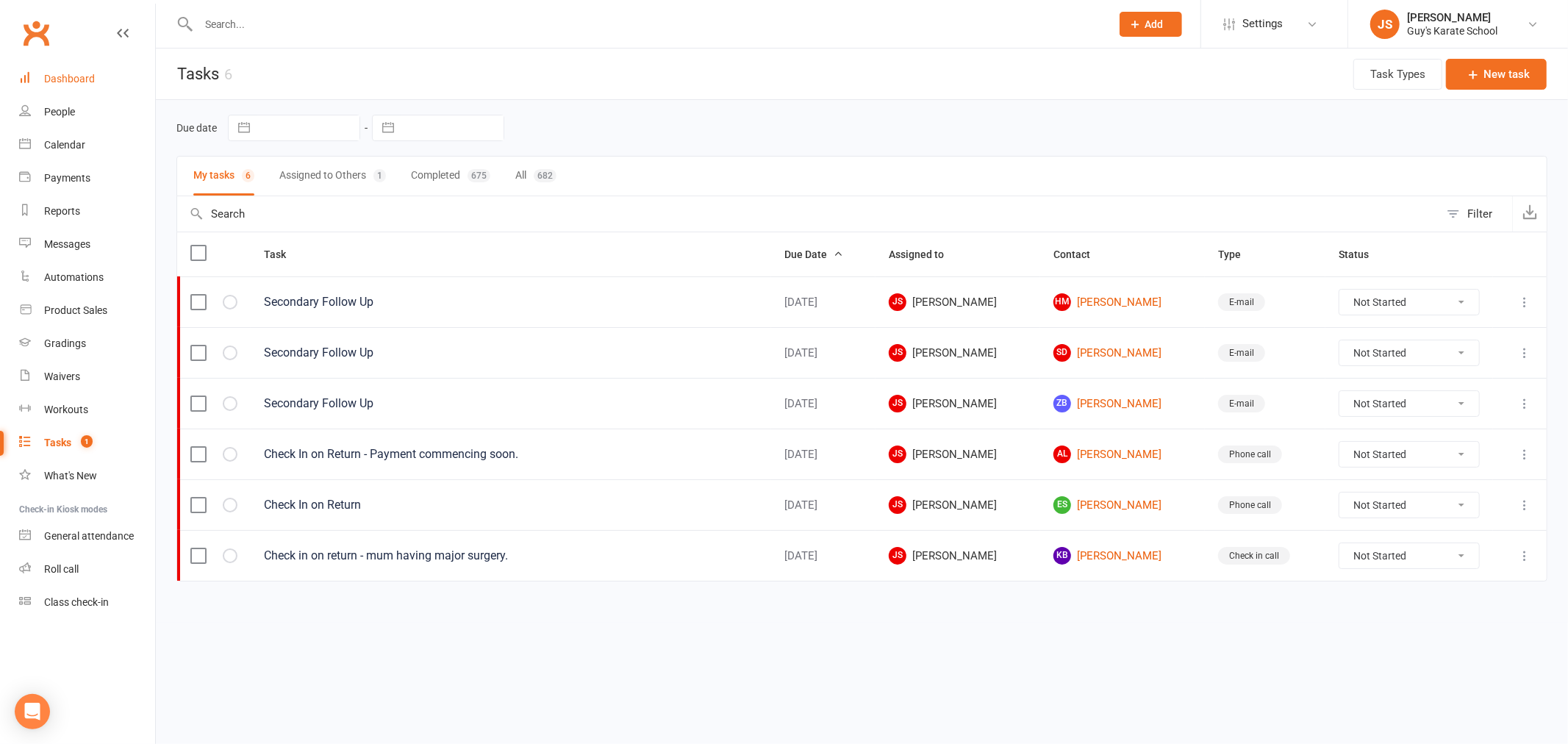
click at [77, 66] on link "Dashboard" at bounding box center [87, 79] width 136 height 33
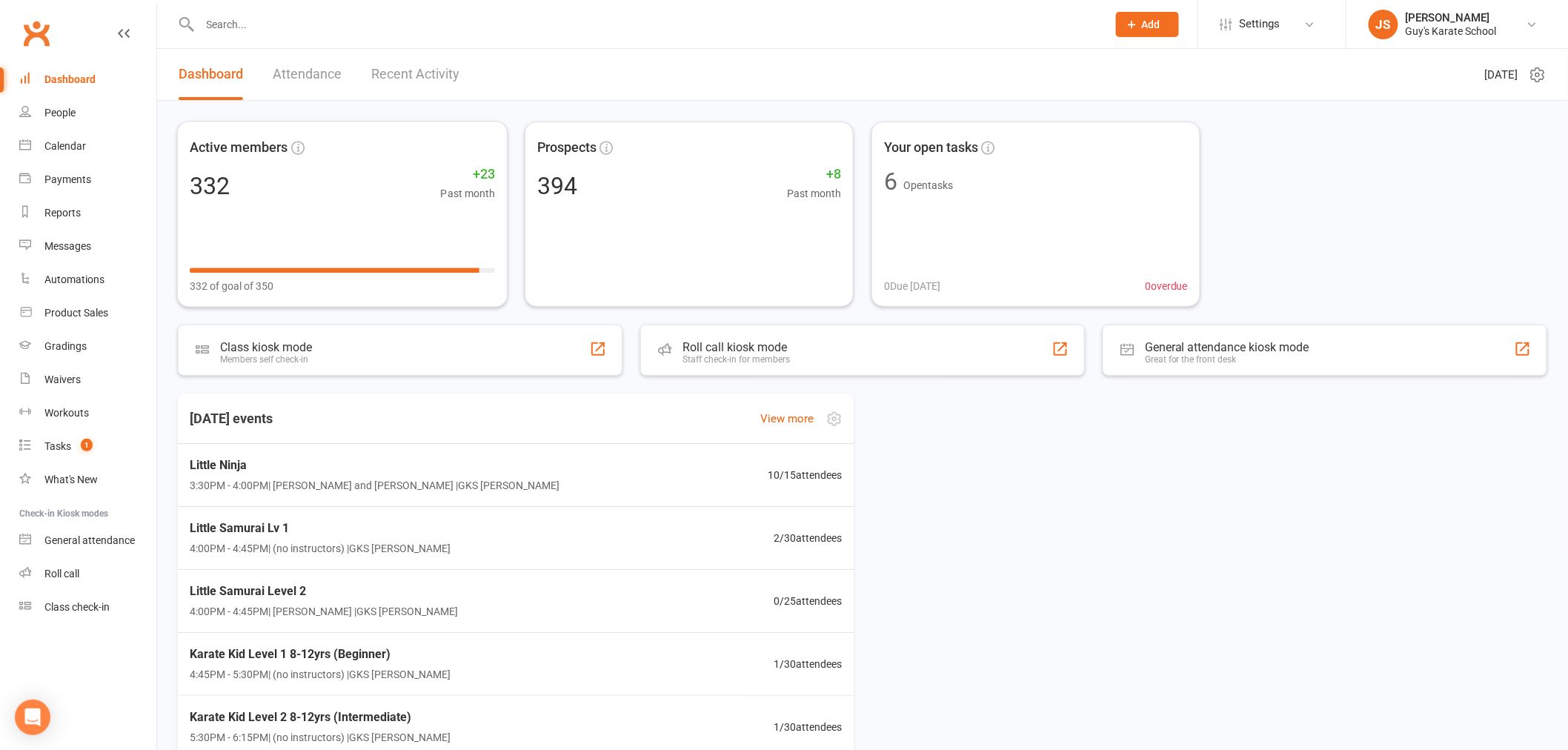
scroll to position [1, 0]
